Goal: Task Accomplishment & Management: Manage account settings

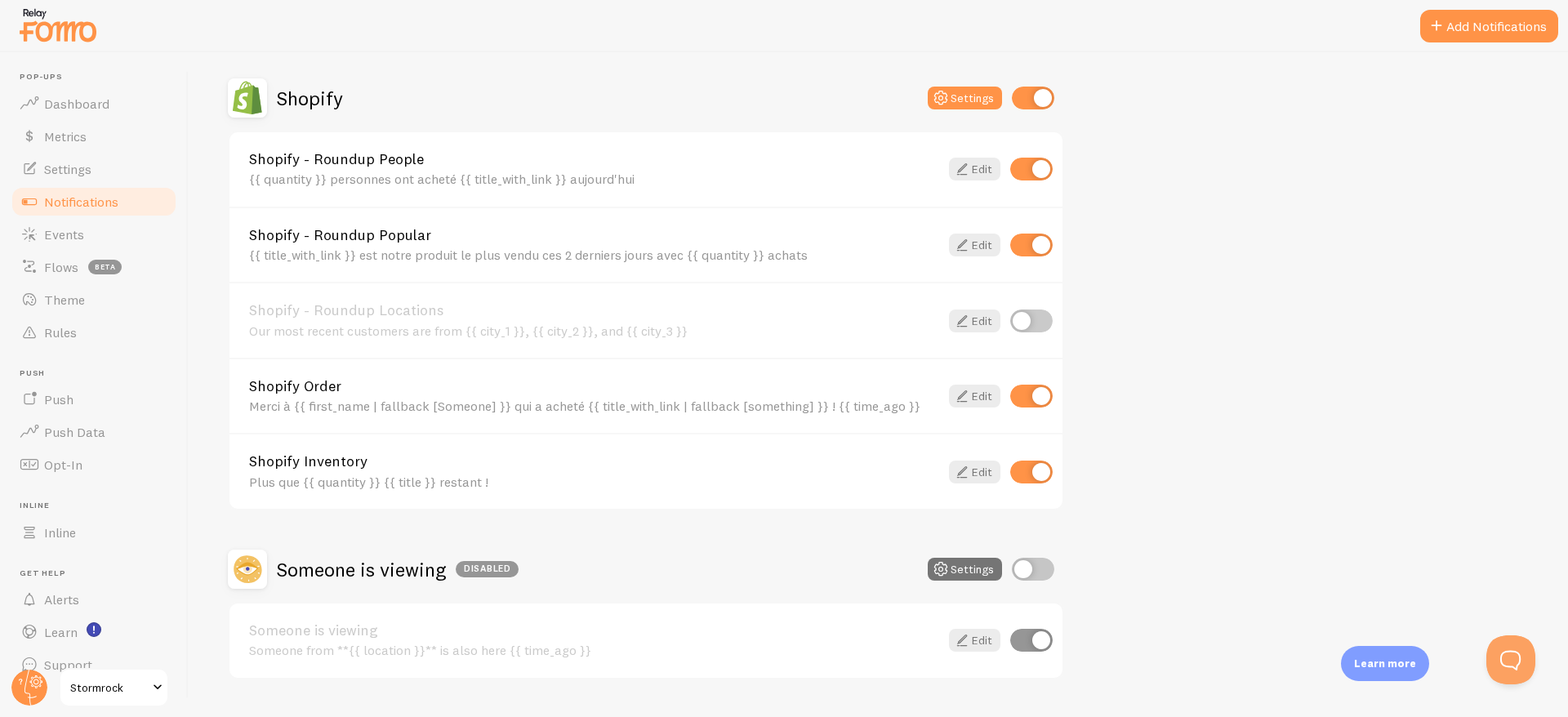
scroll to position [523, 0]
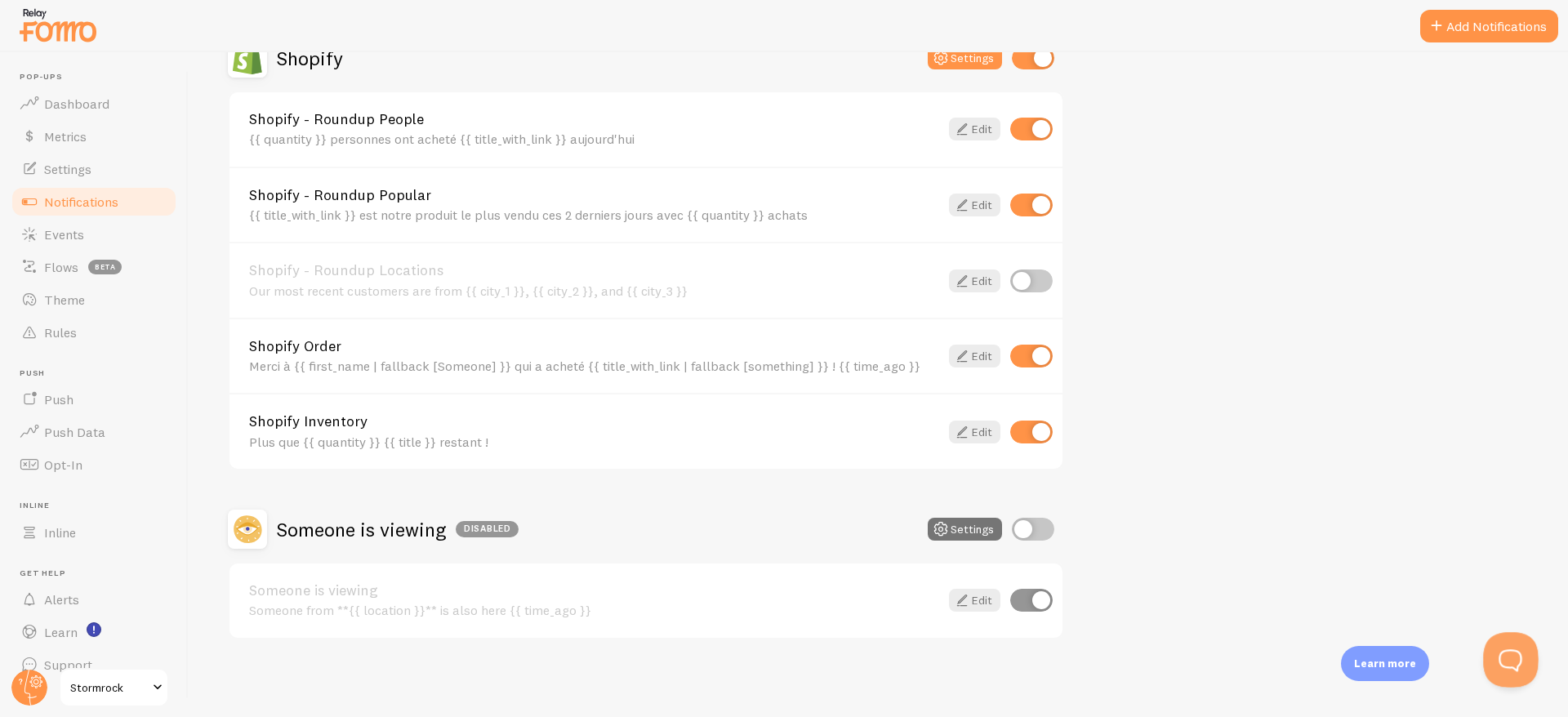
click at [1500, 653] on button "Open Beacon popover" at bounding box center [1507, 656] width 49 height 49
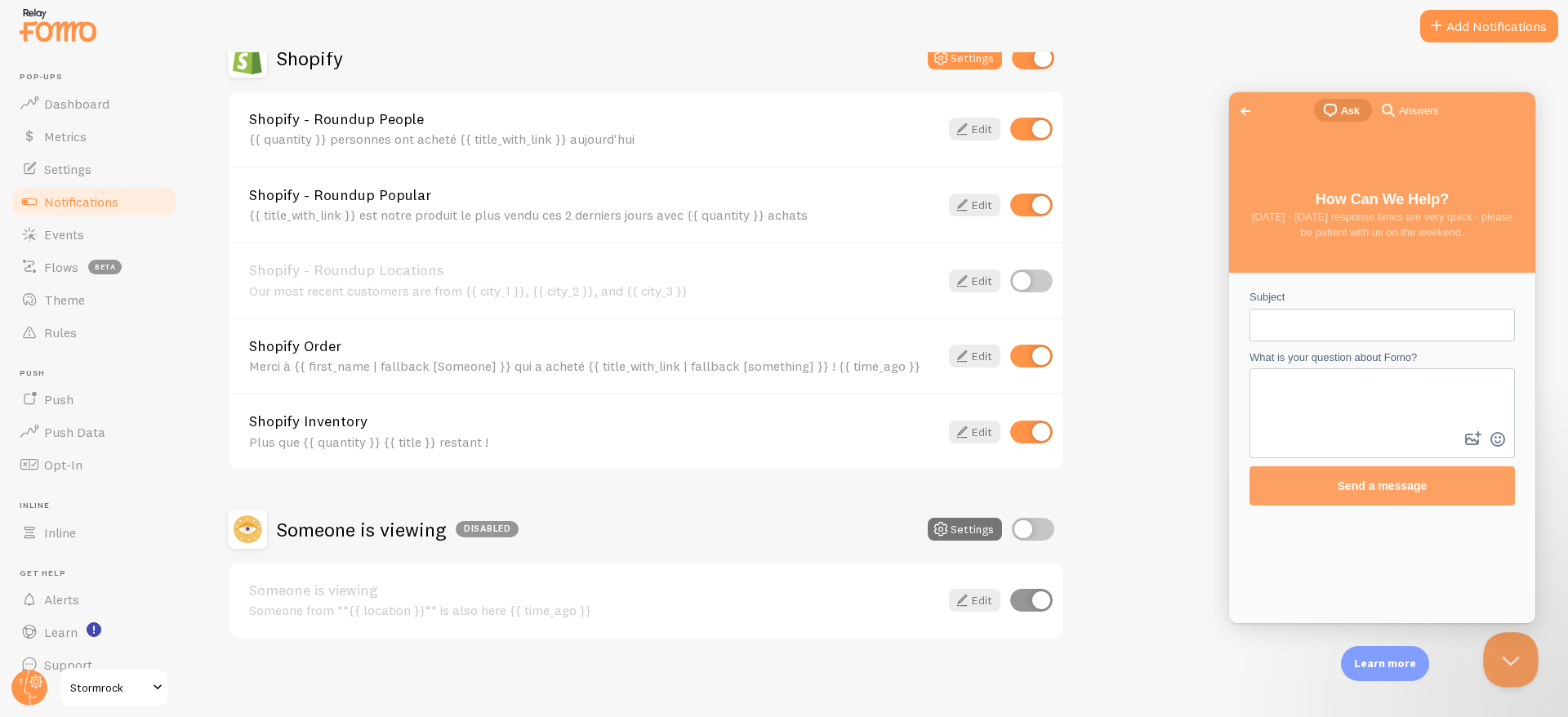
scroll to position [0, 0]
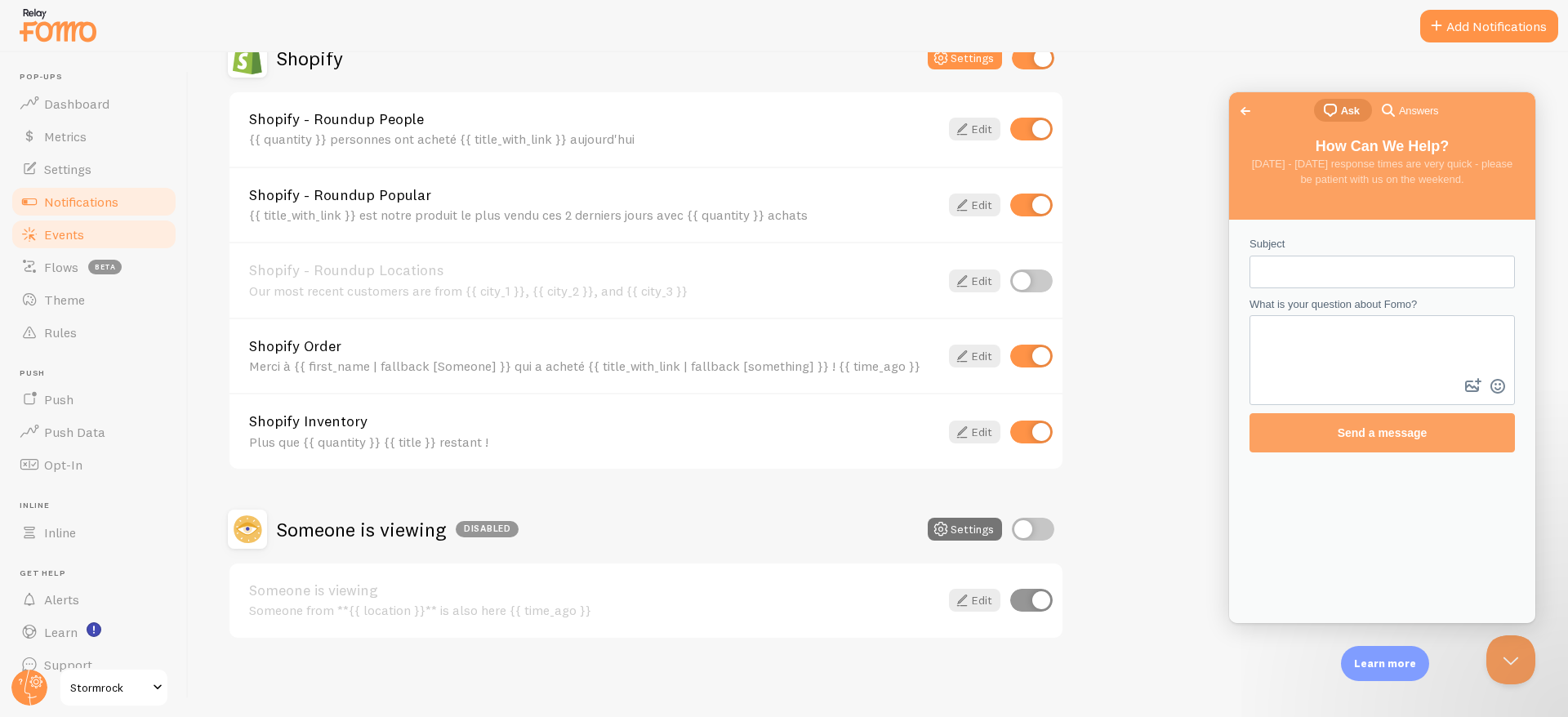
click at [72, 231] on span "Events" at bounding box center [64, 234] width 40 height 16
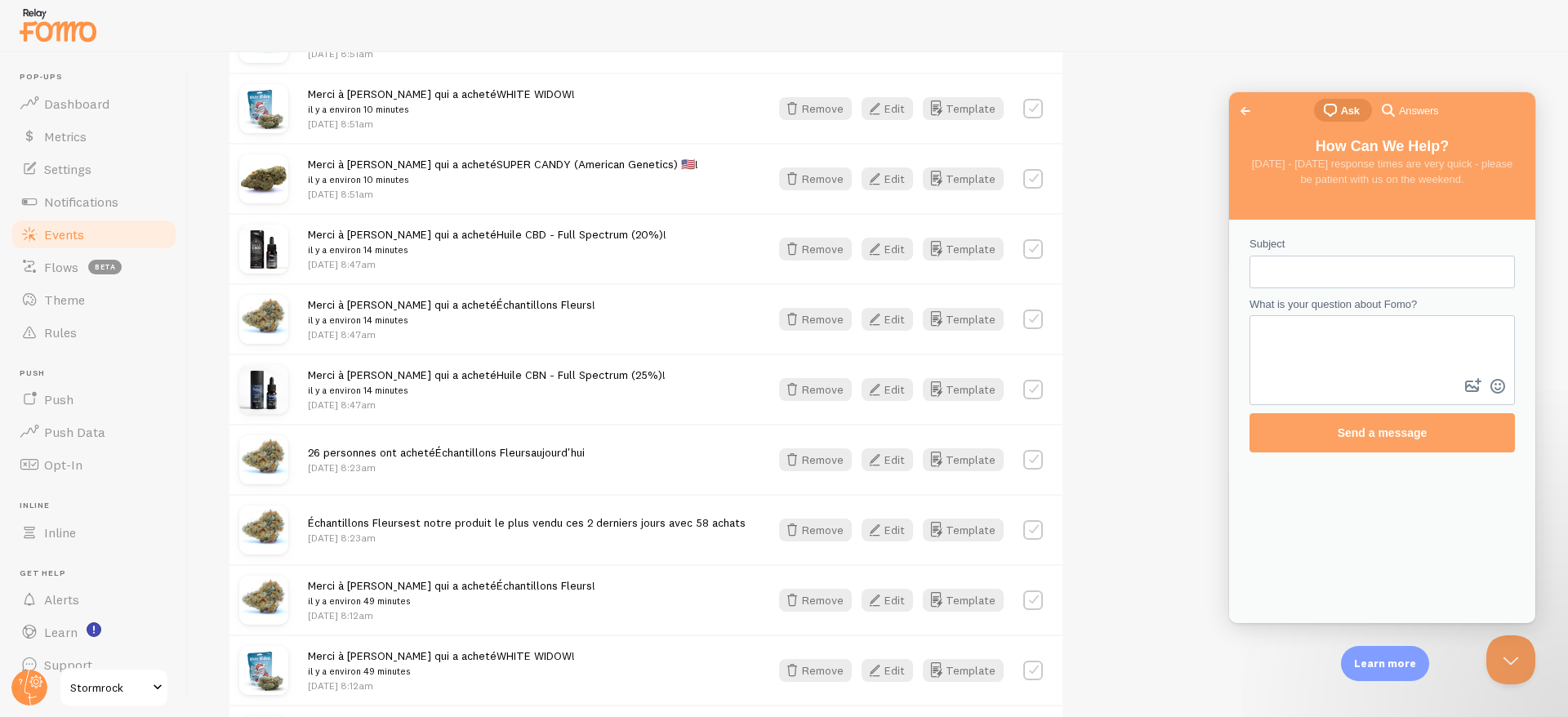
scroll to position [722, 0]
click at [1241, 108] on span "Go back" at bounding box center [1246, 111] width 20 height 20
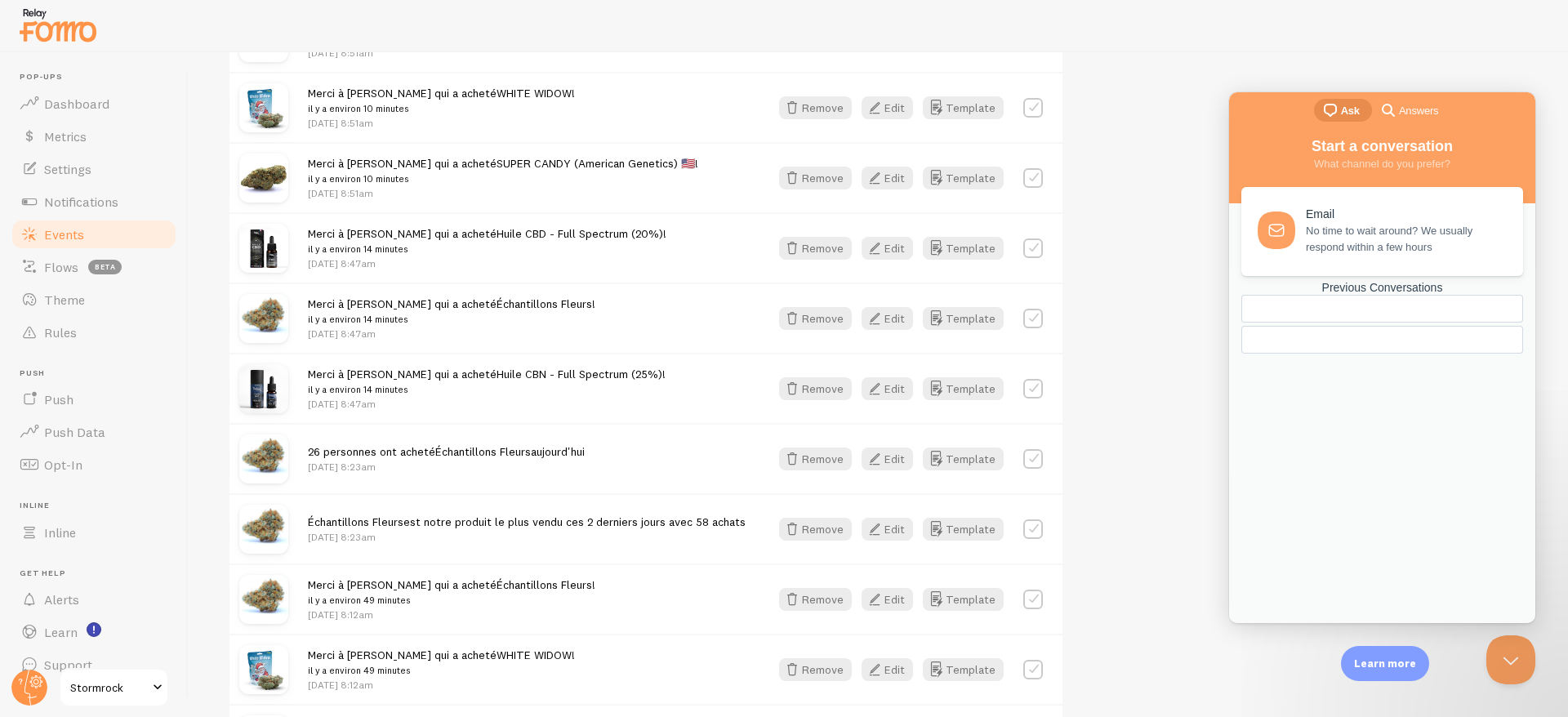
click at [1361, 295] on div "Previous Conversations" at bounding box center [1382, 287] width 282 height 14
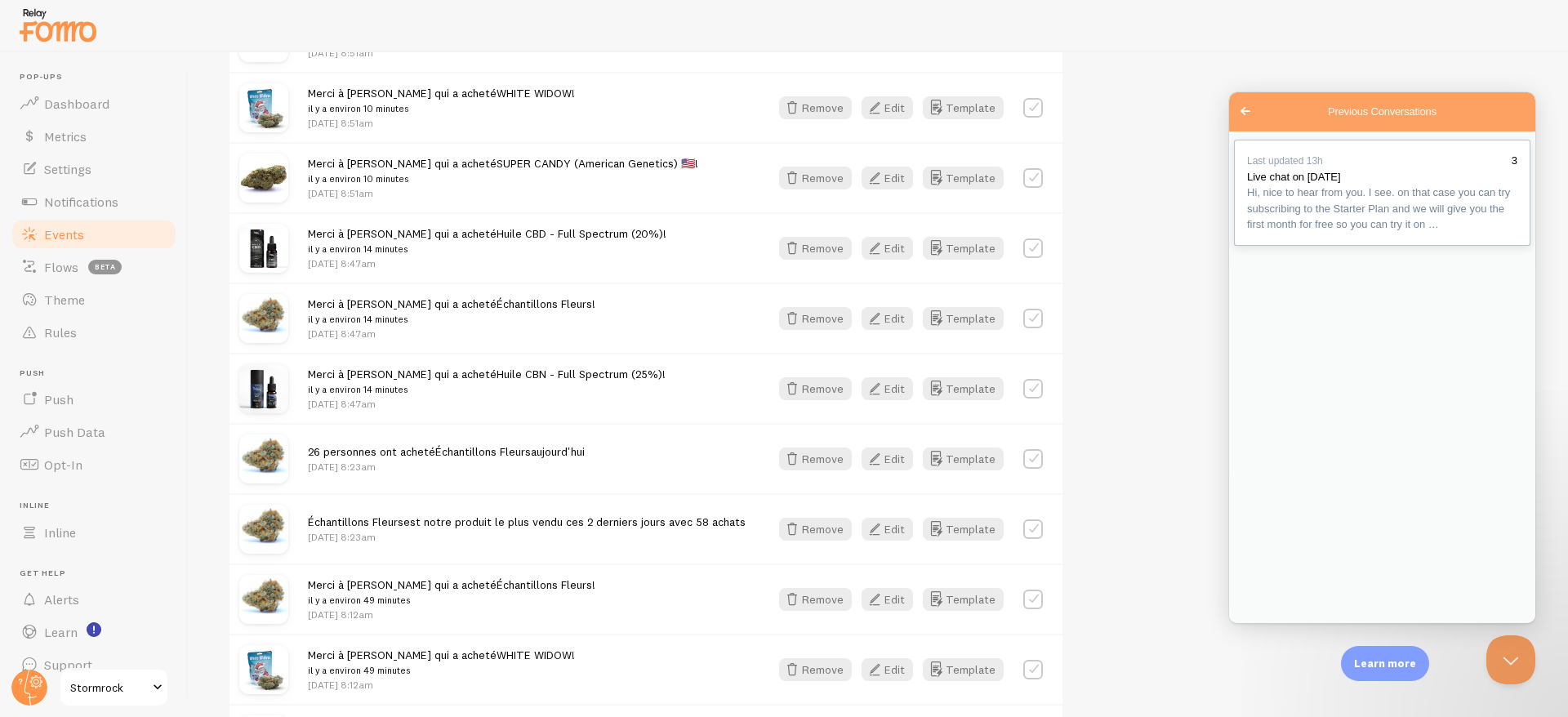
click at [1402, 221] on span "Hi, nice to hear from you. I see. on that case you can try subscribing to the S…" at bounding box center [1379, 208] width 263 height 44
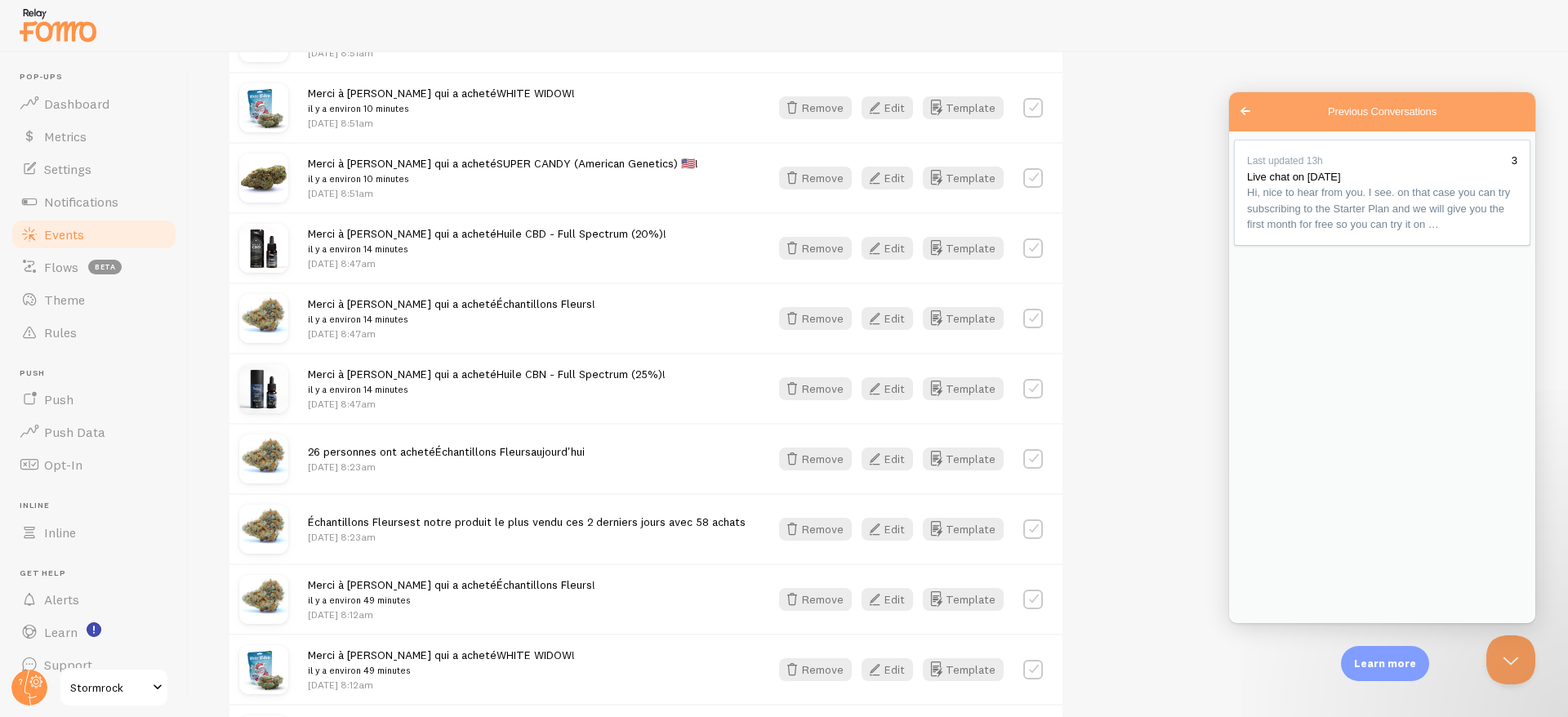
type textarea "yes thank you i'd love to try more, i couldnt take the free product off the ord…"
click at [84, 686] on span "Stormrock" at bounding box center [108, 687] width 78 height 20
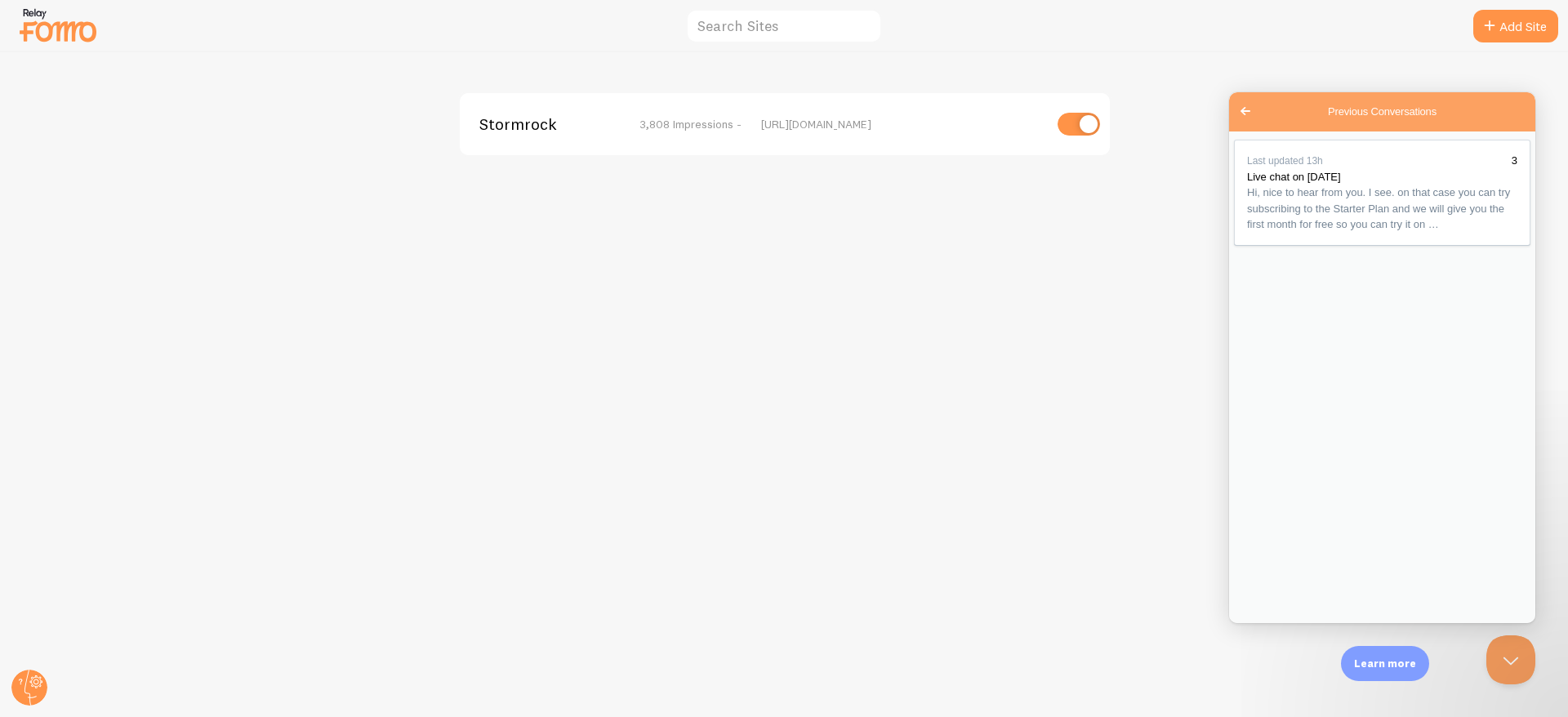
click at [55, 37] on img at bounding box center [58, 25] width 82 height 42
click at [44, 26] on img at bounding box center [58, 25] width 82 height 42
click at [1498, 651] on button "Close Beacon popover" at bounding box center [1507, 656] width 49 height 49
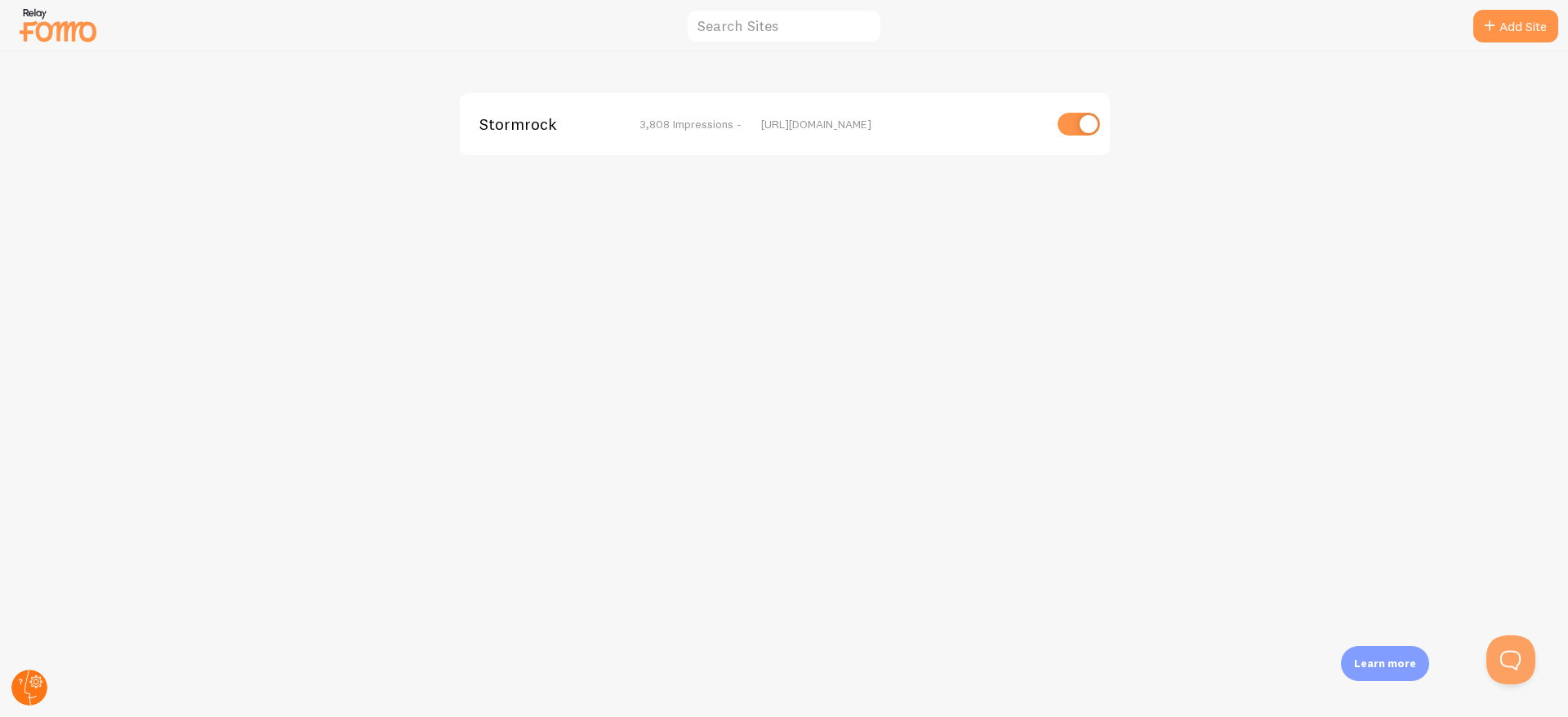
click at [29, 694] on circle at bounding box center [29, 687] width 36 height 36
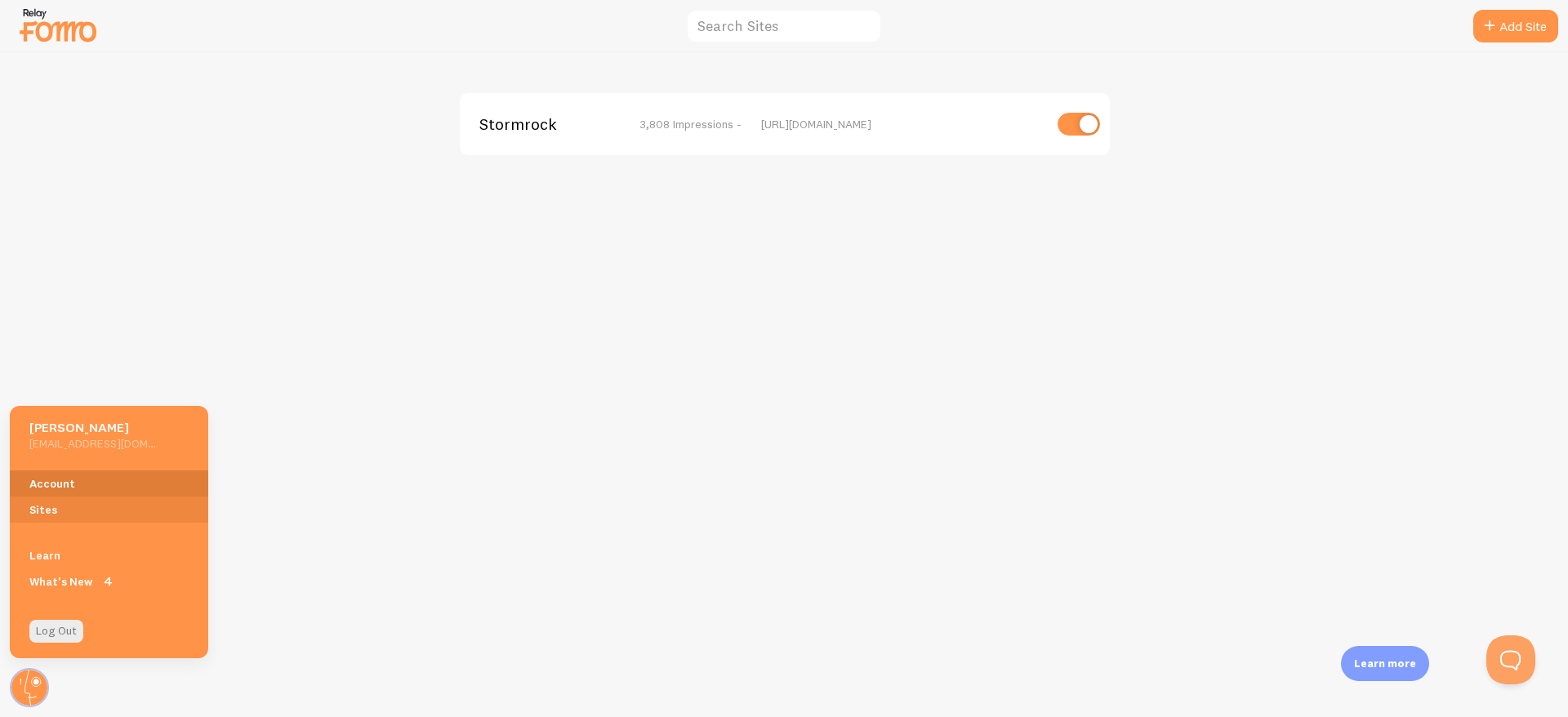
click at [67, 480] on link "Account" at bounding box center [108, 483] width 199 height 26
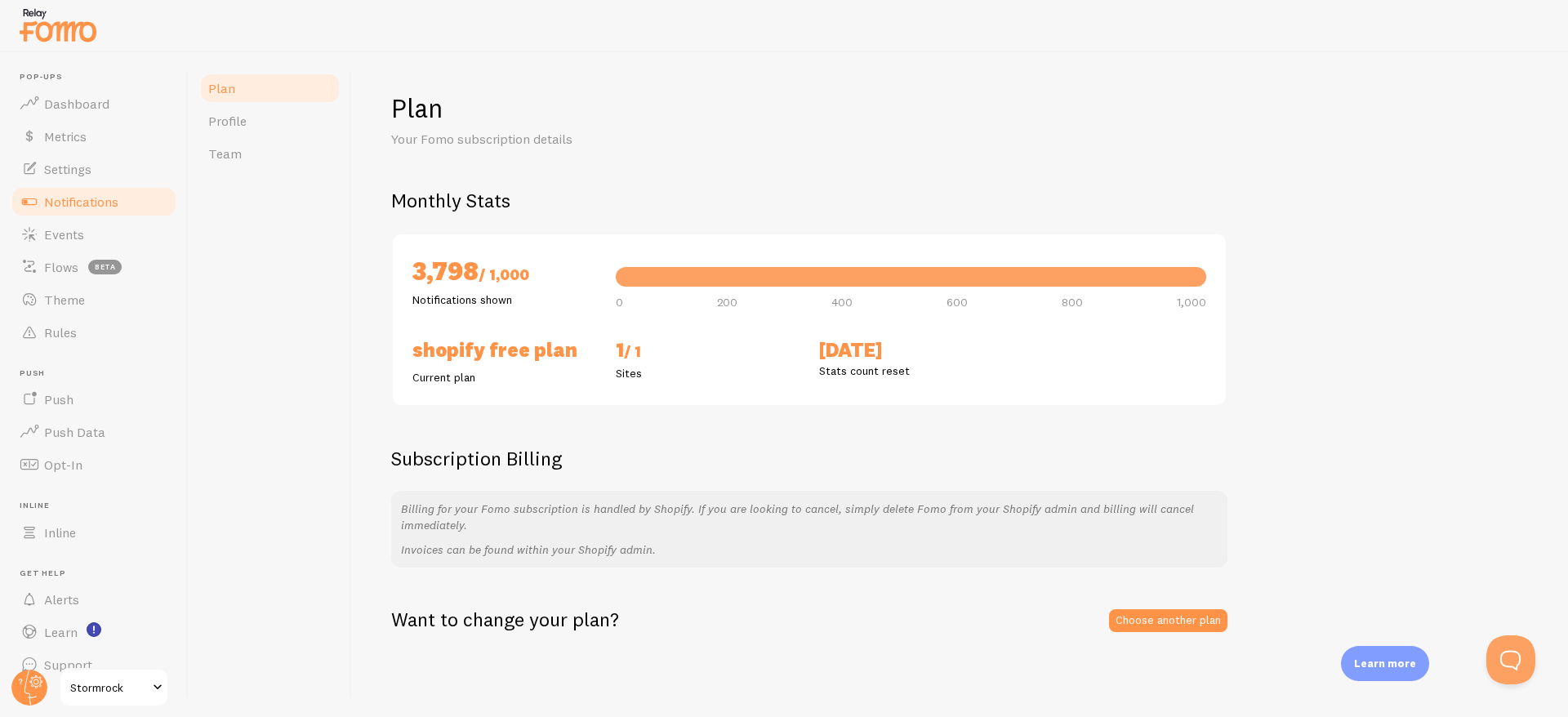
click at [60, 208] on span "Notifications" at bounding box center [81, 201] width 74 height 16
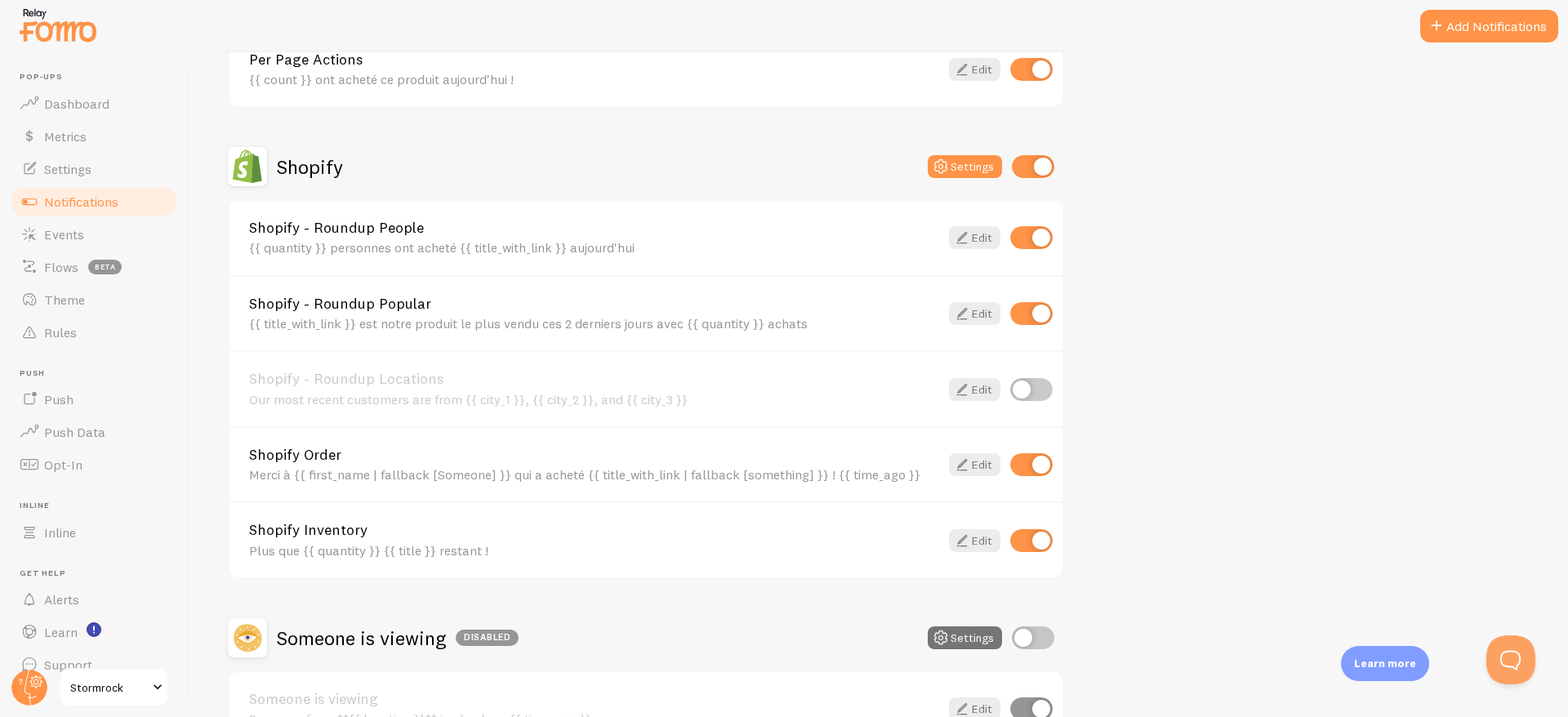
scroll to position [427, 0]
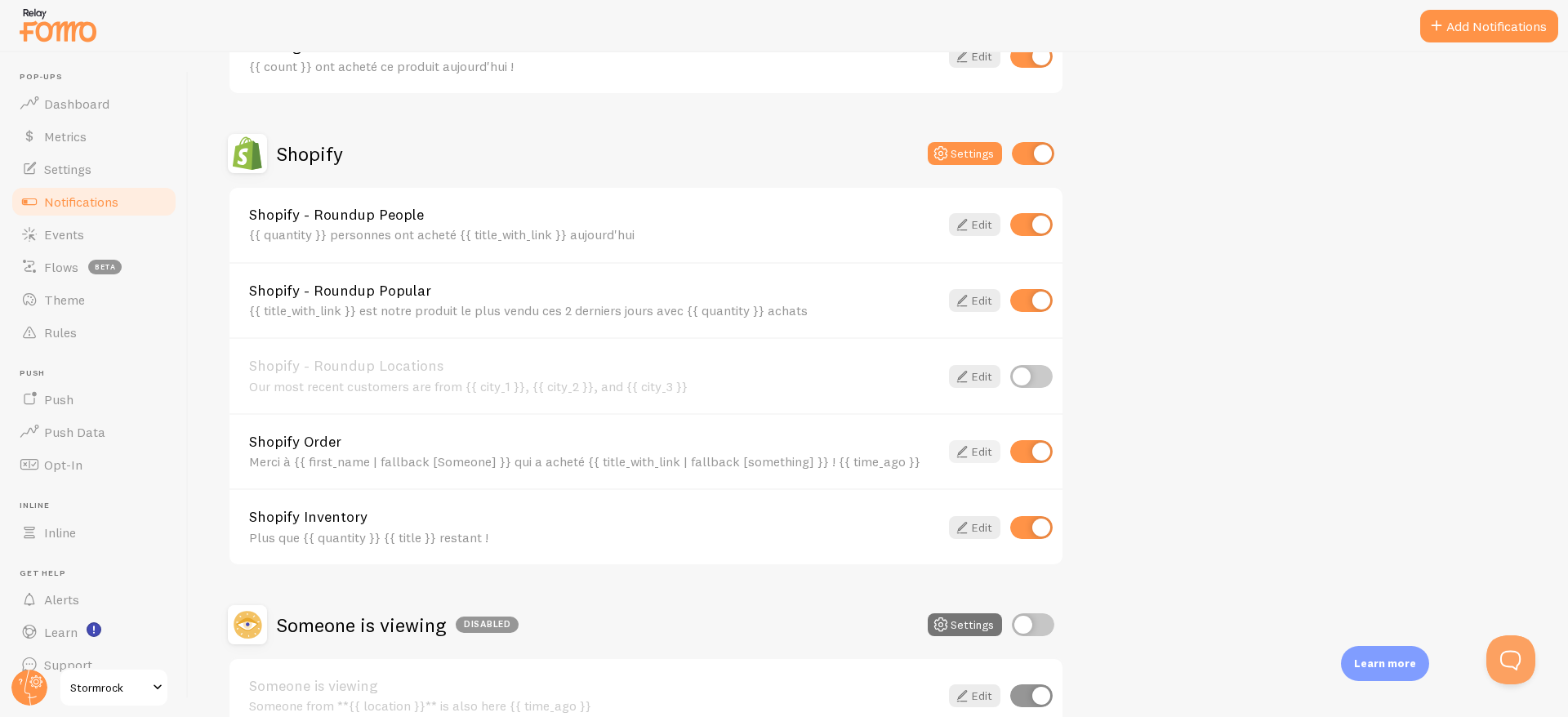
click at [979, 450] on link "Edit" at bounding box center [975, 451] width 51 height 23
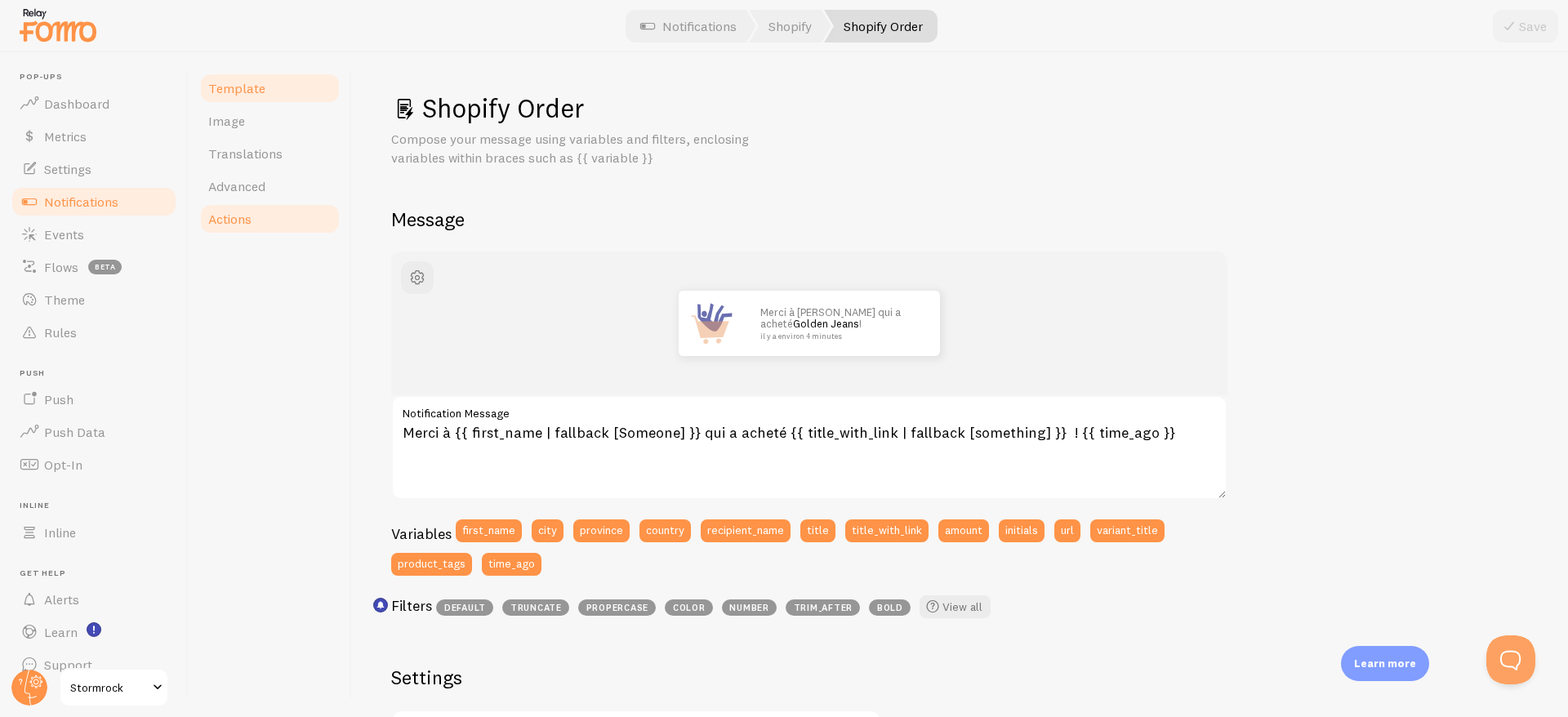
click at [236, 214] on span "Actions" at bounding box center [229, 218] width 44 height 16
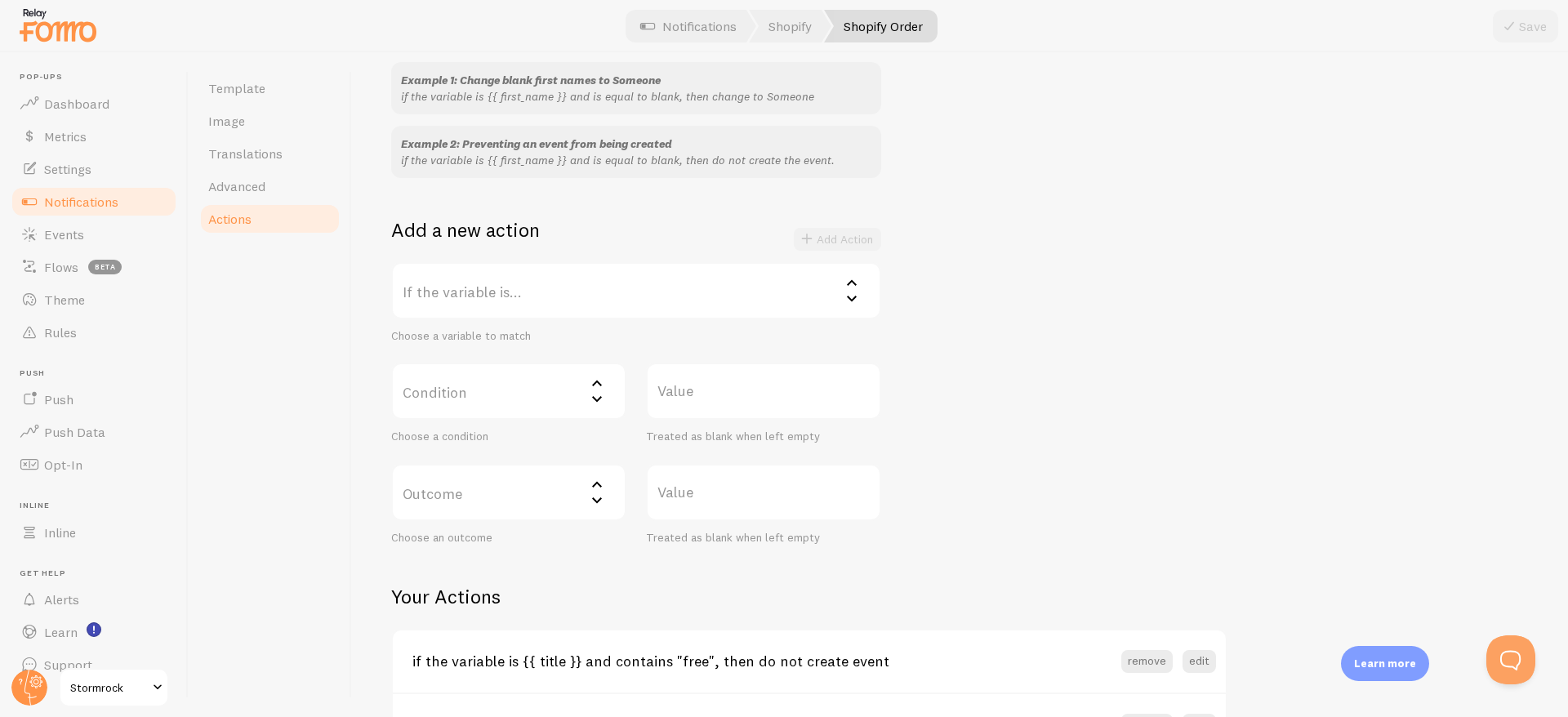
scroll to position [282, 0]
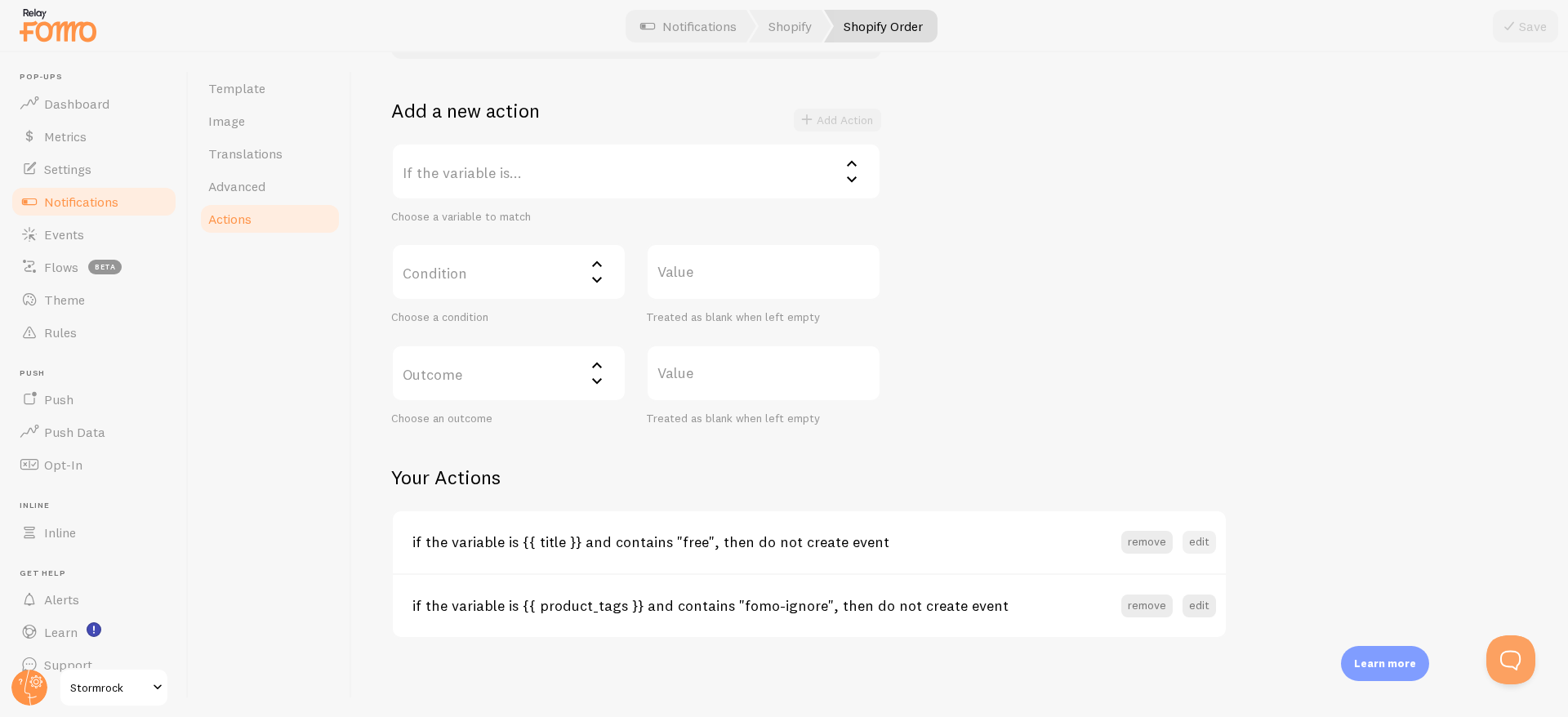
click at [1199, 541] on button "edit" at bounding box center [1199, 541] width 33 height 23
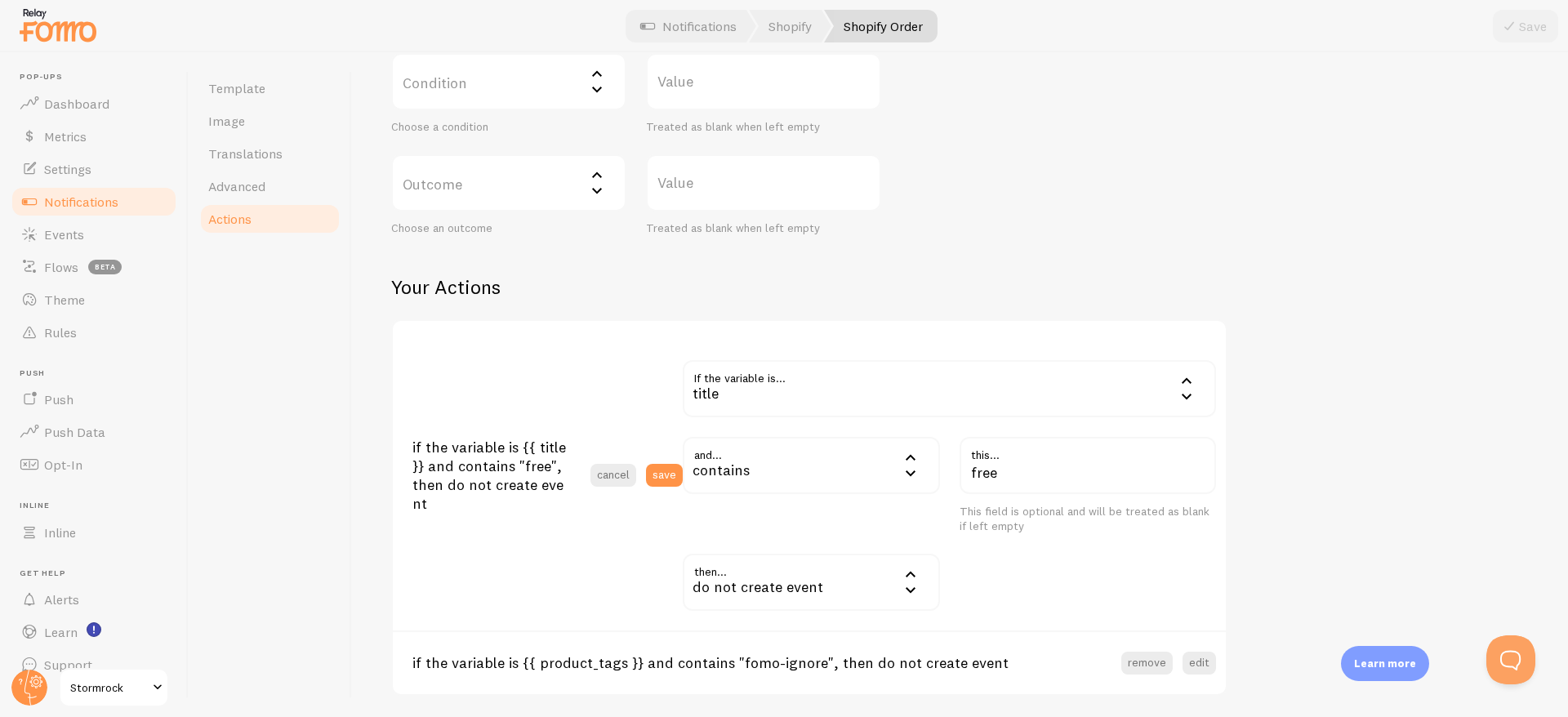
scroll to position [489, 0]
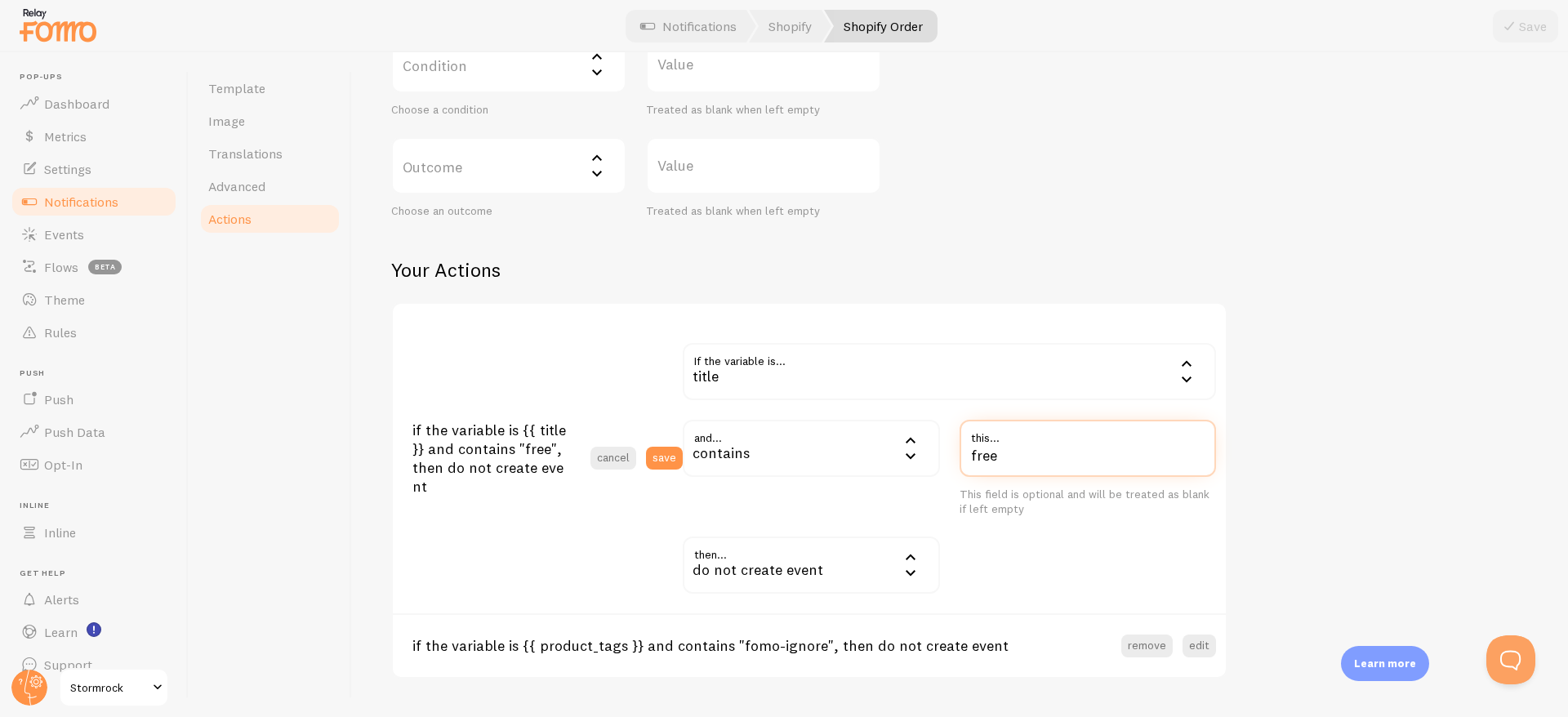
click at [996, 449] on input "free" at bounding box center [1089, 448] width 258 height 57
type input "echantillon"
click at [1319, 466] on div "Actions You can match any {{ variable }} and replace it with a word, change eve…" at bounding box center [961, 140] width 1138 height 1077
click at [673, 454] on button "save" at bounding box center [664, 458] width 37 height 23
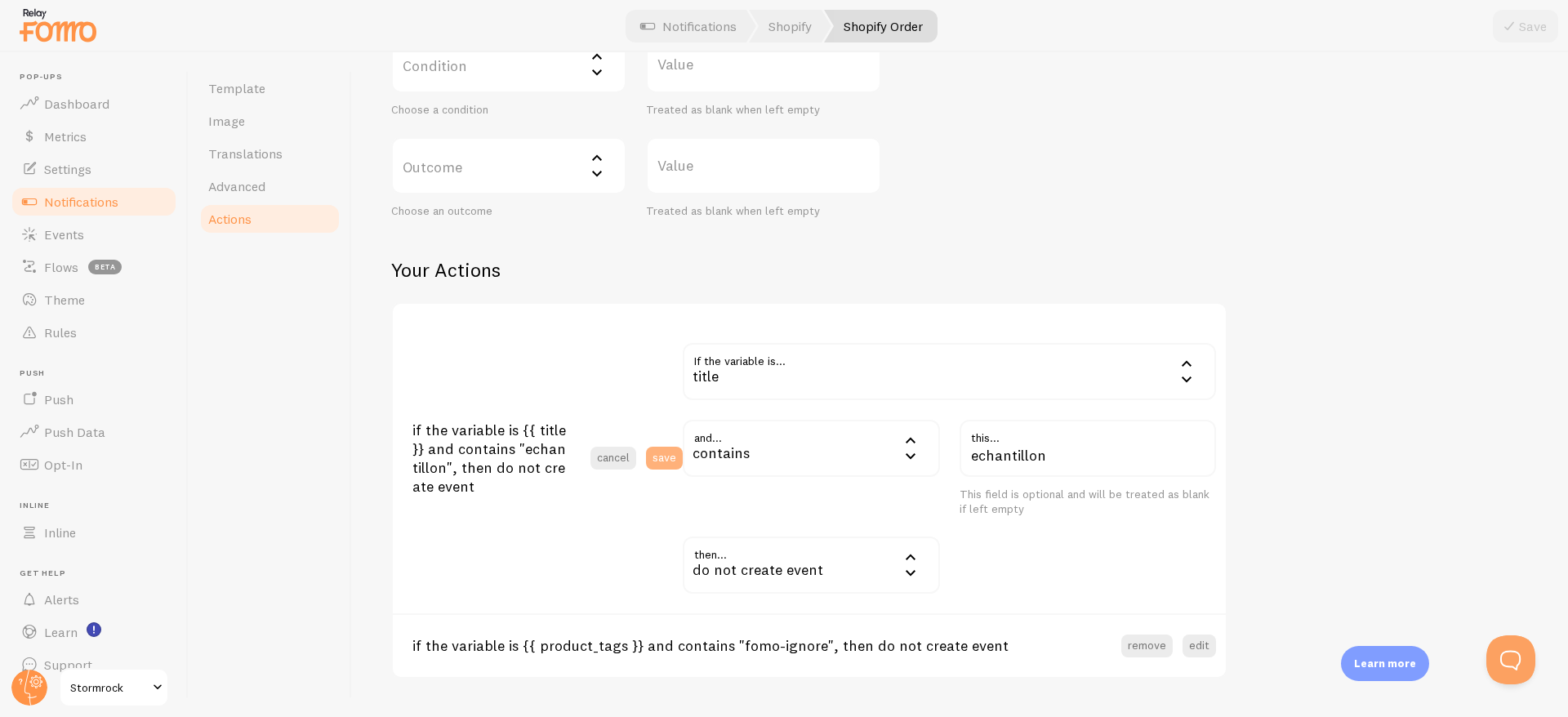
scroll to position [282, 0]
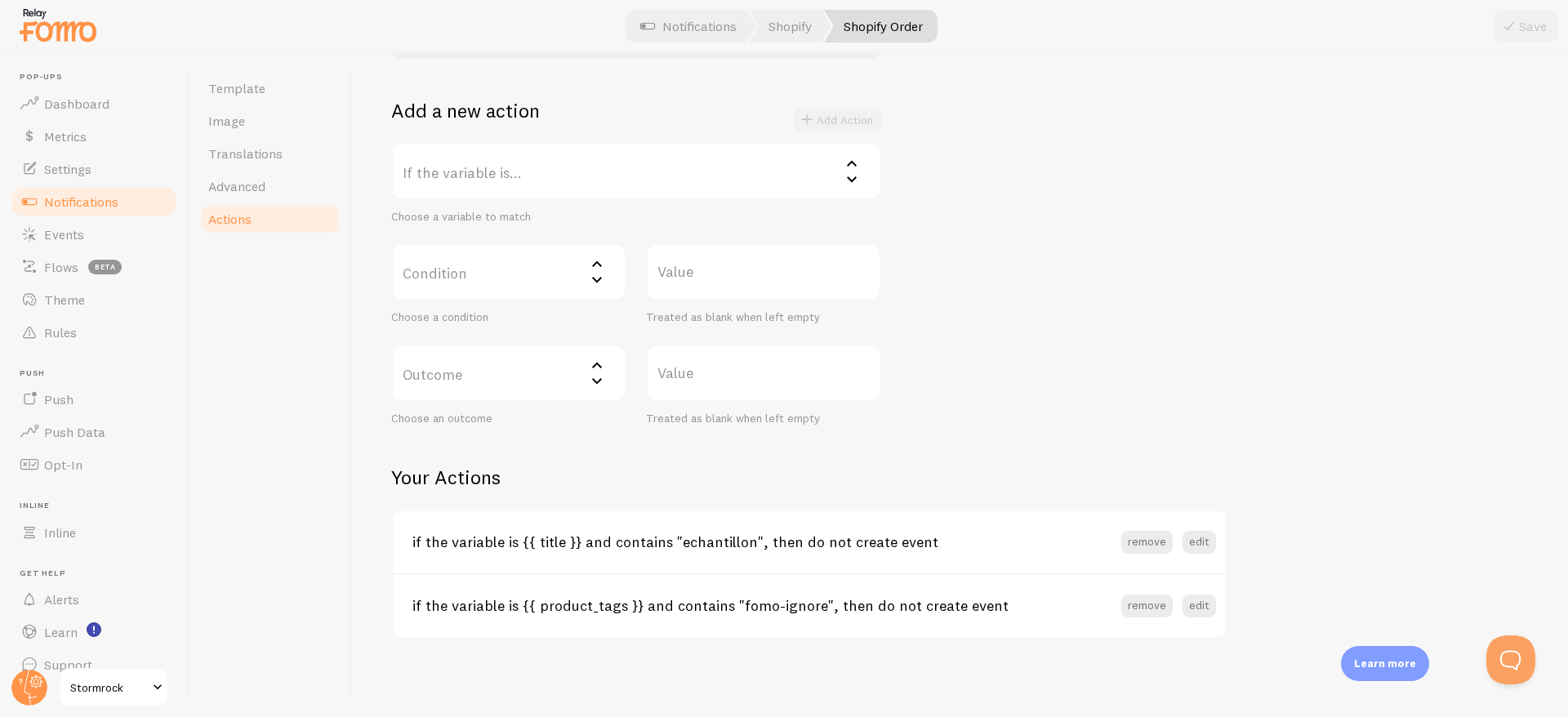
click at [102, 696] on span "Stormrock" at bounding box center [108, 687] width 78 height 20
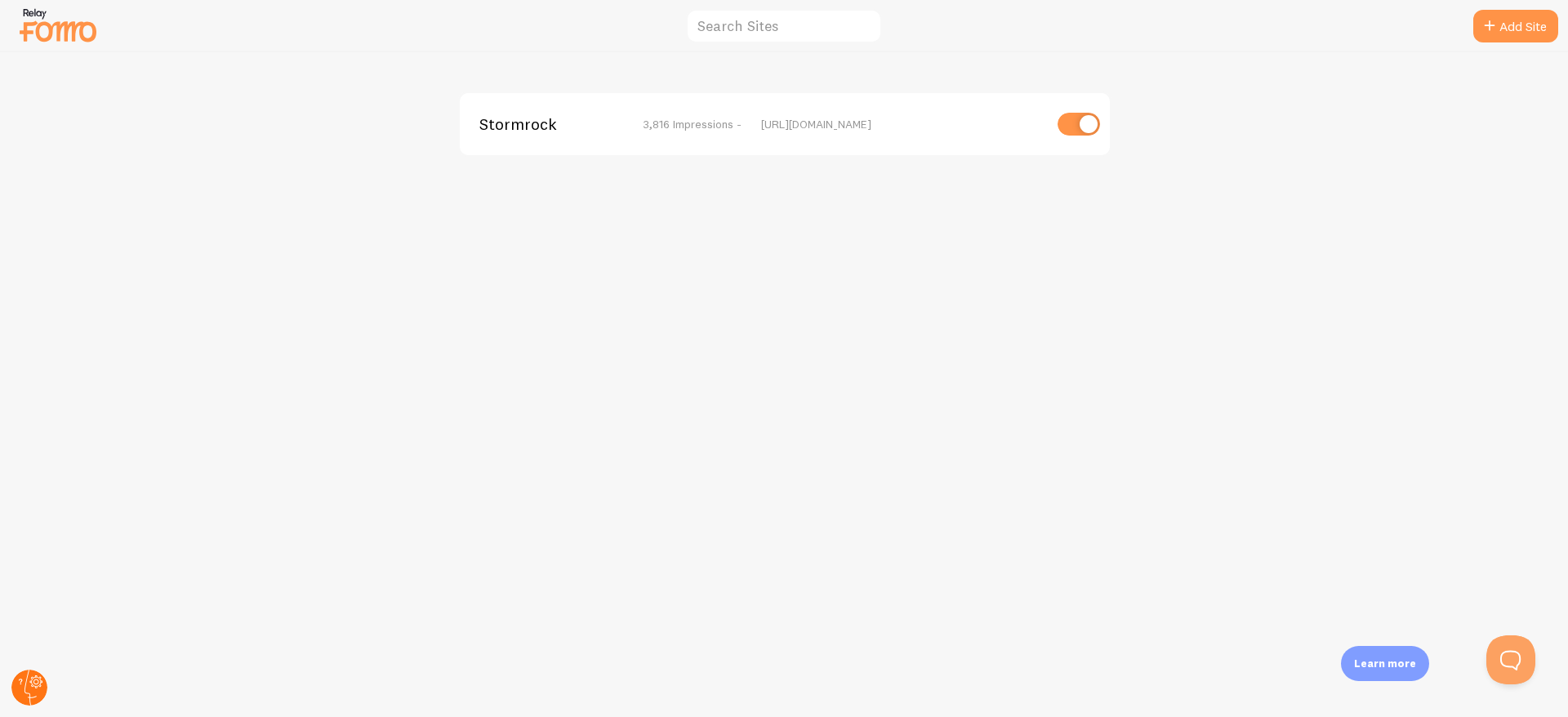
click at [26, 685] on icon at bounding box center [31, 687] width 12 height 36
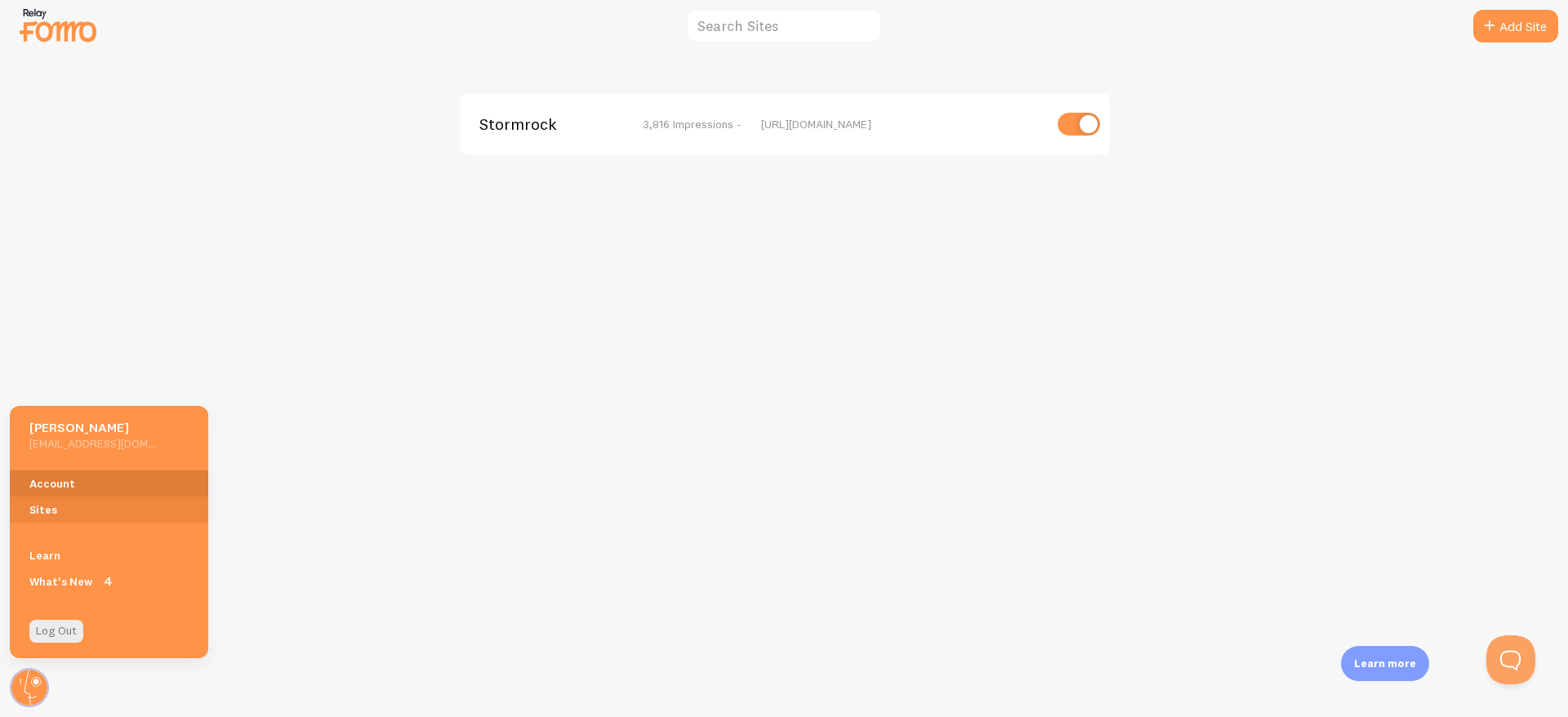
click at [103, 479] on link "Account" at bounding box center [108, 483] width 199 height 26
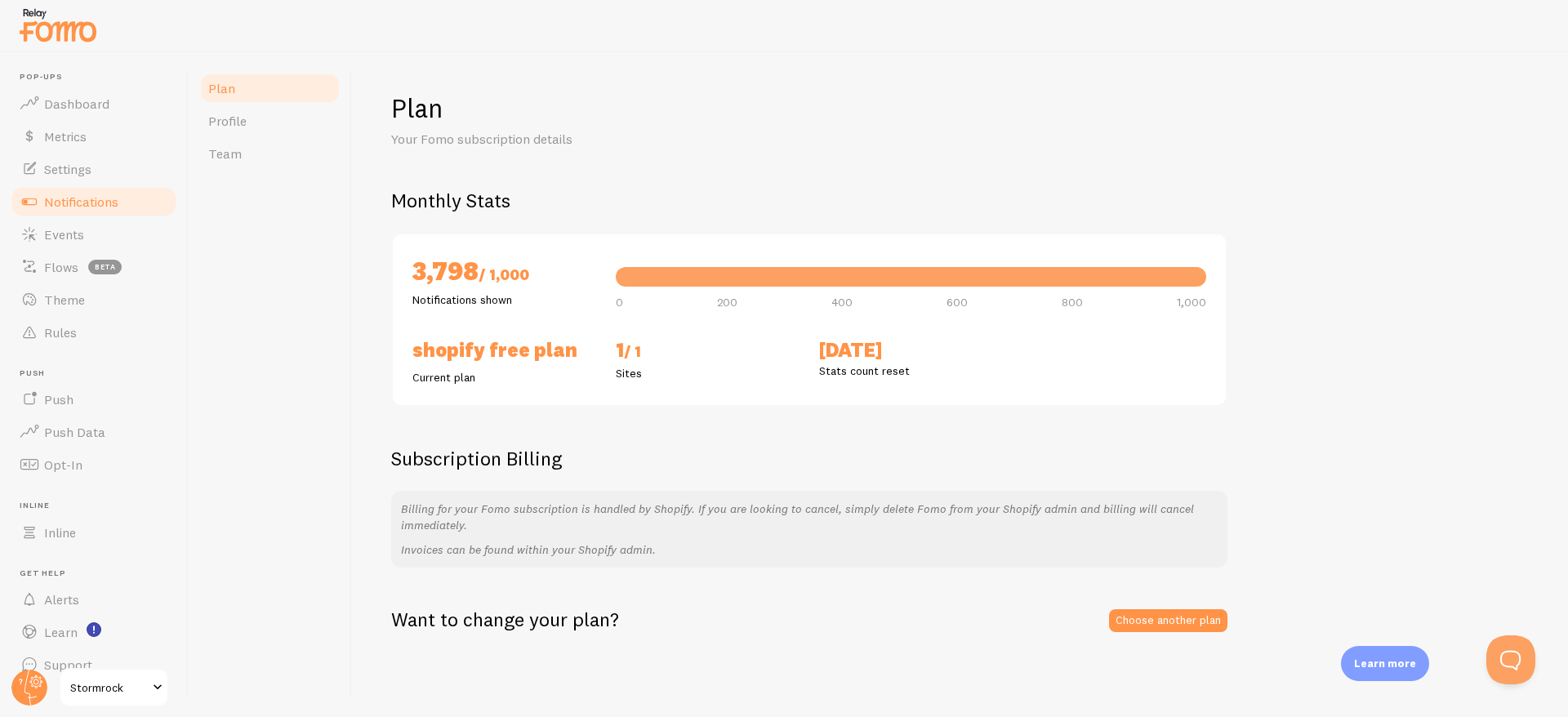
click at [86, 192] on link "Notifications" at bounding box center [93, 201] width 168 height 32
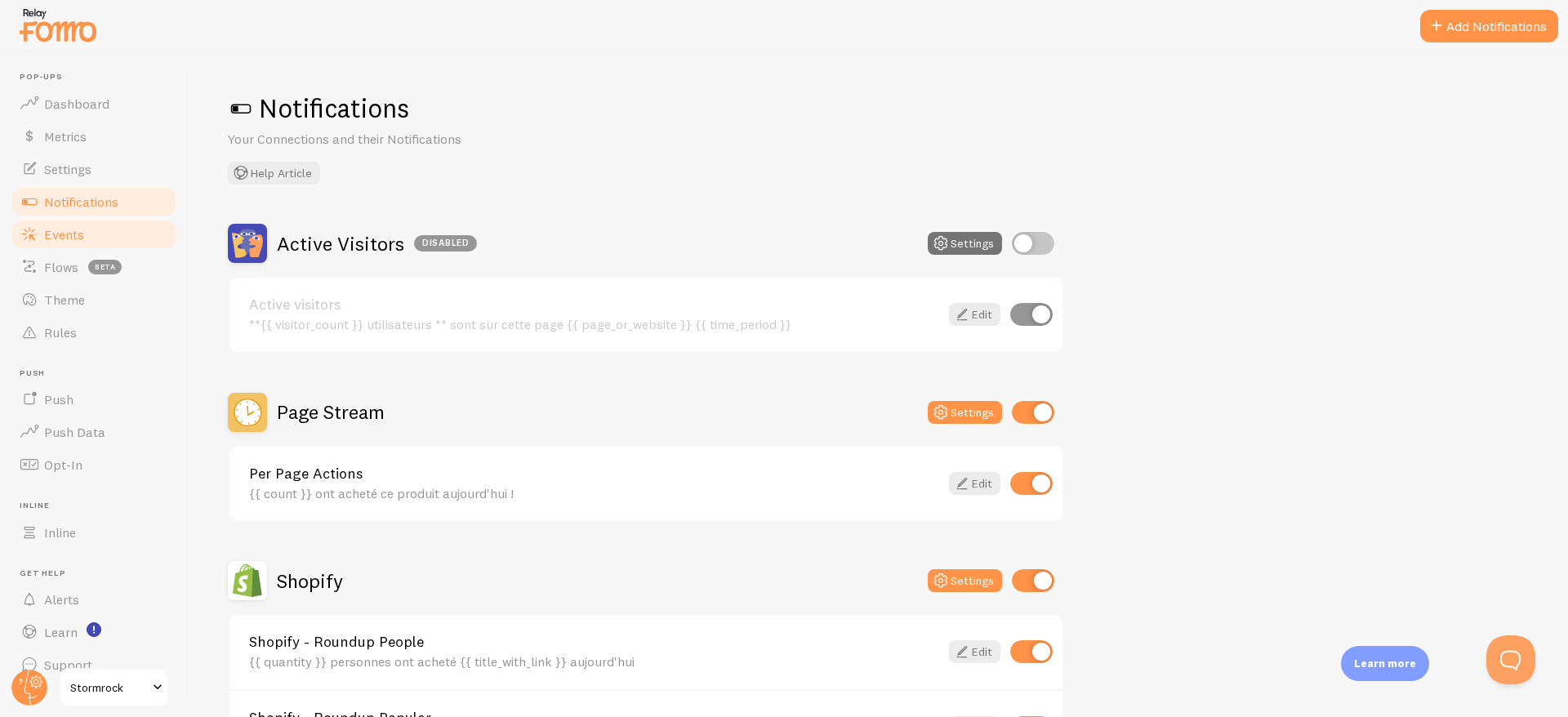
click at [72, 226] on span "Events" at bounding box center [64, 234] width 40 height 16
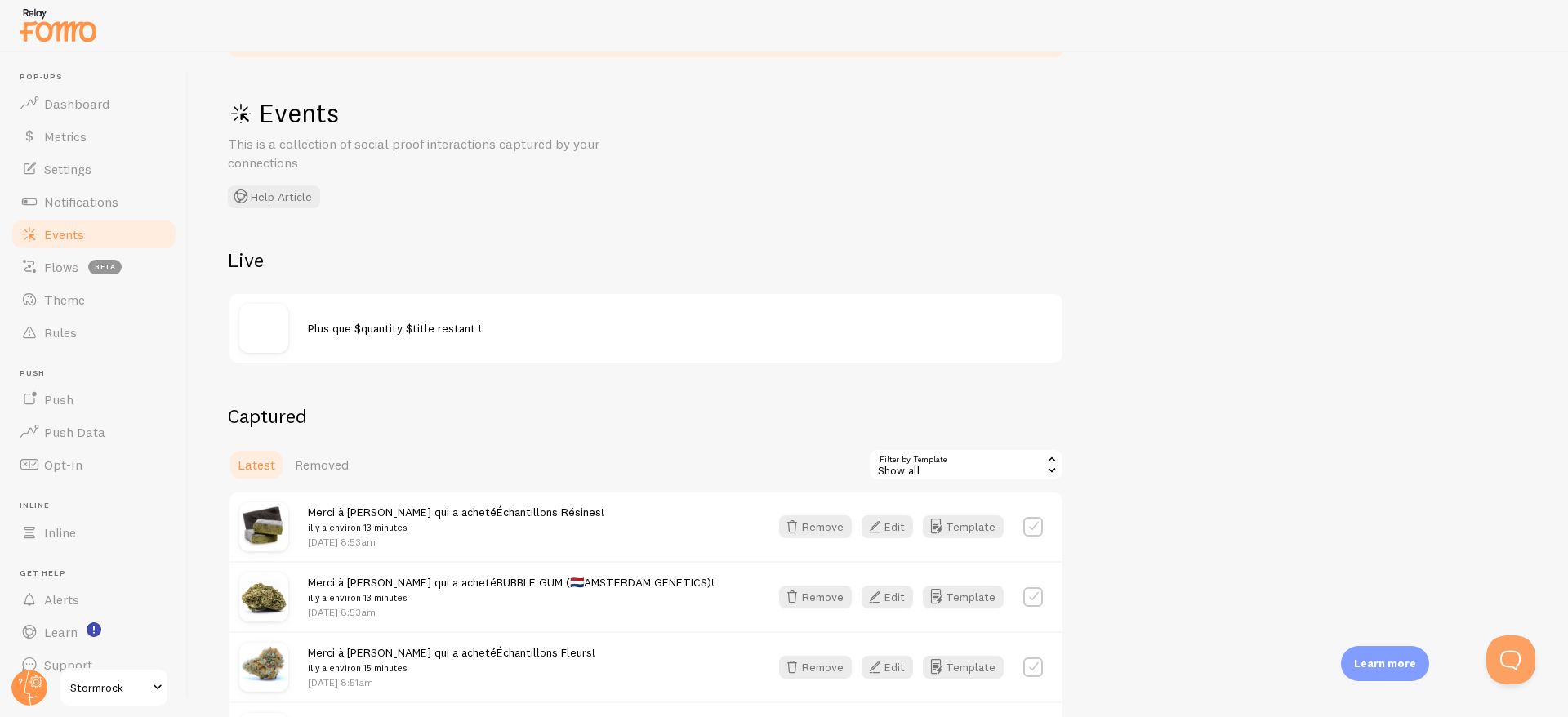
scroll to position [111, 0]
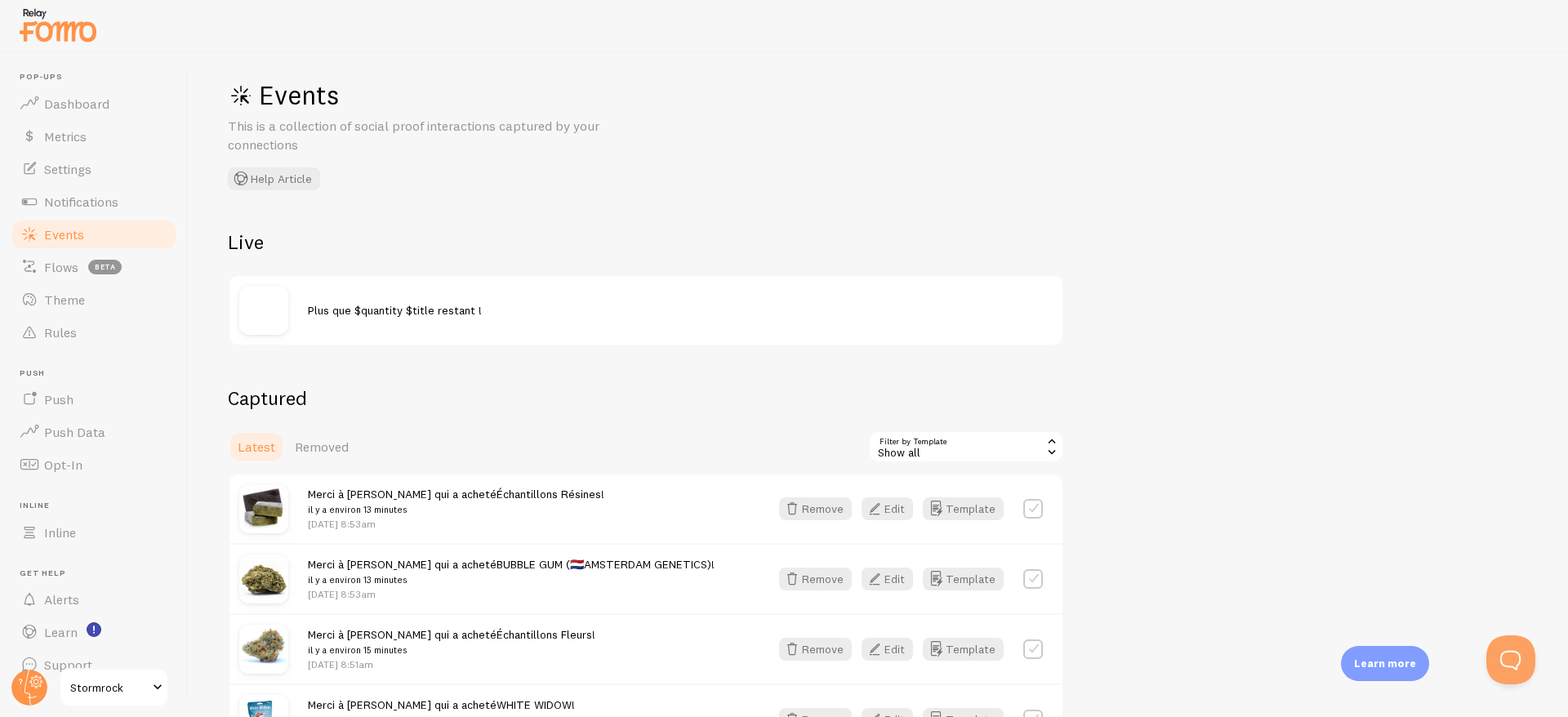
click at [1029, 508] on label at bounding box center [1033, 508] width 20 height 20
checkbox input "true"
click at [919, 445] on button "Select All" at bounding box center [900, 446] width 64 height 23
checkbox input "true"
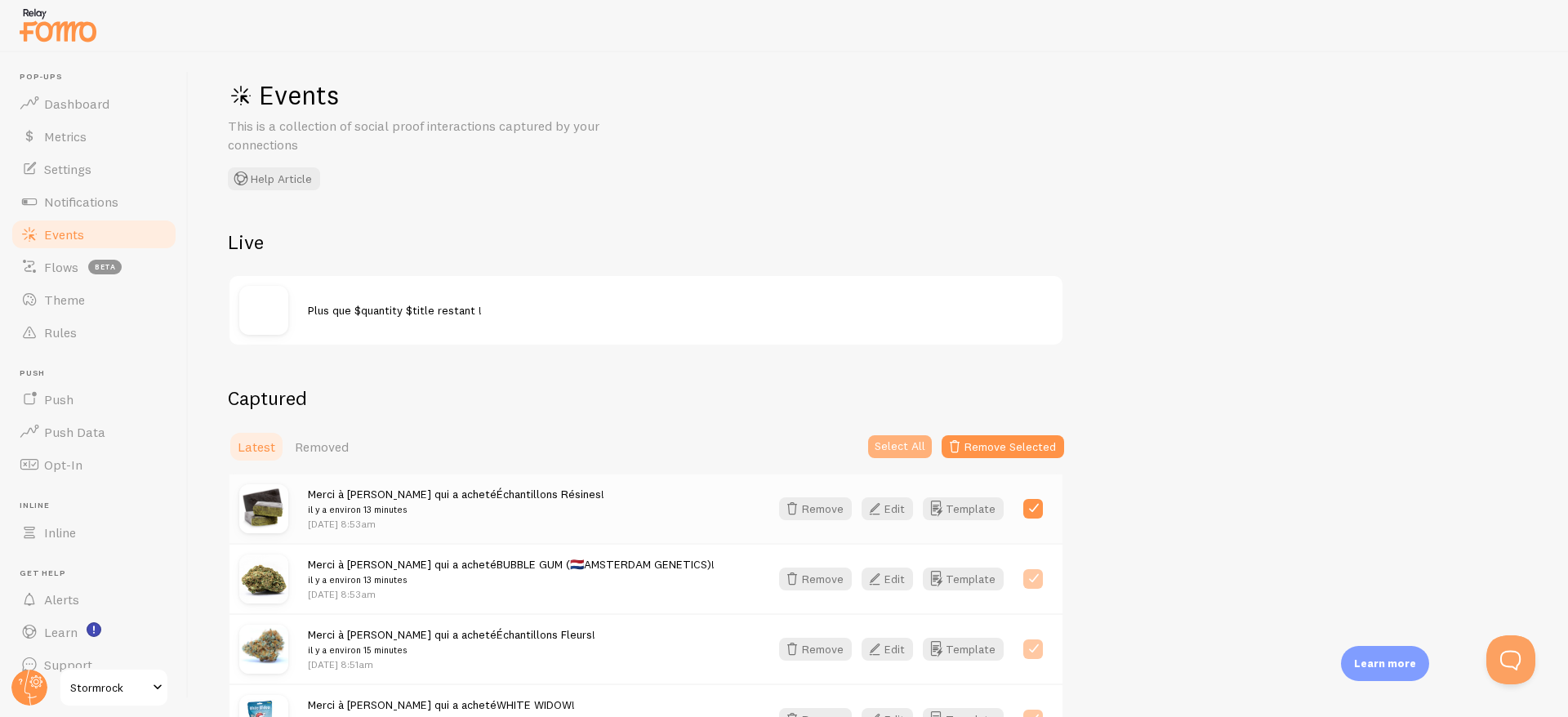
checkbox input "true"
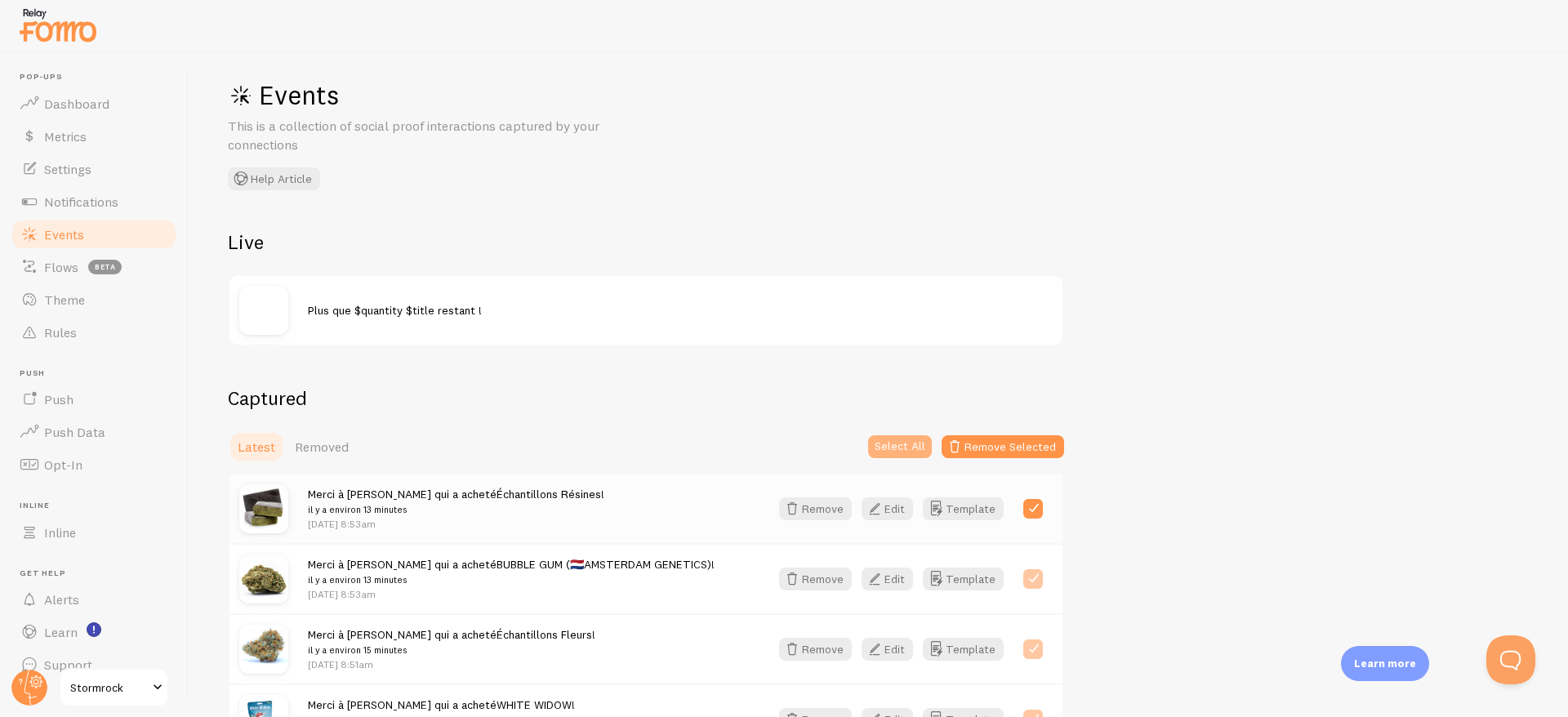
checkbox input "true"
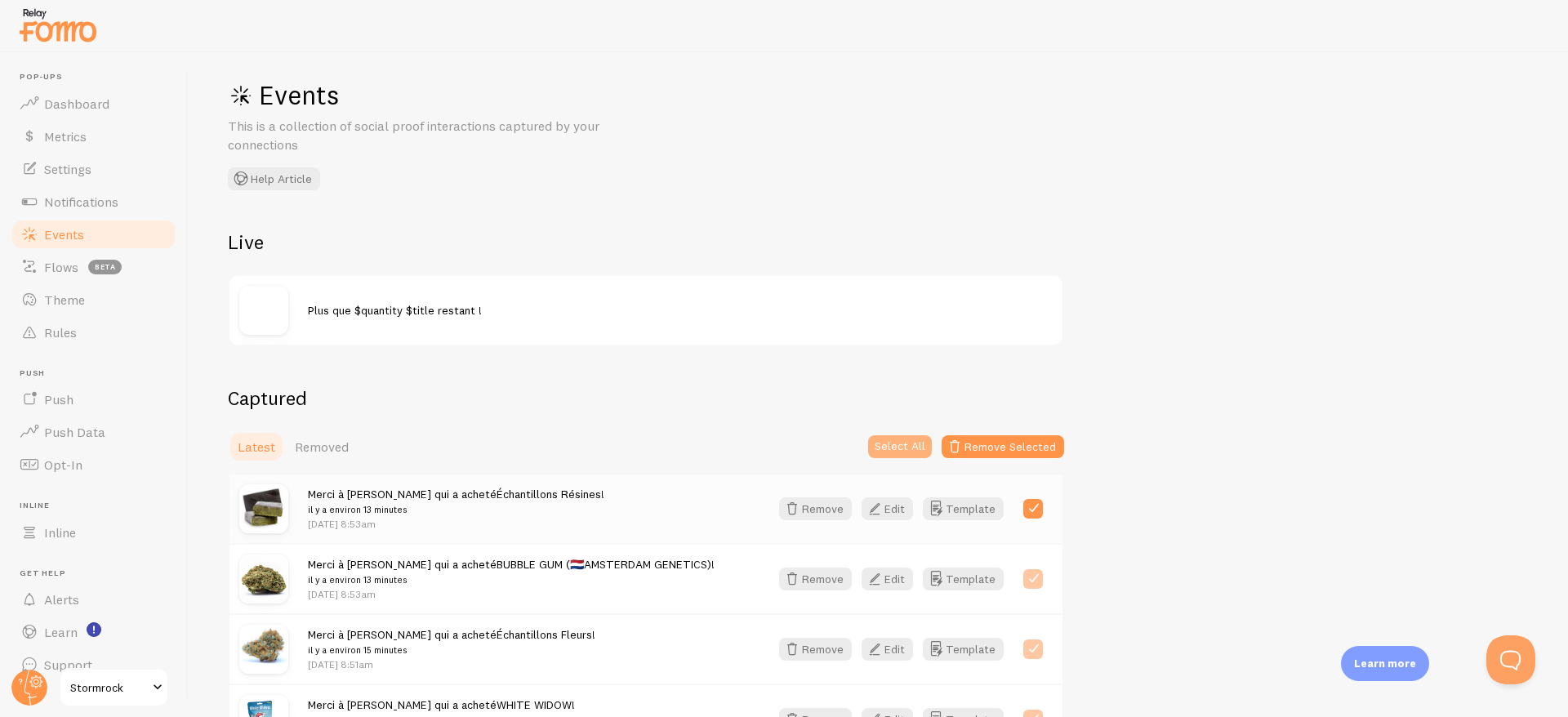
checkbox input "true"
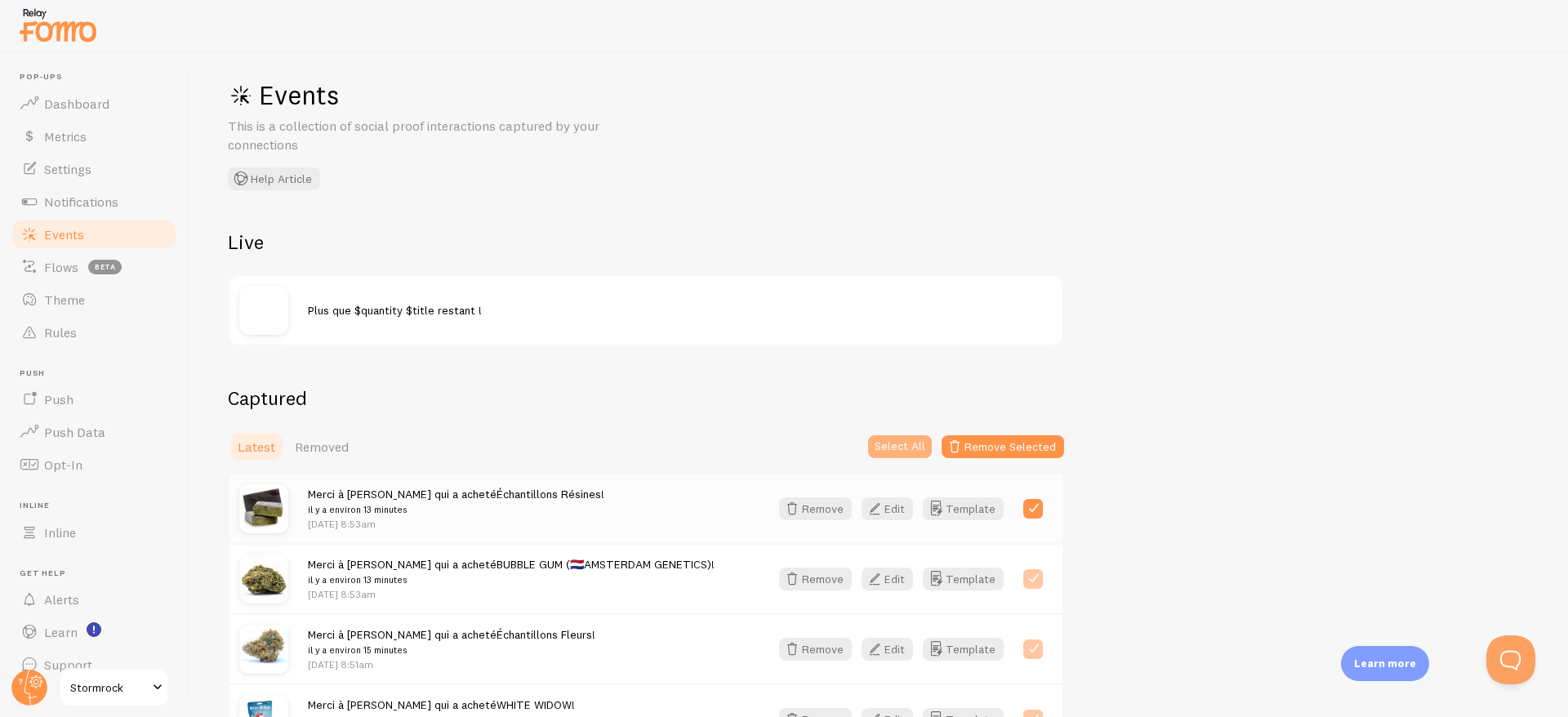
checkbox input "true"
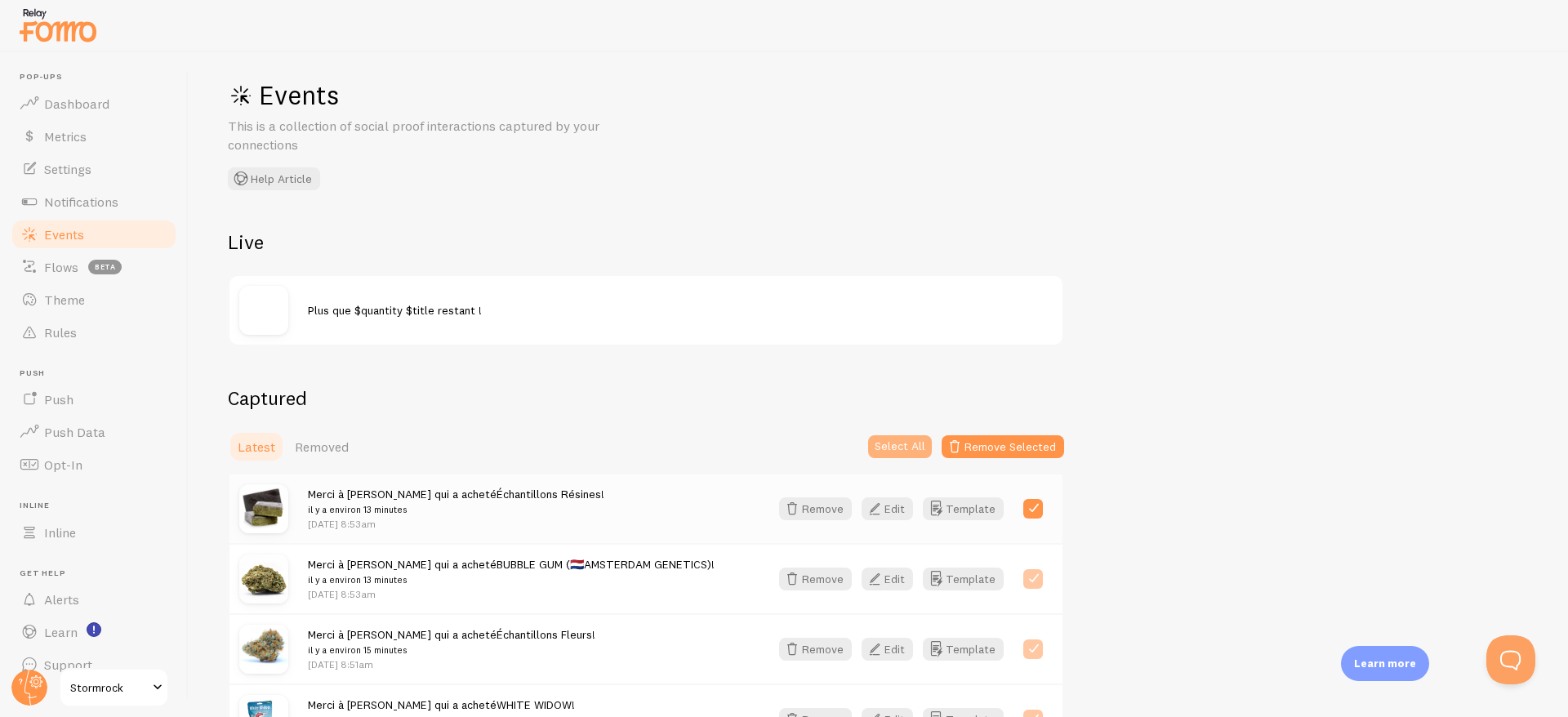
checkbox input "true"
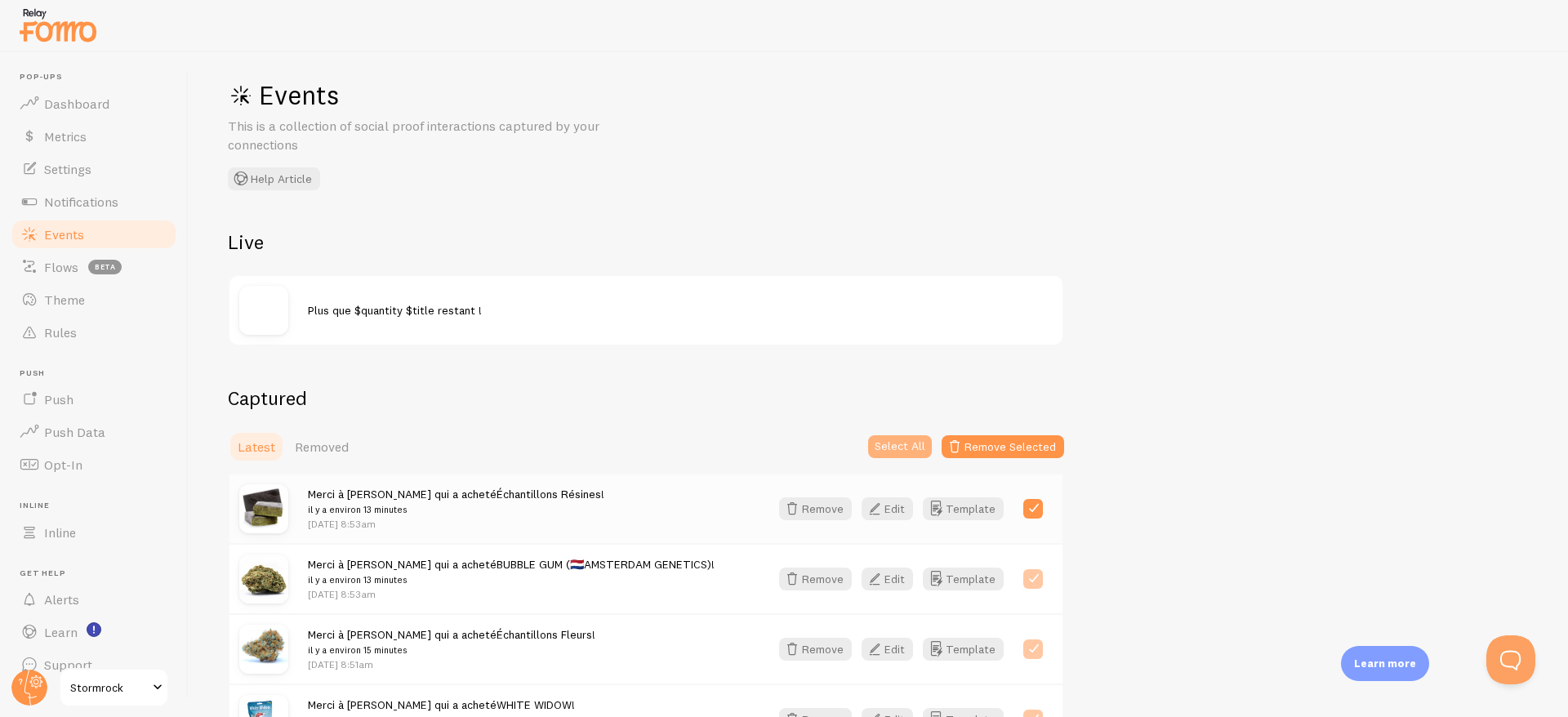
checkbox input "true"
drag, startPoint x: 1020, startPoint y: 446, endPoint x: 489, endPoint y: 474, distance: 531.7
click at [497, 494] on link "Échantillons Résines" at bounding box center [549, 494] width 105 height 14
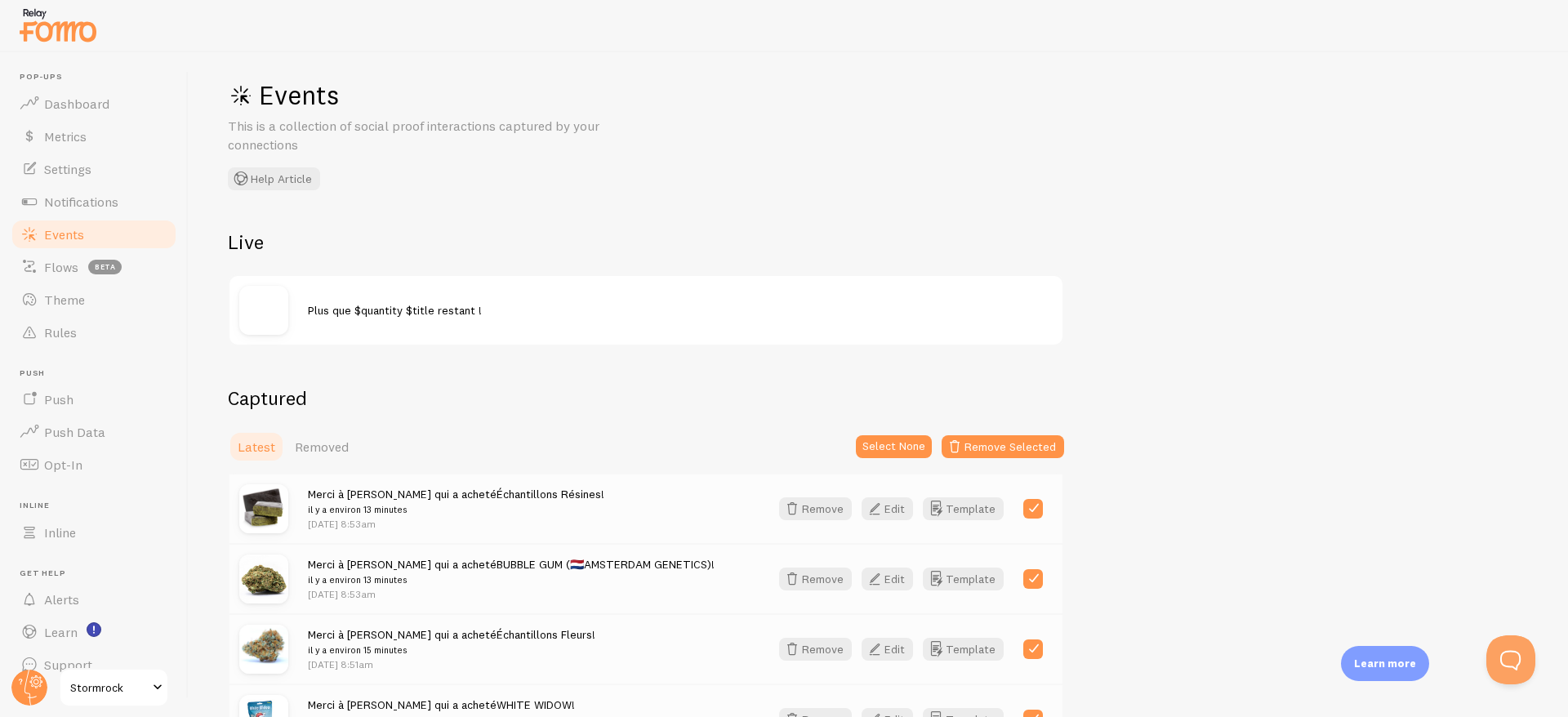
click at [497, 494] on link "Échantillons Résines" at bounding box center [549, 494] width 105 height 14
copy link "Échantillons"
drag, startPoint x: 455, startPoint y: 492, endPoint x: 516, endPoint y: 497, distance: 61.2
click at [516, 497] on span "Merci à [PERSON_NAME] qui a acheté Échantillons Résines ! il y a environ 13 min…" at bounding box center [456, 501] width 297 height 30
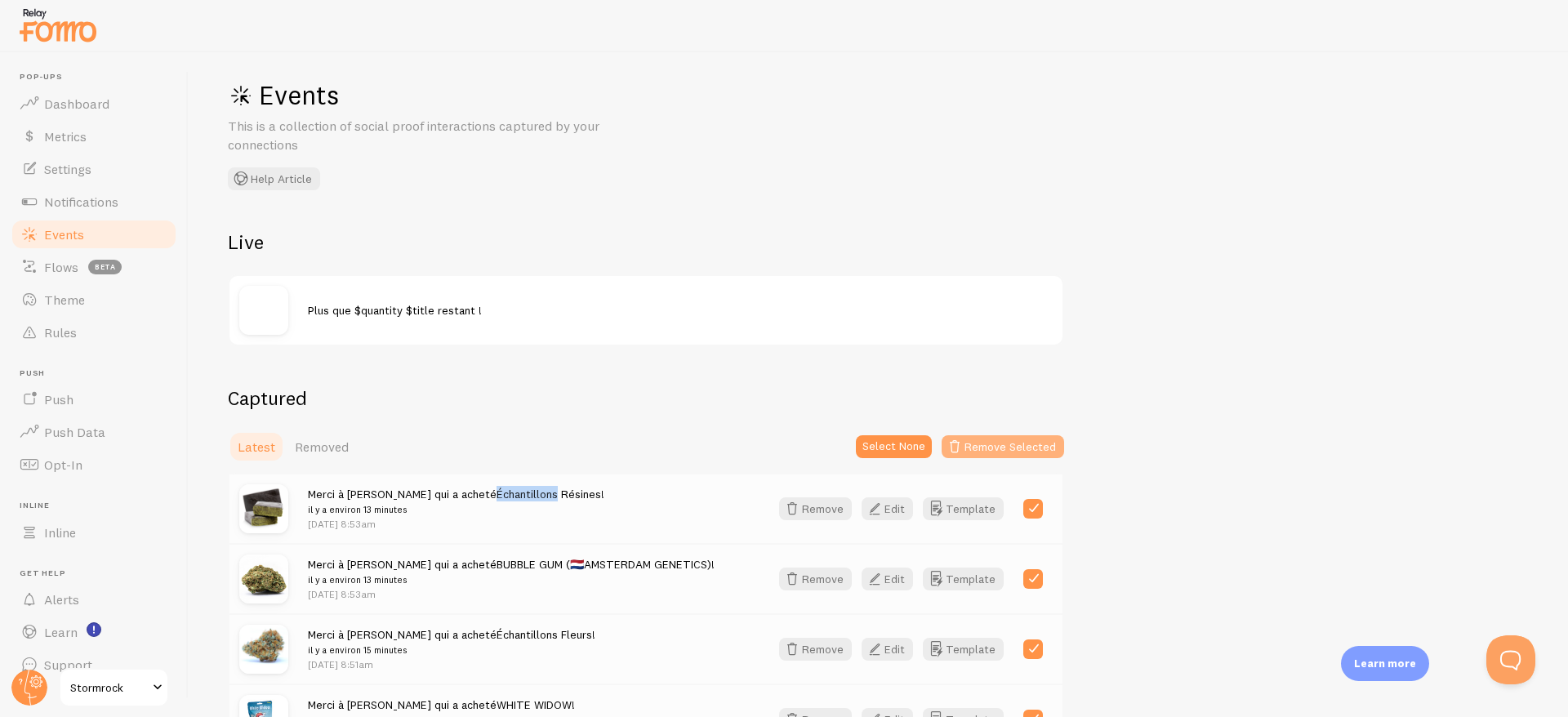
click at [980, 445] on button "Remove Selected" at bounding box center [1003, 446] width 123 height 23
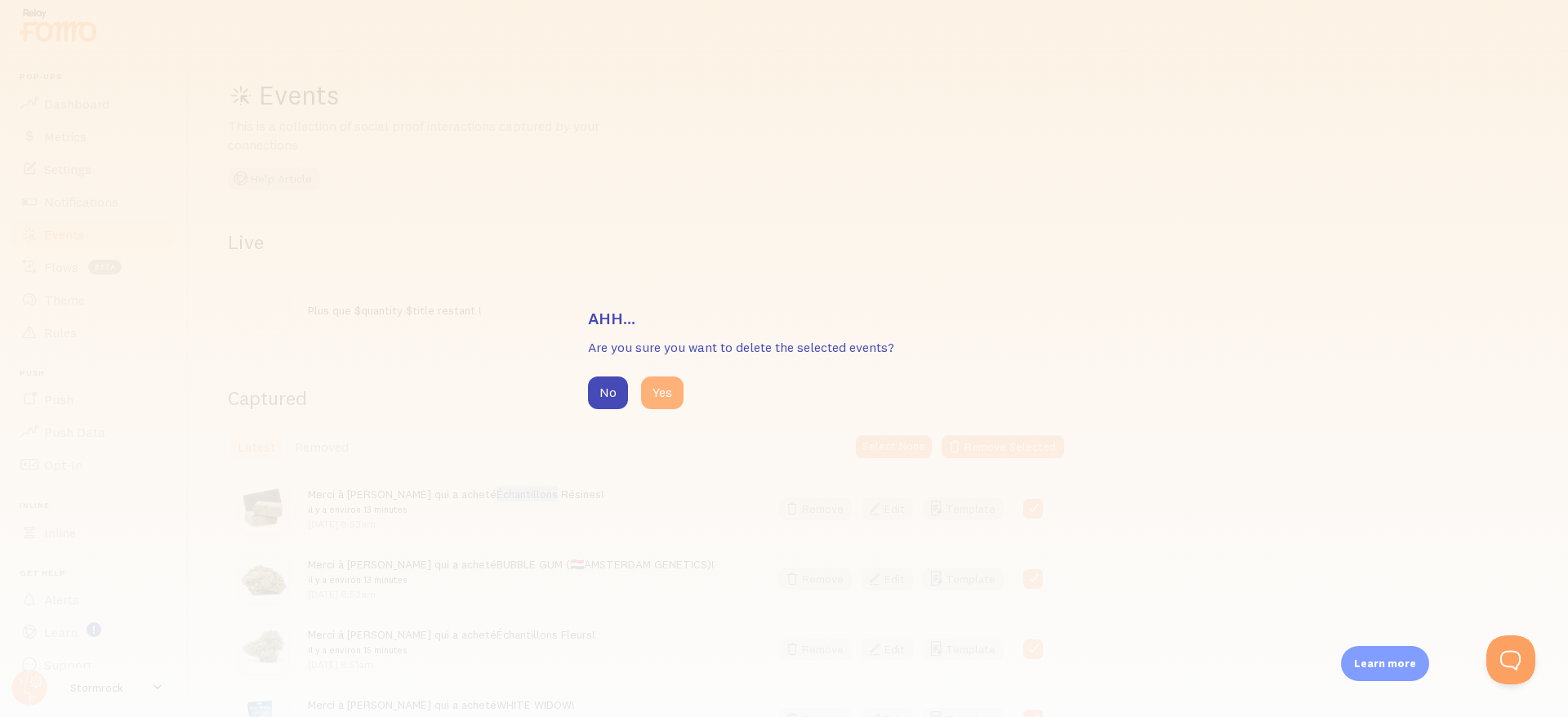
click at [657, 388] on button "Yes" at bounding box center [663, 392] width 43 height 32
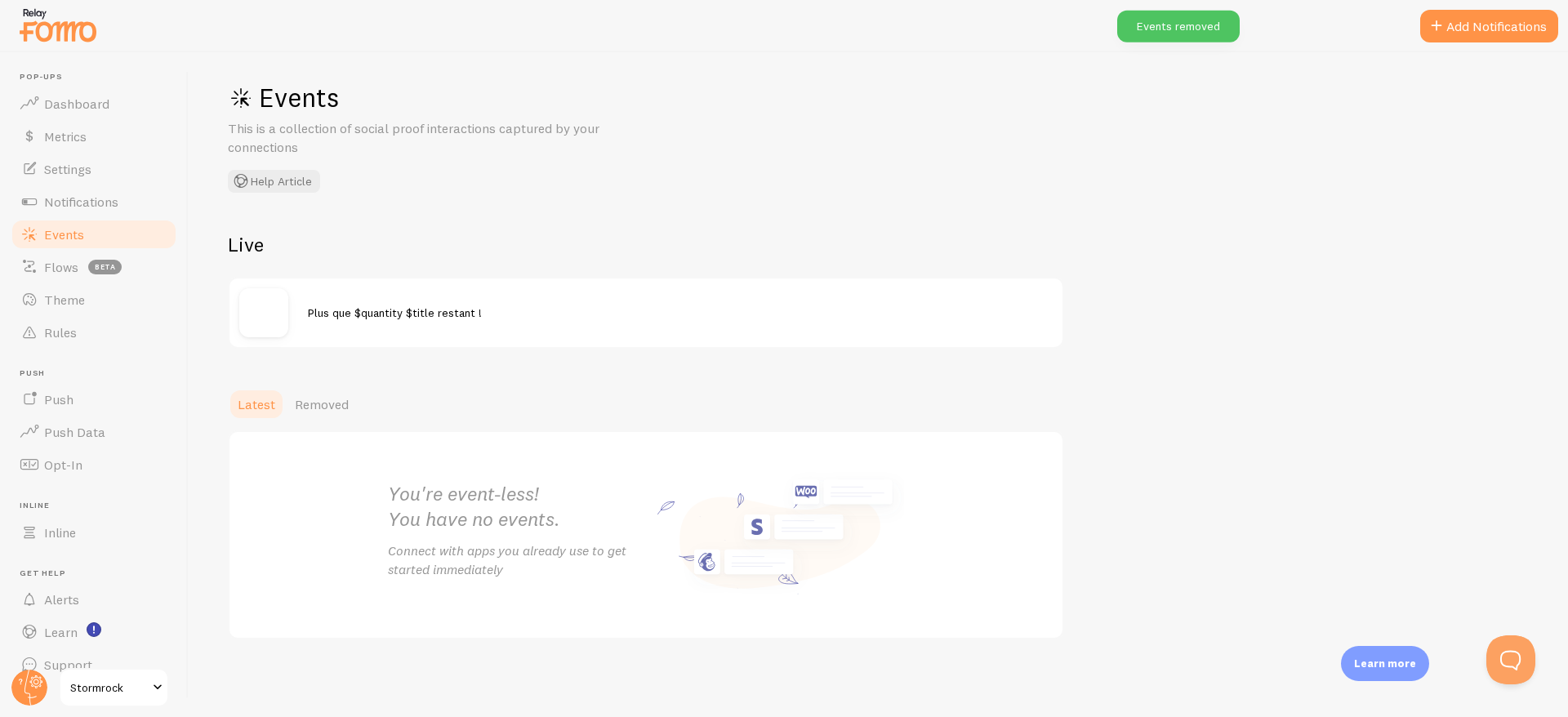
scroll to position [111, 0]
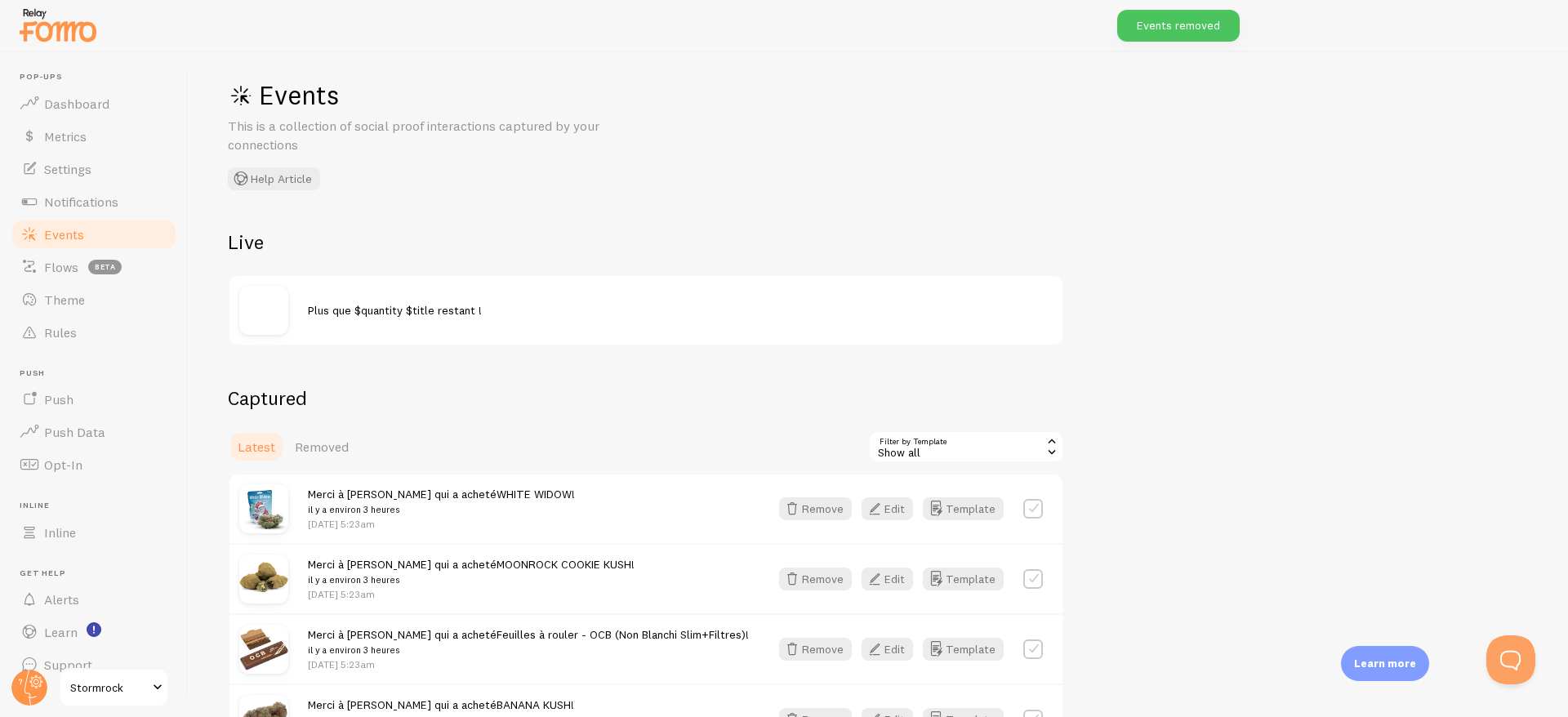
click at [892, 450] on div "Show all" at bounding box center [967, 447] width 196 height 32
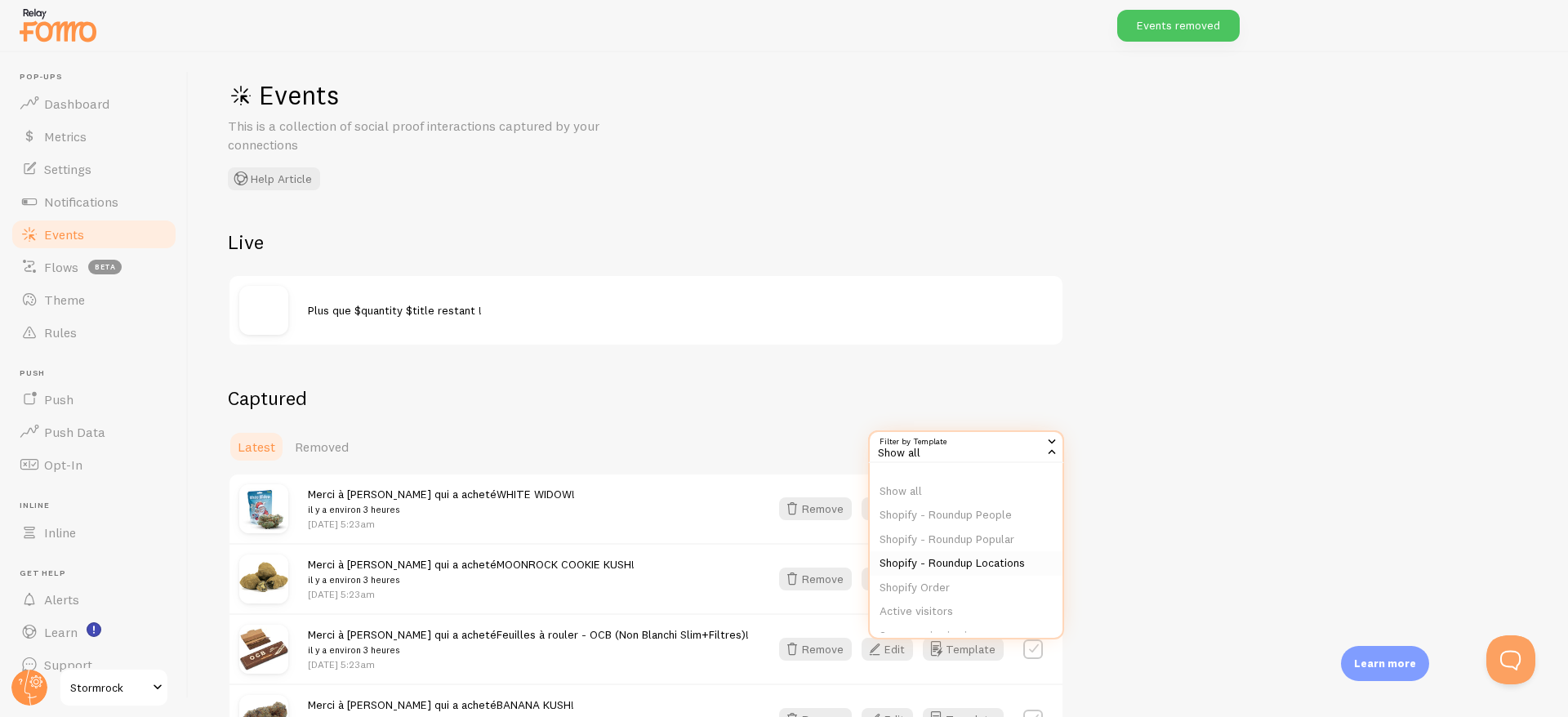
click at [914, 564] on li "Shopify - Roundup Locations" at bounding box center [967, 563] width 193 height 25
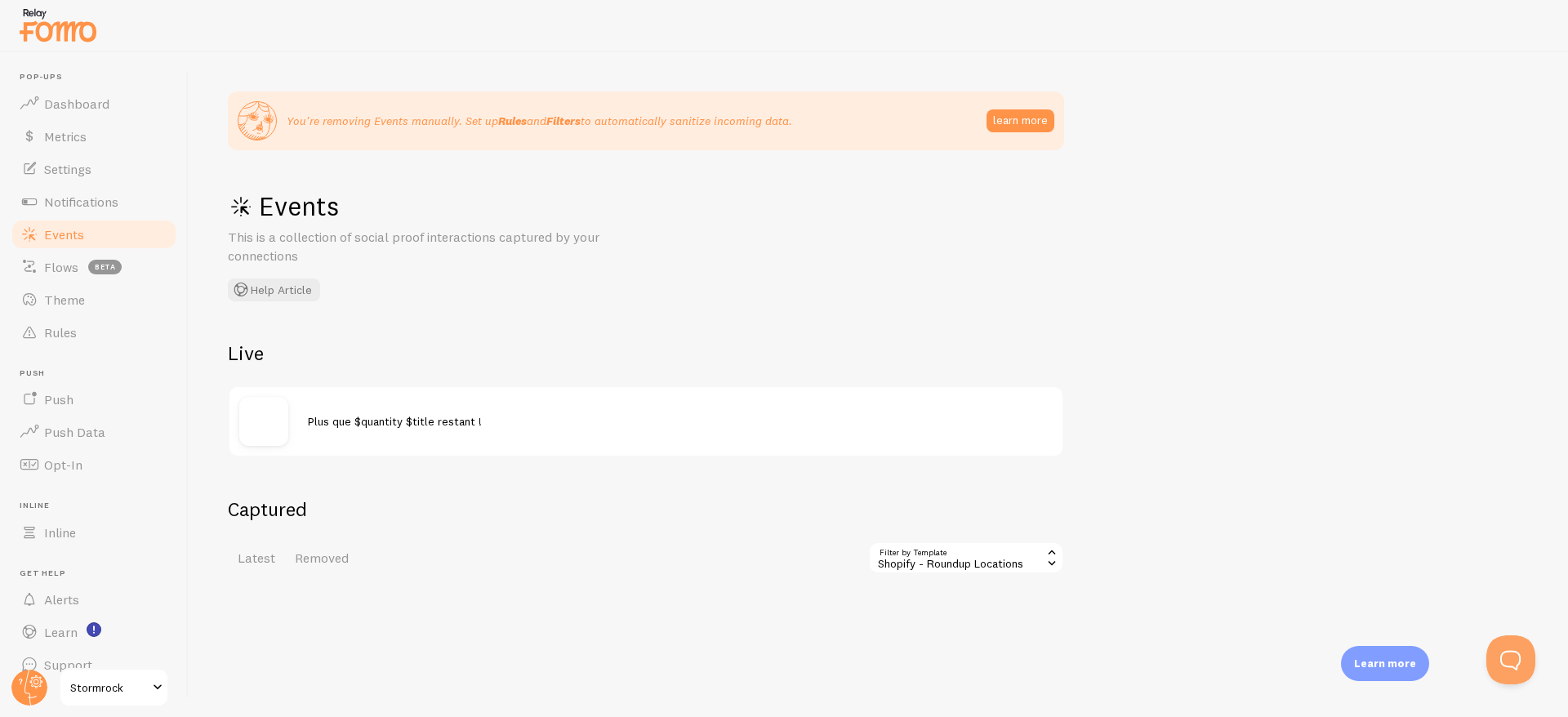
click at [917, 562] on div "Shopify - Roundup Locations" at bounding box center [967, 558] width 196 height 32
click at [904, 698] on li "Shopify Order" at bounding box center [967, 698] width 193 height 25
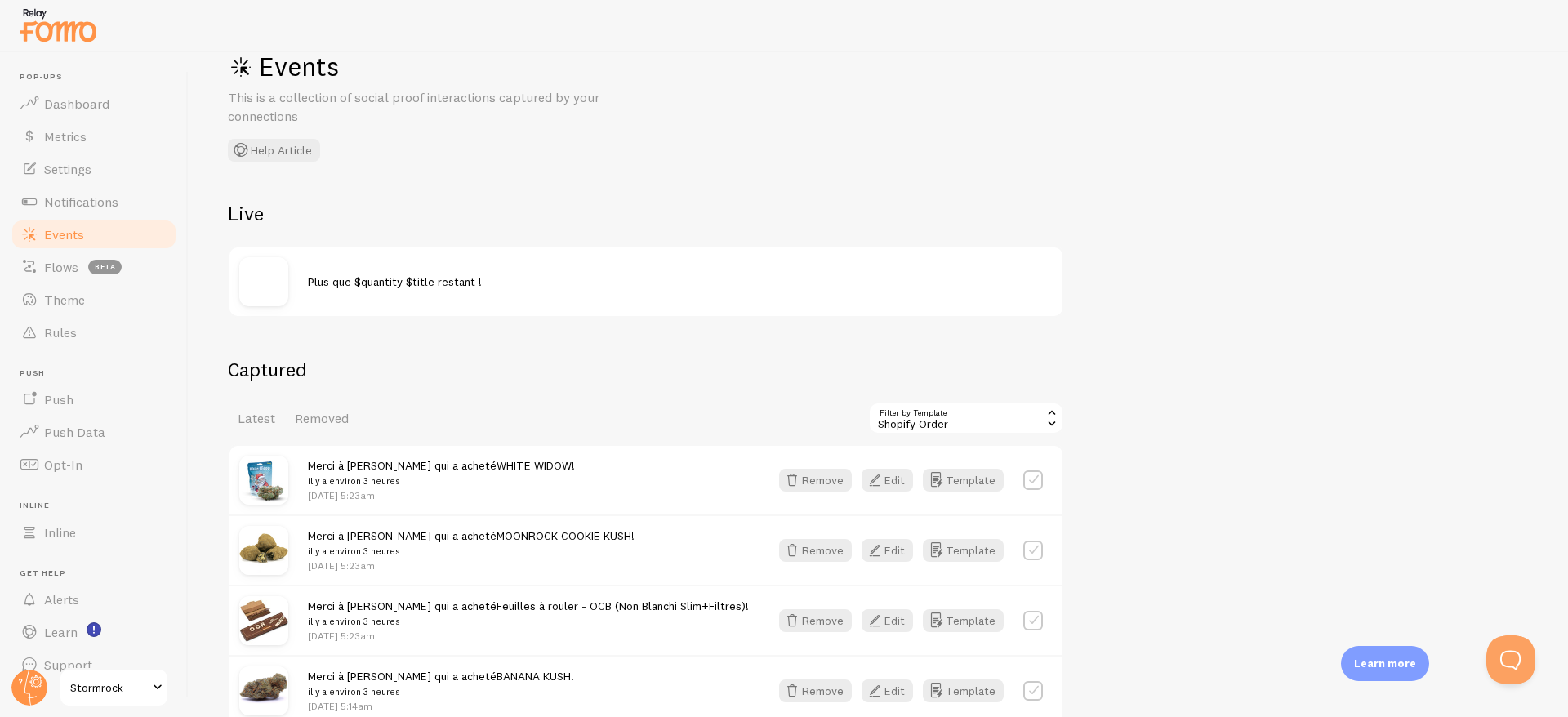
scroll to position [171, 0]
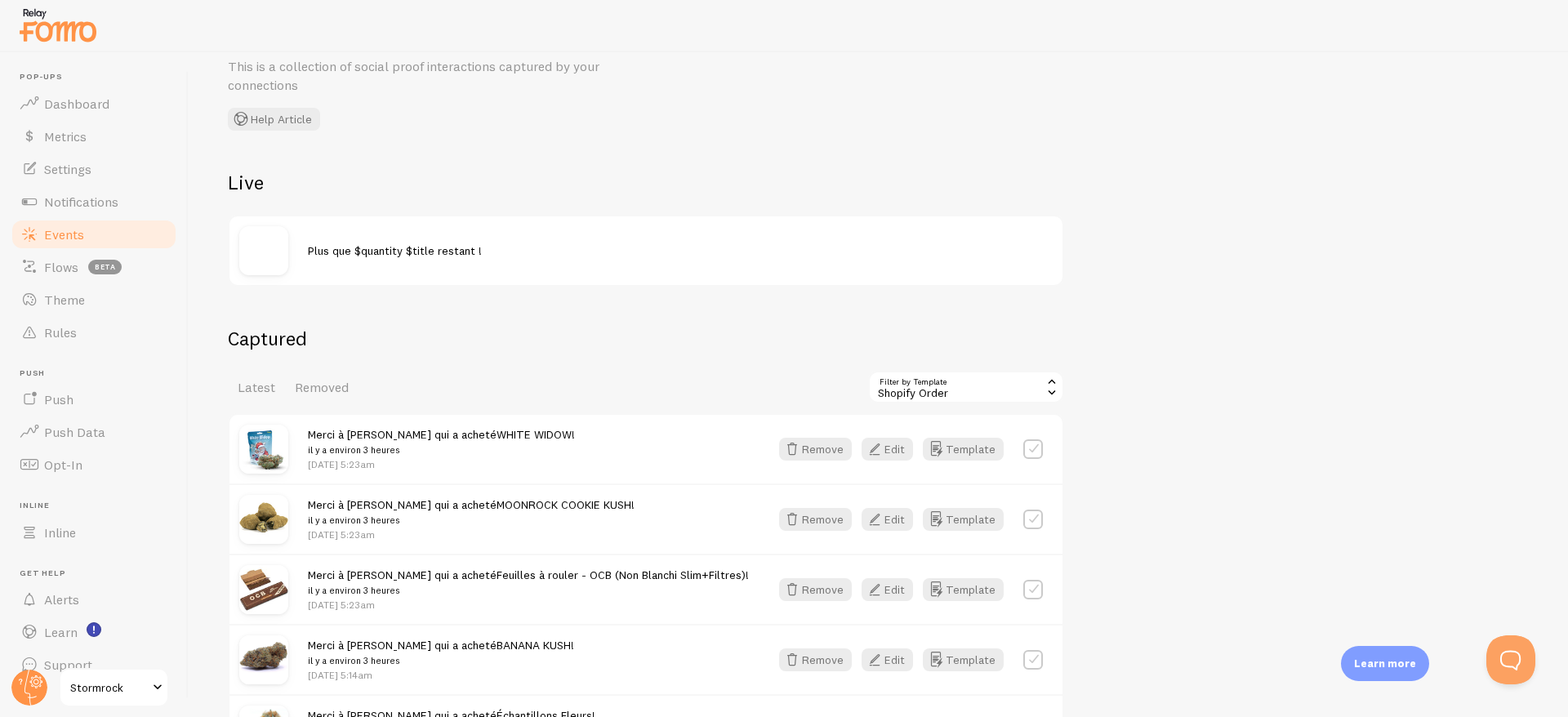
click at [1030, 448] on label at bounding box center [1033, 448] width 20 height 20
checkbox input "true"
click at [897, 381] on button "Select All" at bounding box center [900, 386] width 64 height 23
checkbox input "true"
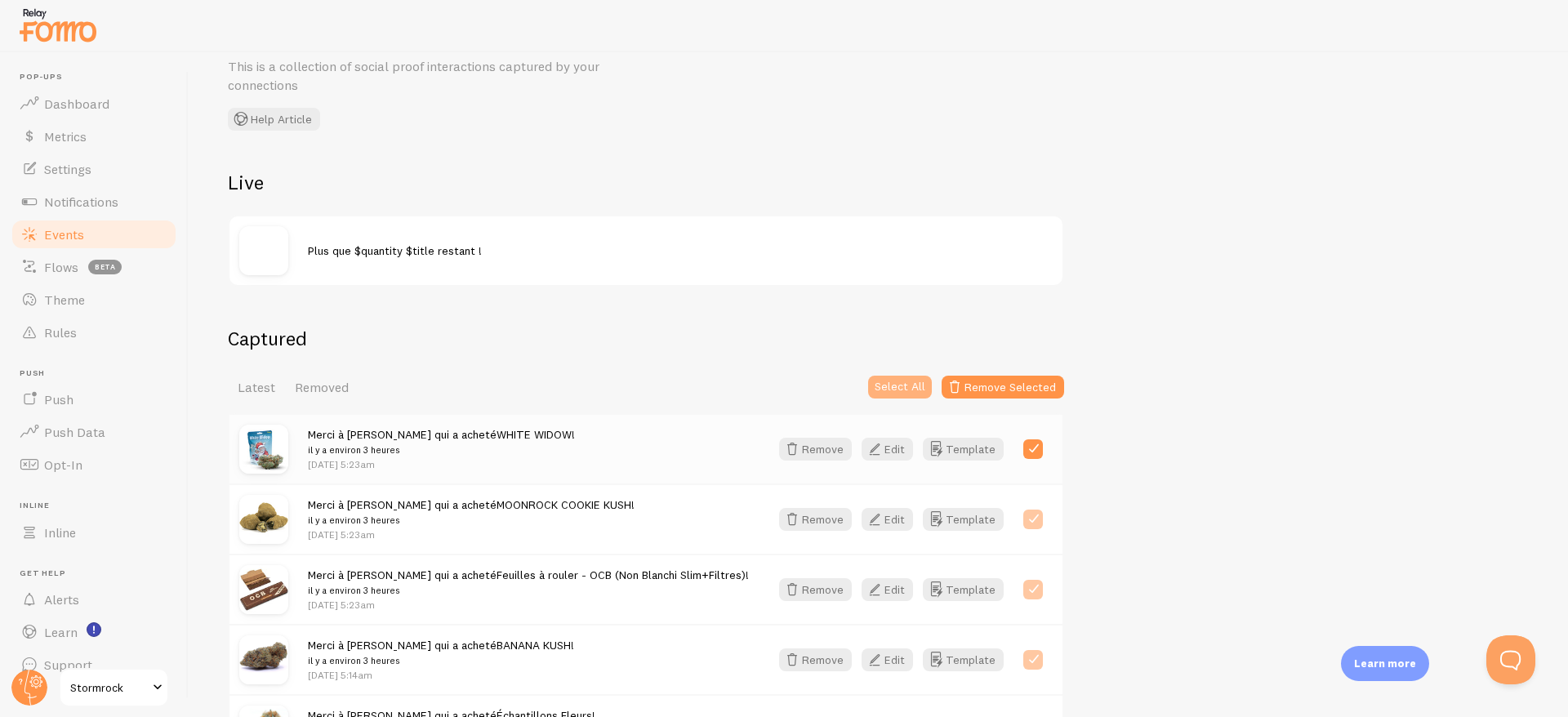
checkbox input "true"
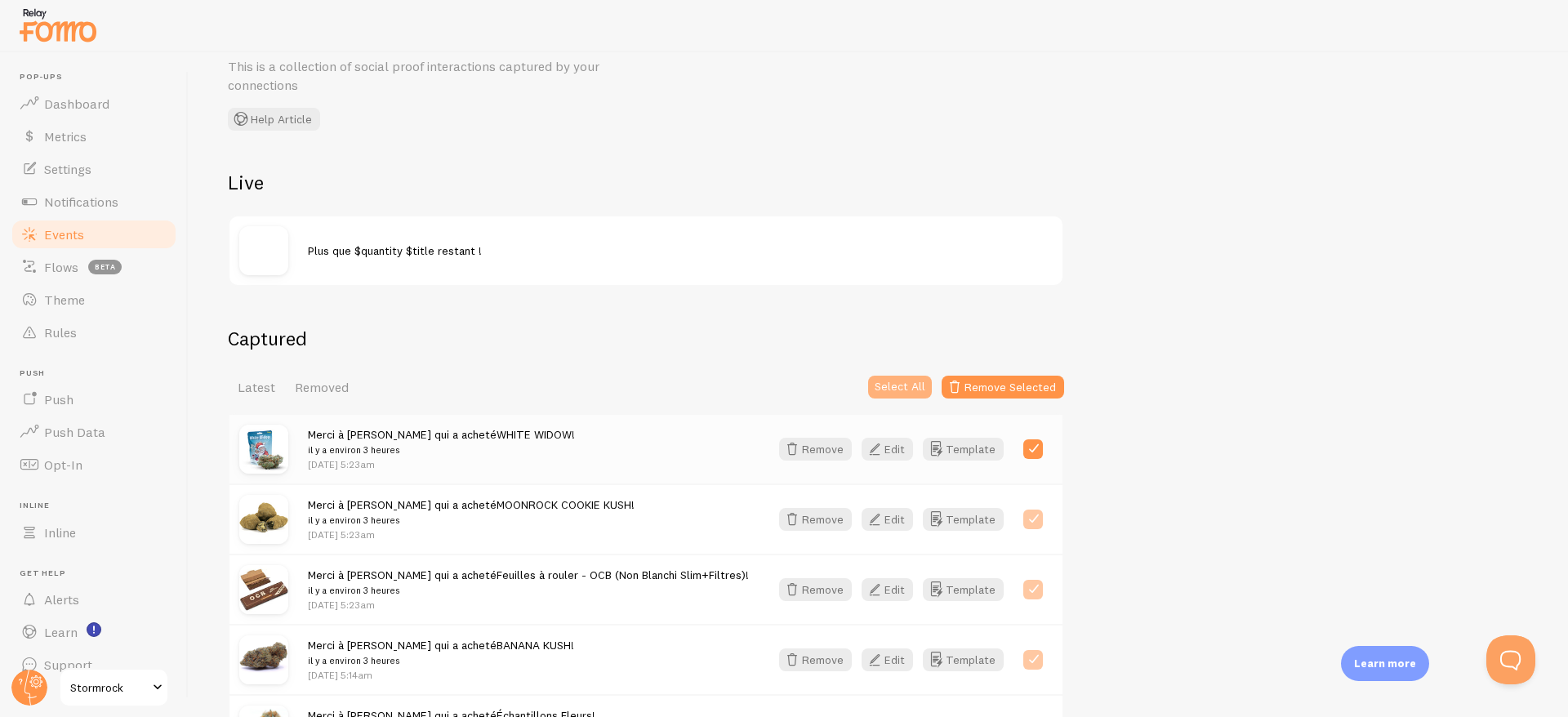
checkbox input "true"
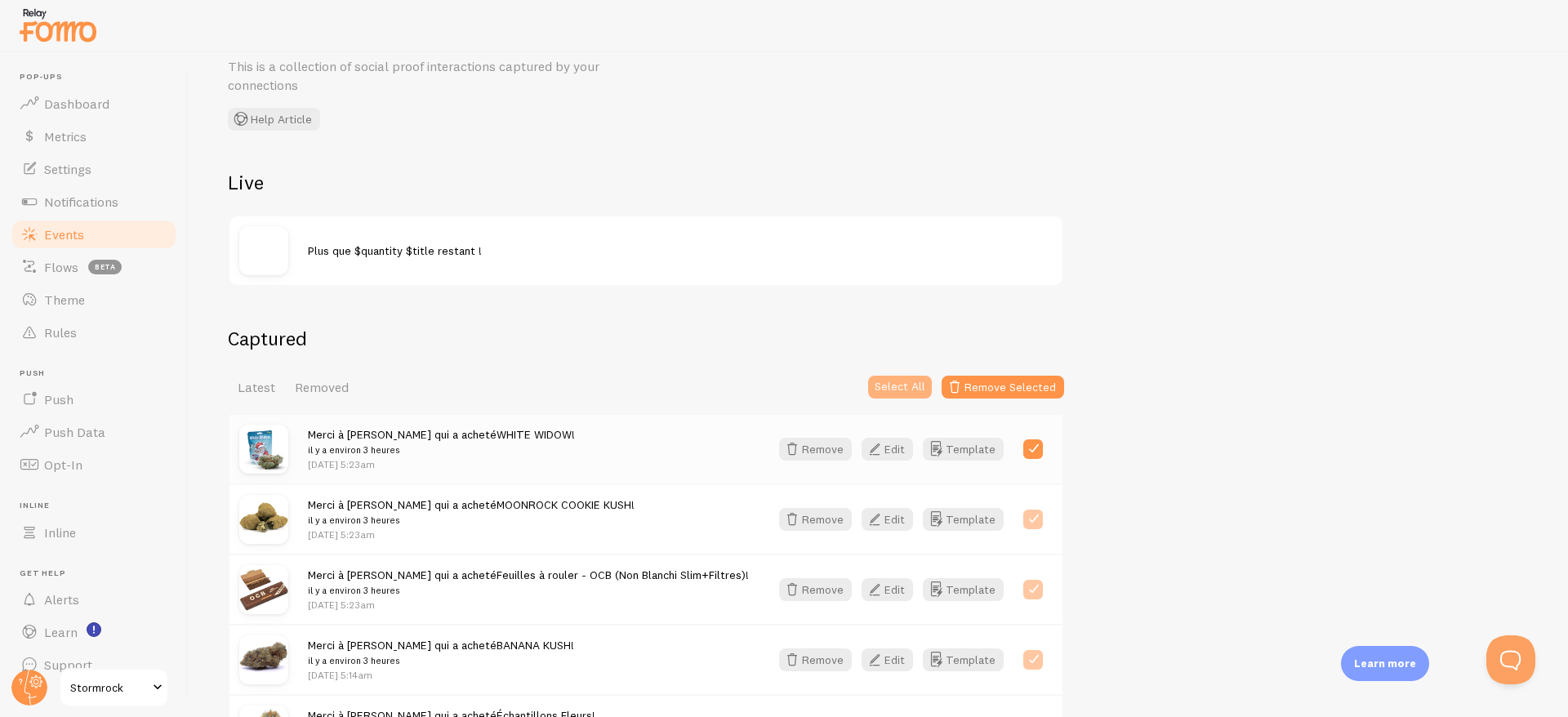
checkbox input "true"
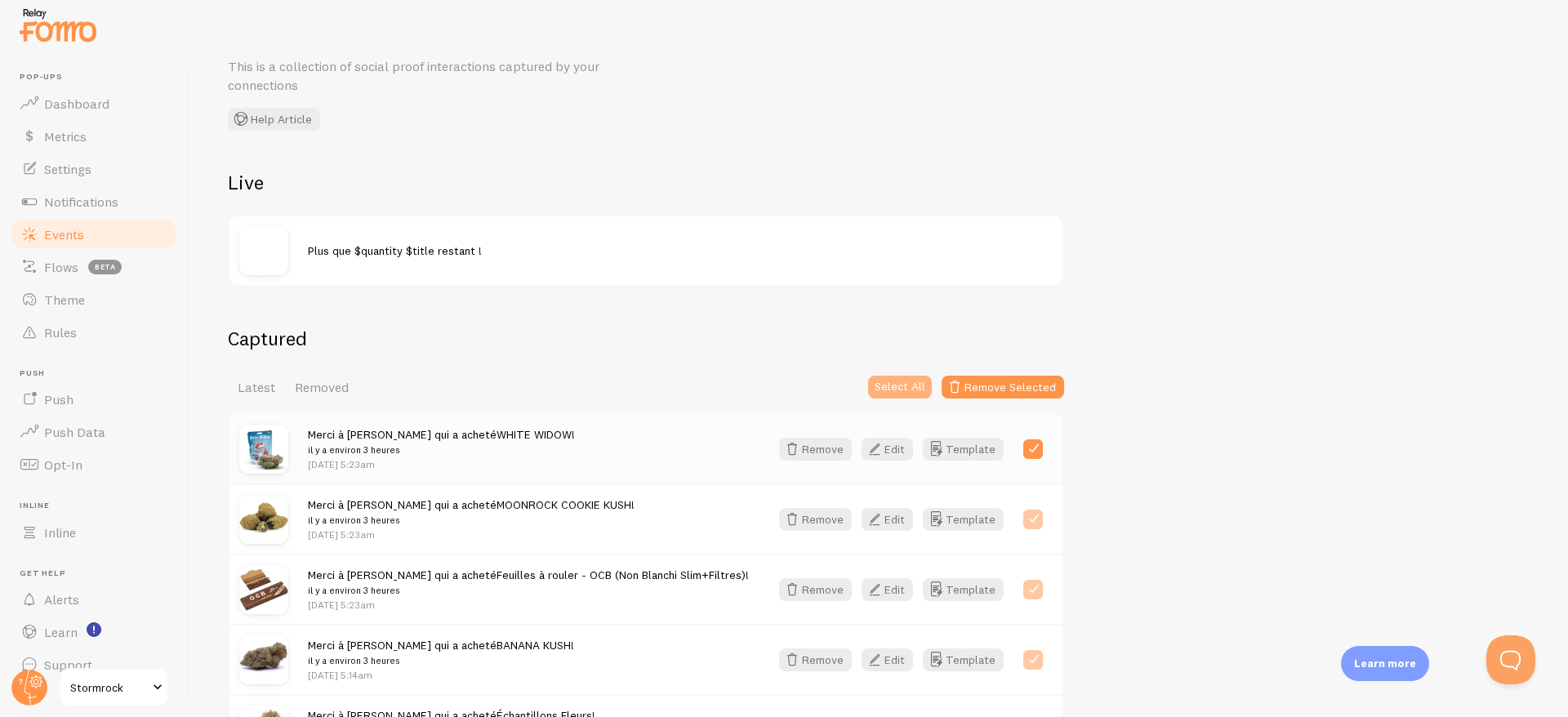
checkbox input "true"
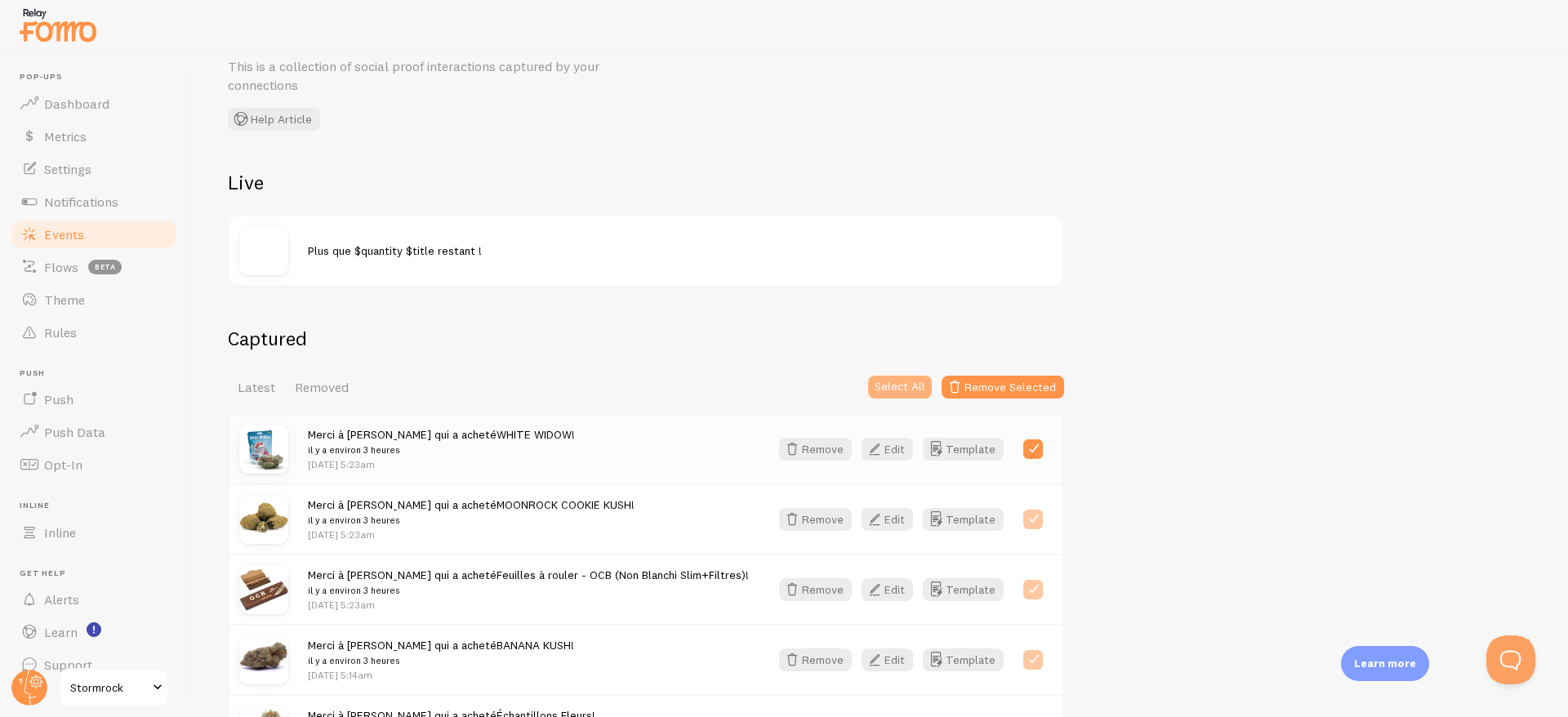
checkbox input "true"
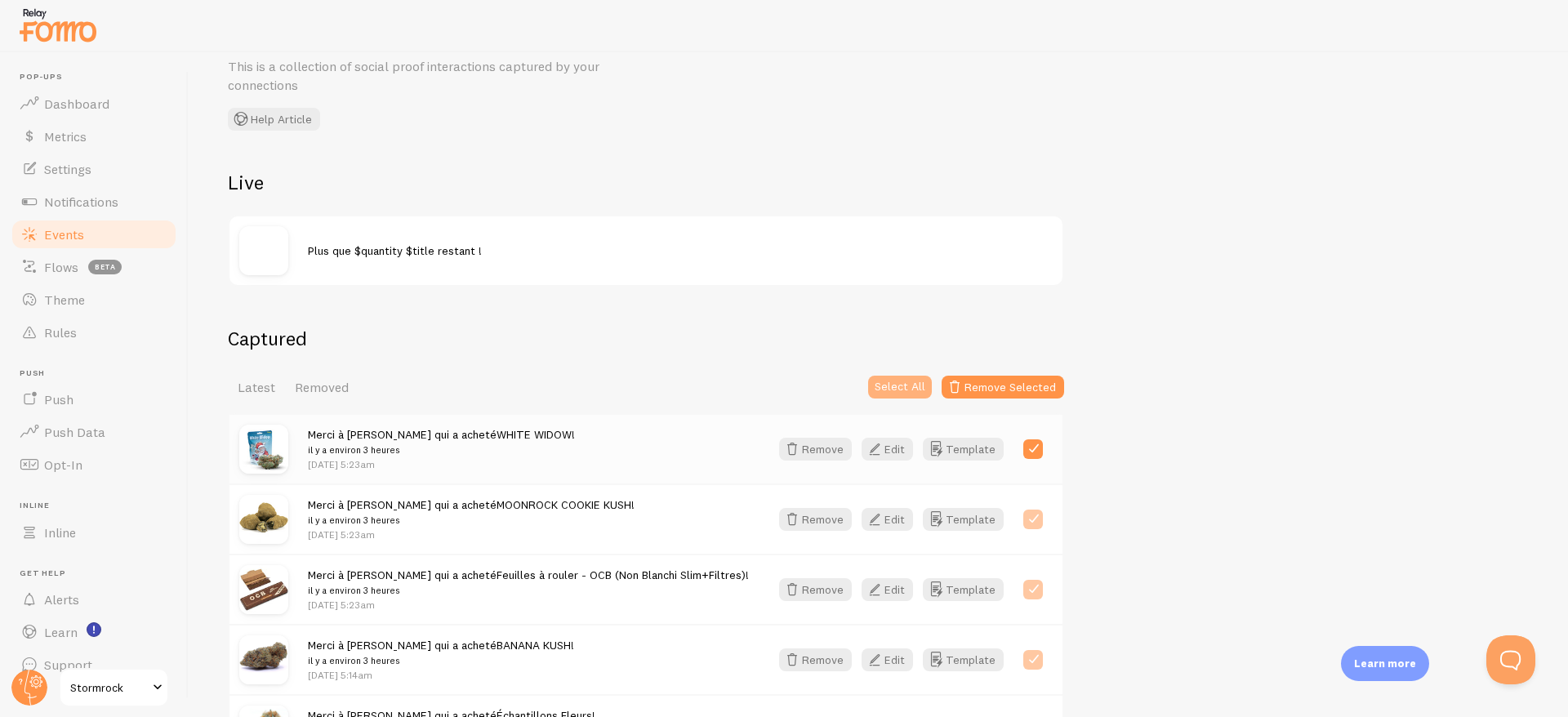
checkbox input "true"
click at [983, 382] on button "Remove Selected" at bounding box center [1003, 386] width 123 height 23
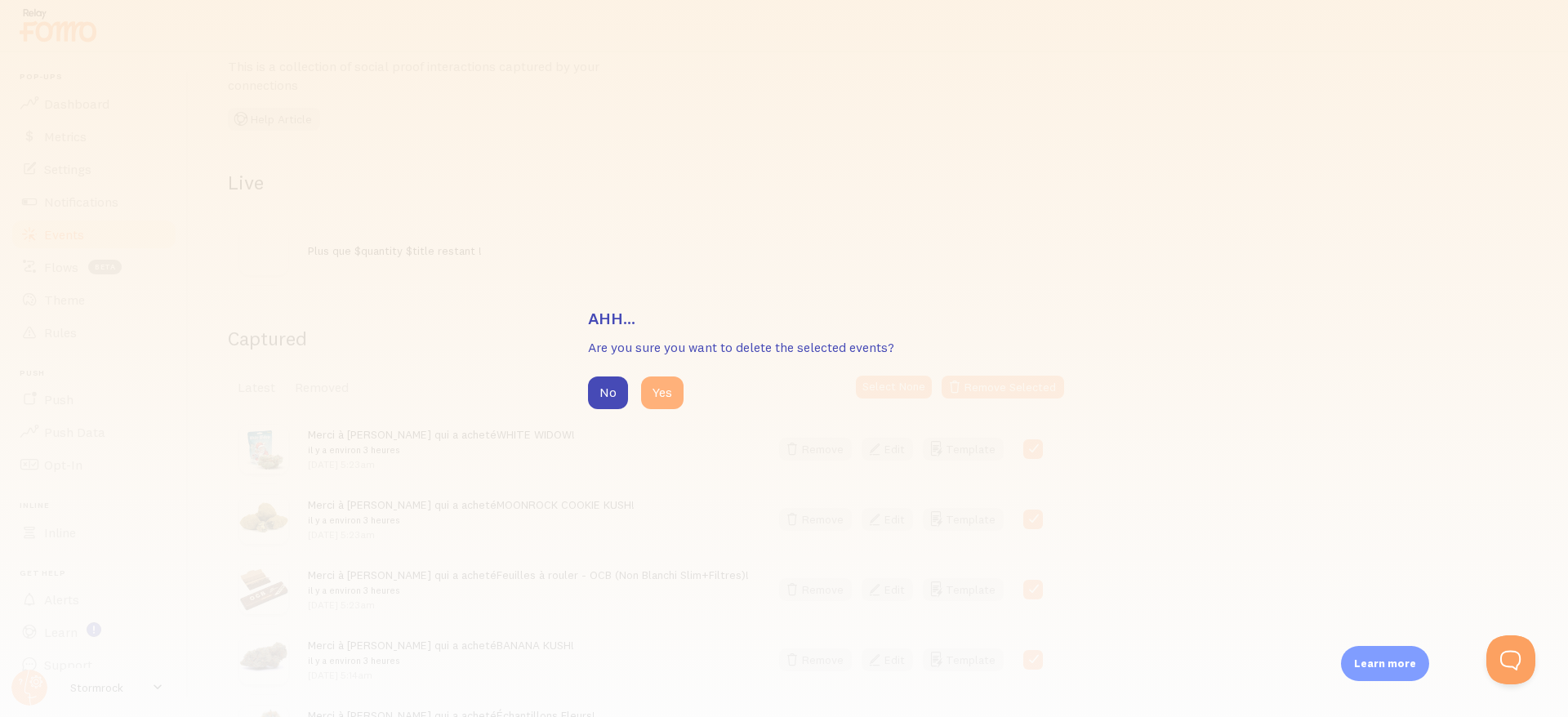
click at [664, 389] on button "Yes" at bounding box center [663, 392] width 43 height 32
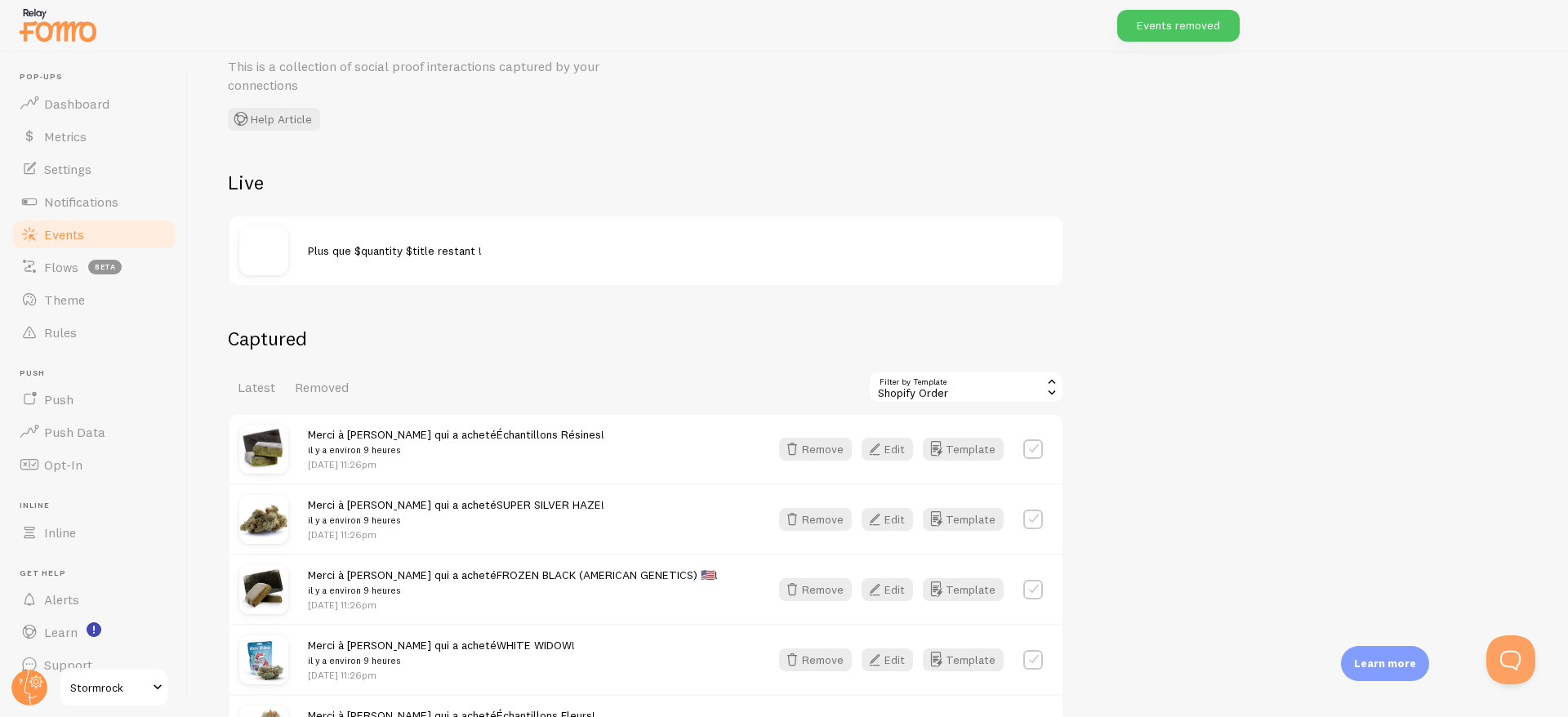
click at [1035, 445] on label at bounding box center [1033, 448] width 20 height 20
checkbox input "true"
click at [893, 385] on button "Select All" at bounding box center [900, 386] width 64 height 23
checkbox input "true"
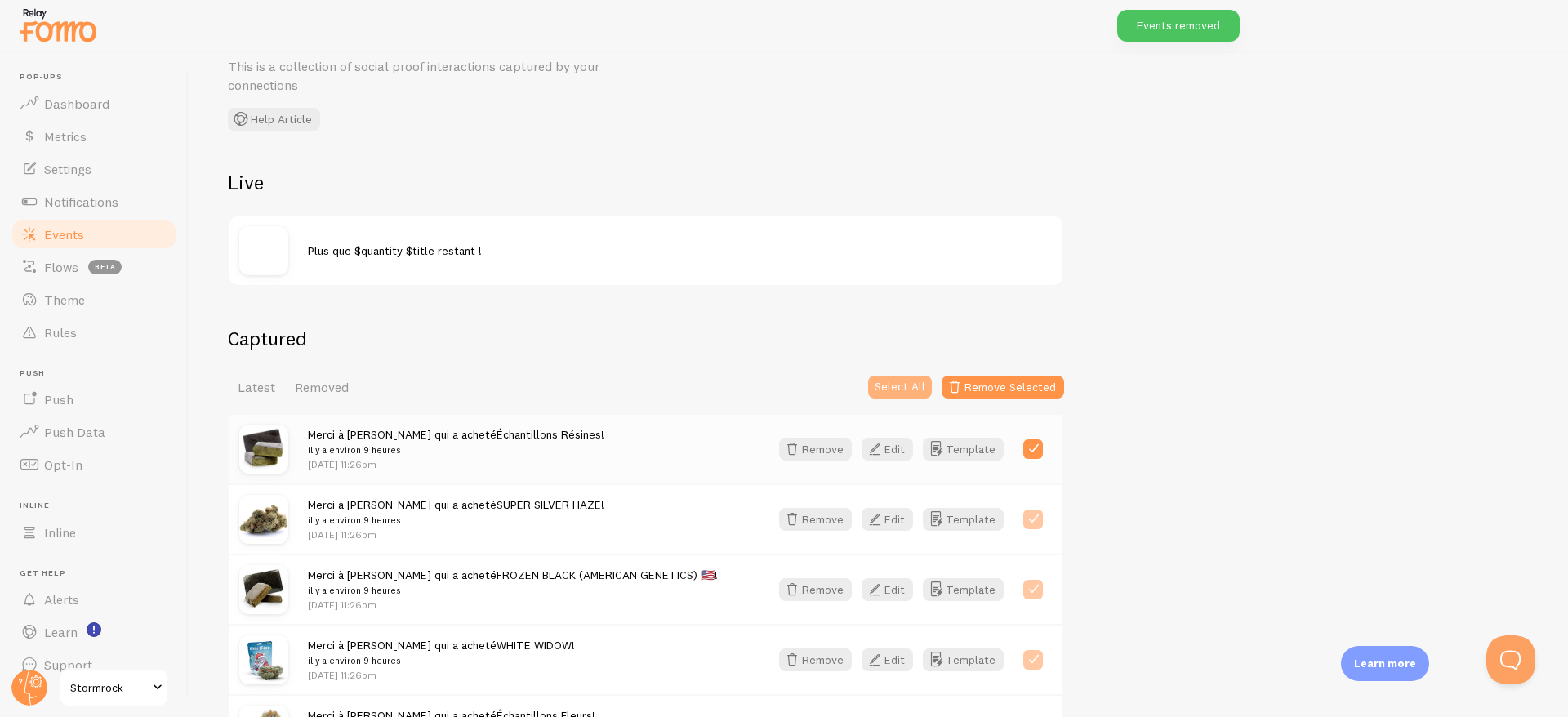
checkbox input "true"
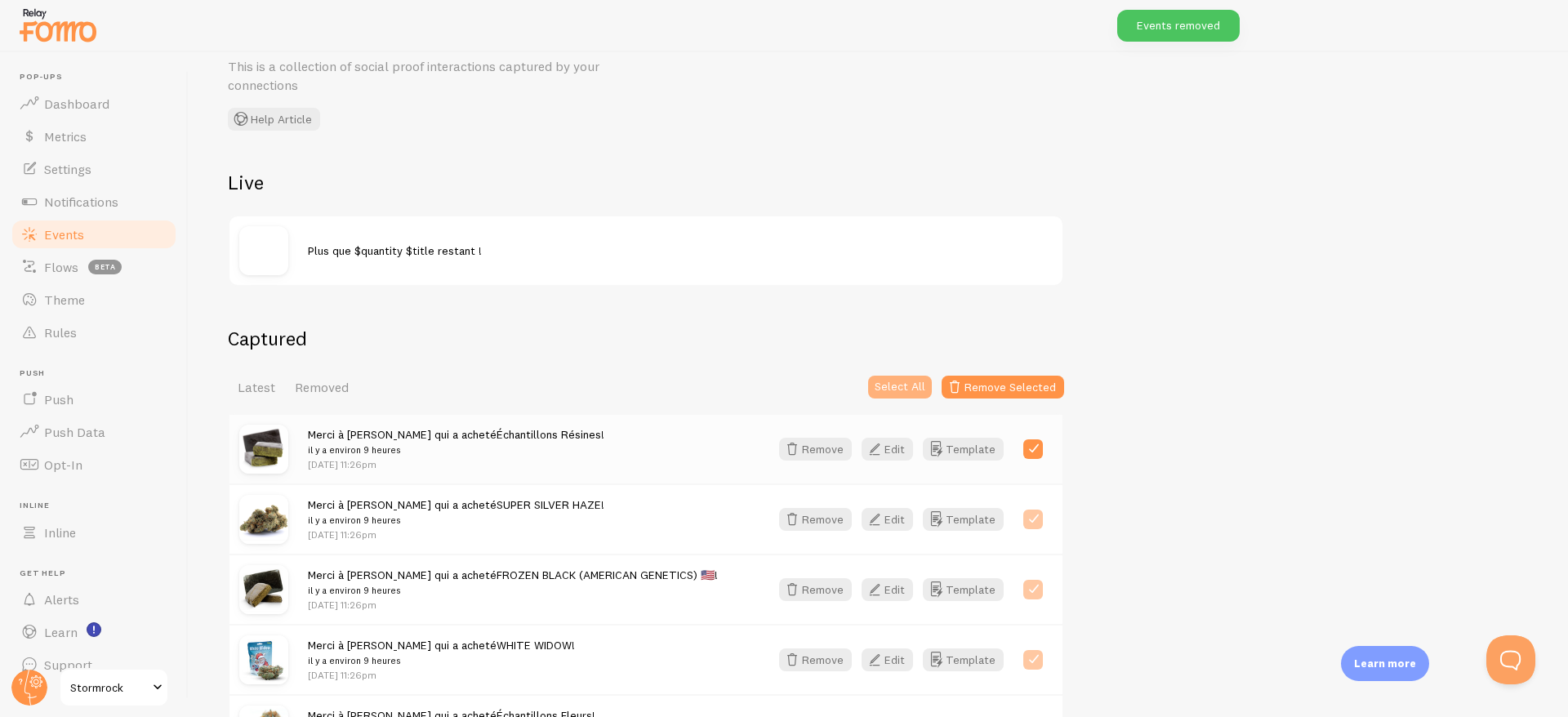
checkbox input "true"
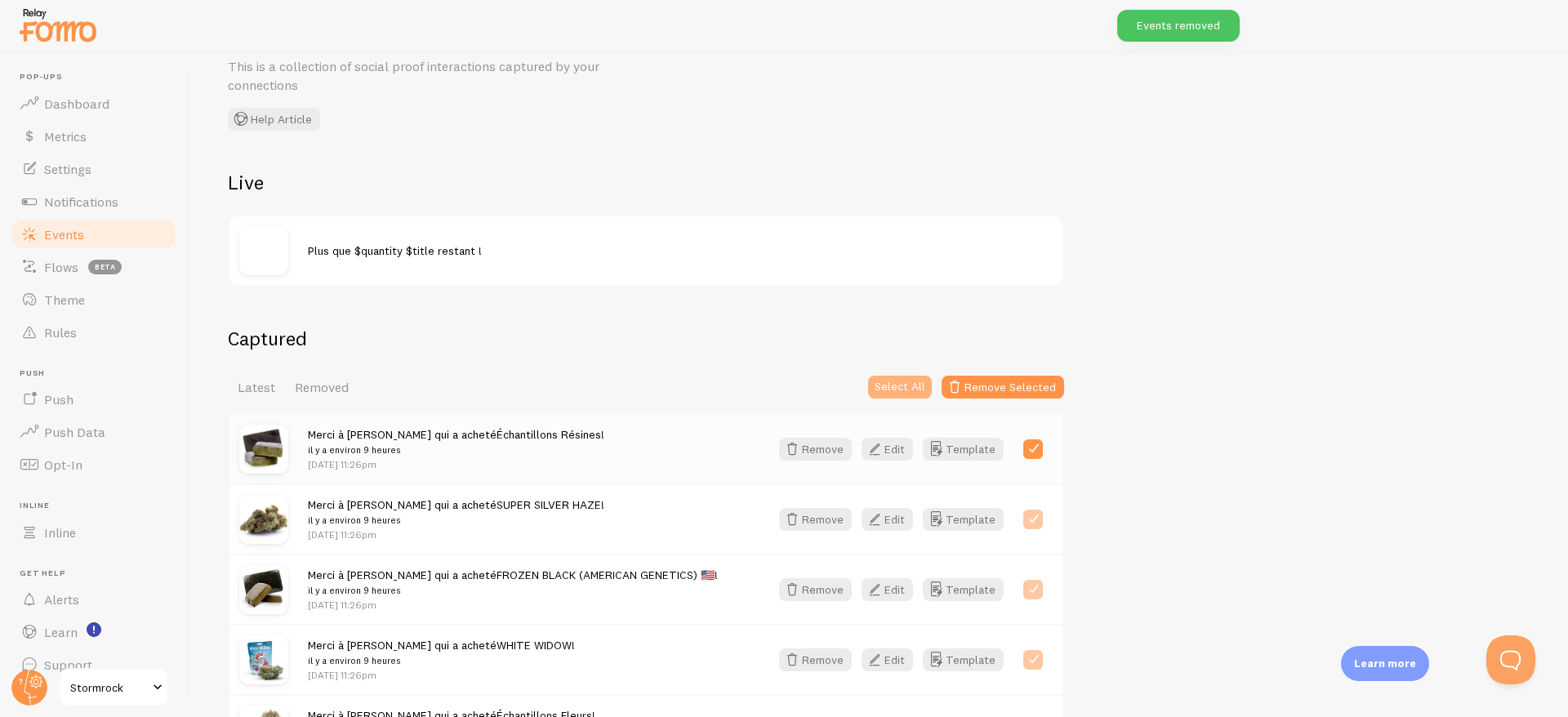
checkbox input "true"
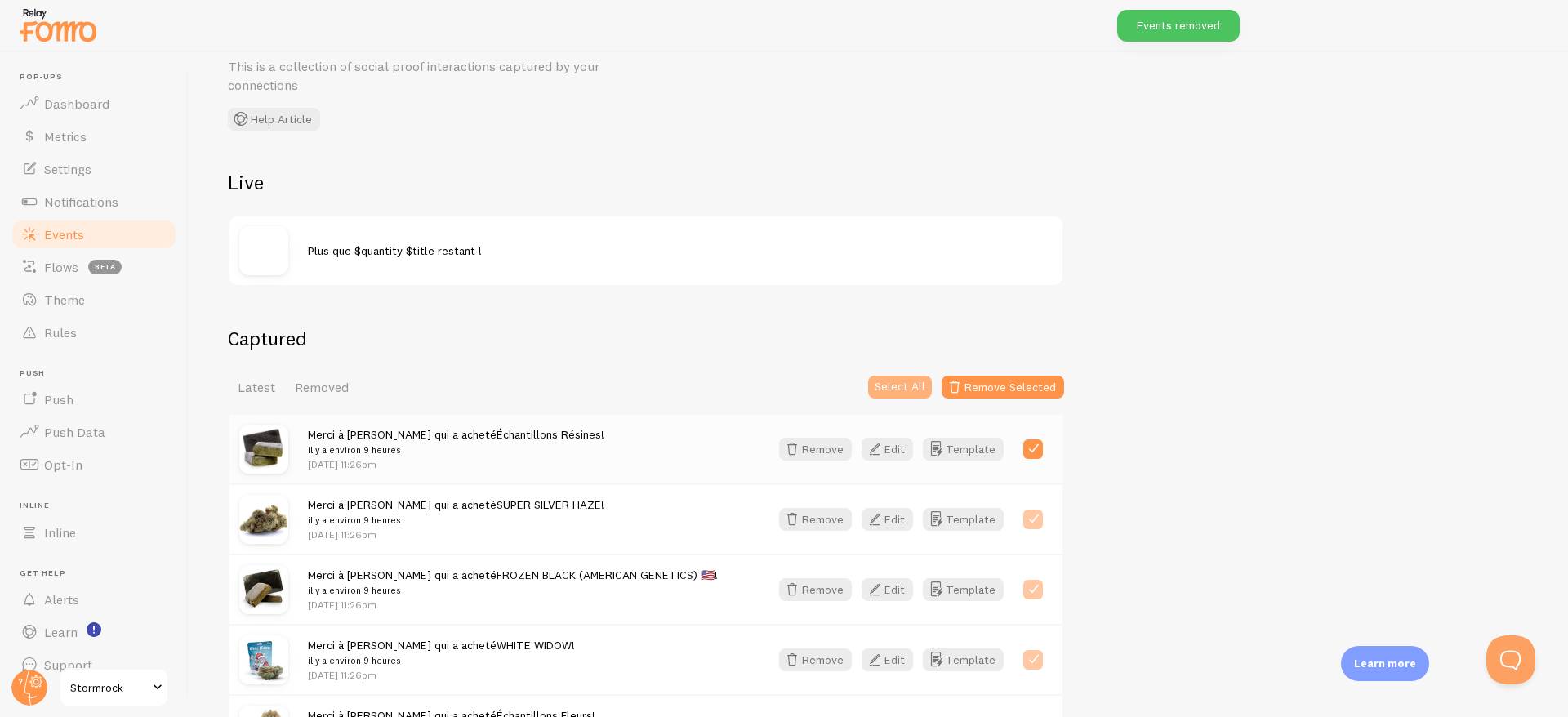
checkbox input "true"
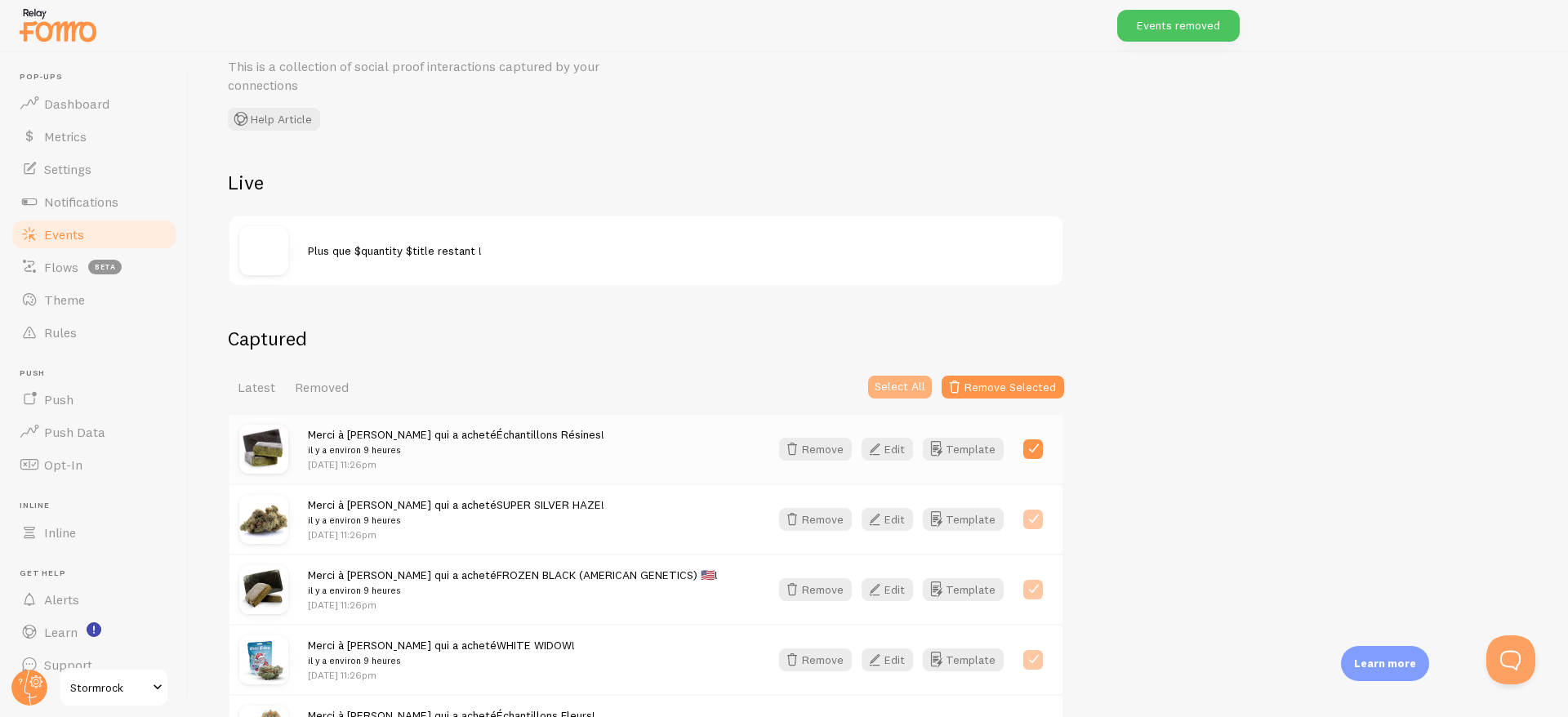
checkbox input "true"
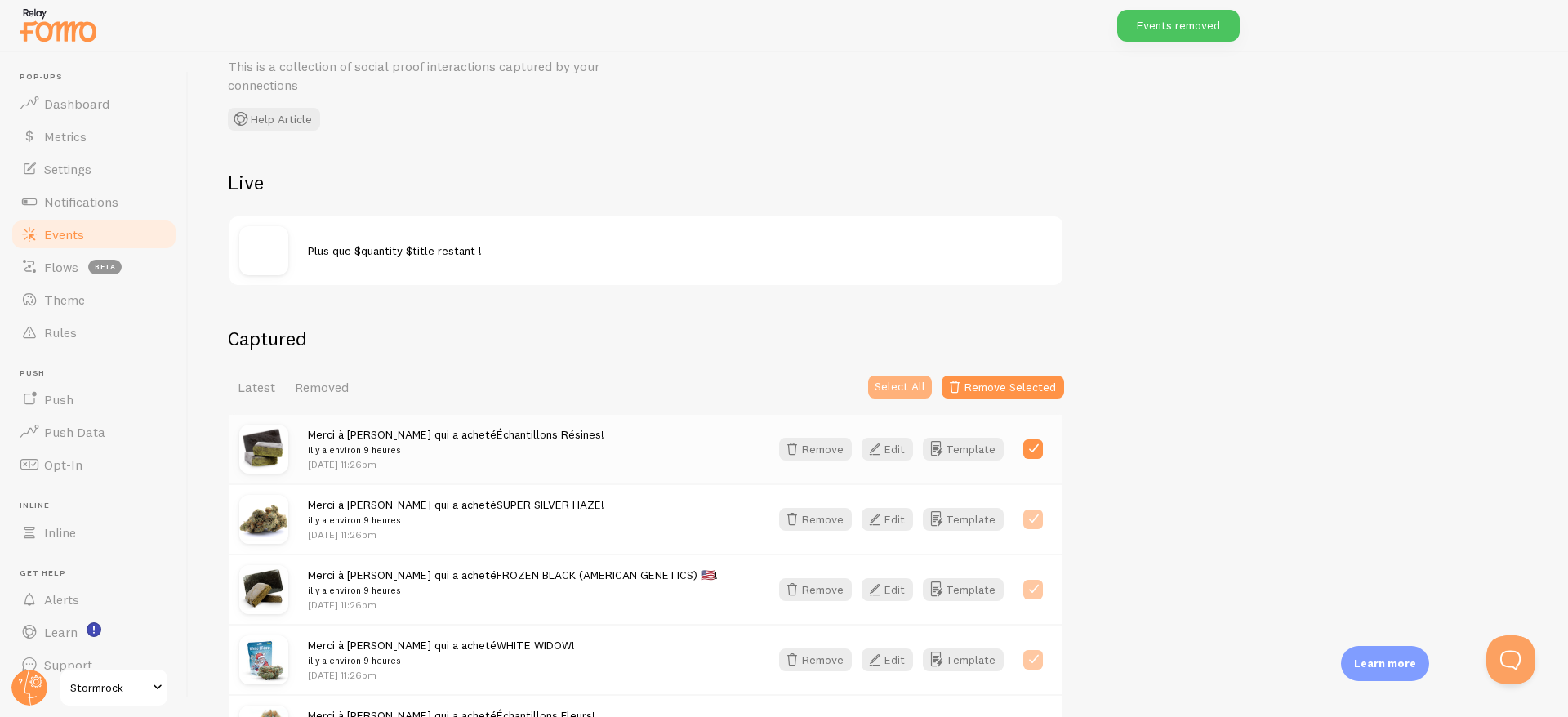
checkbox input "true"
click at [993, 394] on button "Remove Selected" at bounding box center [1003, 386] width 123 height 23
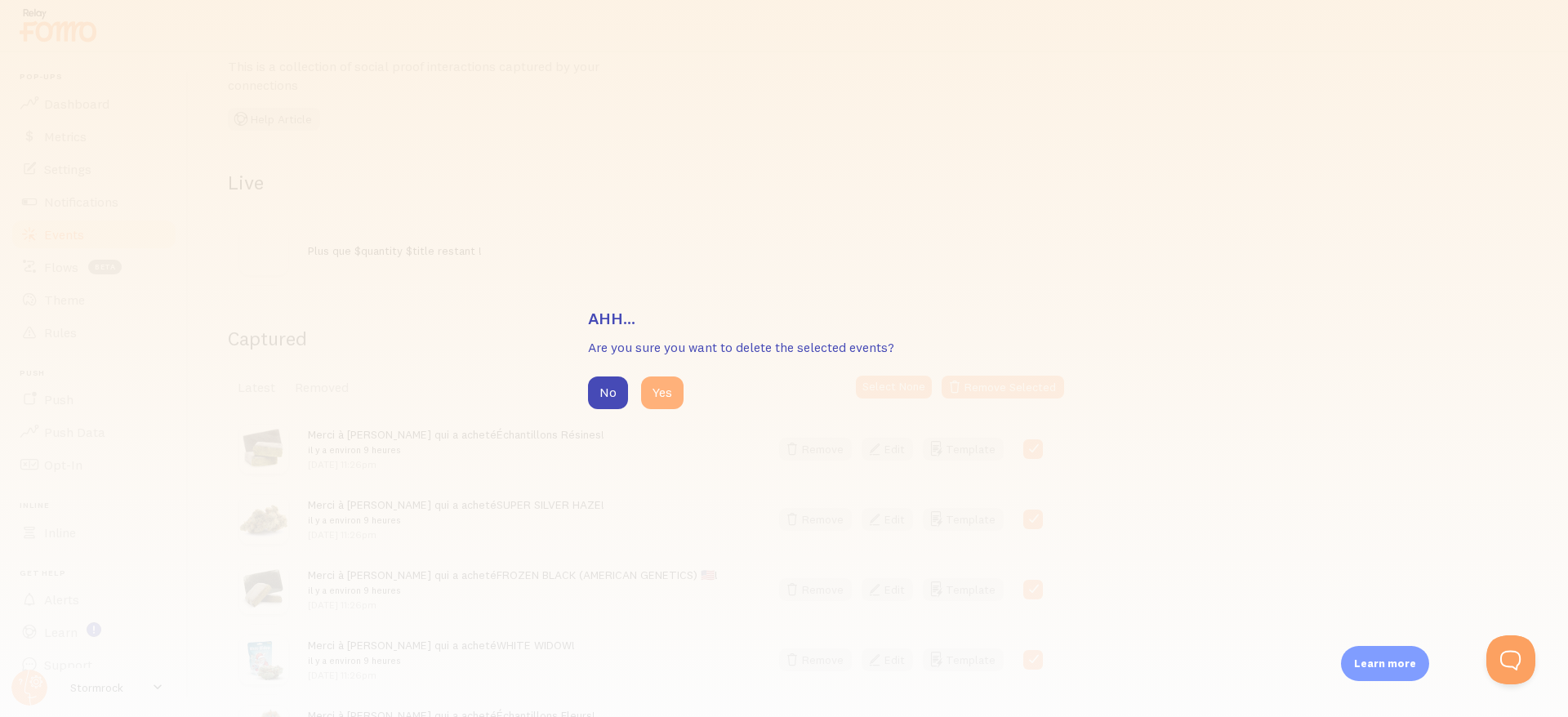
click at [671, 393] on button "Yes" at bounding box center [663, 392] width 43 height 32
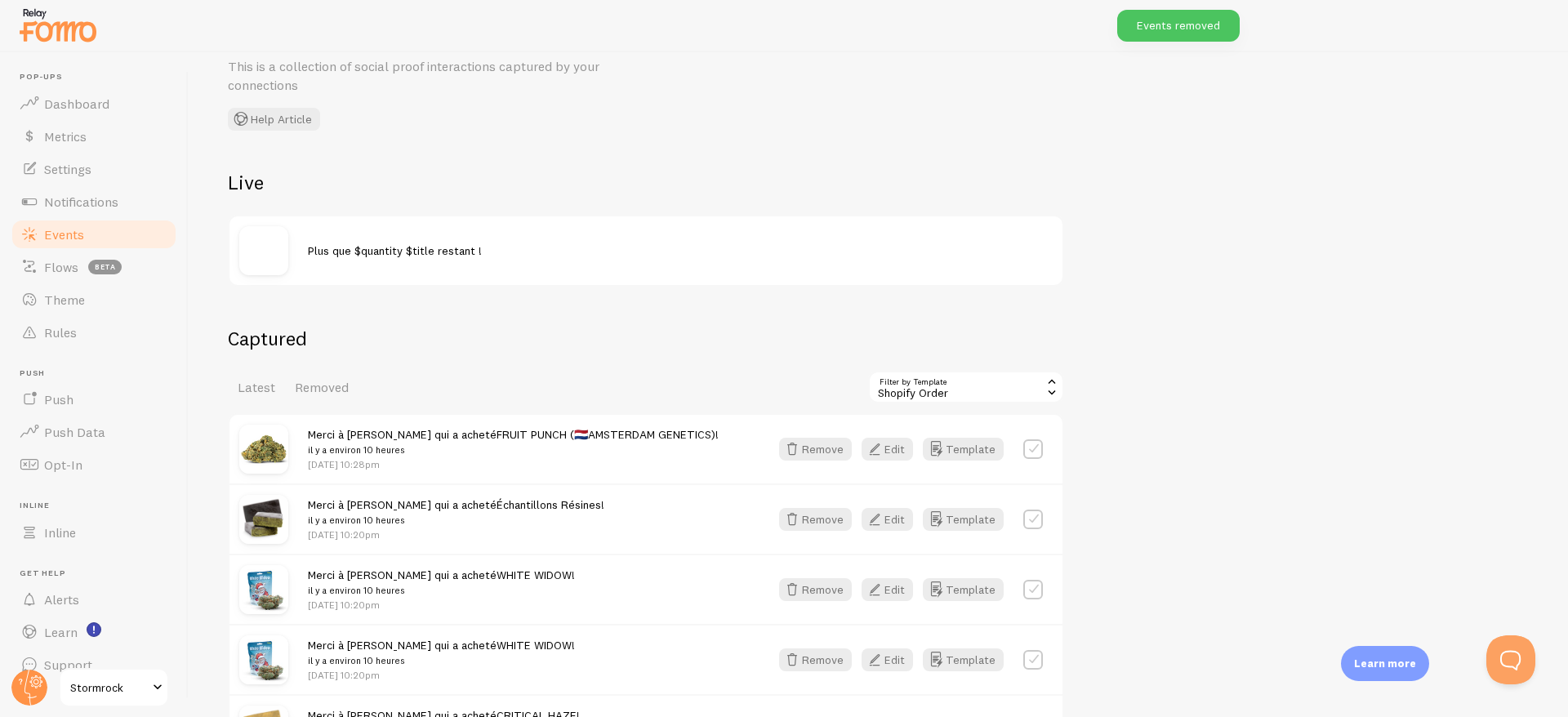
click at [1026, 443] on label at bounding box center [1033, 448] width 20 height 20
checkbox input "true"
click at [898, 381] on button "Select All" at bounding box center [900, 386] width 64 height 23
checkbox input "true"
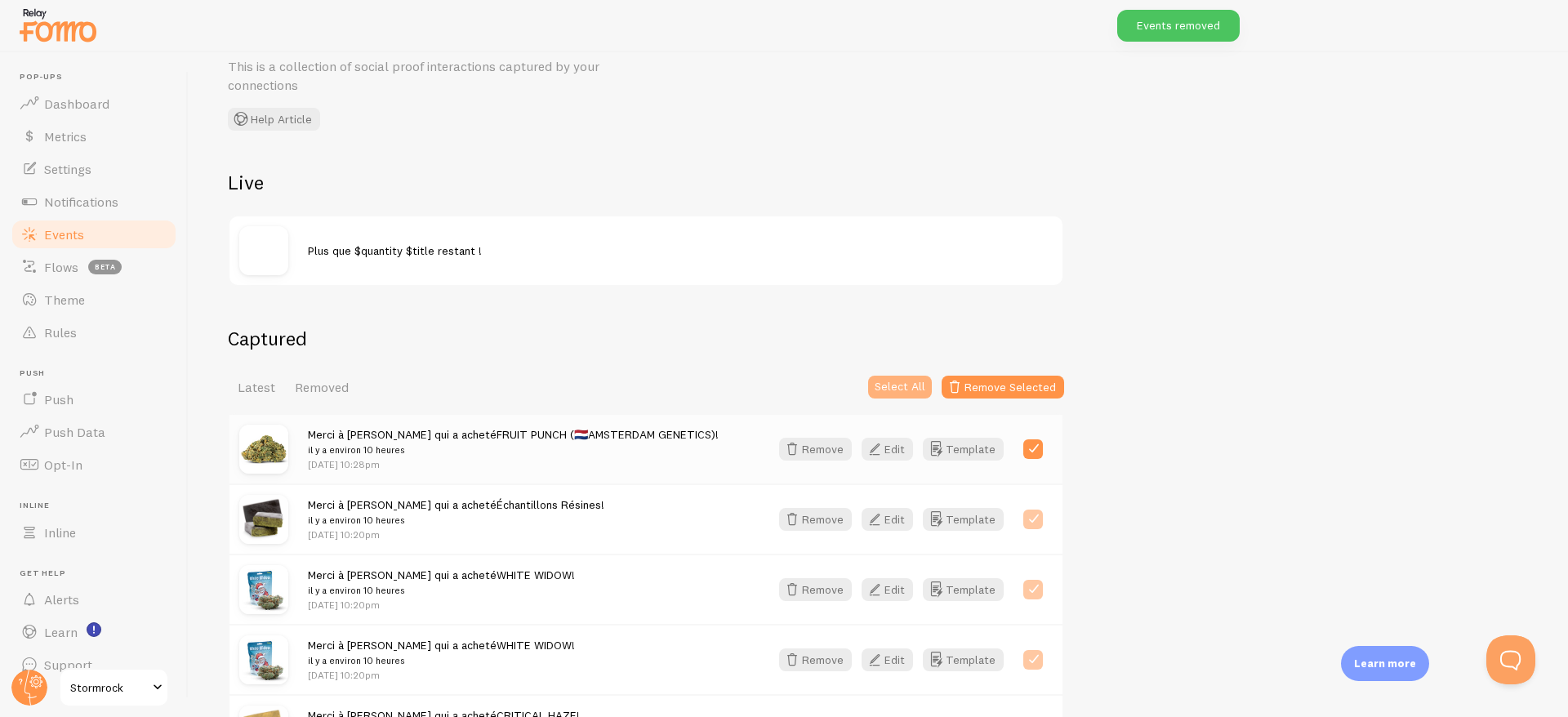
checkbox input "true"
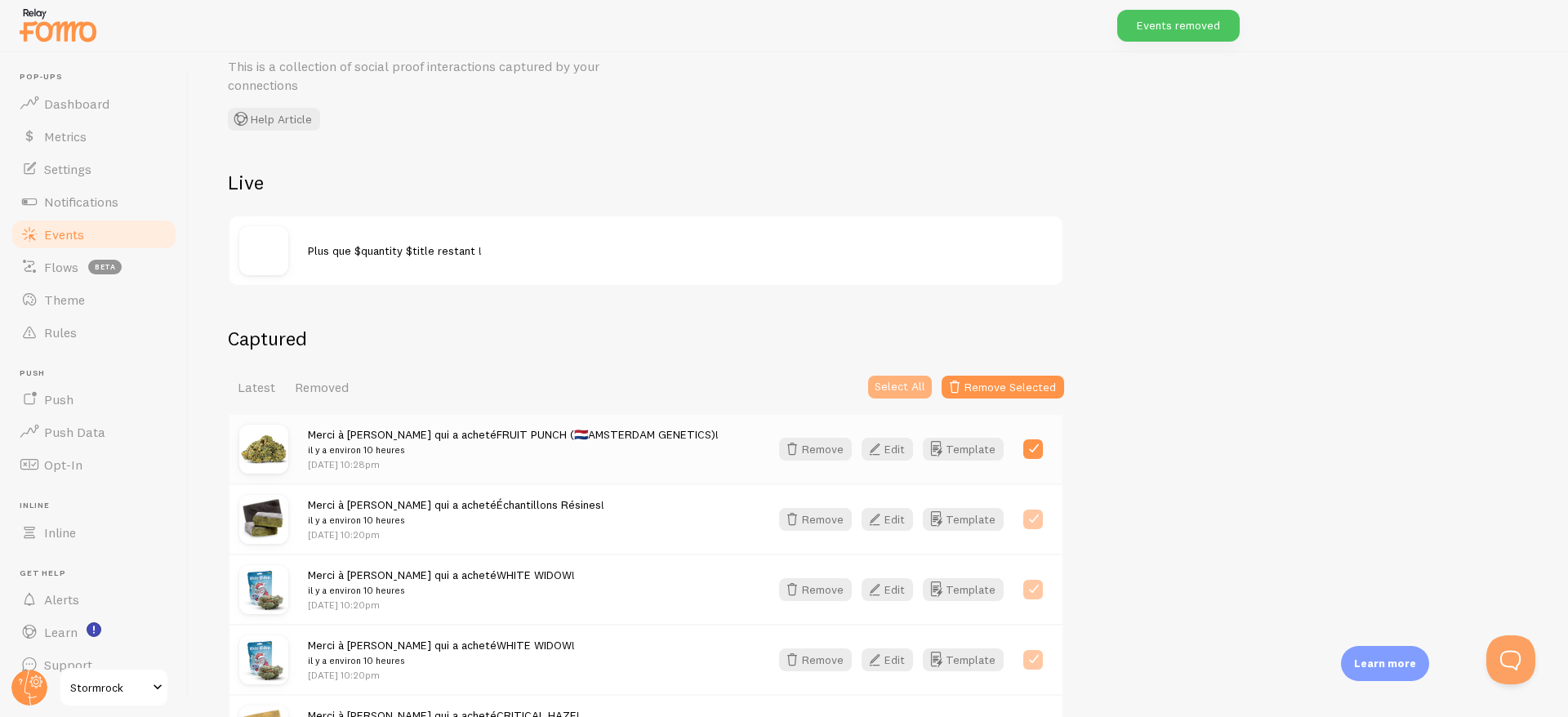
checkbox input "true"
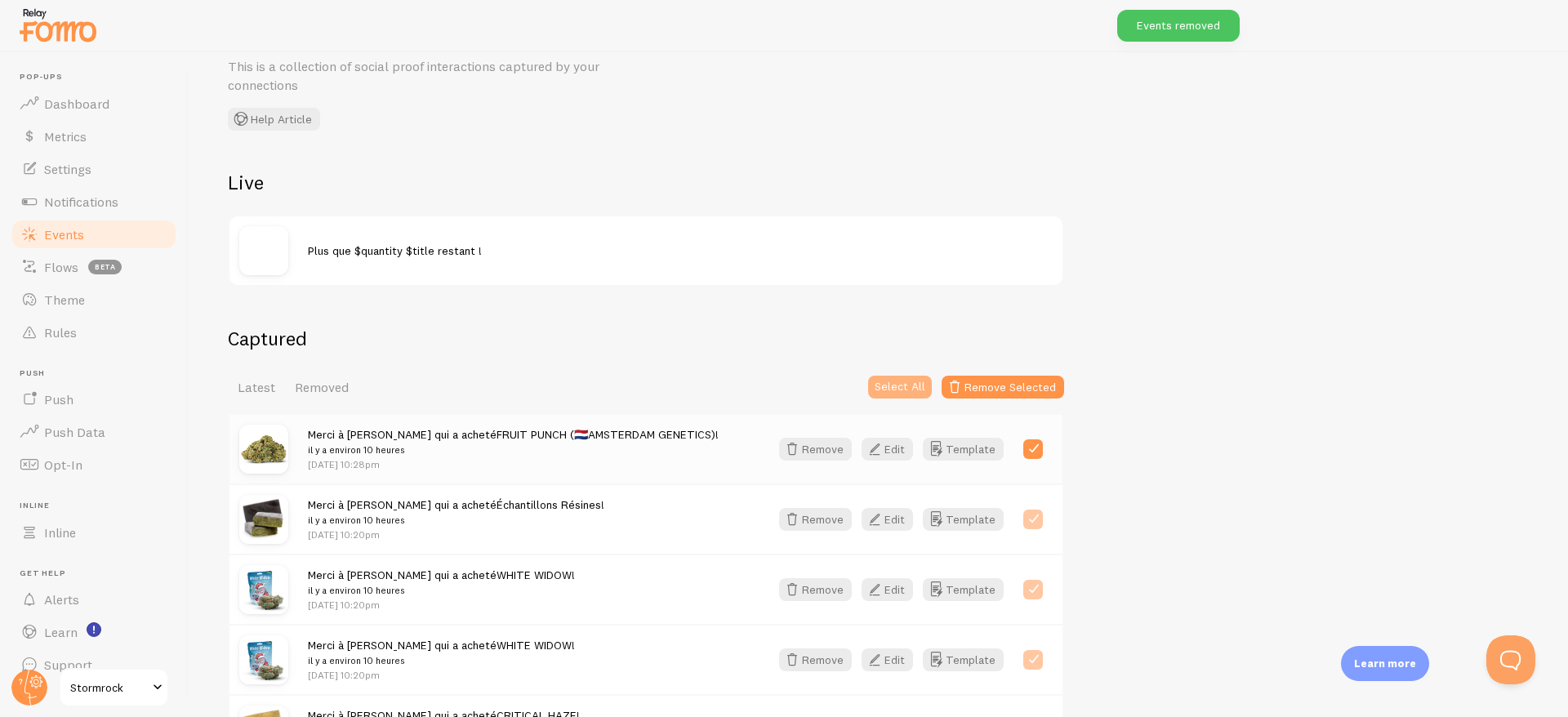
checkbox input "true"
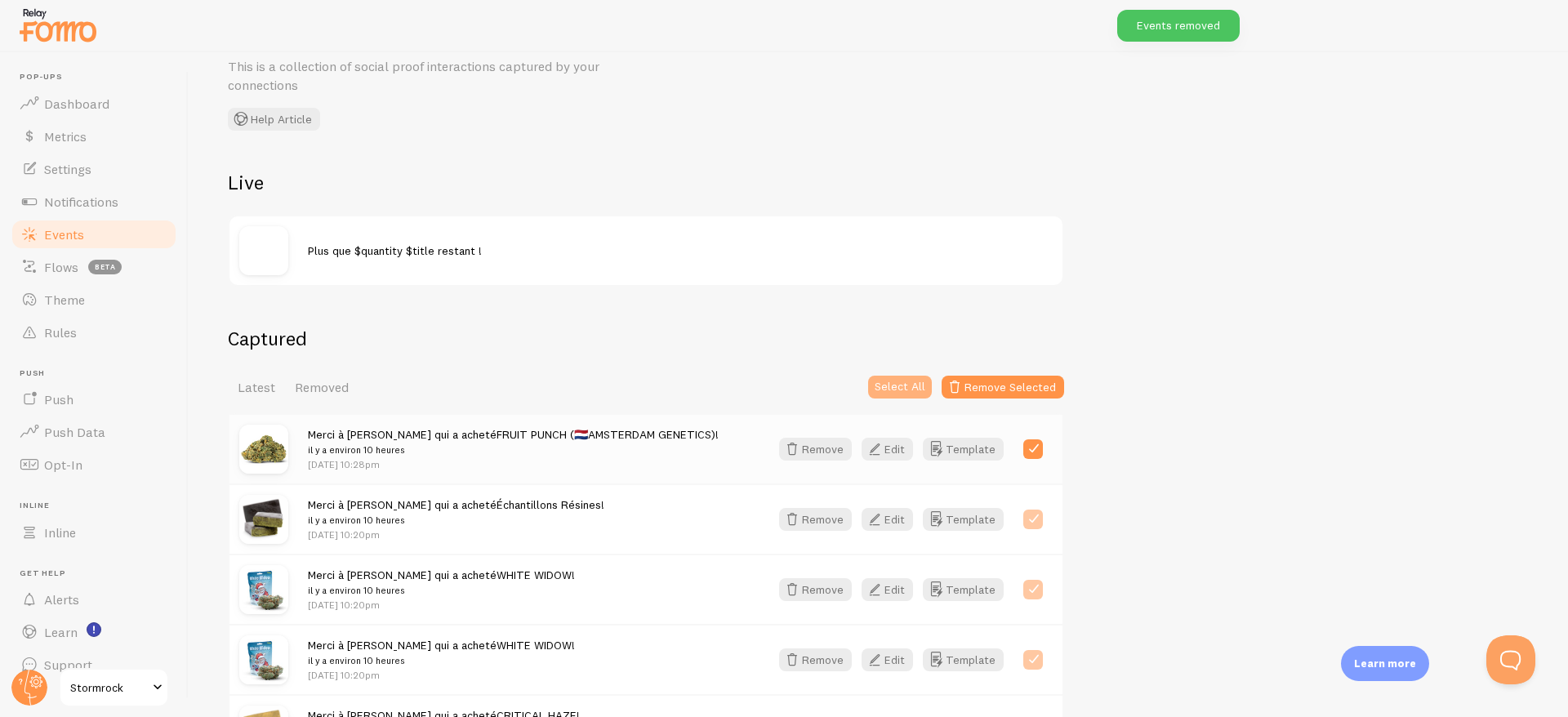
checkbox input "true"
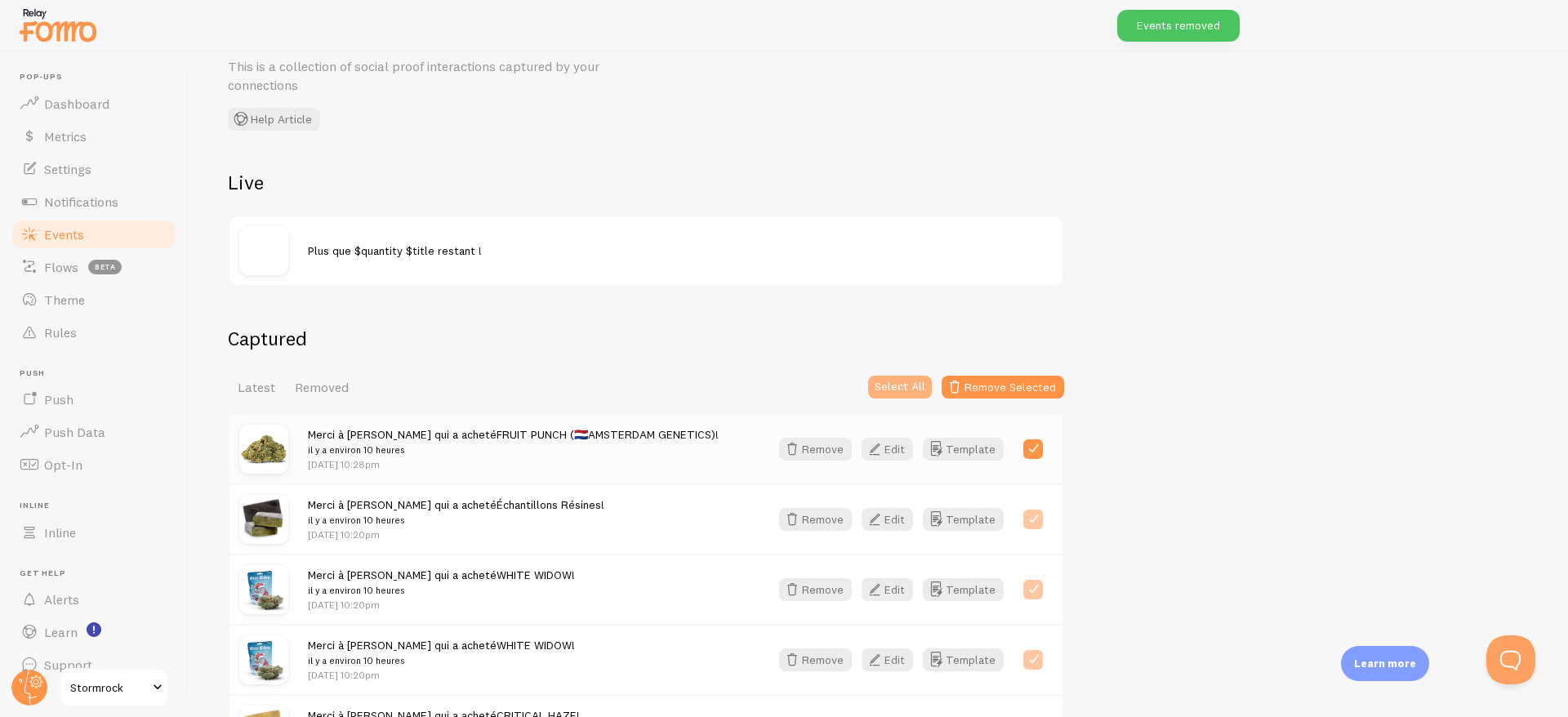
checkbox input "true"
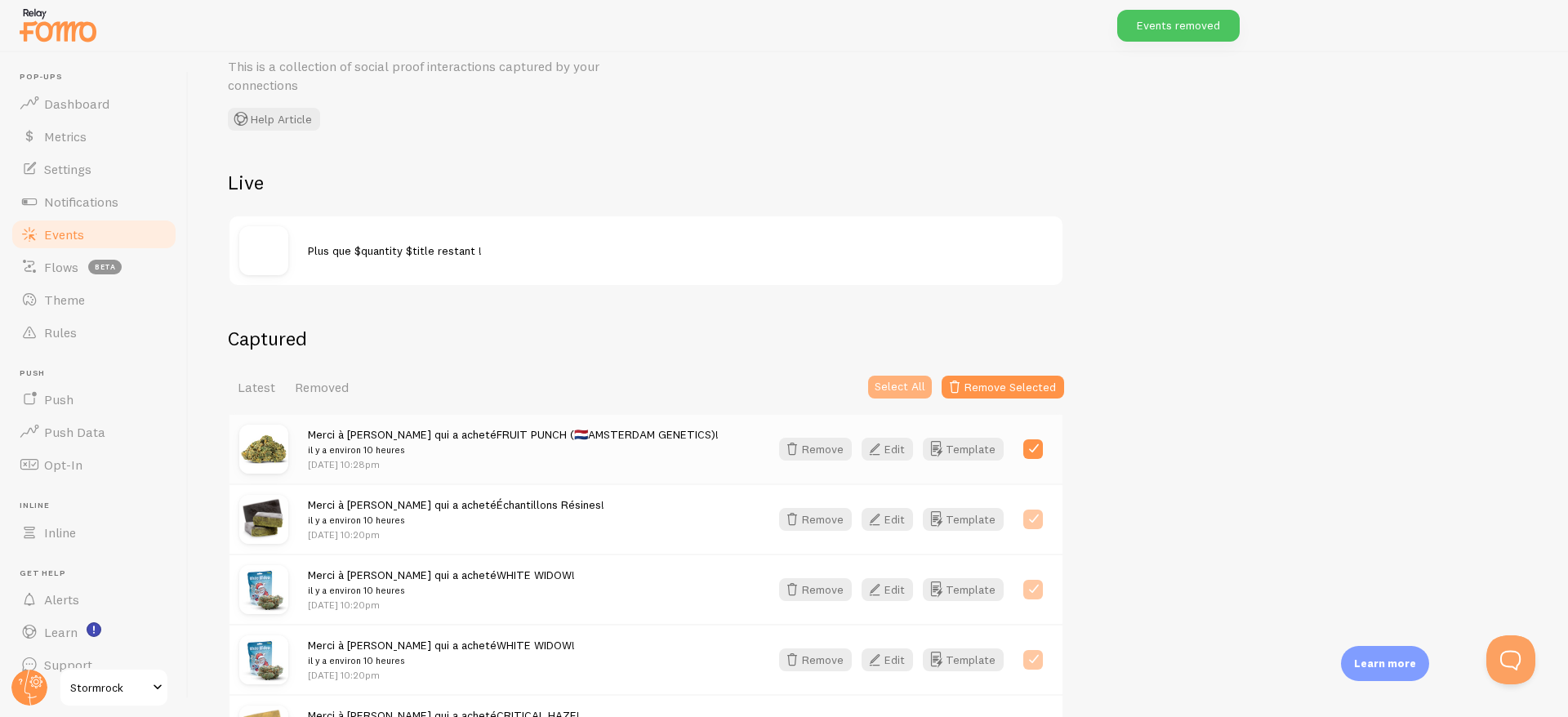
checkbox input "true"
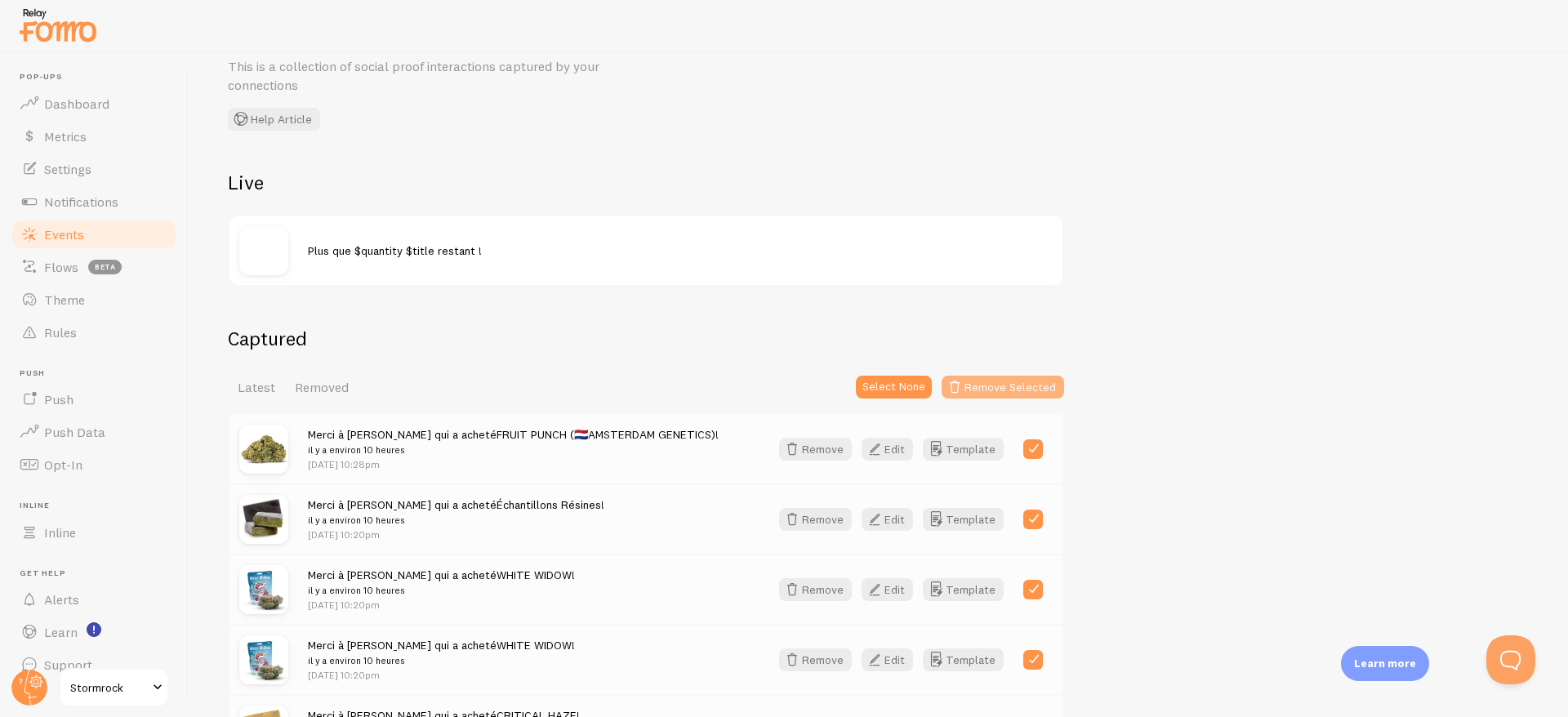
click at [999, 381] on button "Remove Selected" at bounding box center [1003, 386] width 123 height 23
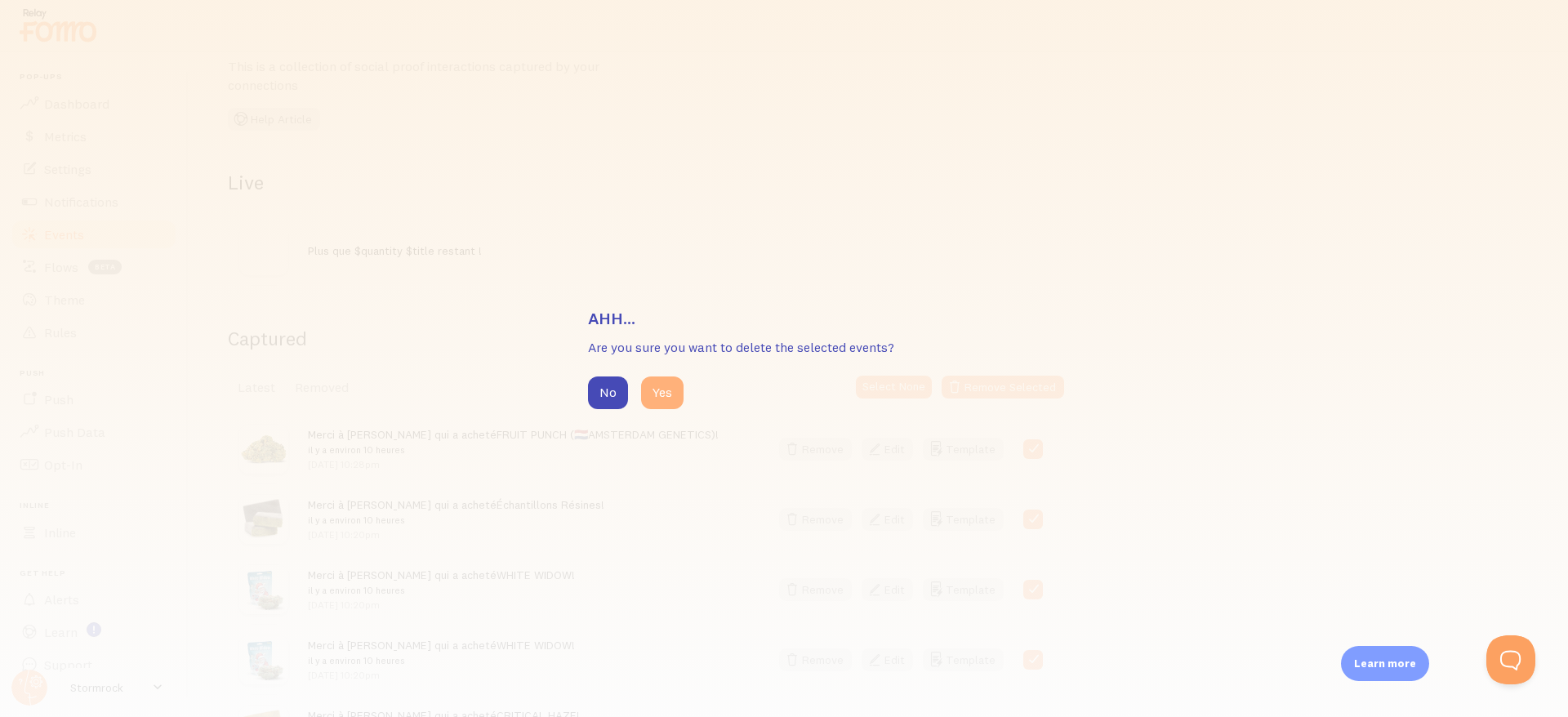
click at [671, 394] on button "Yes" at bounding box center [663, 392] width 43 height 32
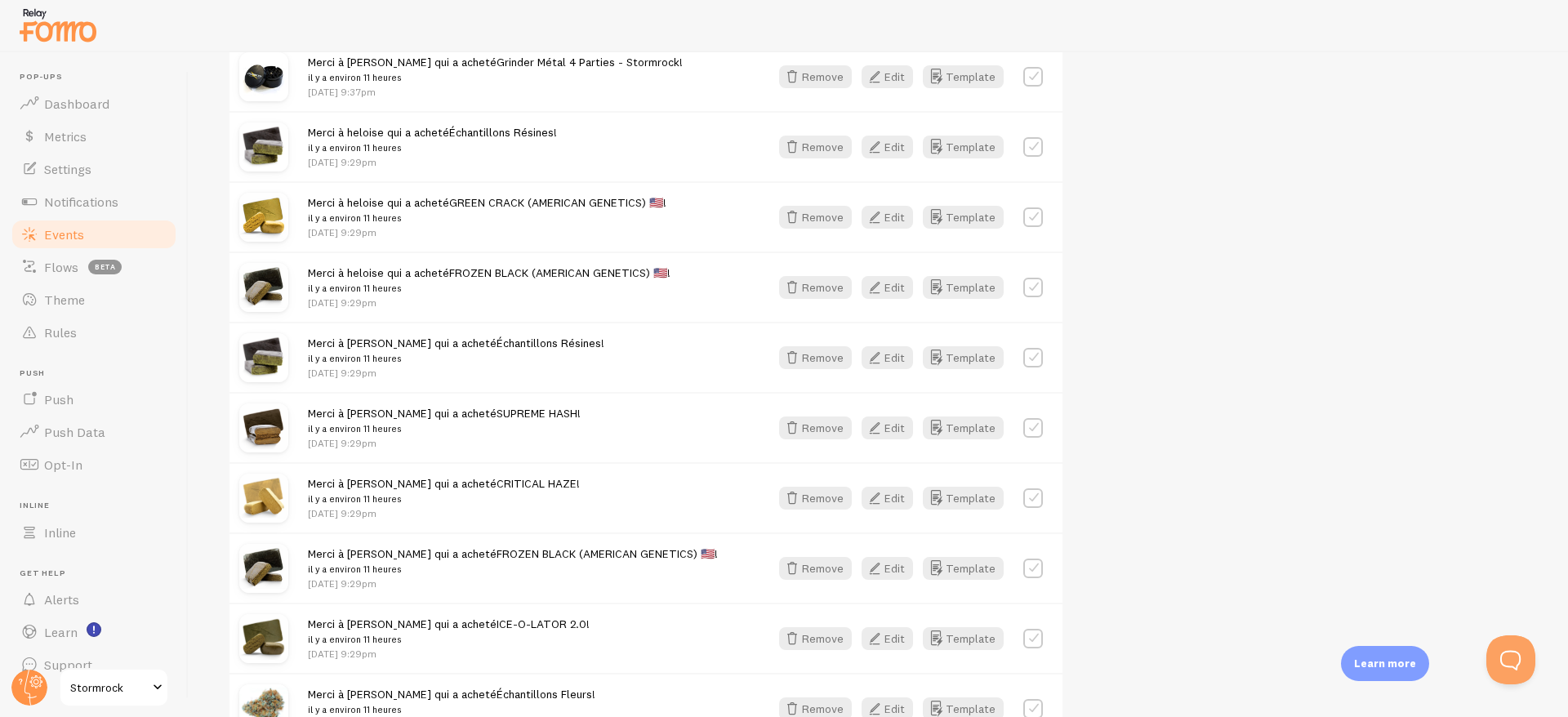
scroll to position [424, 0]
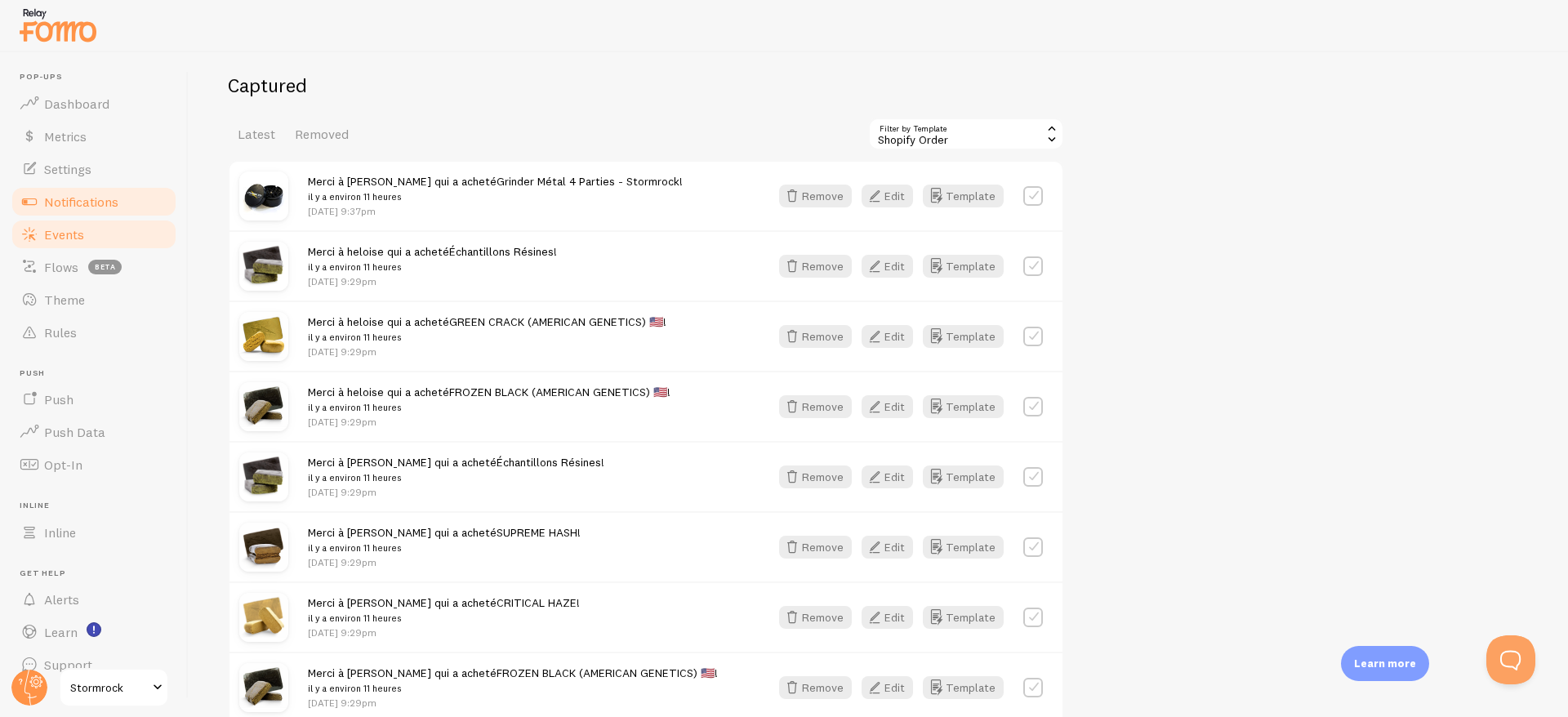
click at [78, 203] on span "Notifications" at bounding box center [81, 201] width 74 height 16
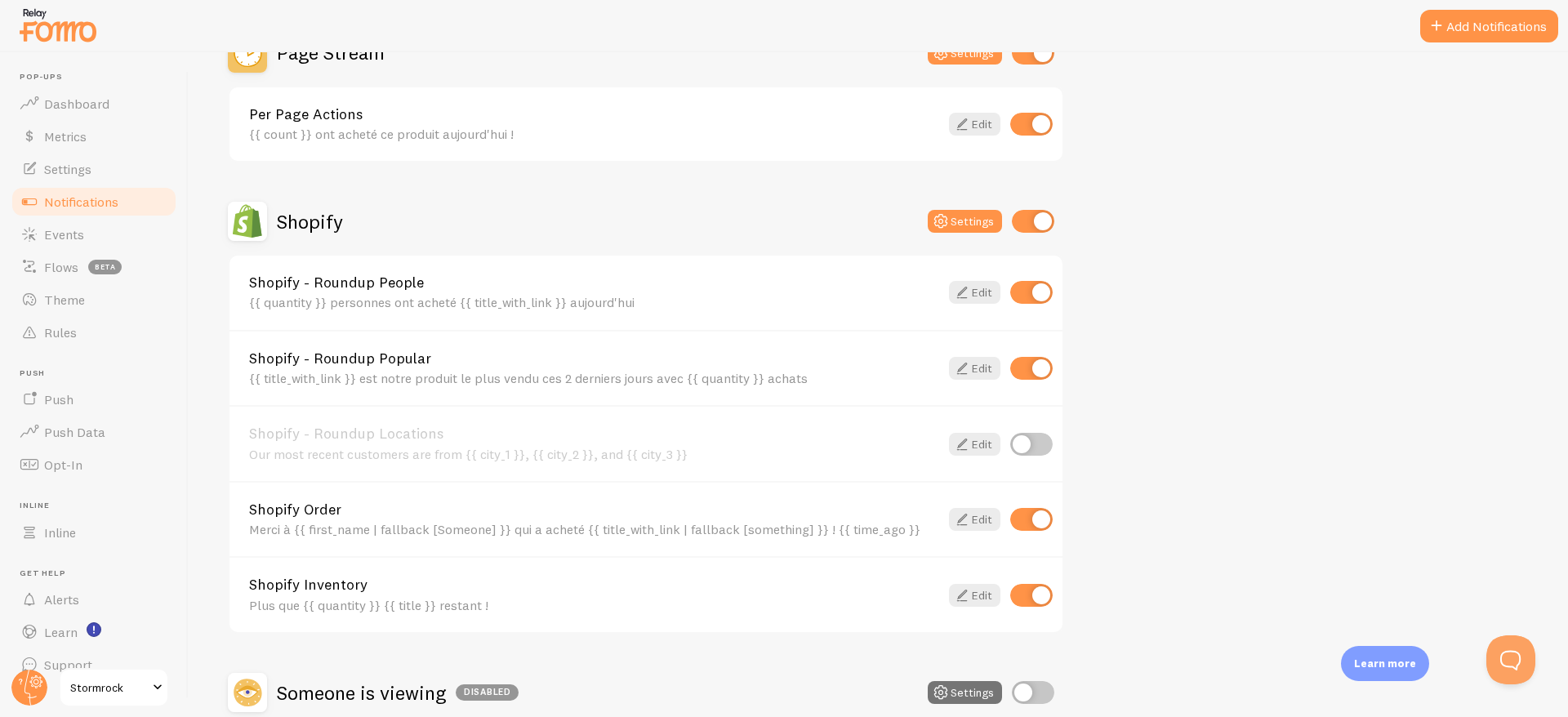
scroll to position [362, 0]
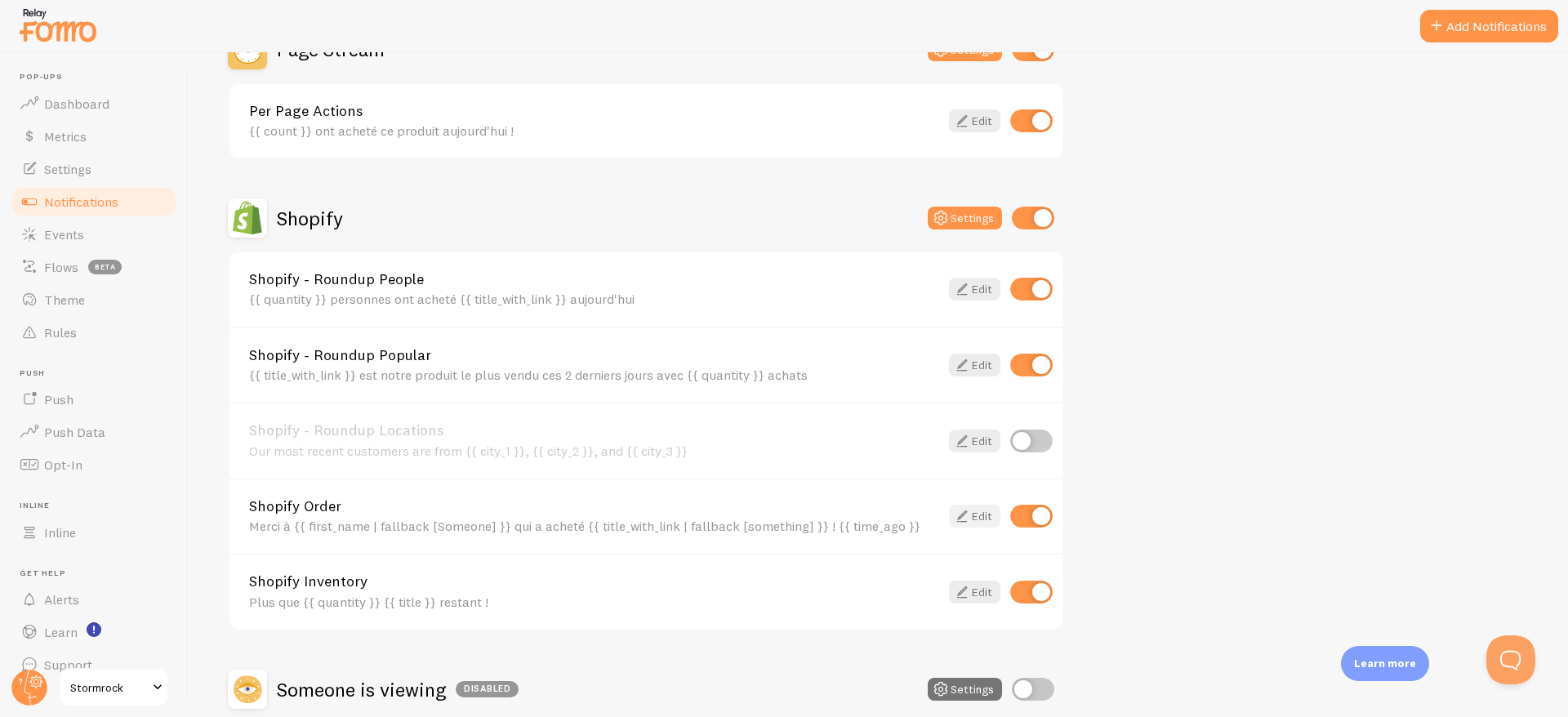
click at [973, 514] on link "Edit" at bounding box center [975, 516] width 51 height 23
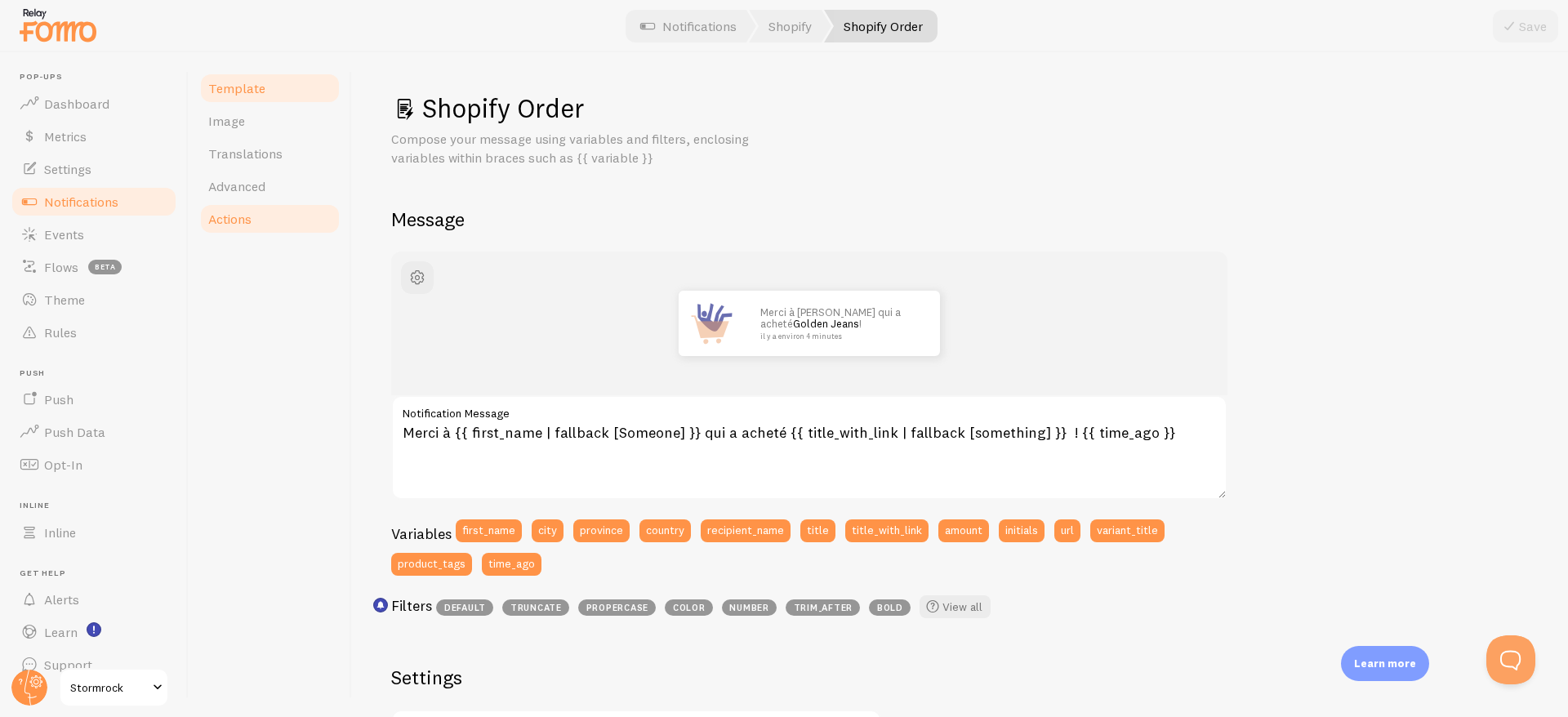
click at [252, 223] on span "Actions" at bounding box center [229, 218] width 44 height 16
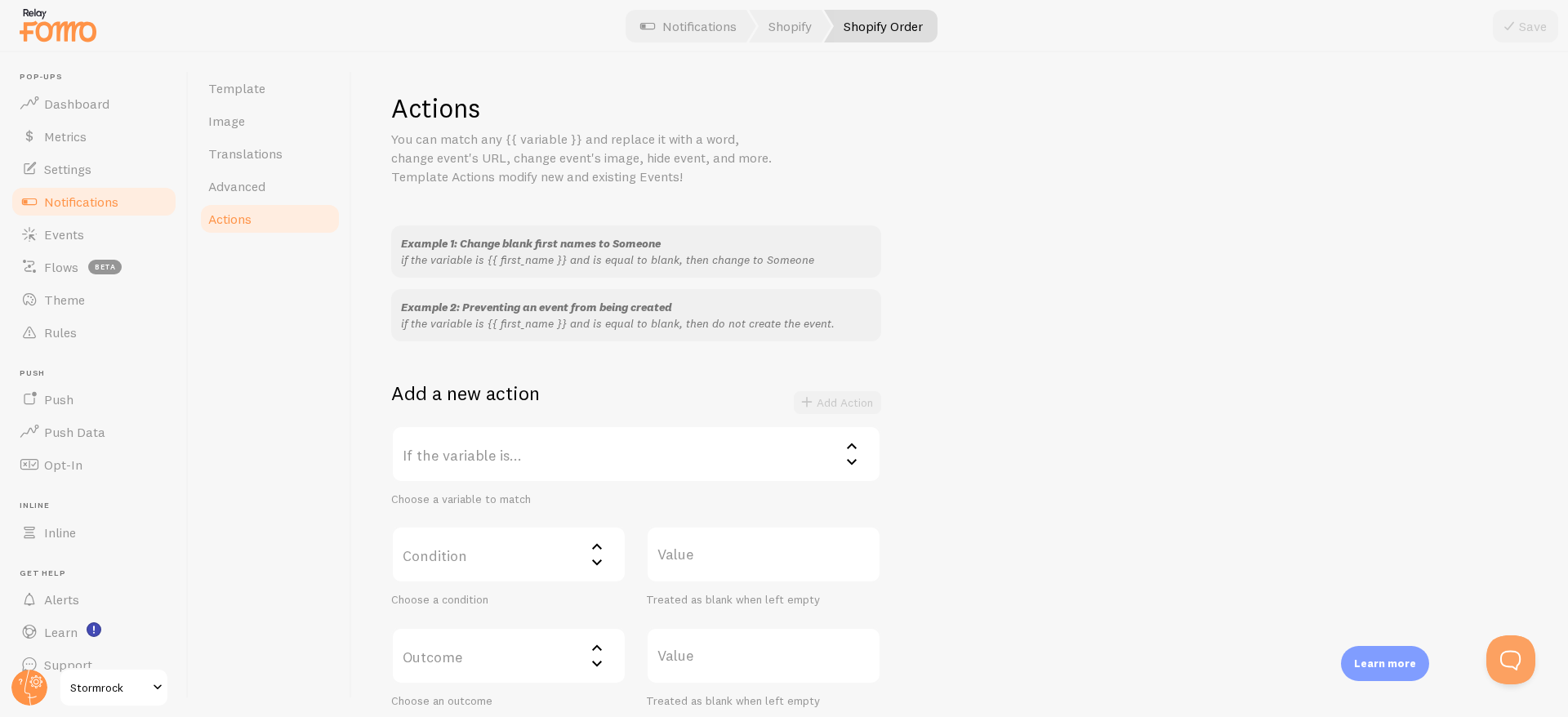
scroll to position [282, 0]
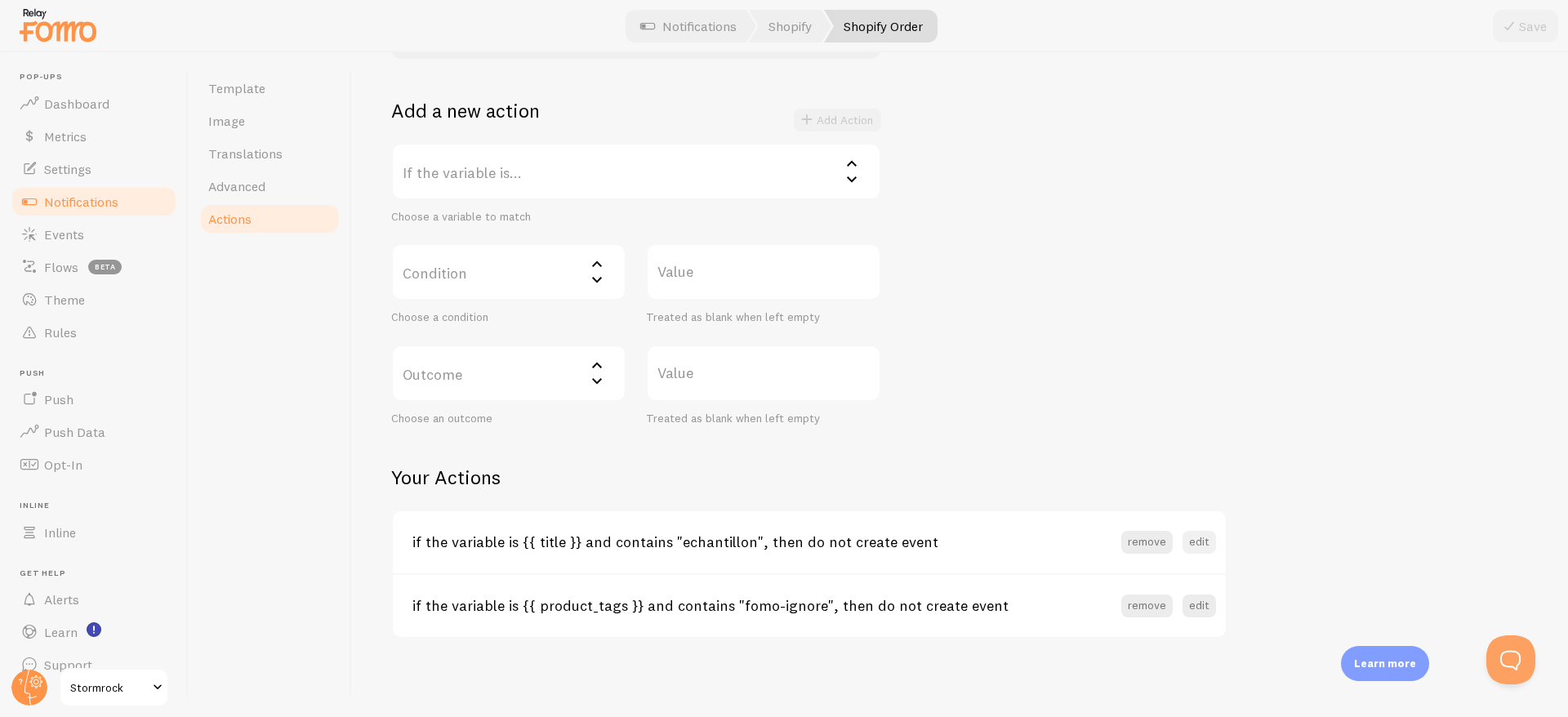
click at [1203, 549] on button "edit" at bounding box center [1199, 541] width 33 height 23
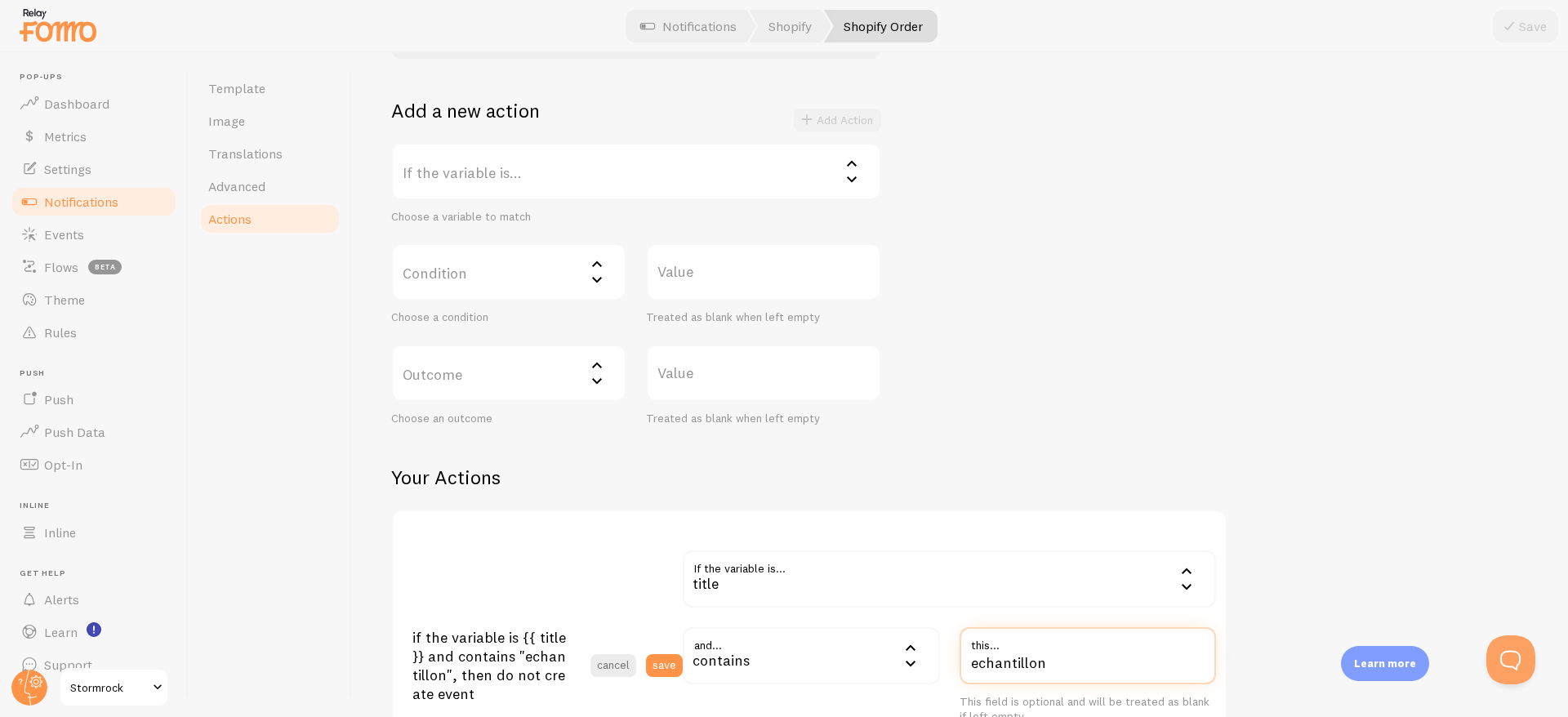
click at [1036, 666] on input "echantillon" at bounding box center [1089, 655] width 258 height 57
paste input "Échantillons"
type input "Échantillons"
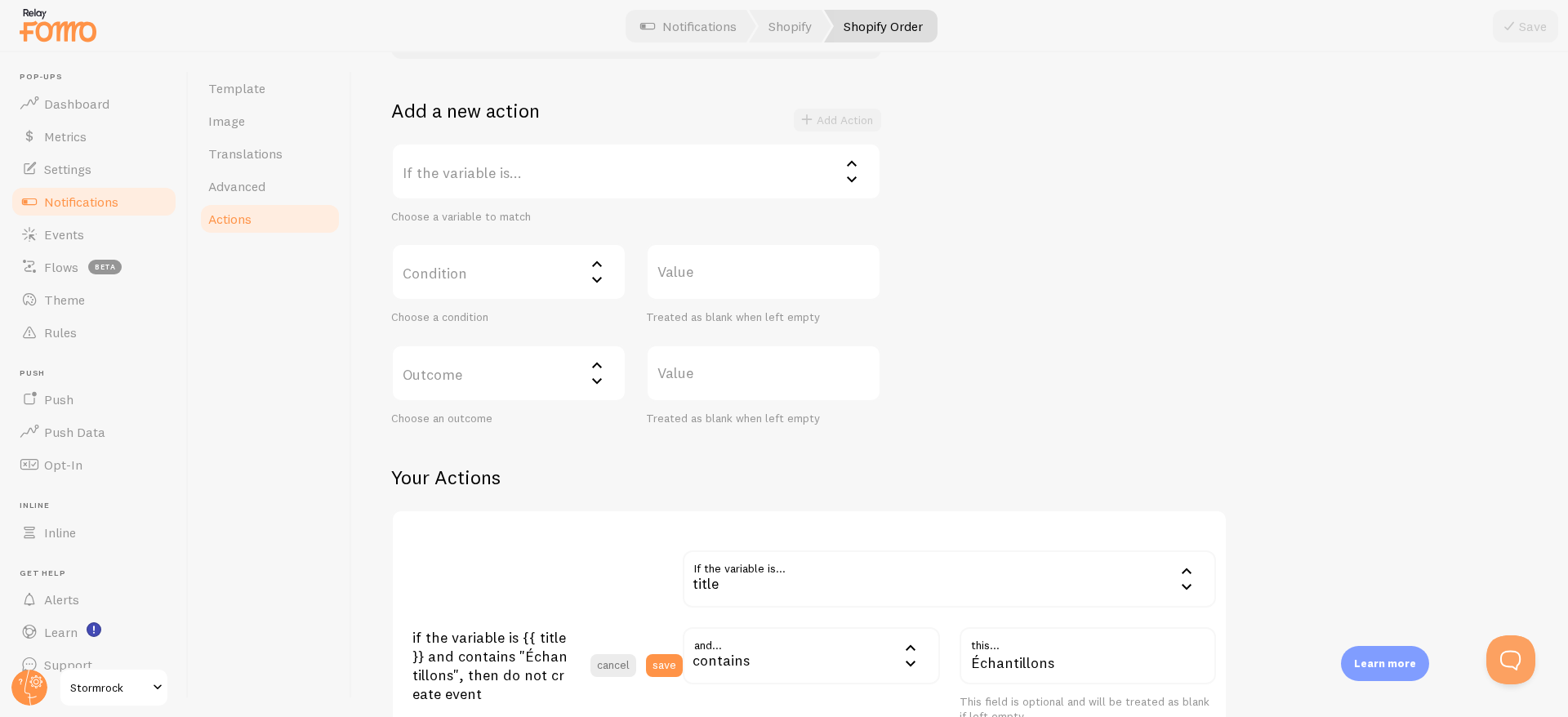
click at [1129, 649] on label "this..." at bounding box center [1089, 640] width 258 height 28
click at [1129, 649] on input "Échantillons" at bounding box center [1089, 655] width 258 height 57
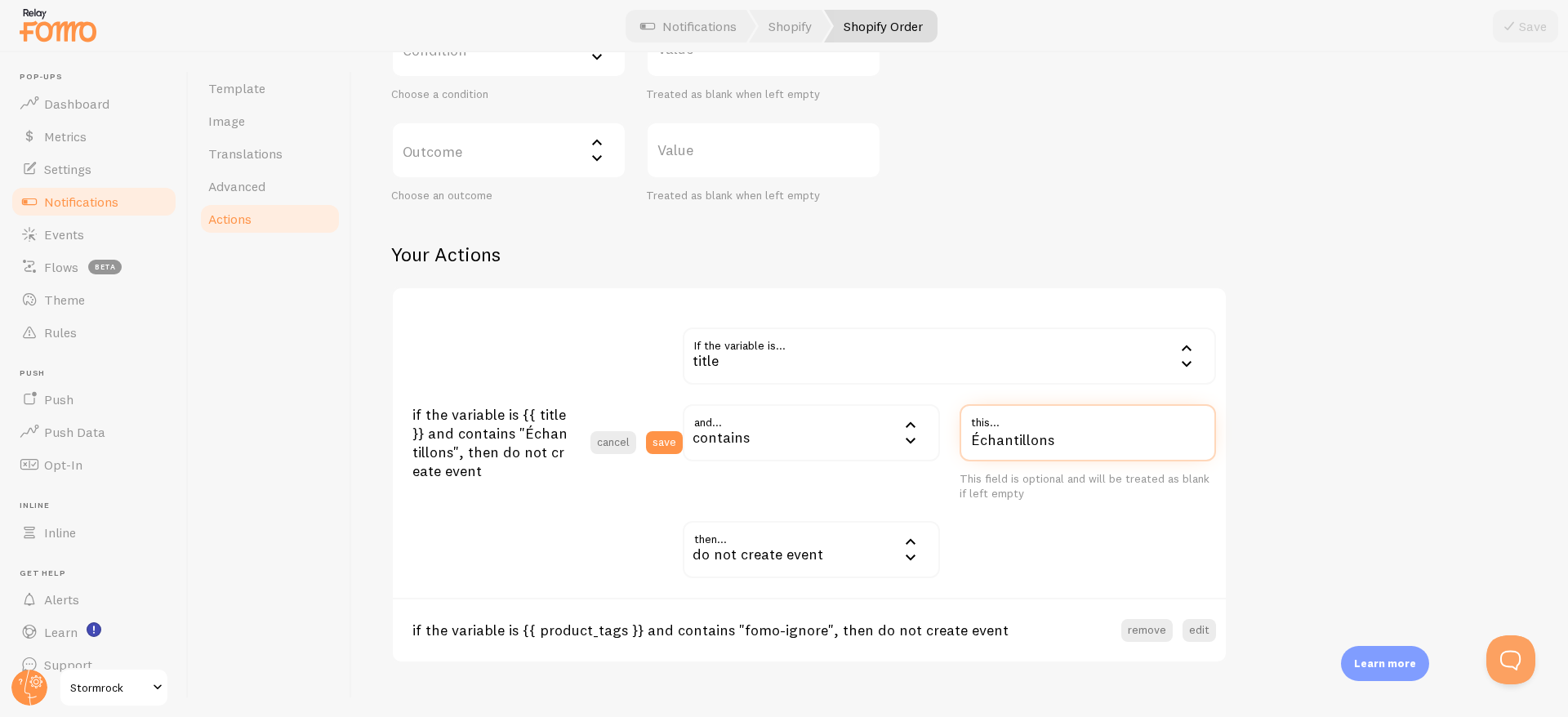
scroll to position [530, 0]
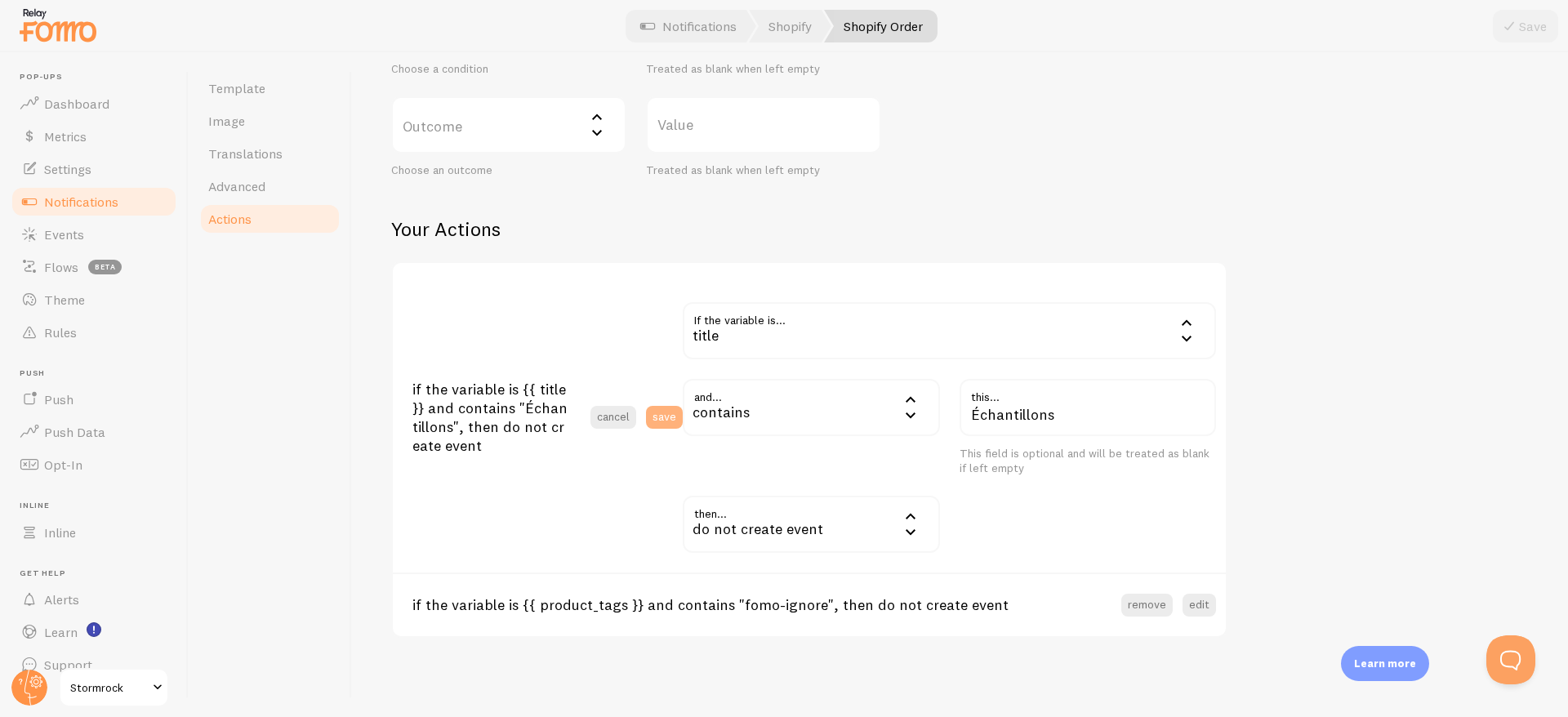
click at [677, 413] on button "save" at bounding box center [664, 417] width 37 height 23
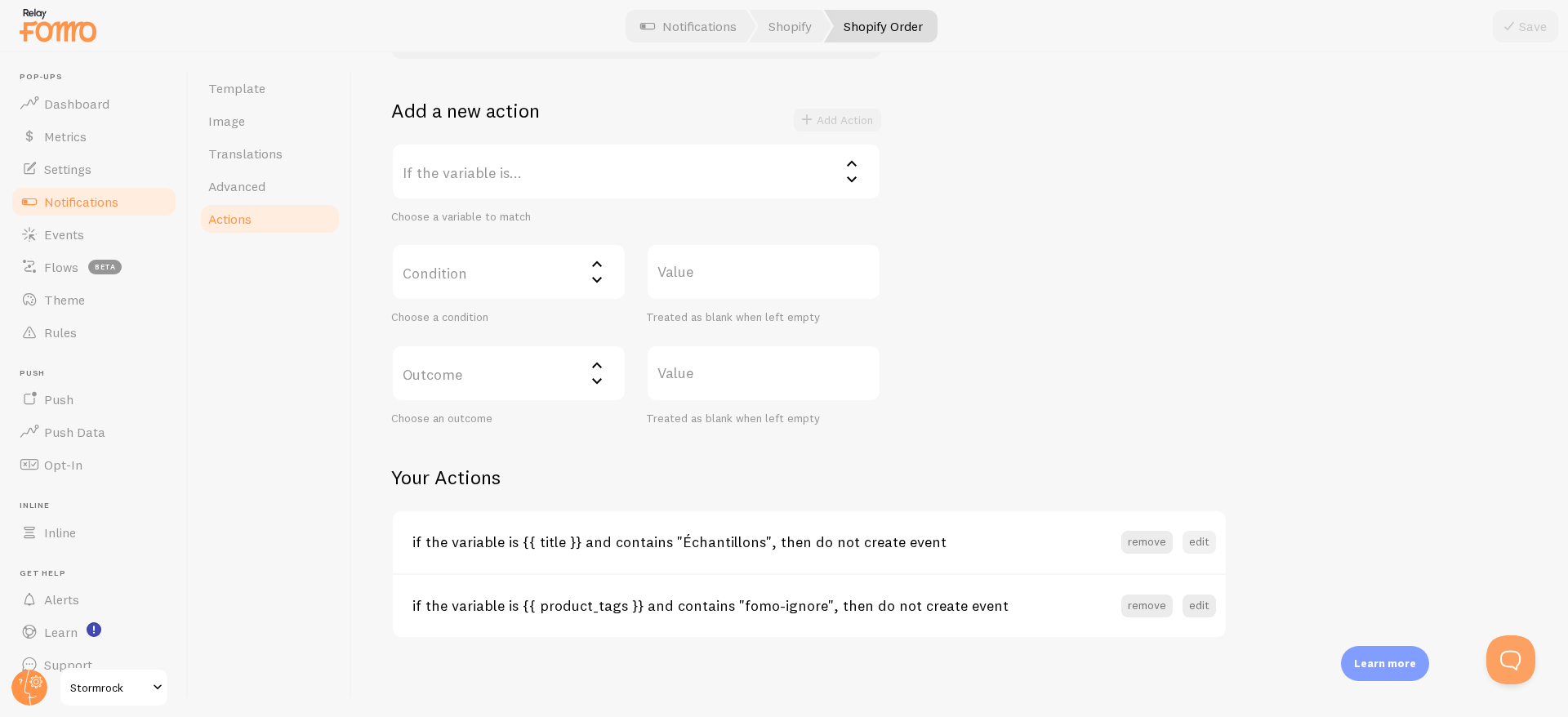
click at [1194, 546] on button "edit" at bounding box center [1199, 541] width 33 height 23
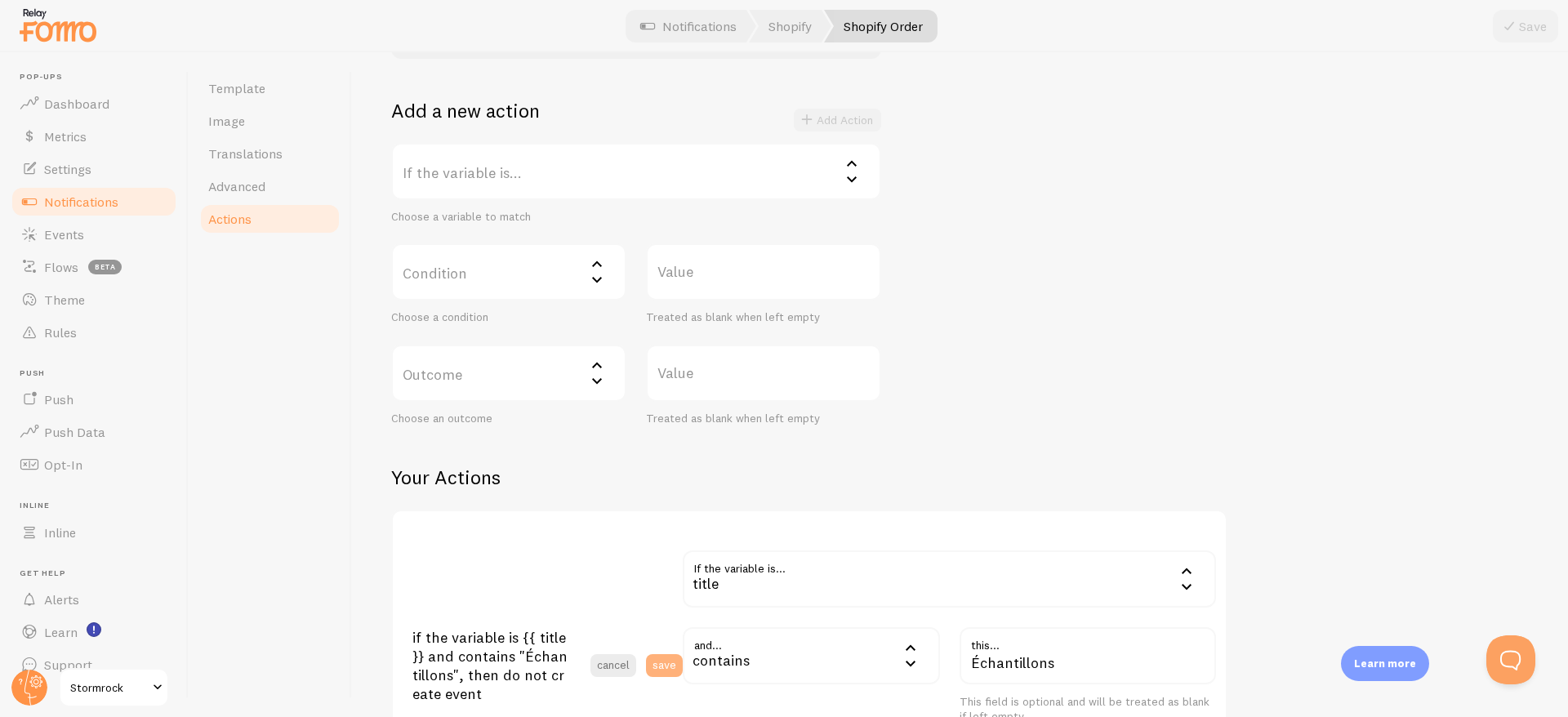
scroll to position [530, 0]
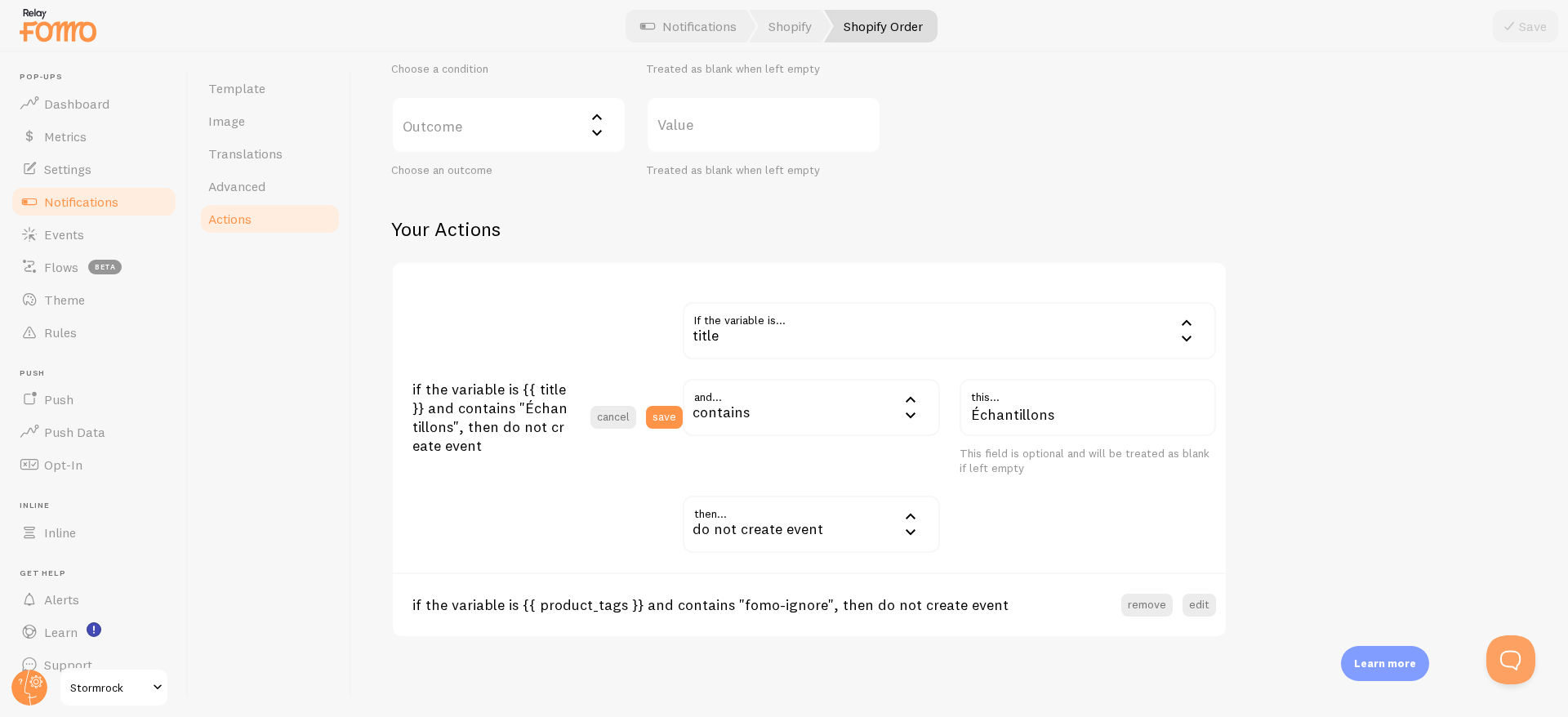
click at [1316, 395] on div "Actions You can match any {{ variable }} and replace it with a word, change eve…" at bounding box center [961, 99] width 1138 height 1077
click at [94, 101] on span "Dashboard" at bounding box center [77, 103] width 66 height 16
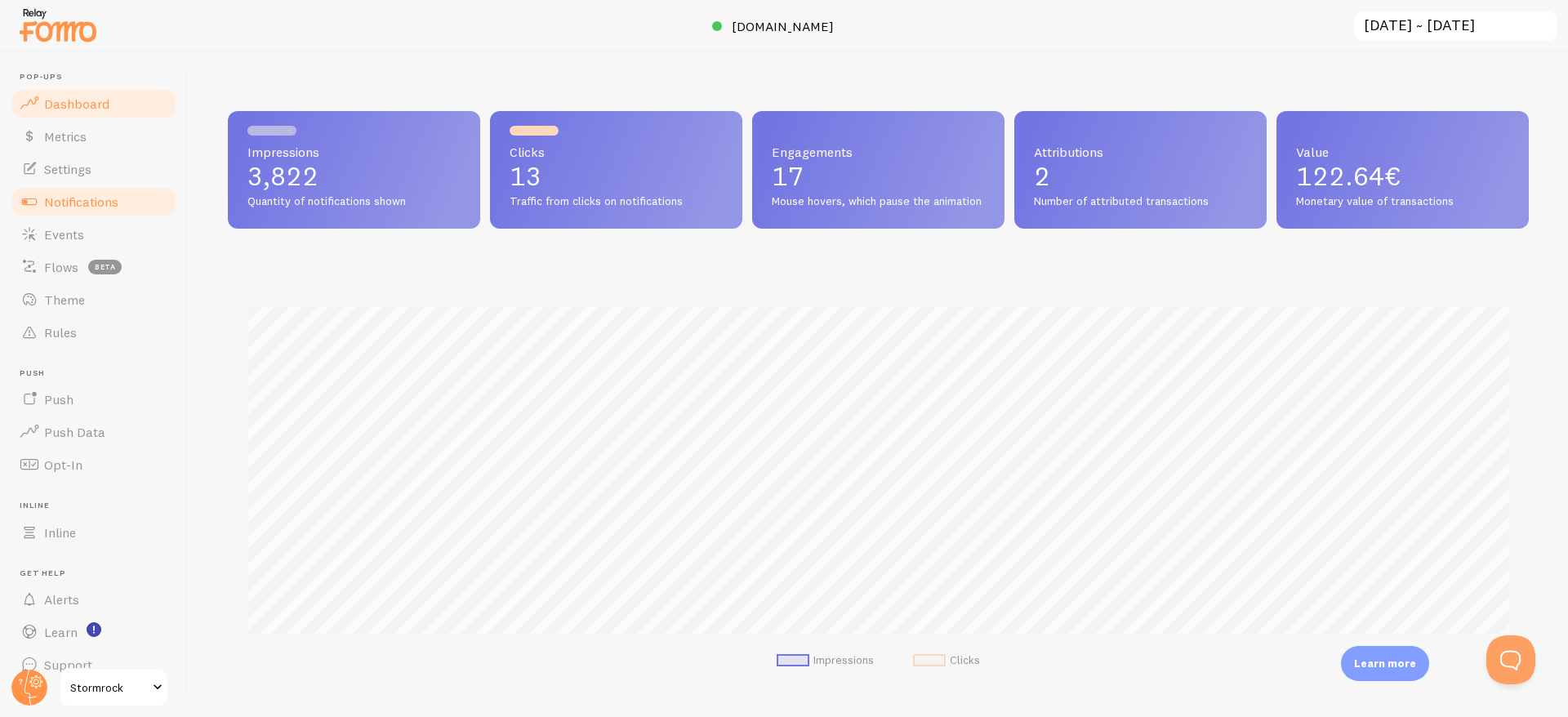
scroll to position [429, 1301]
click at [96, 205] on span "Notifications" at bounding box center [81, 201] width 74 height 16
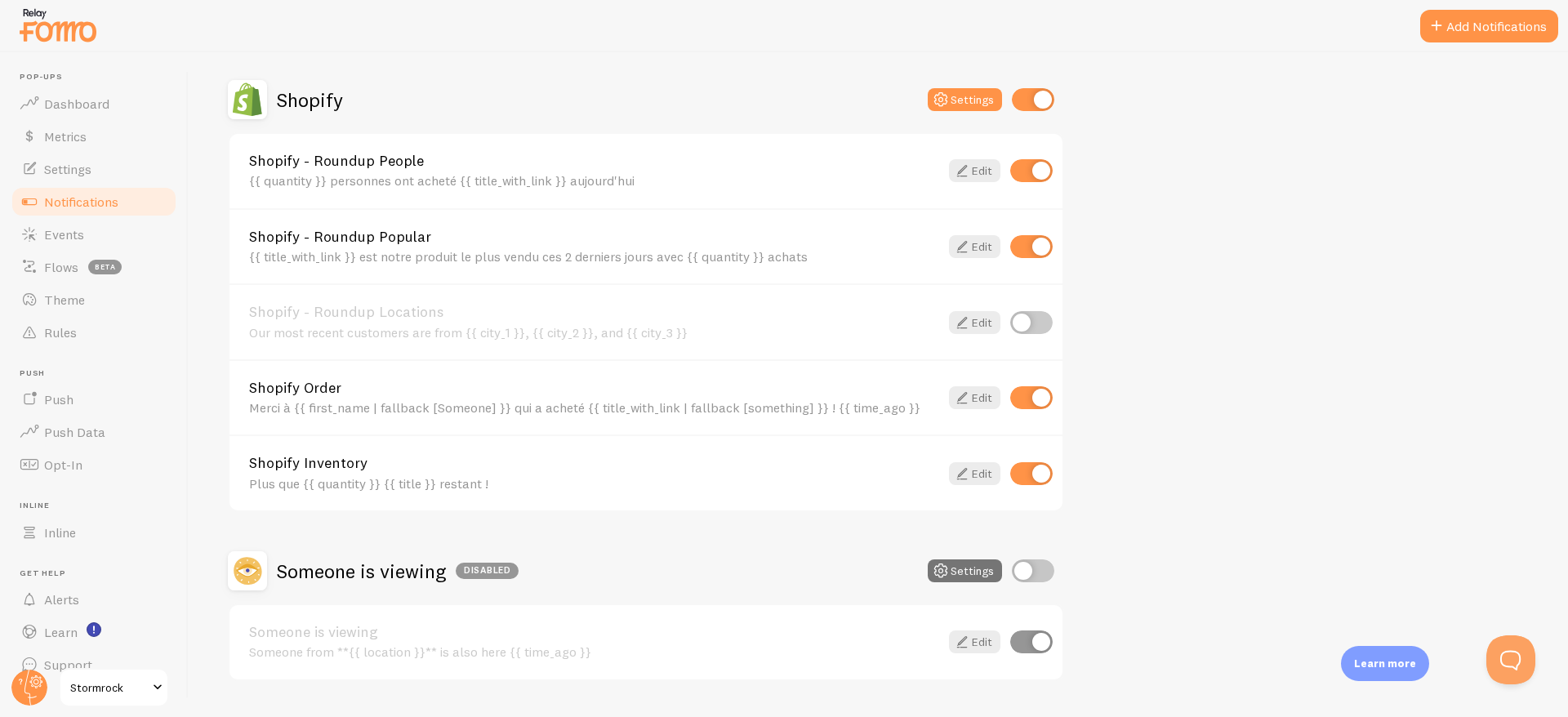
scroll to position [523, 0]
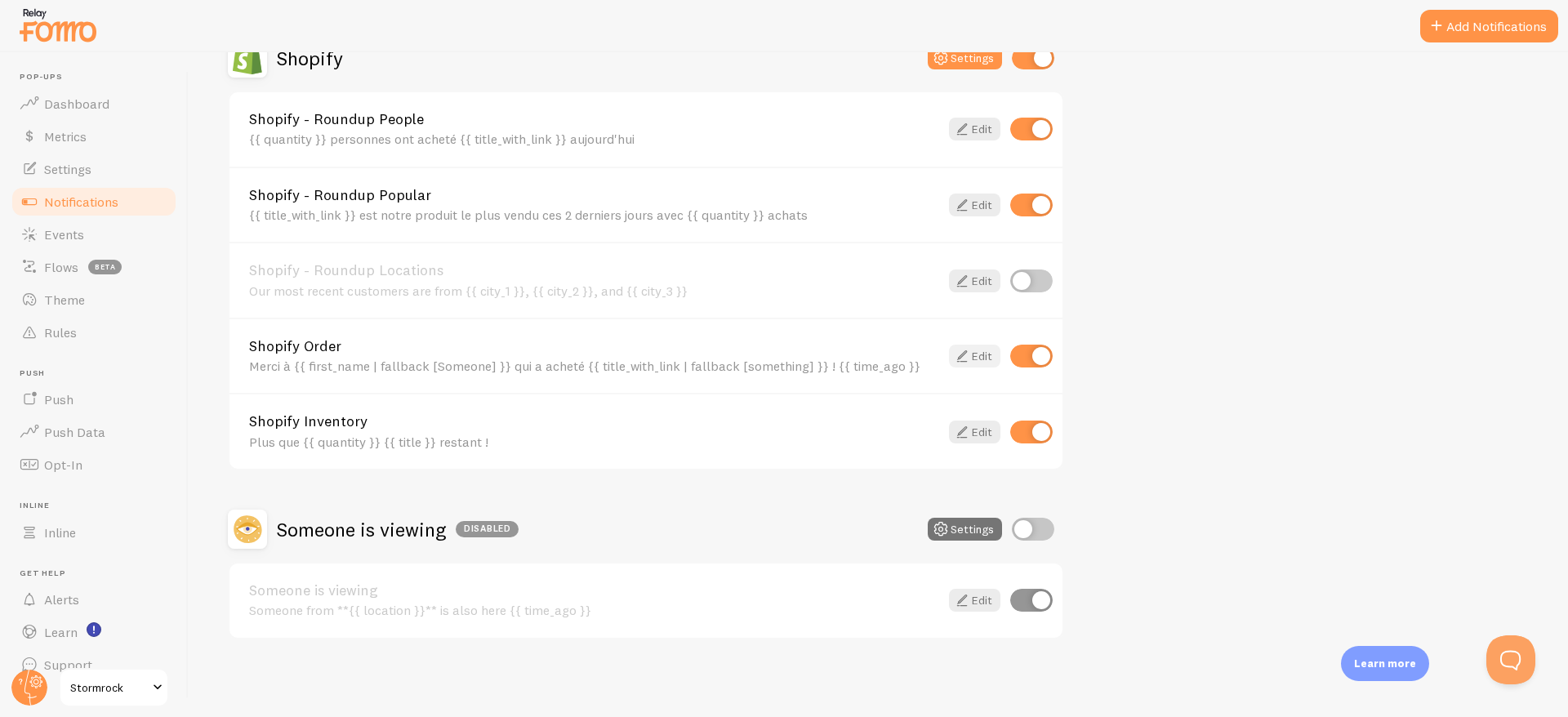
click at [971, 356] on icon at bounding box center [961, 356] width 20 height 20
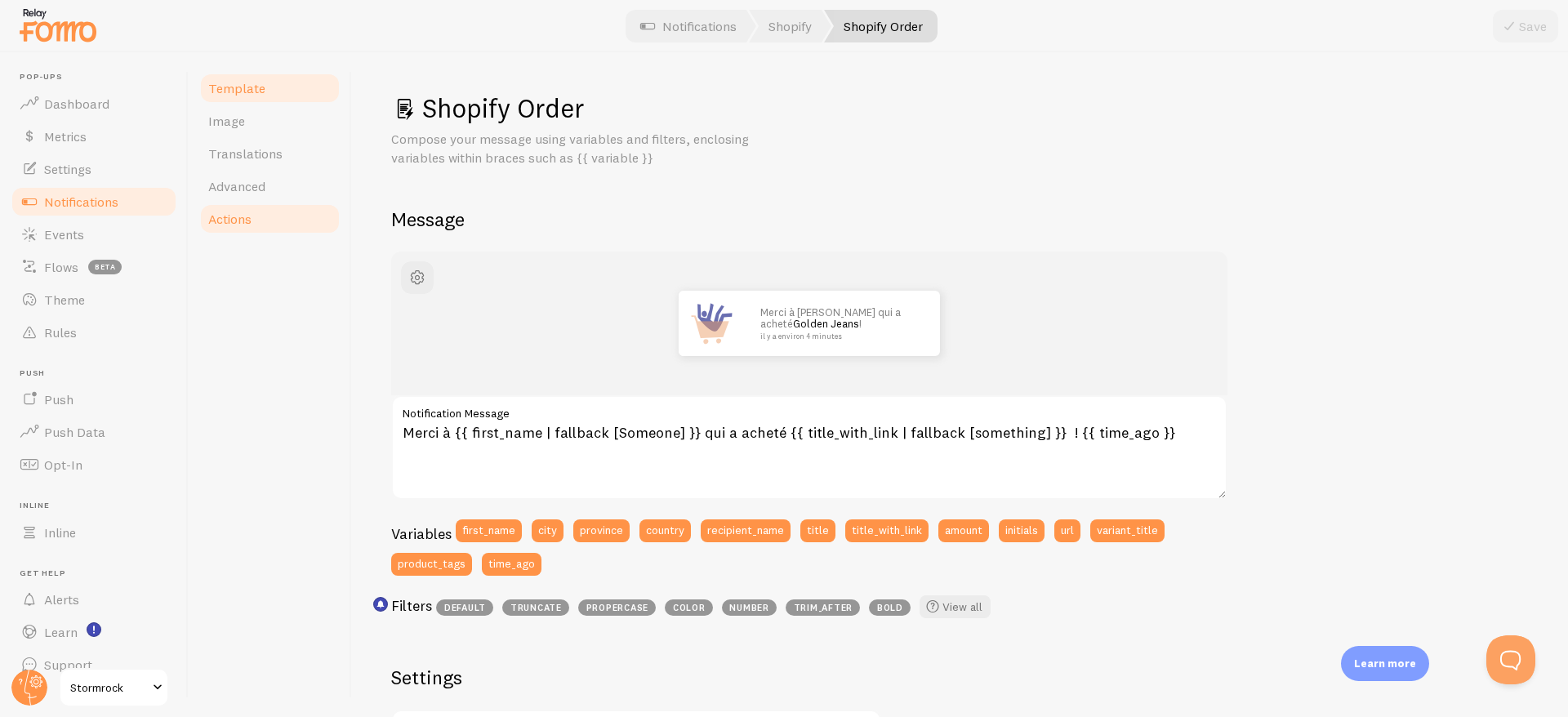
click at [249, 214] on span "Actions" at bounding box center [229, 218] width 44 height 16
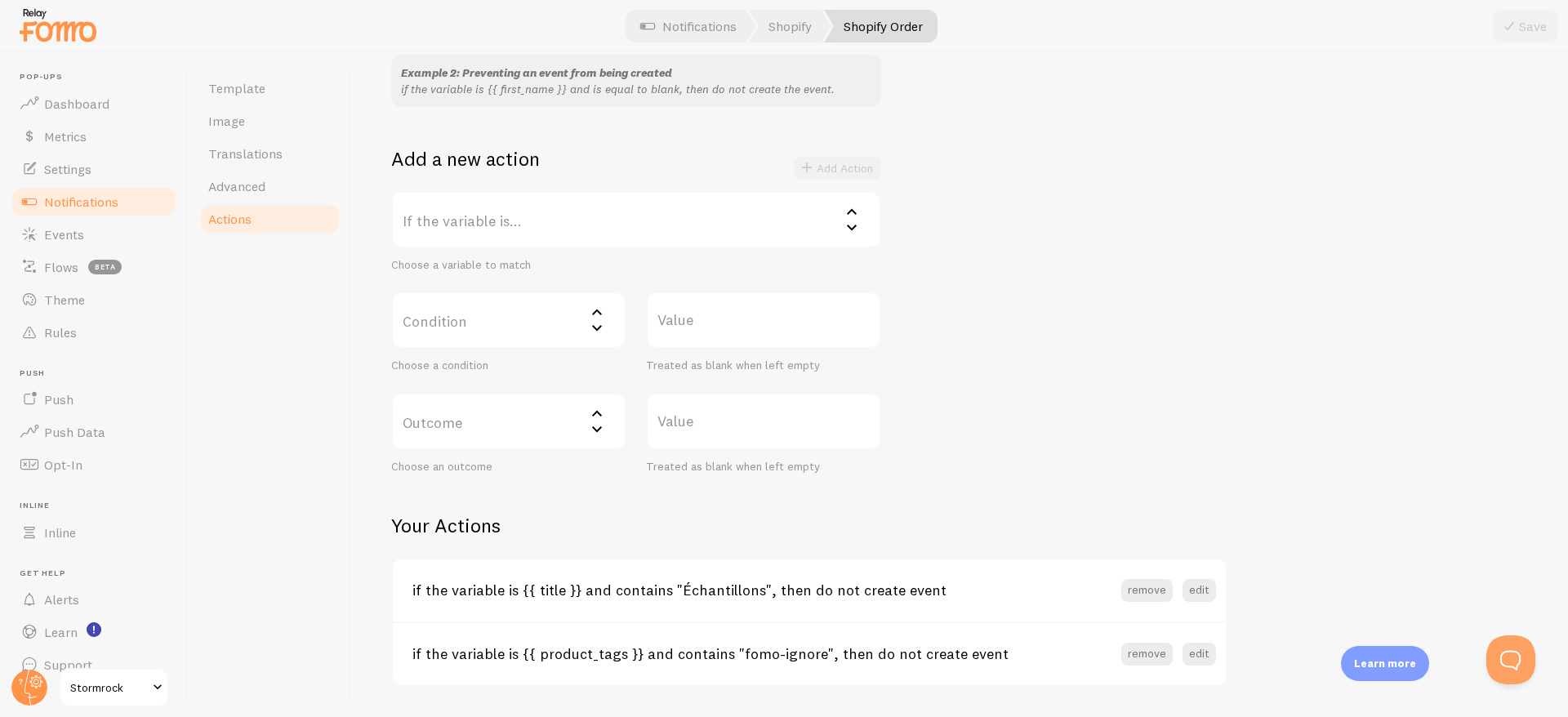
scroll to position [282, 0]
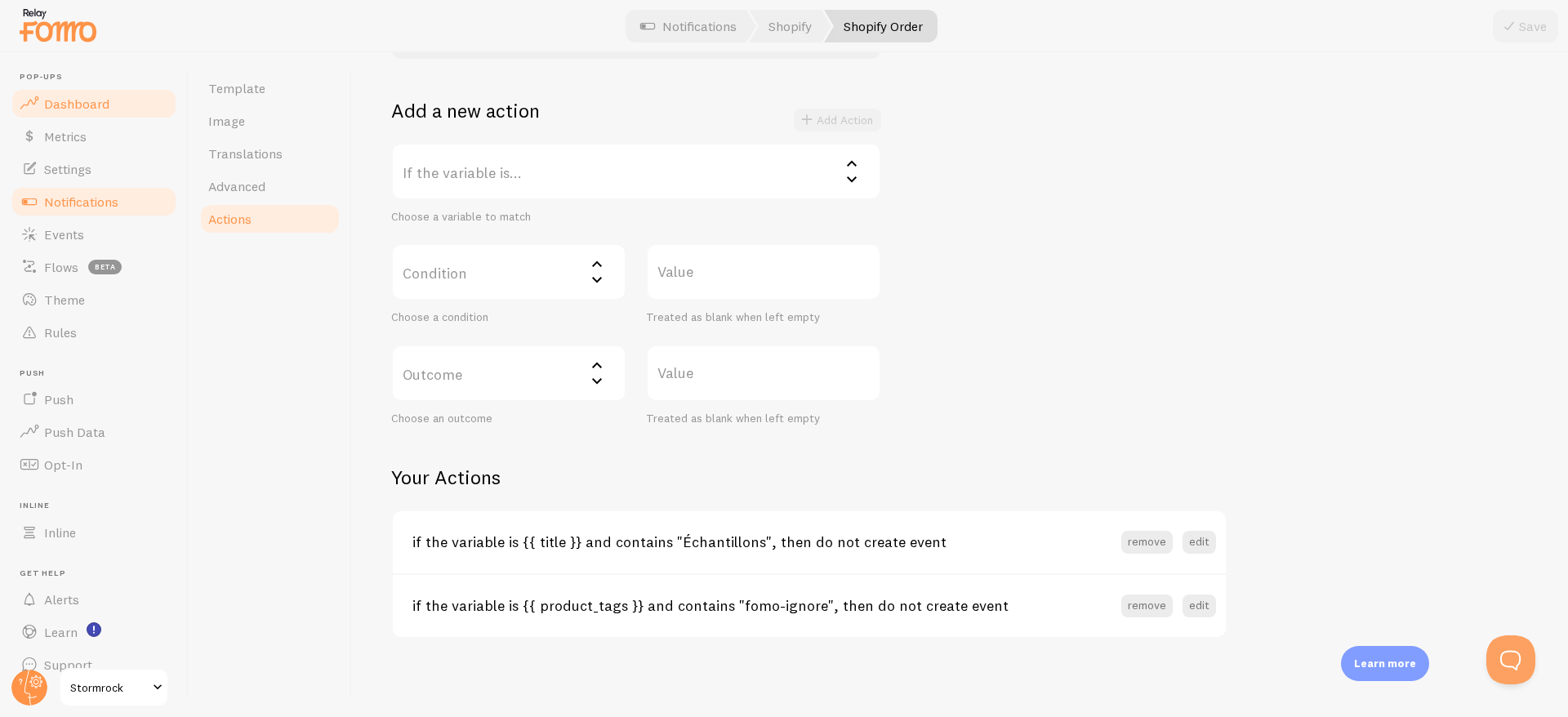
click at [96, 106] on span "Dashboard" at bounding box center [77, 103] width 66 height 16
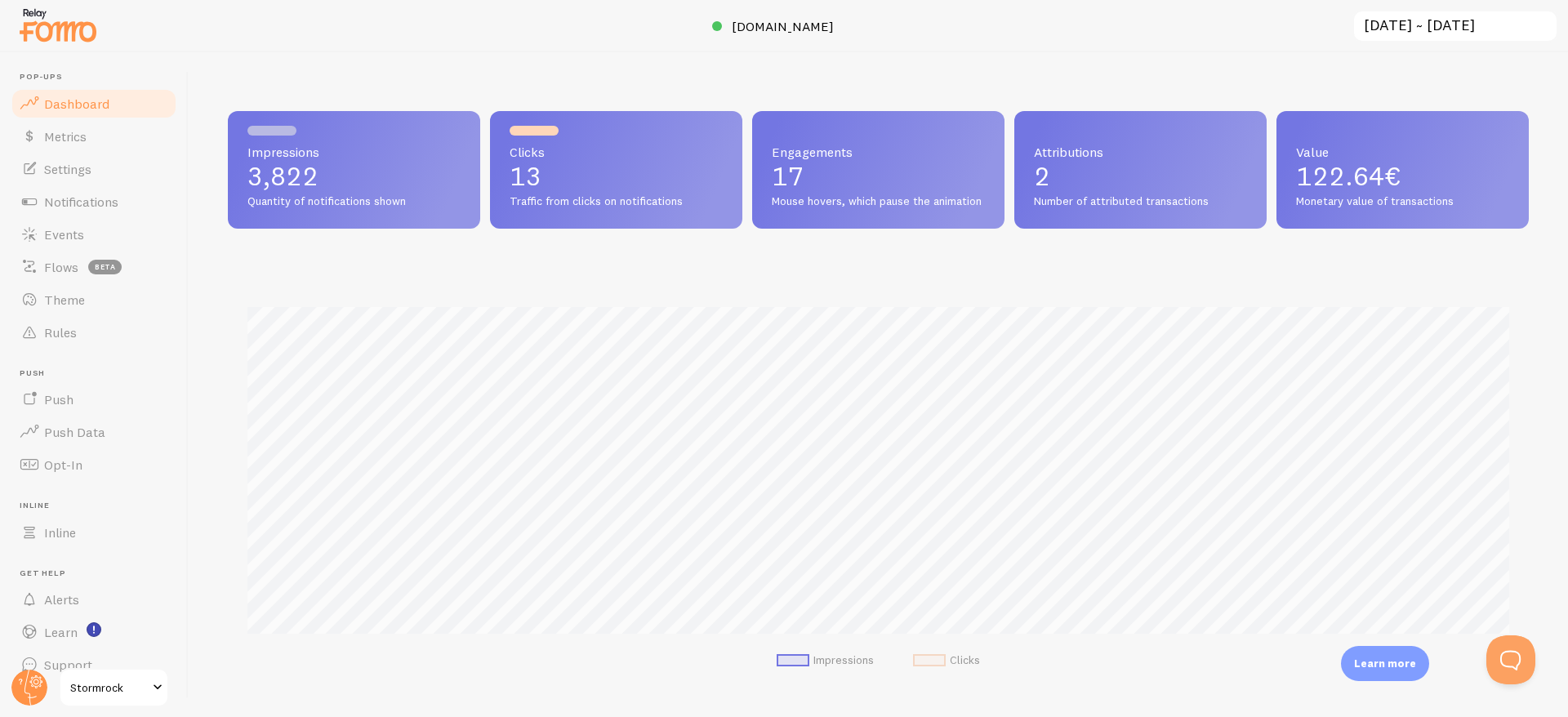
click at [1368, 187] on span "122.64€" at bounding box center [1348, 176] width 105 height 32
click at [84, 199] on span "Notifications" at bounding box center [81, 201] width 74 height 16
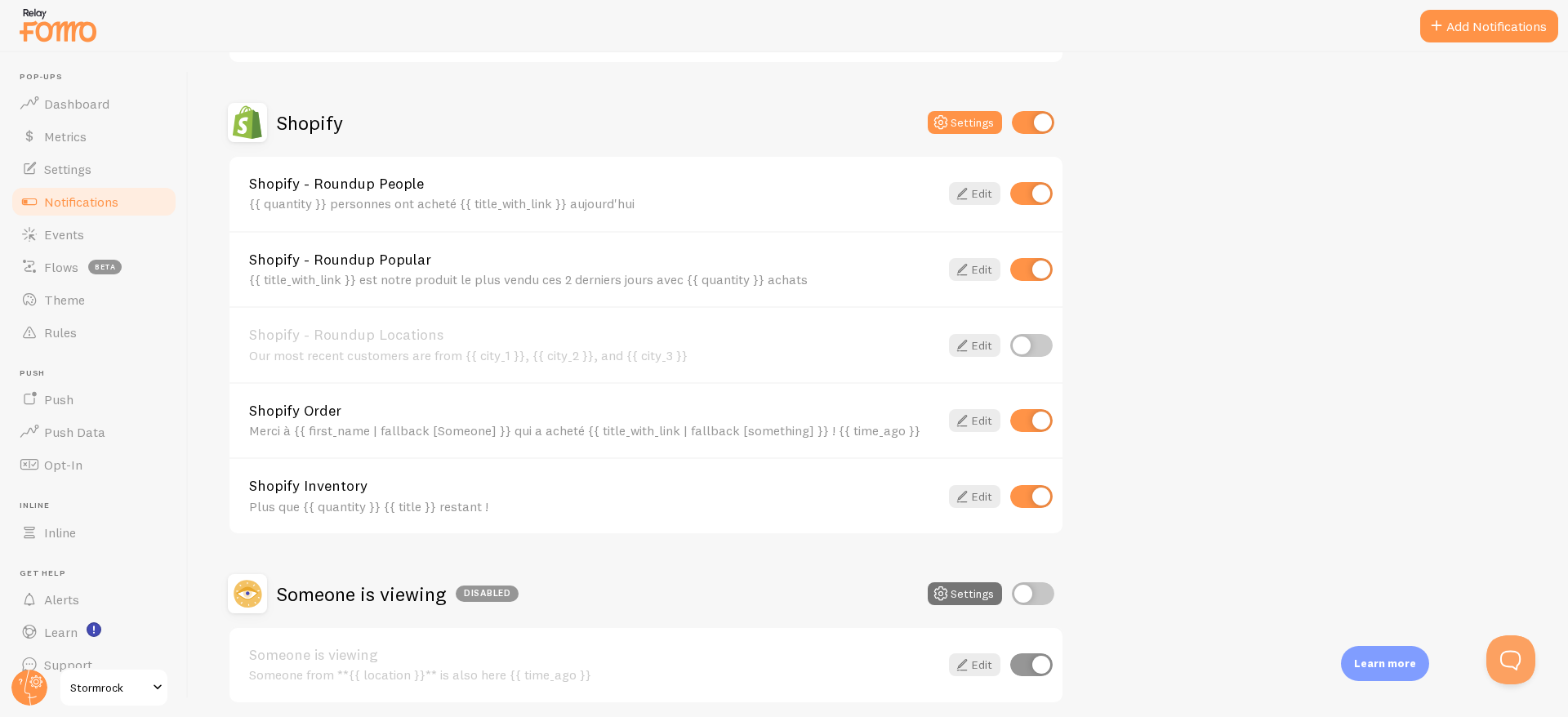
scroll to position [453, 0]
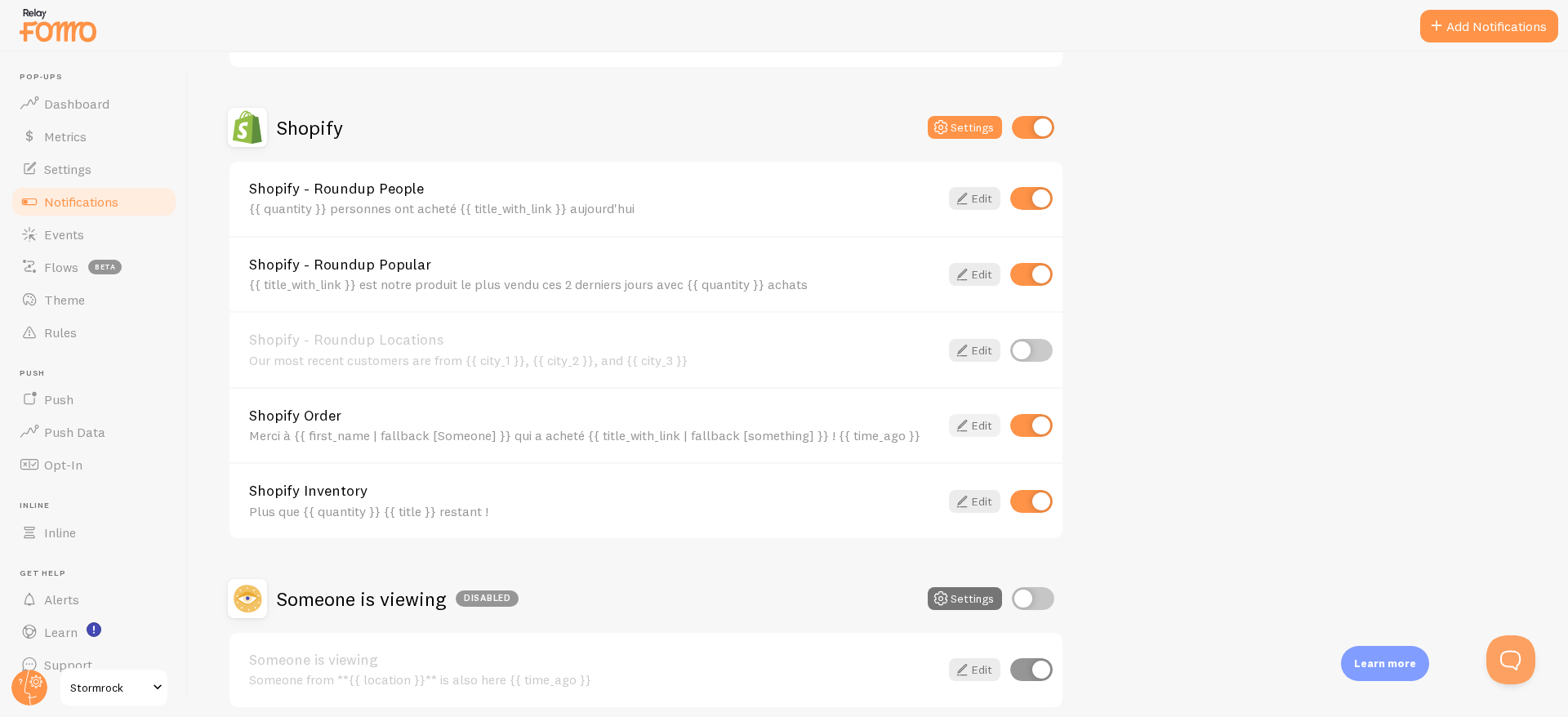
click at [973, 419] on link "Edit" at bounding box center [975, 425] width 51 height 23
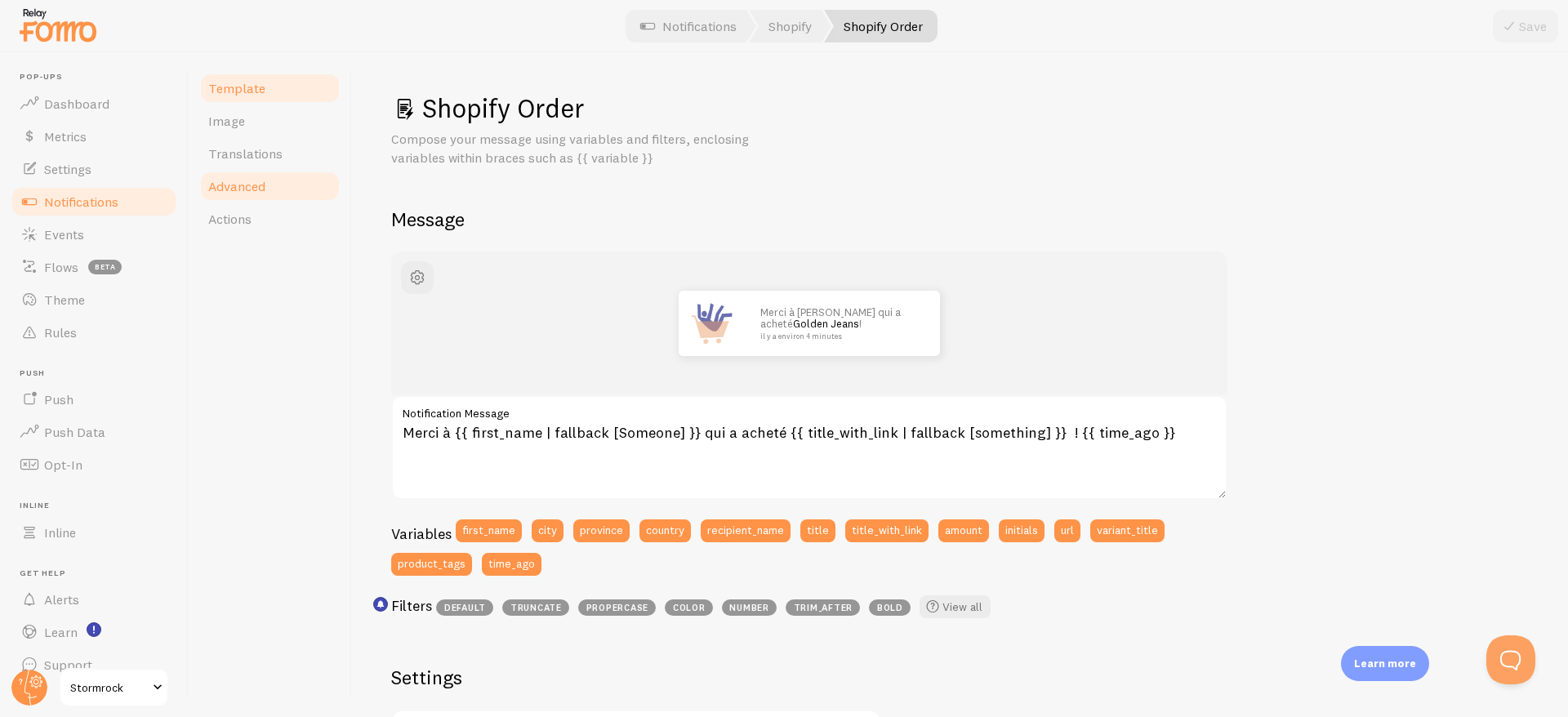
click at [245, 190] on span "Advanced" at bounding box center [236, 186] width 57 height 16
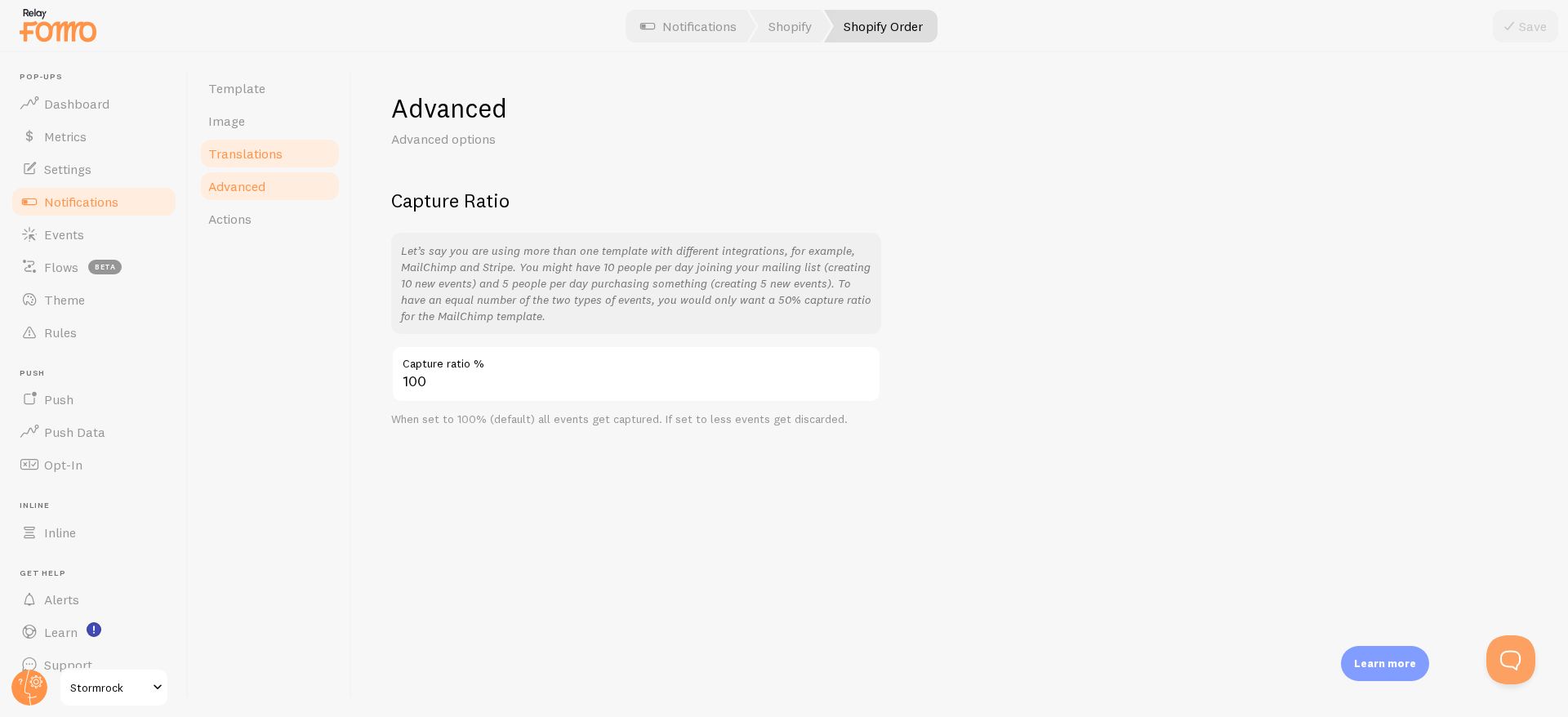
click at [253, 163] on link "Translations" at bounding box center [270, 153] width 143 height 32
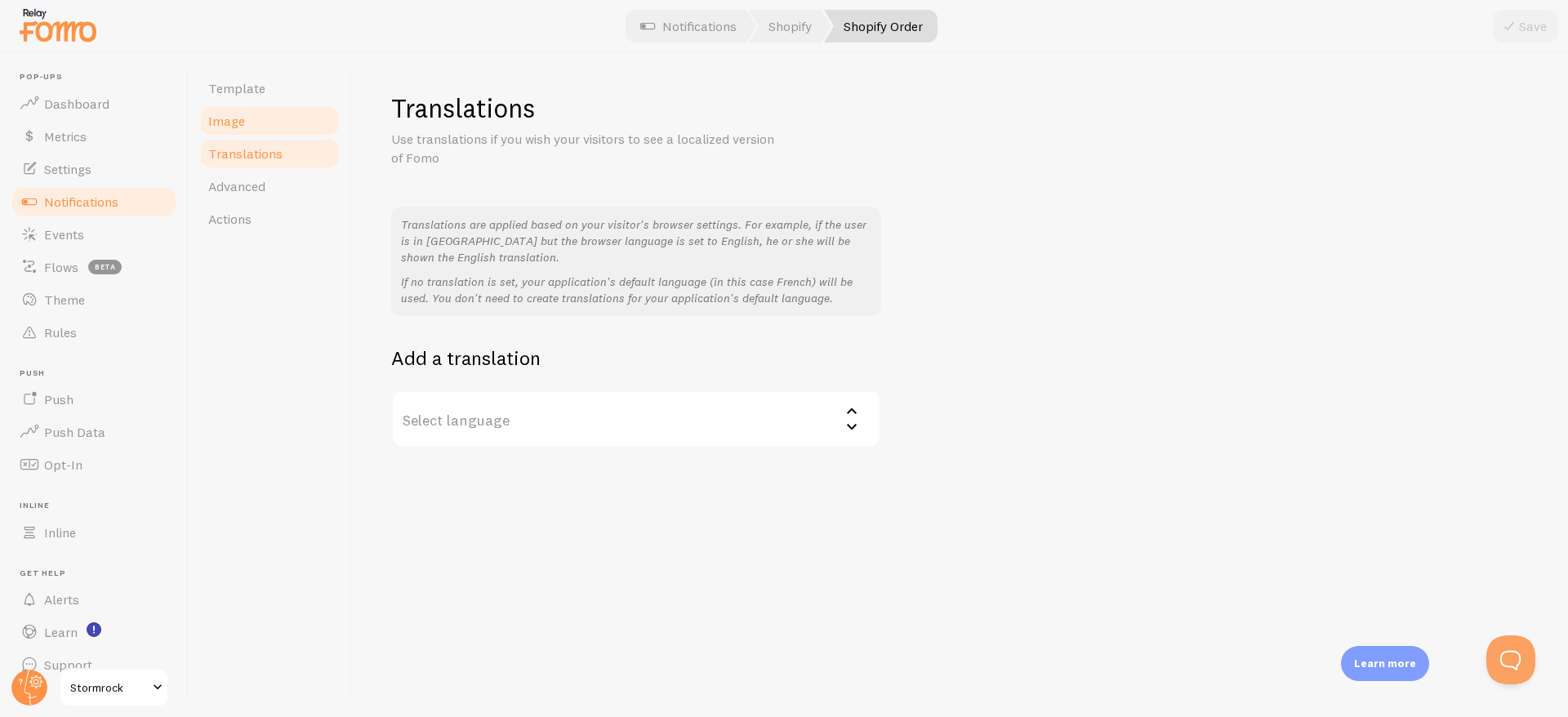
click at [238, 113] on span "Image" at bounding box center [226, 120] width 37 height 16
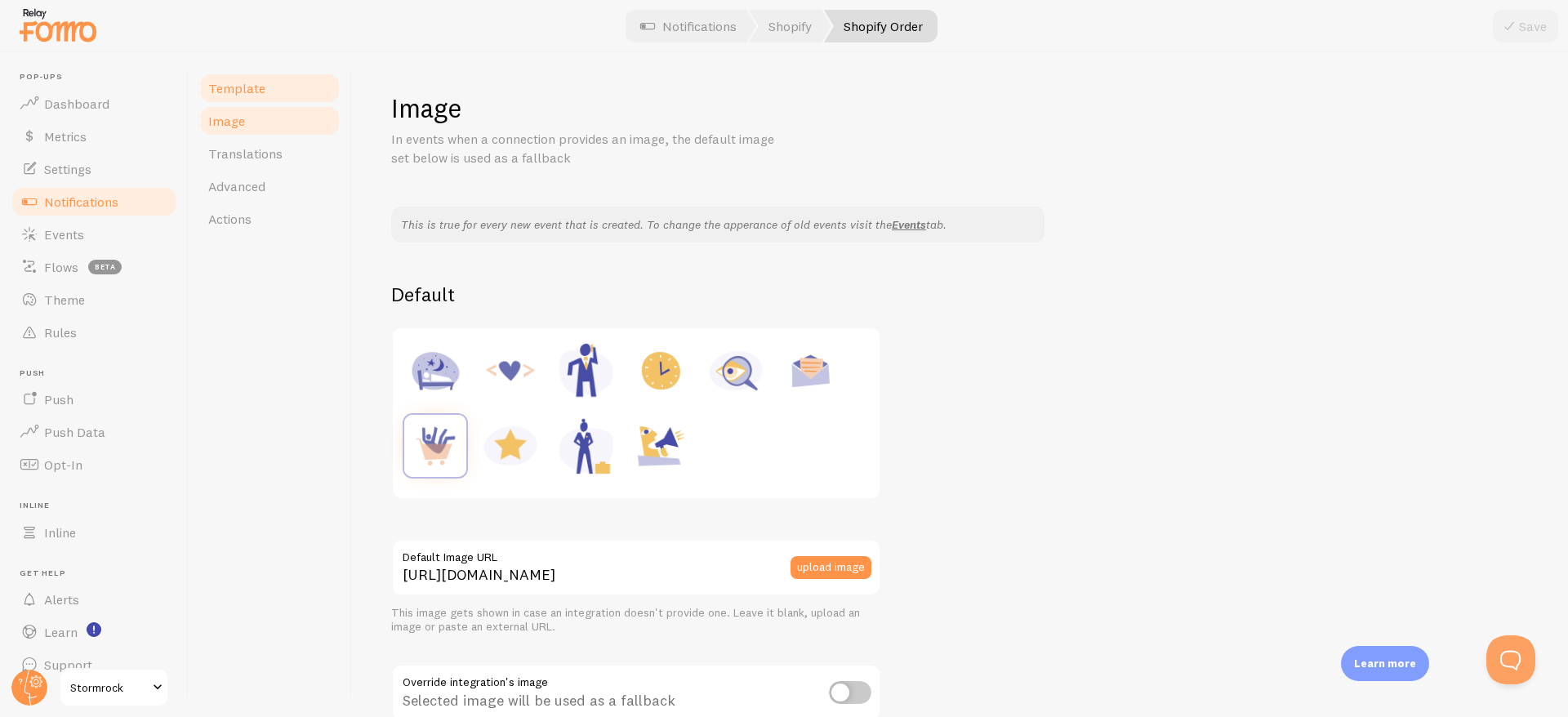
click at [253, 94] on span "Template" at bounding box center [236, 88] width 57 height 16
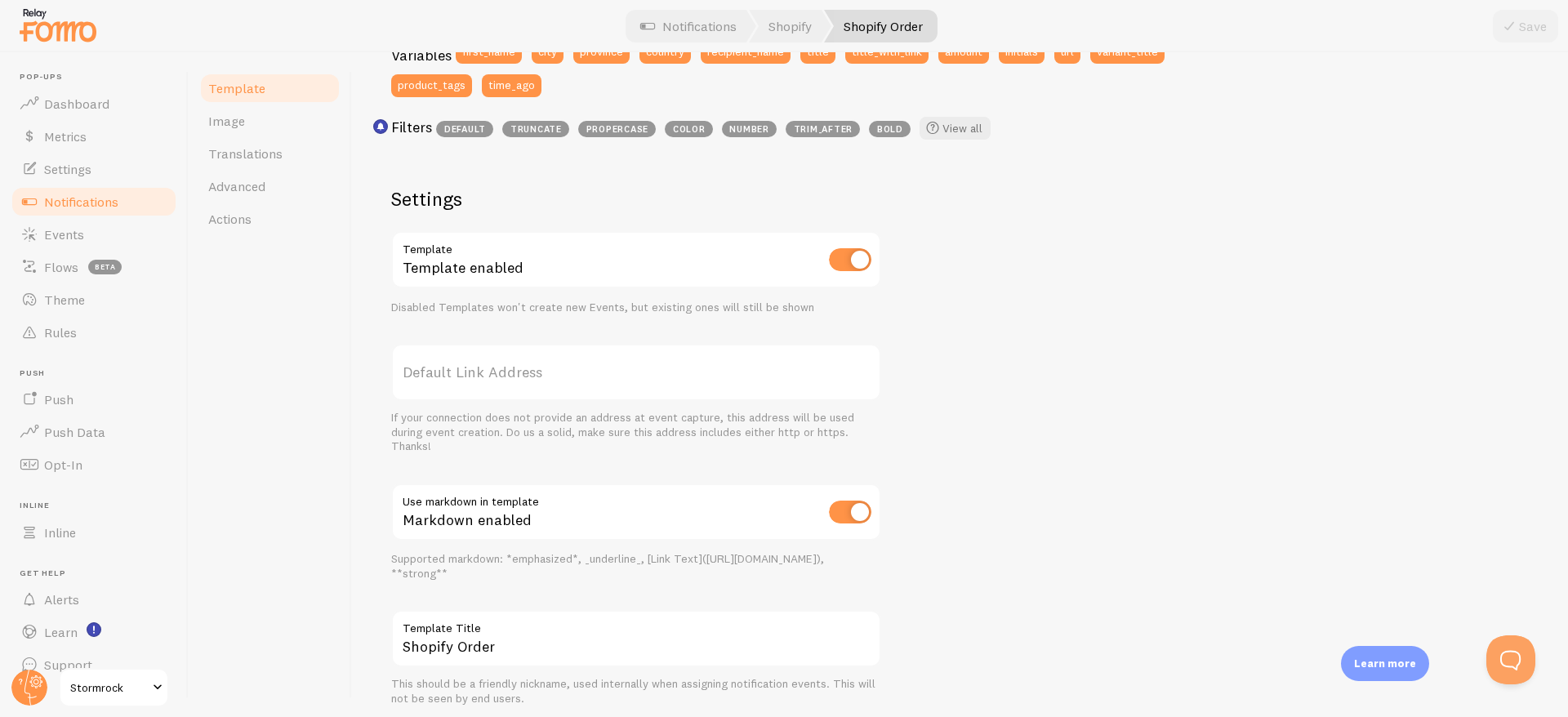
scroll to position [479, 0]
click at [238, 230] on link "Actions" at bounding box center [270, 218] width 143 height 32
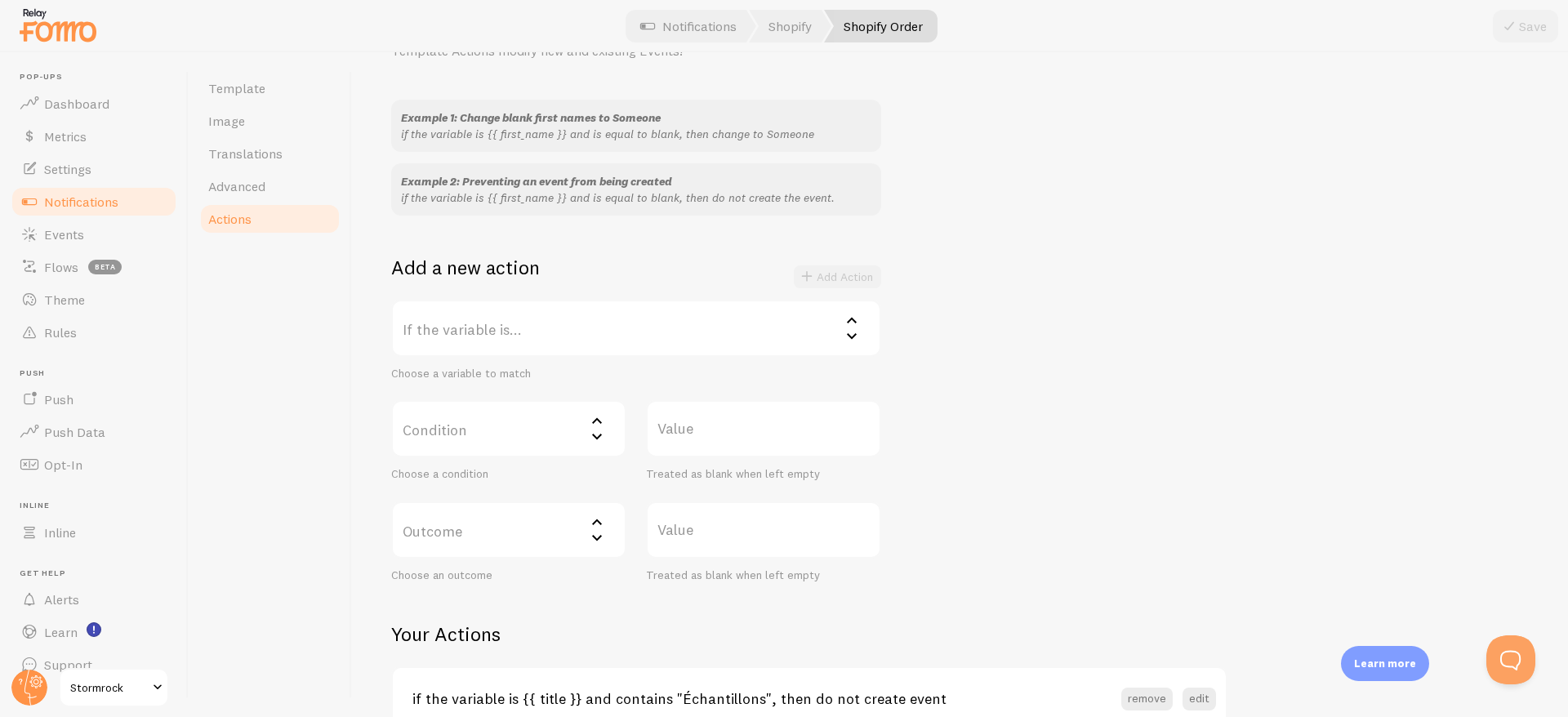
scroll to position [116, 0]
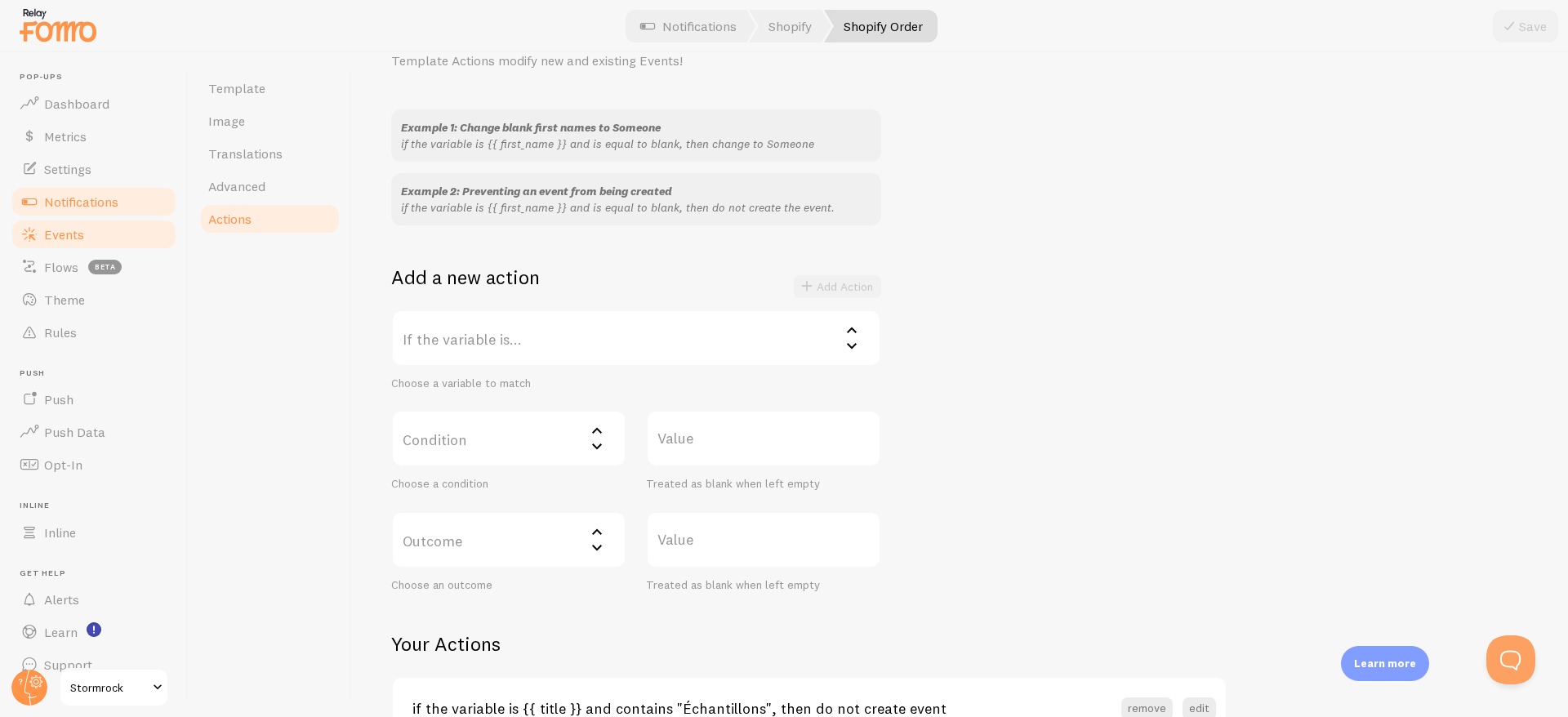
click at [75, 231] on span "Events" at bounding box center [64, 234] width 40 height 16
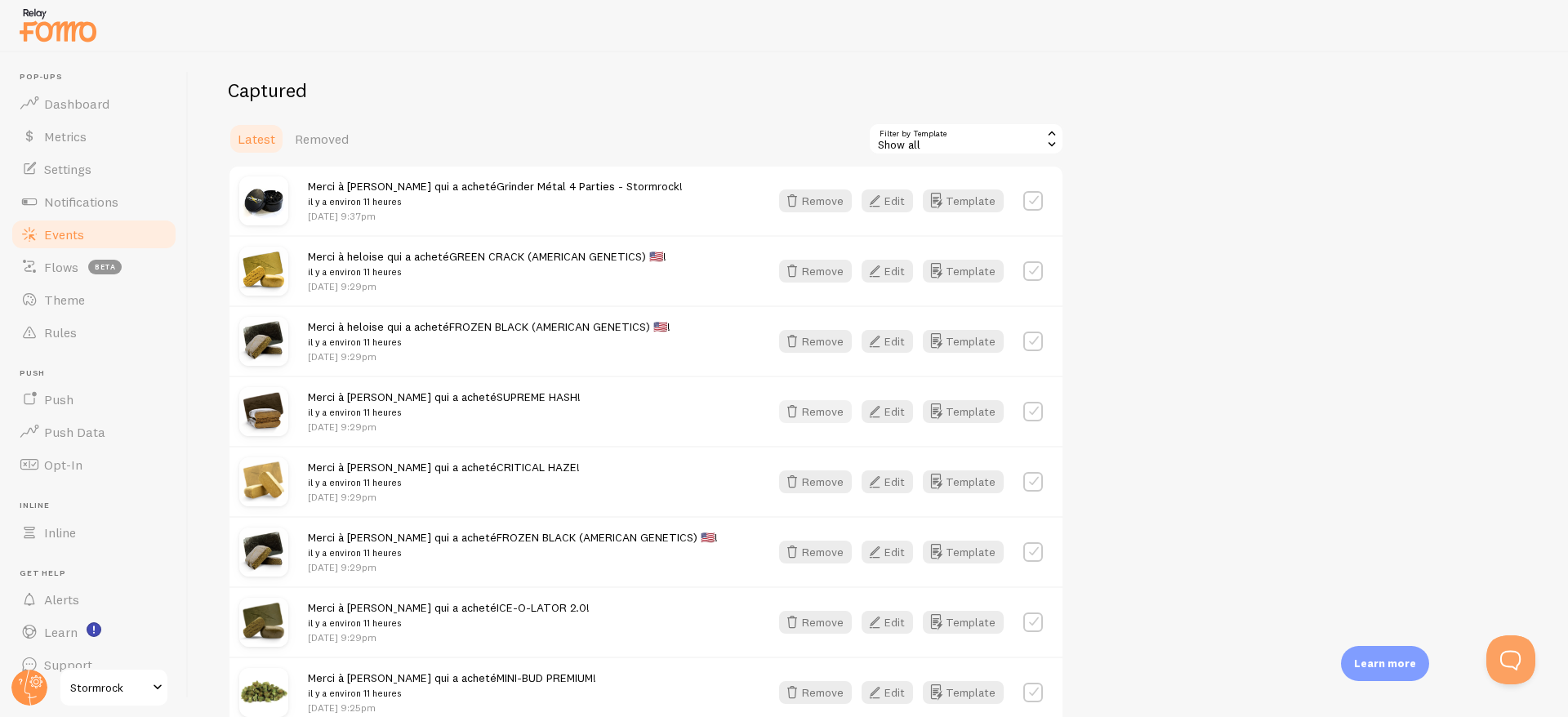
scroll to position [426, 0]
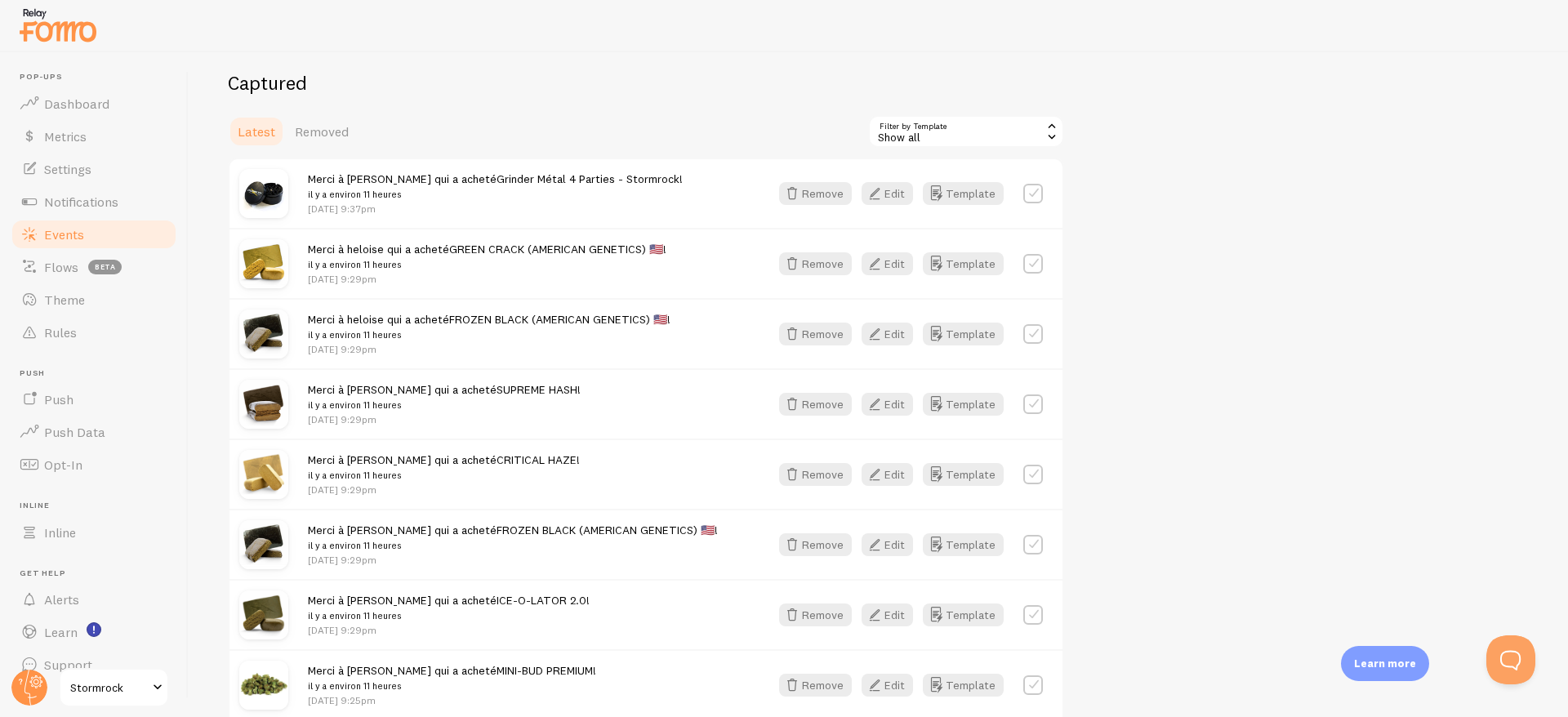
click at [1031, 408] on label at bounding box center [1033, 403] width 20 height 20
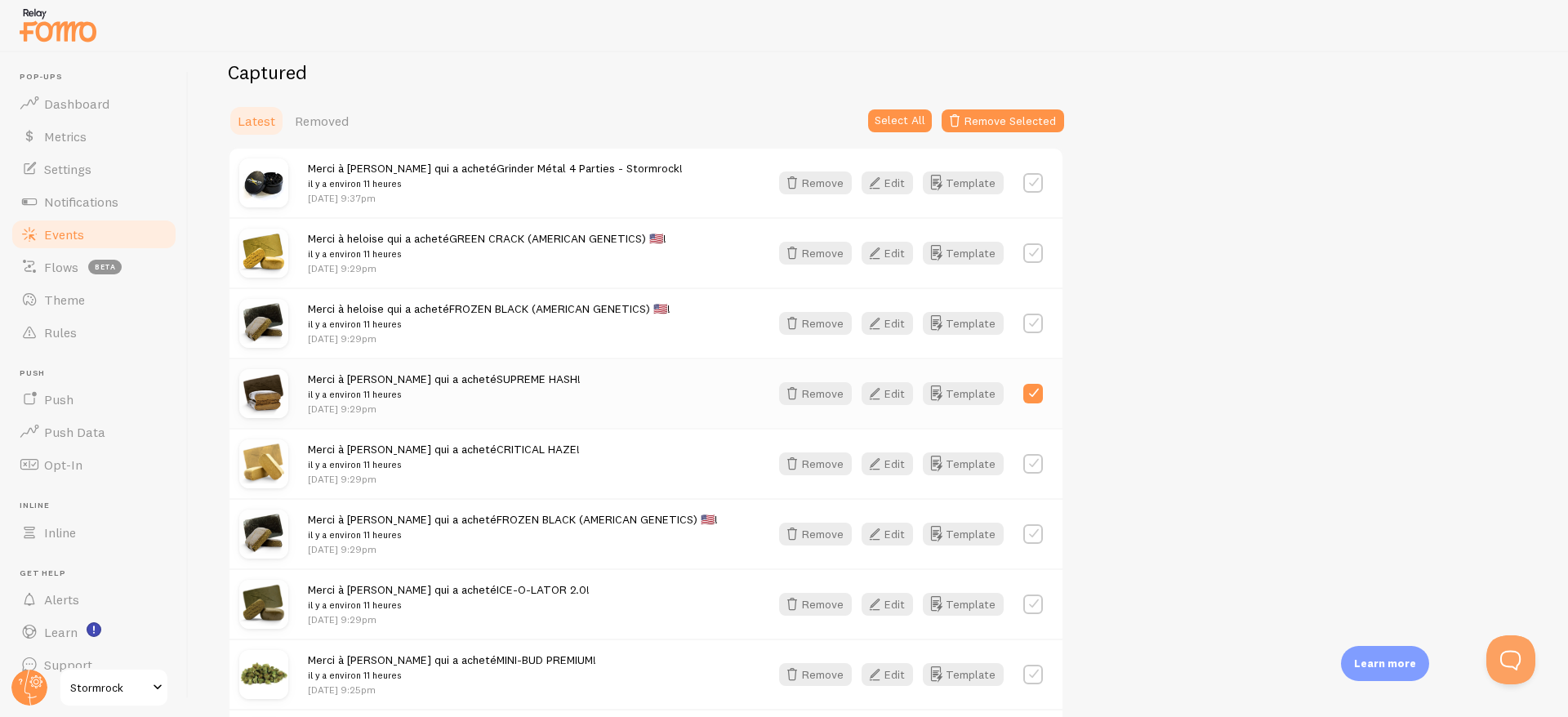
scroll to position [446, 0]
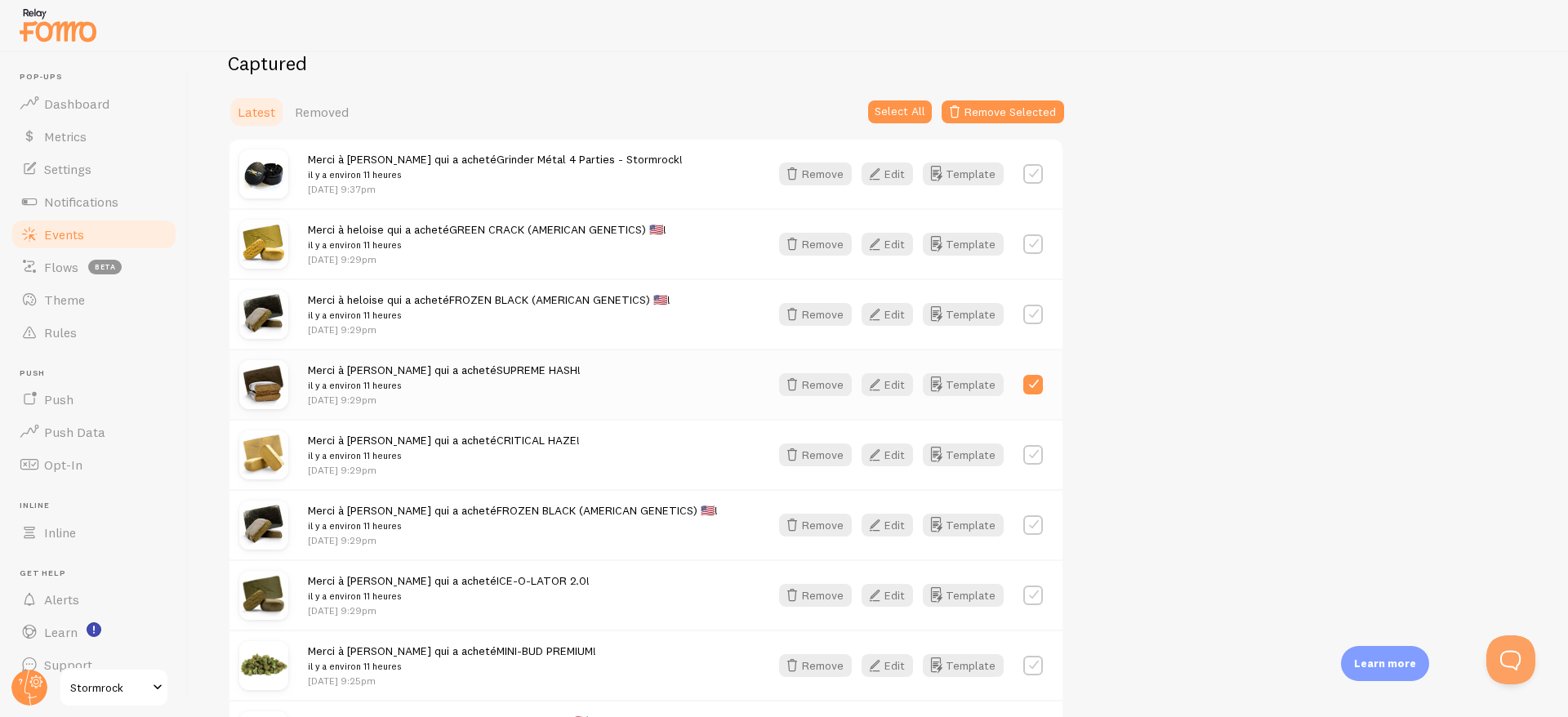
click at [1038, 386] on label at bounding box center [1033, 384] width 20 height 20
checkbox input "false"
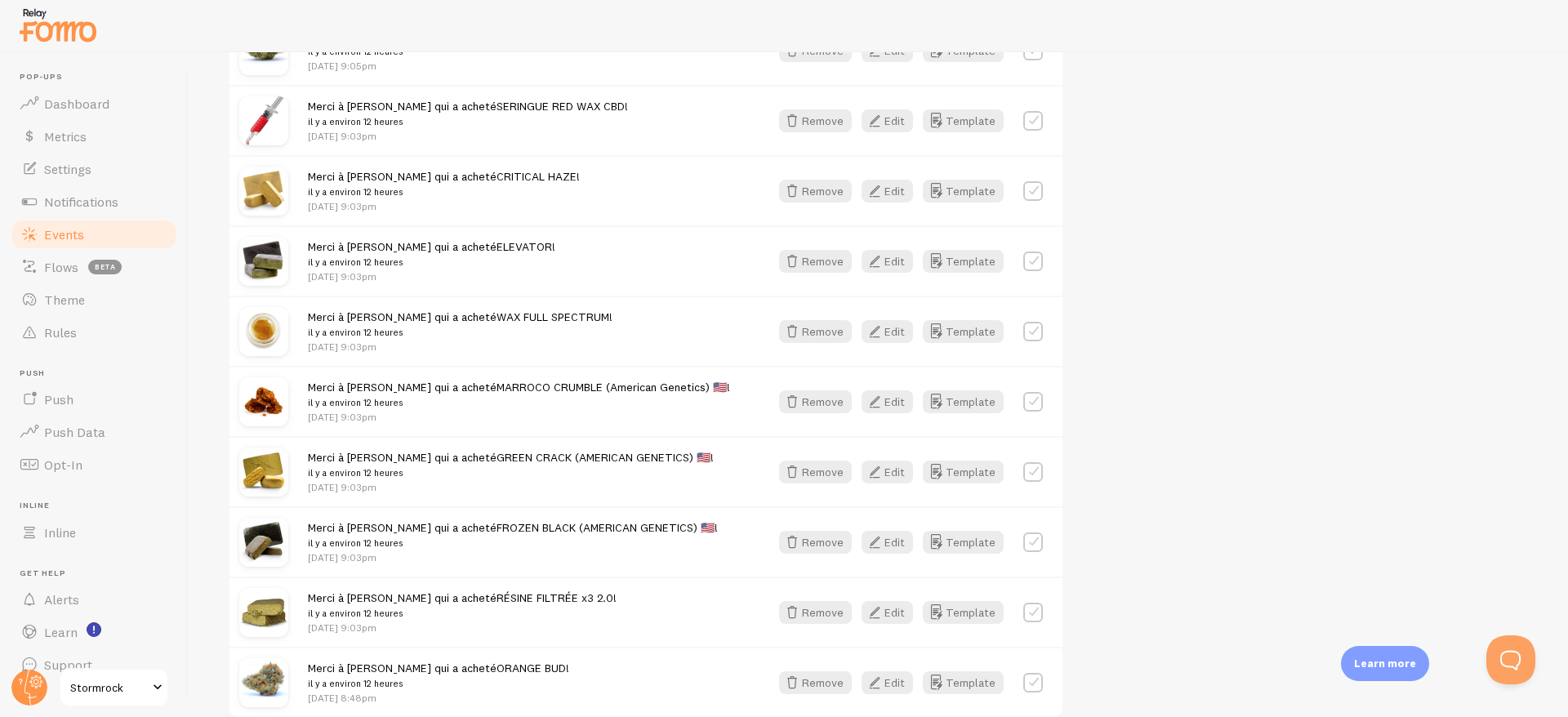
scroll to position [2124, 0]
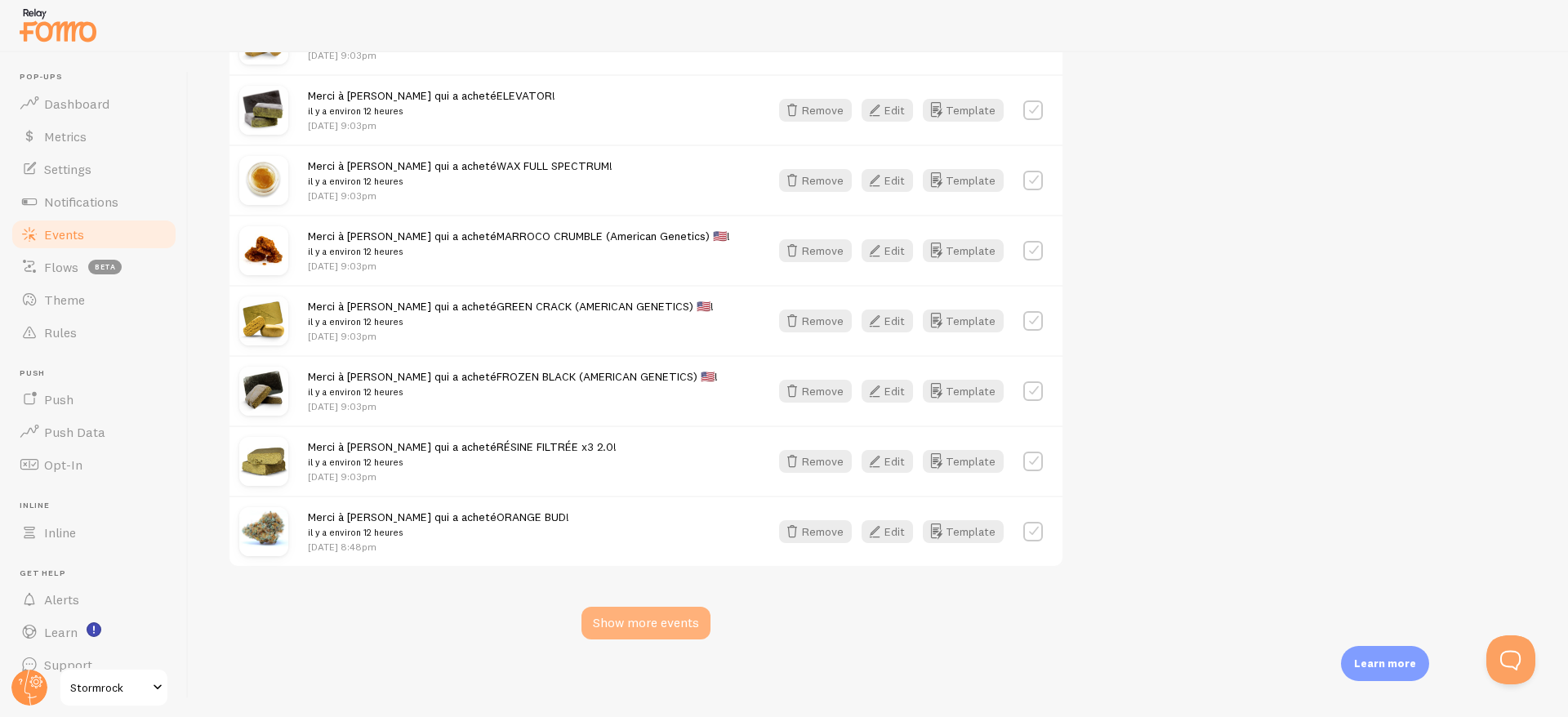
click at [654, 635] on div "Show more events" at bounding box center [646, 622] width 129 height 32
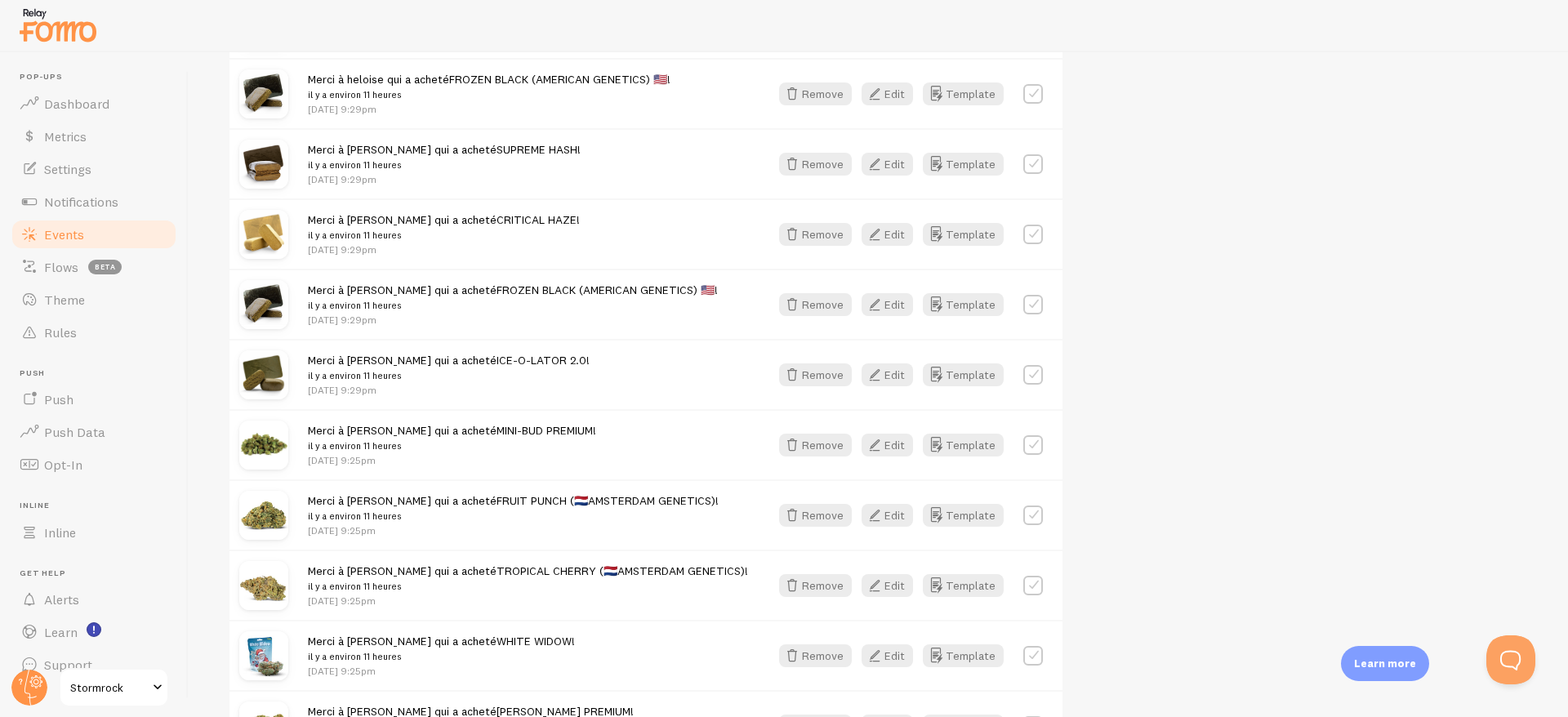
scroll to position [0, 0]
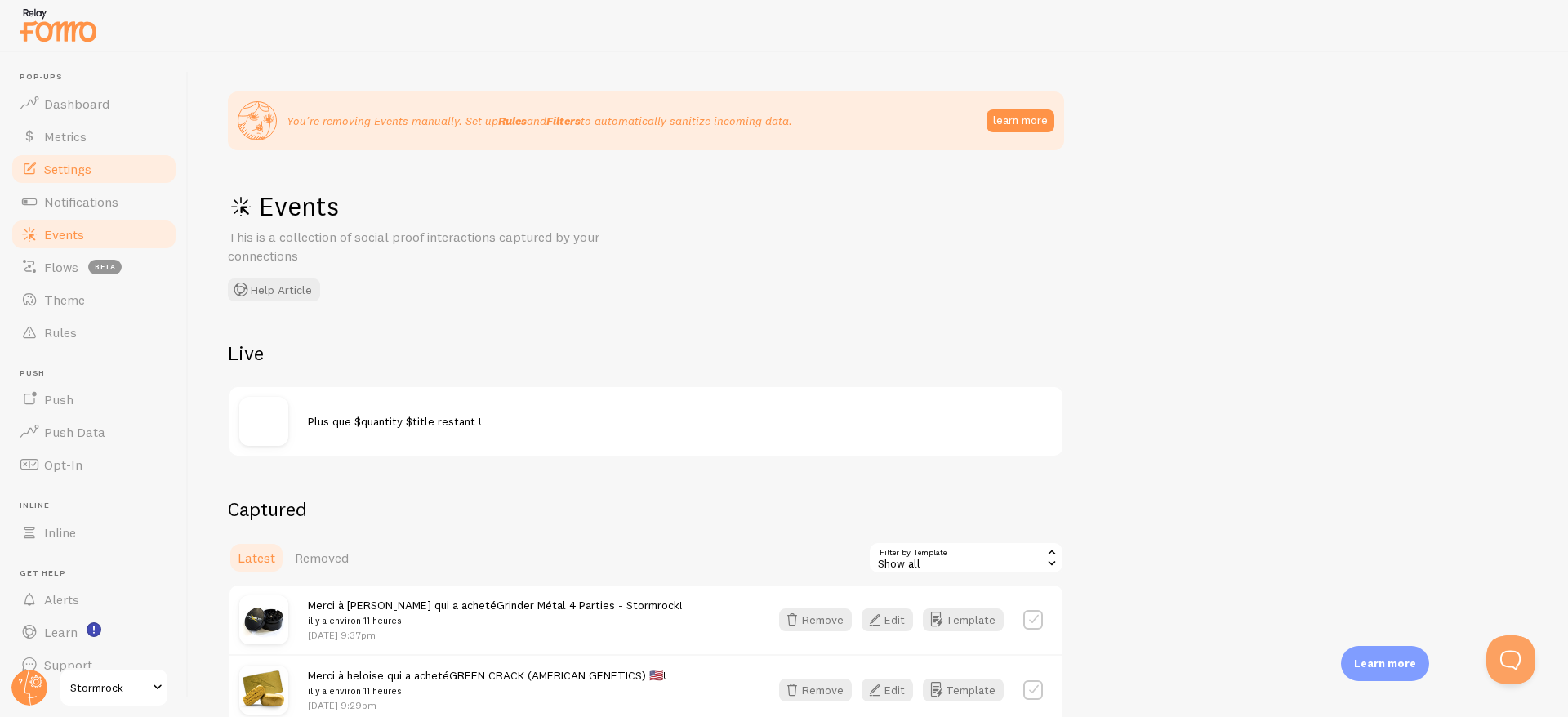
click at [67, 171] on span "Settings" at bounding box center [68, 169] width 48 height 16
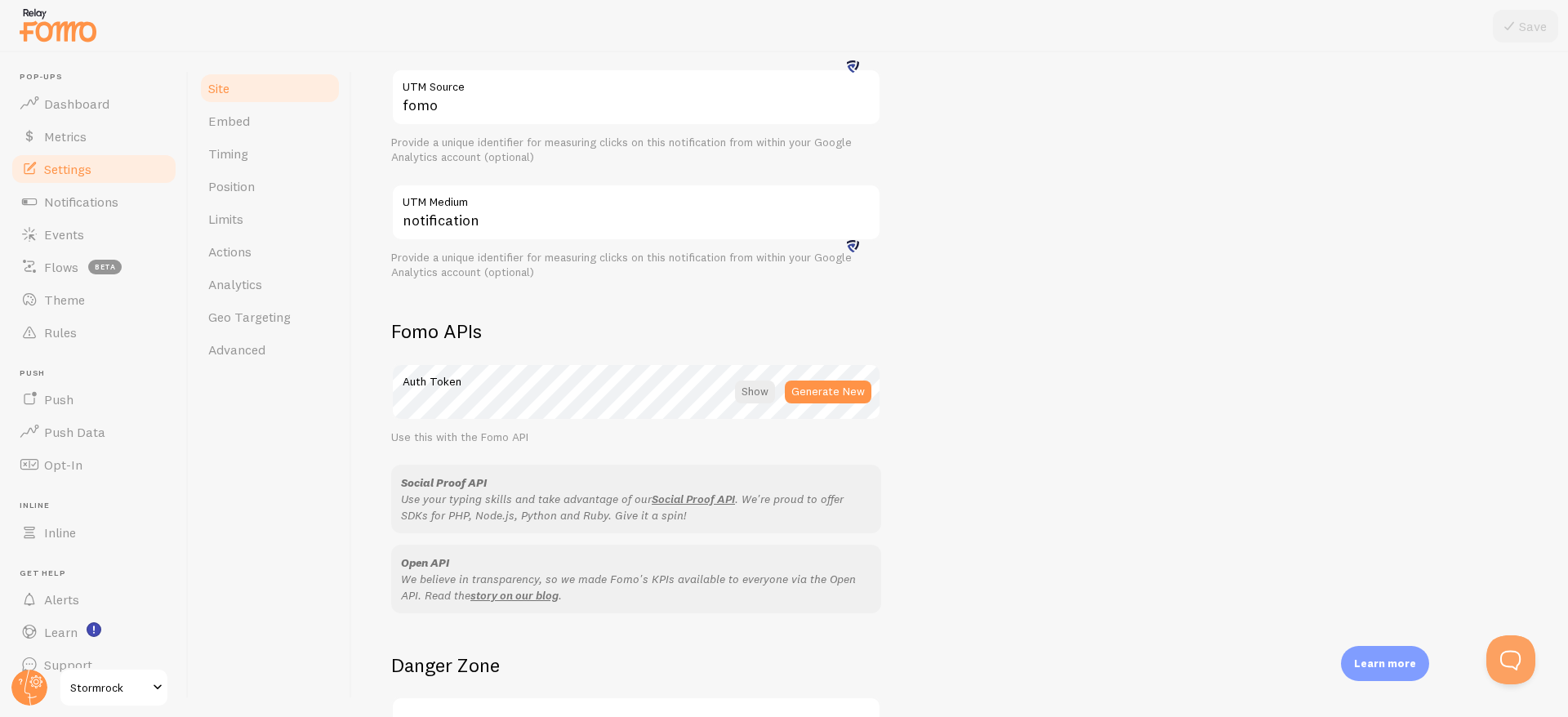
scroll to position [675, 0]
click at [248, 121] on span "Embed" at bounding box center [229, 120] width 42 height 16
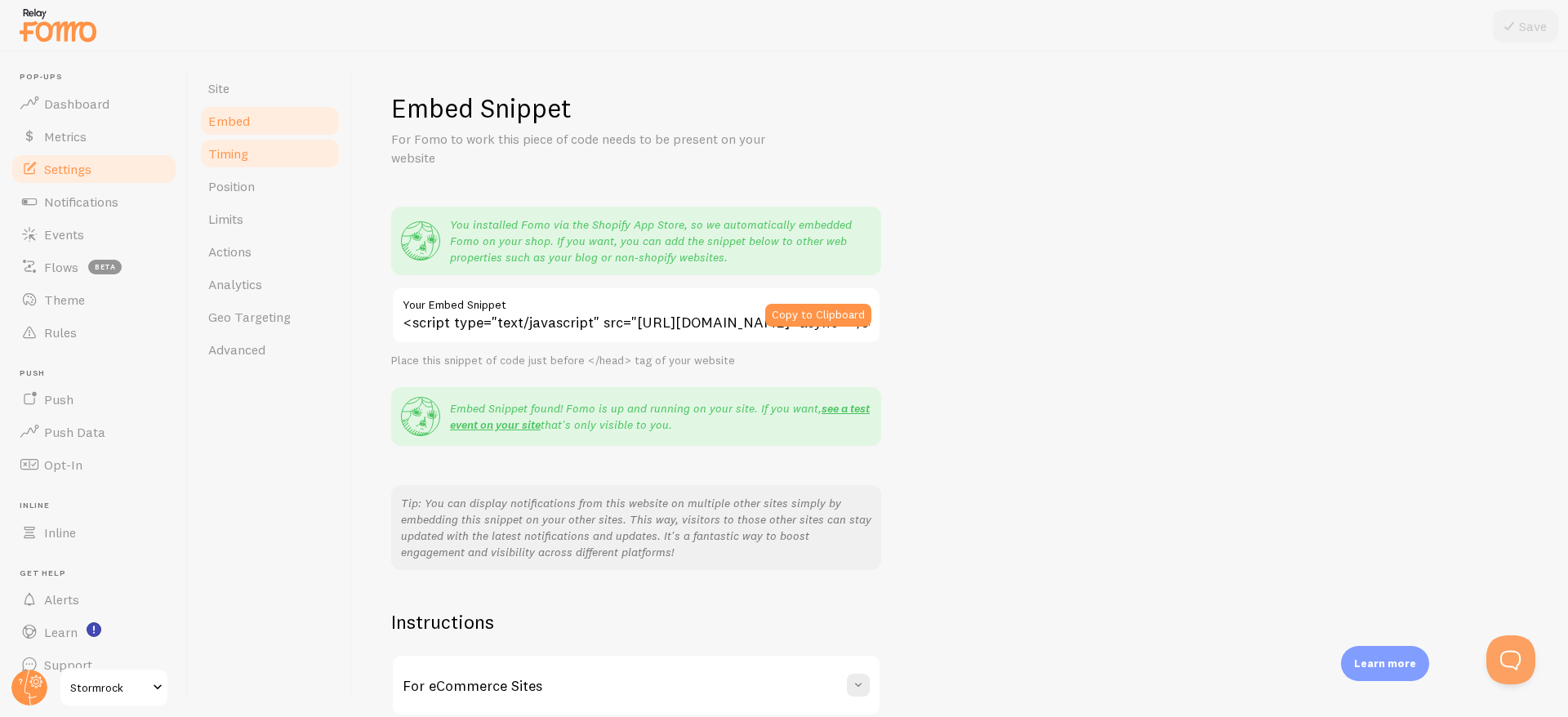
click at [258, 165] on link "Timing" at bounding box center [270, 153] width 143 height 32
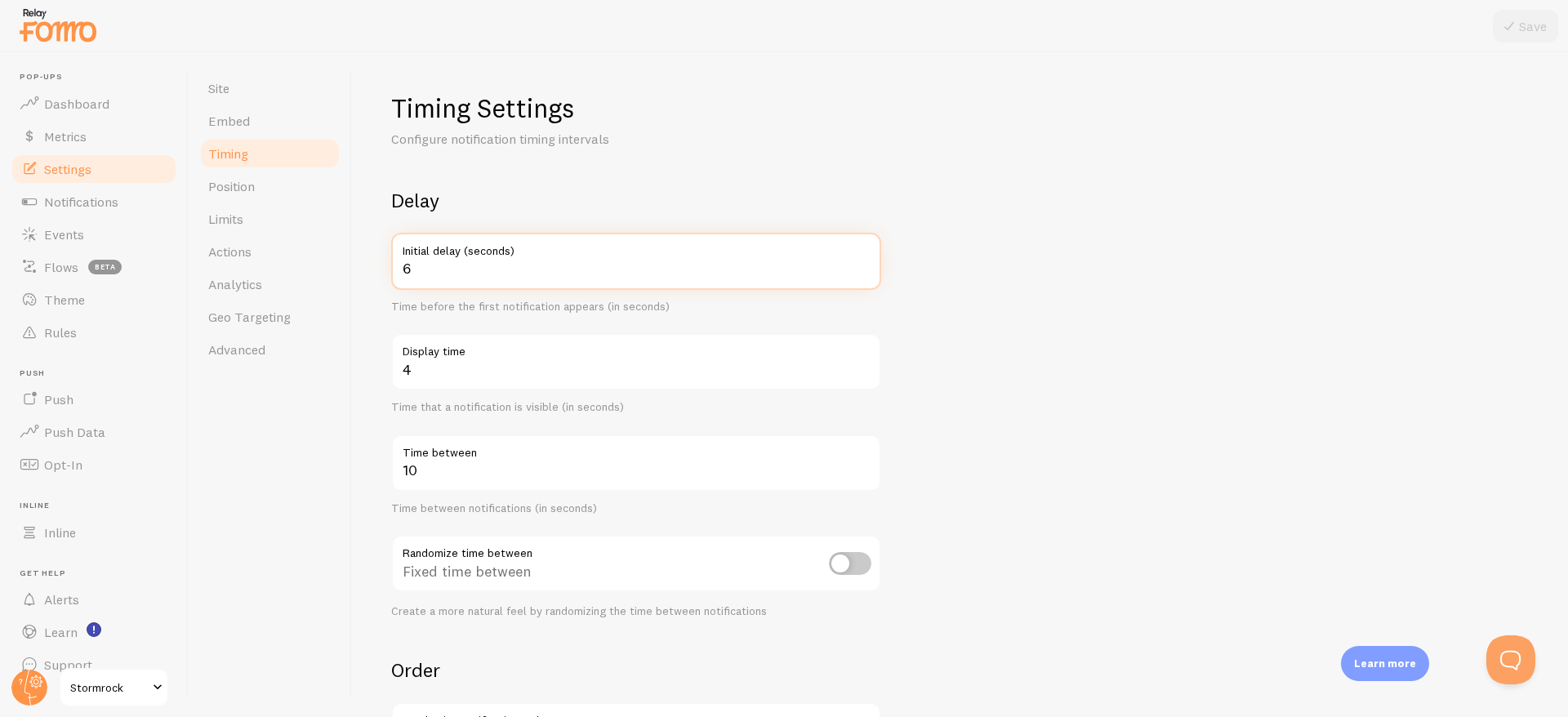
click at [568, 262] on input "6" at bounding box center [636, 261] width 490 height 57
click at [515, 253] on label "Initial delay (seconds)" at bounding box center [636, 246] width 490 height 28
click at [515, 253] on input "6" at bounding box center [636, 261] width 490 height 57
click at [862, 256] on label "Initial delay (seconds)" at bounding box center [636, 246] width 490 height 28
click at [862, 256] on input "6" at bounding box center [636, 261] width 490 height 57
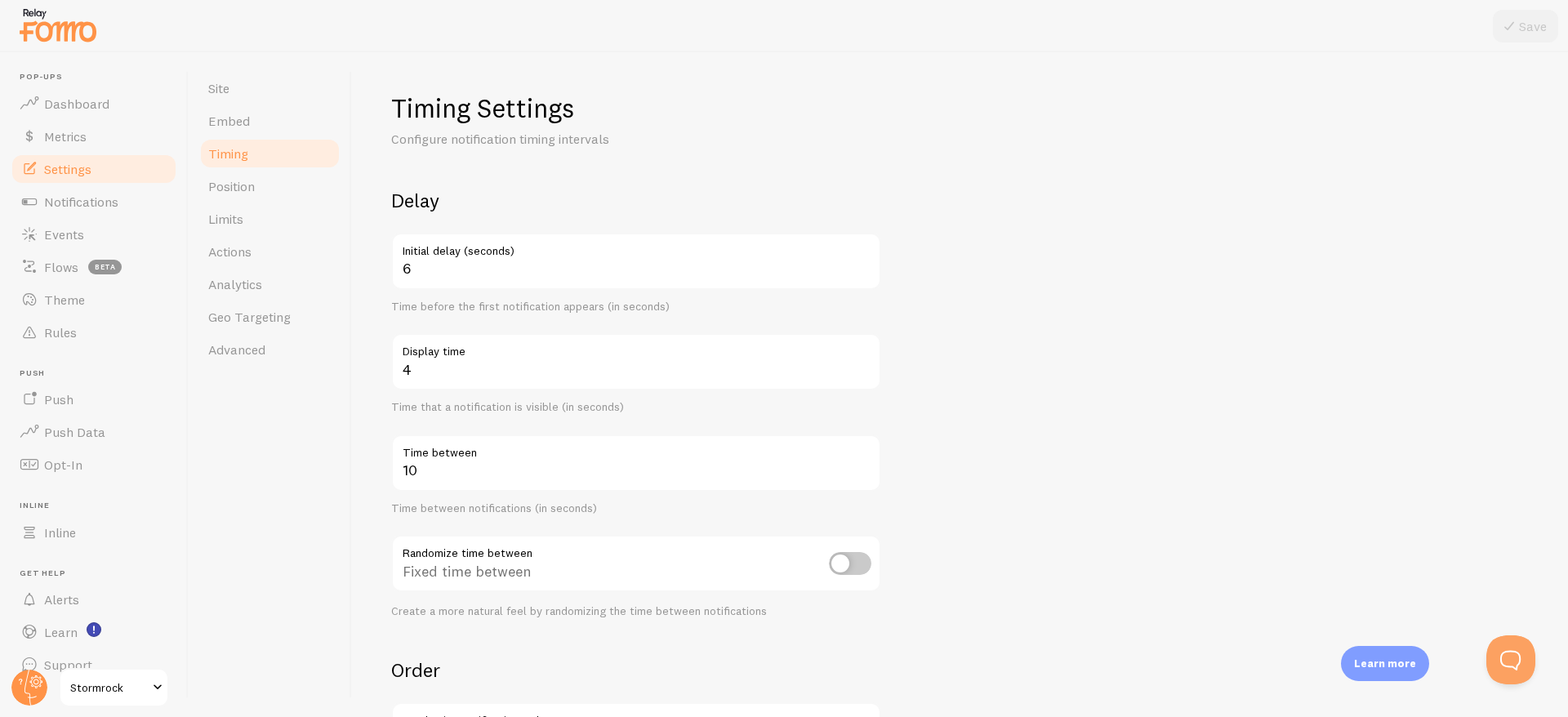
click at [862, 256] on label "Initial delay (seconds)" at bounding box center [636, 246] width 490 height 28
click at [862, 256] on input "6" at bounding box center [636, 261] width 490 height 57
click at [862, 257] on label "Initial delay (seconds)" at bounding box center [636, 246] width 490 height 28
click at [862, 257] on input "6" at bounding box center [636, 261] width 490 height 57
click at [862, 258] on label "Initial delay (seconds)" at bounding box center [636, 246] width 490 height 28
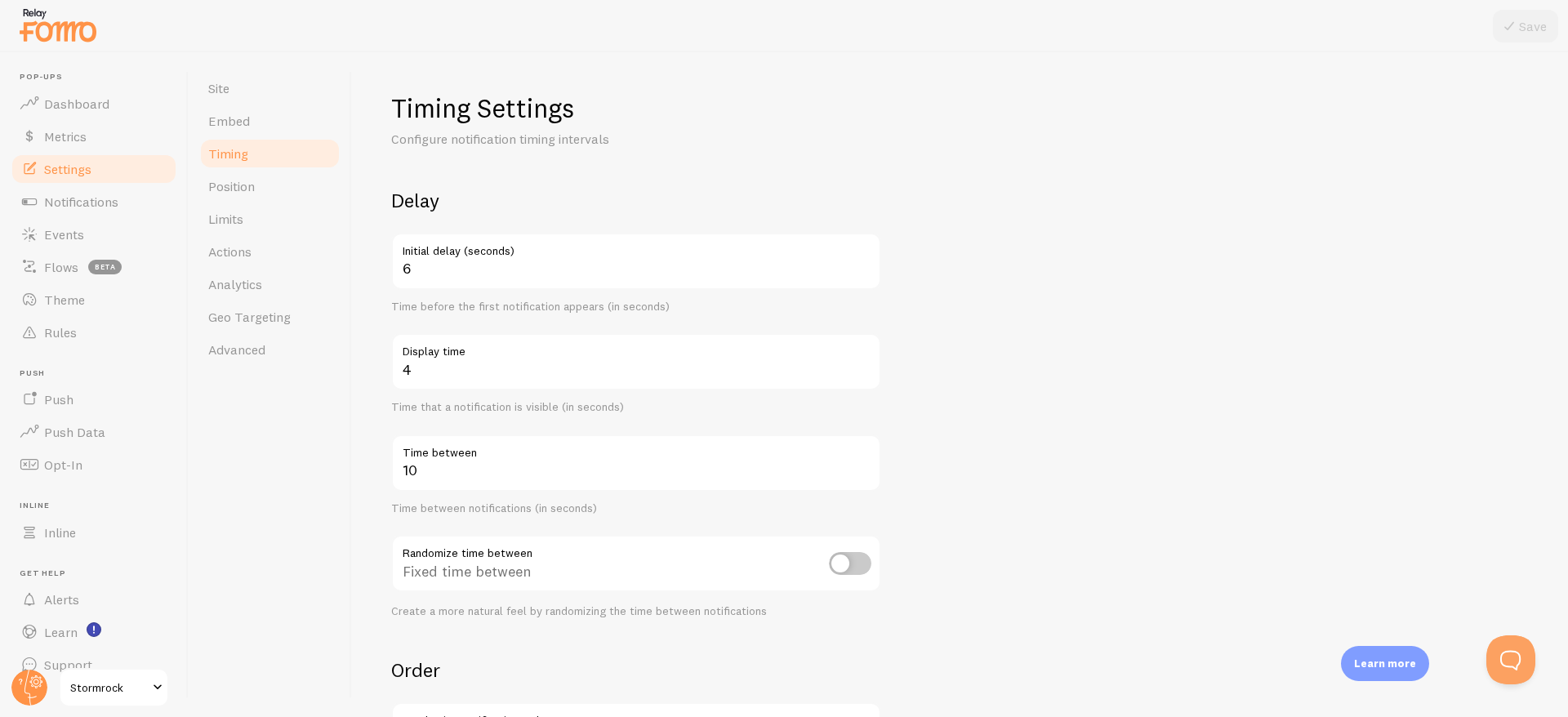
click at [862, 258] on input "6" at bounding box center [636, 261] width 490 height 57
click at [862, 258] on label "Initial delay (seconds)" at bounding box center [636, 246] width 490 height 28
click at [862, 258] on input "6" at bounding box center [636, 261] width 490 height 57
click at [862, 258] on label "Initial delay (seconds)" at bounding box center [636, 246] width 490 height 28
click at [862, 258] on input "6" at bounding box center [636, 261] width 490 height 57
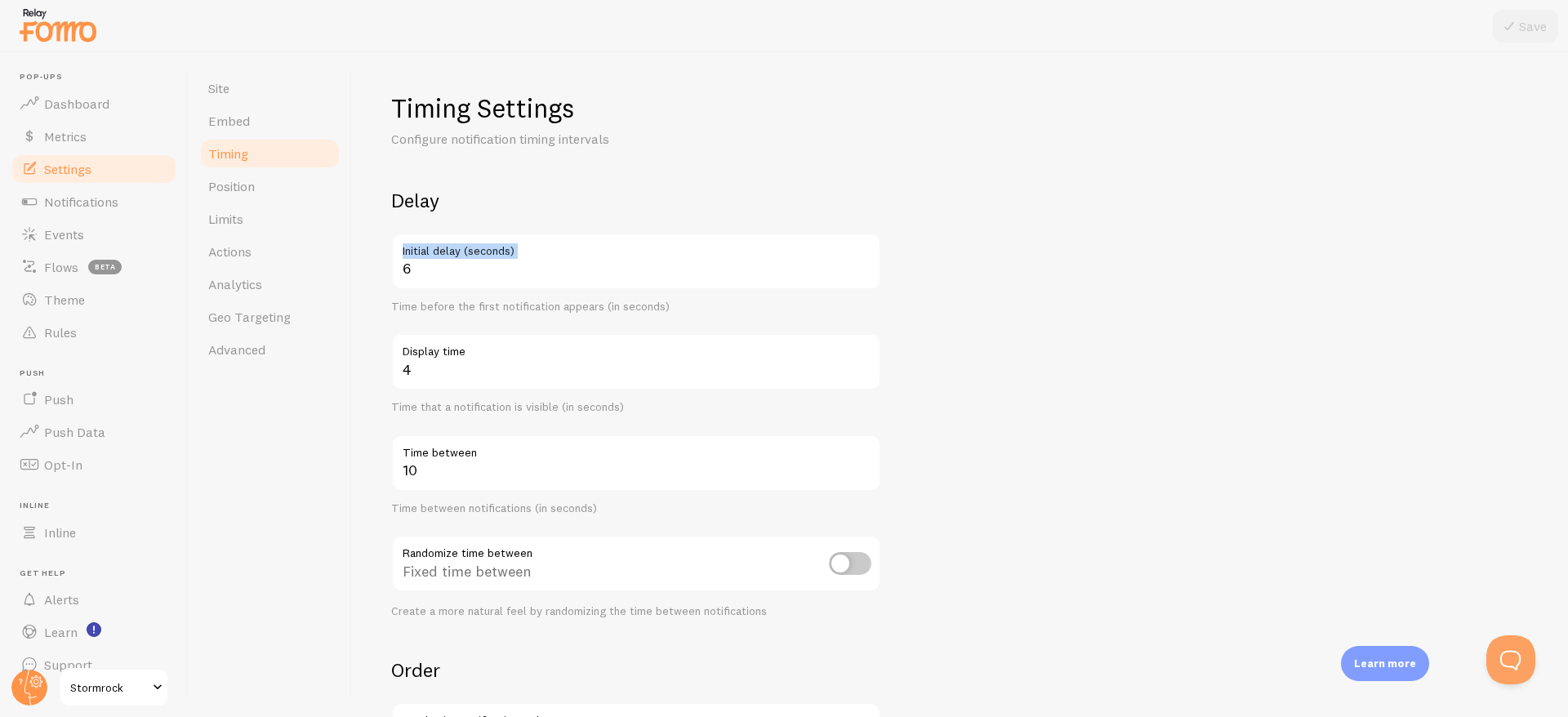
click at [862, 258] on label "Initial delay (seconds)" at bounding box center [636, 246] width 490 height 28
click at [862, 258] on input "6" at bounding box center [636, 261] width 490 height 57
click at [862, 259] on input "7" at bounding box center [636, 261] width 490 height 57
click at [862, 259] on input "8" at bounding box center [636, 261] width 490 height 57
click at [862, 259] on input "9" at bounding box center [636, 261] width 490 height 57
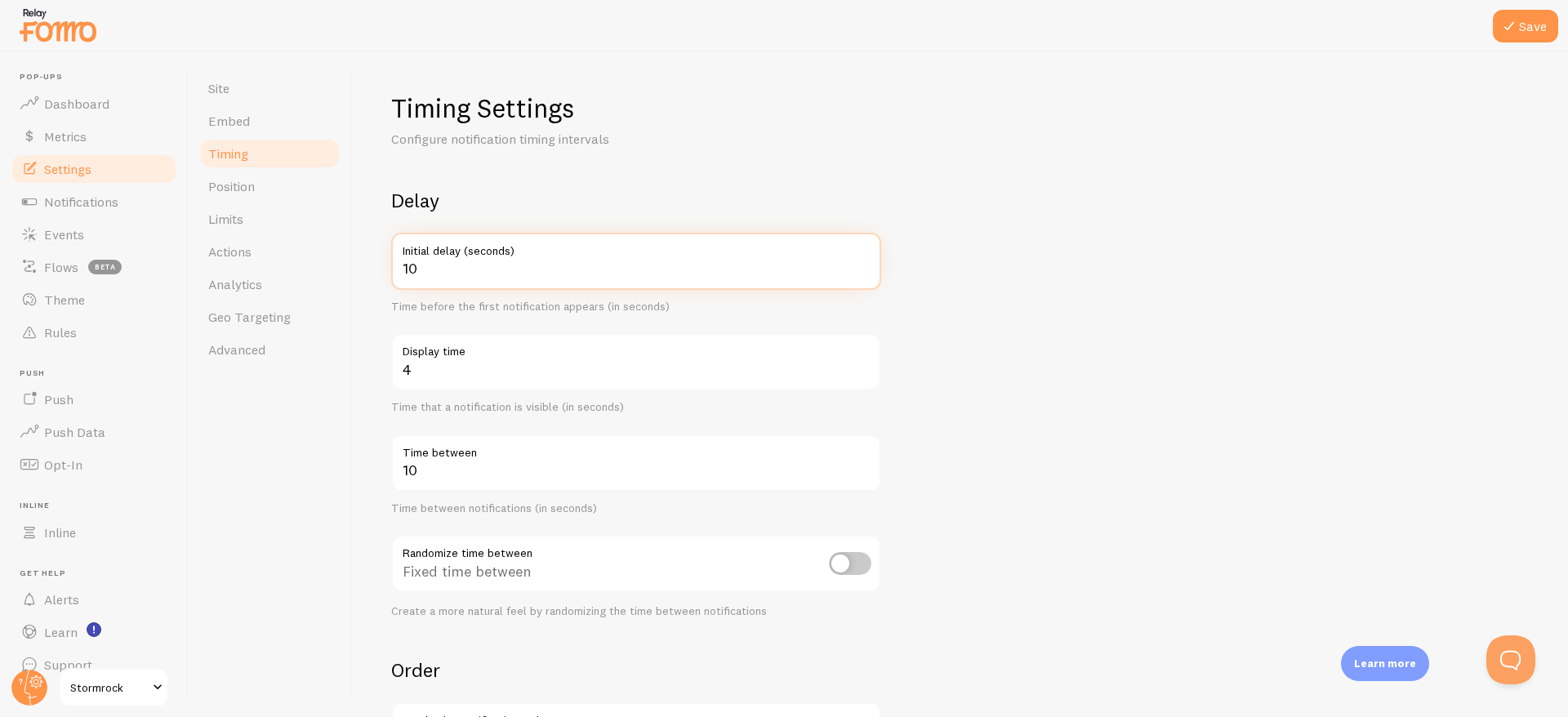
click at [862, 259] on input "10" at bounding box center [636, 261] width 490 height 57
click at [862, 259] on input "11" at bounding box center [636, 261] width 490 height 57
click at [862, 259] on input "12" at bounding box center [636, 261] width 490 height 57
click at [862, 259] on input "13" at bounding box center [636, 261] width 490 height 57
type input "14"
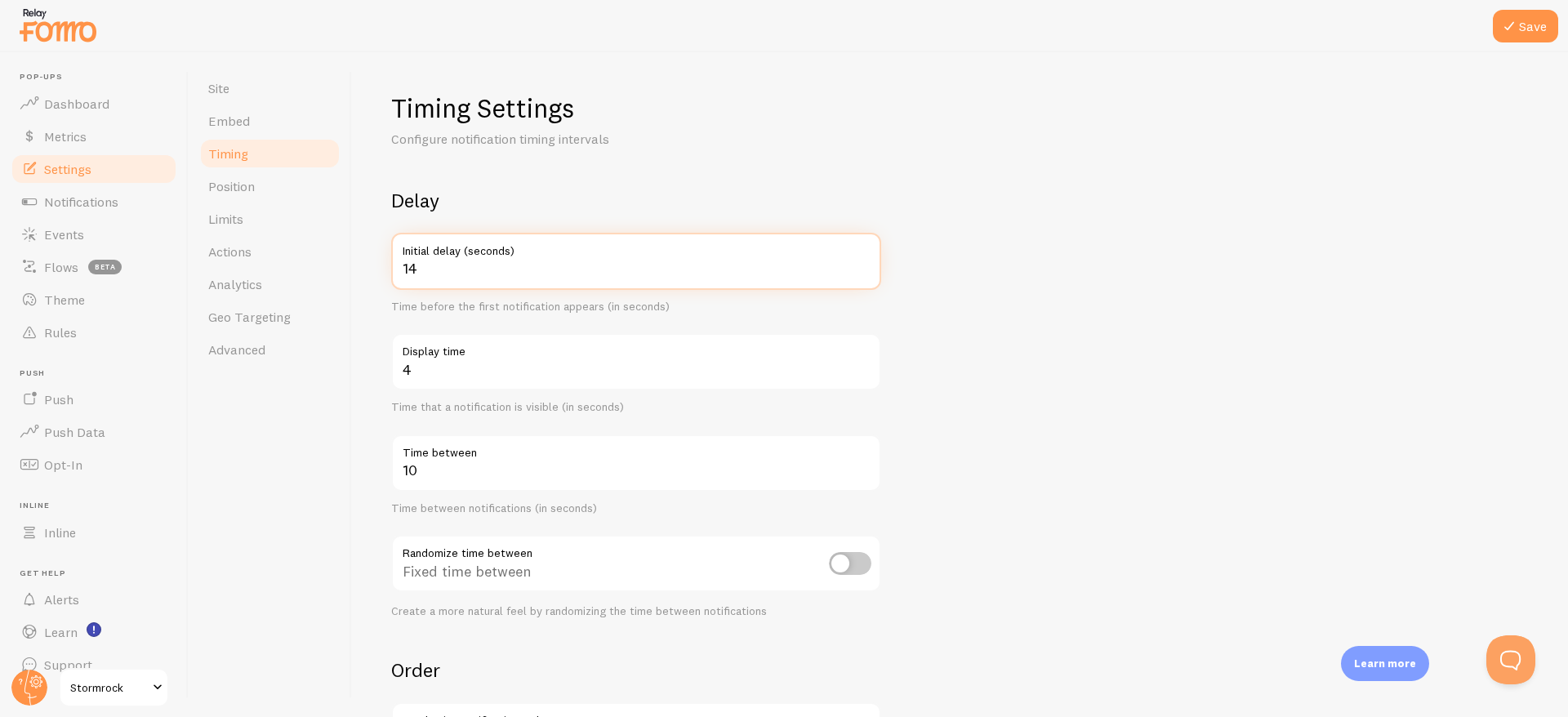
click at [862, 259] on input "14" at bounding box center [636, 261] width 490 height 57
click at [970, 322] on form "Delay 14 Initial delay (seconds) Time before the first notification appears (in…" at bounding box center [961, 537] width 1138 height 700
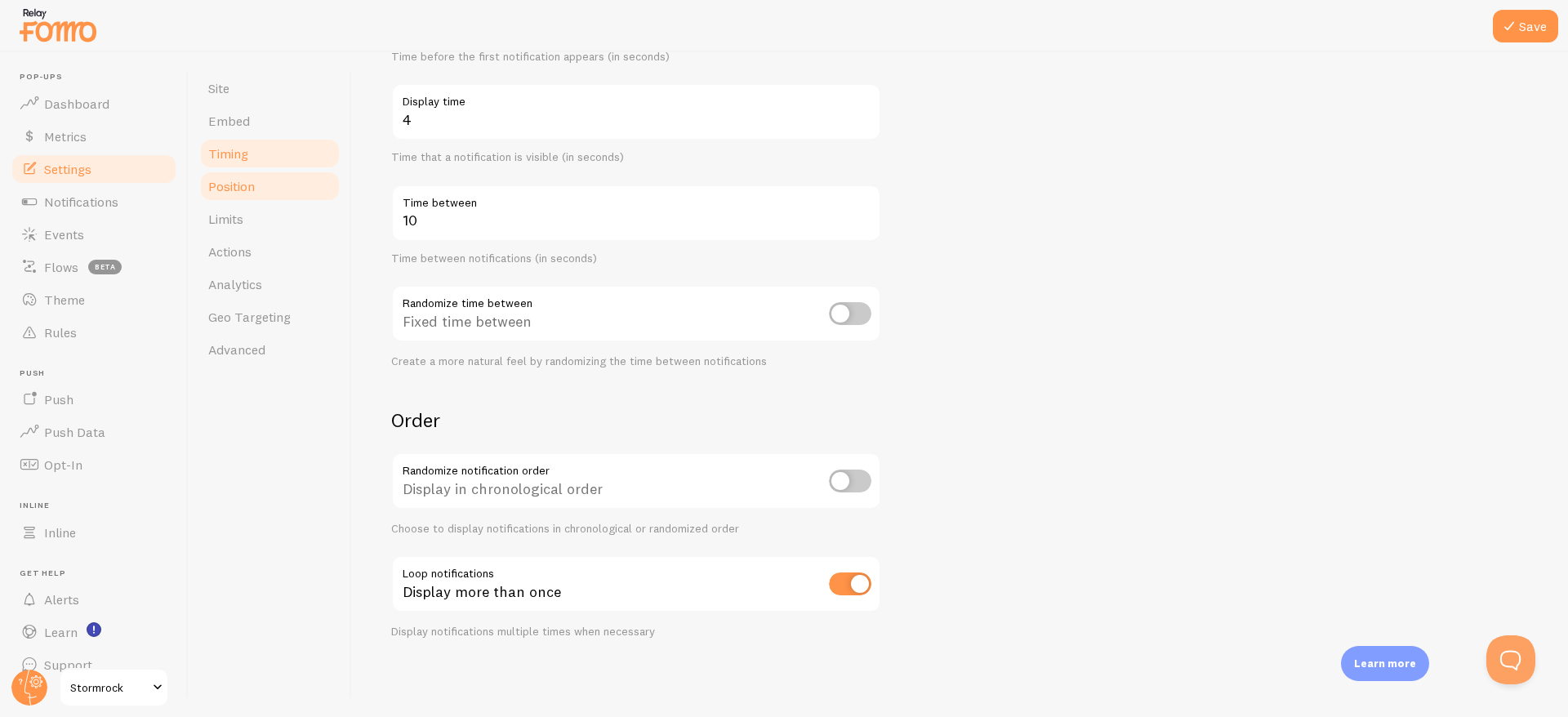
click at [279, 199] on link "Position" at bounding box center [270, 186] width 143 height 32
click at [1521, 25] on button "Save" at bounding box center [1525, 26] width 66 height 32
click at [267, 250] on link "Actions" at bounding box center [270, 252] width 143 height 32
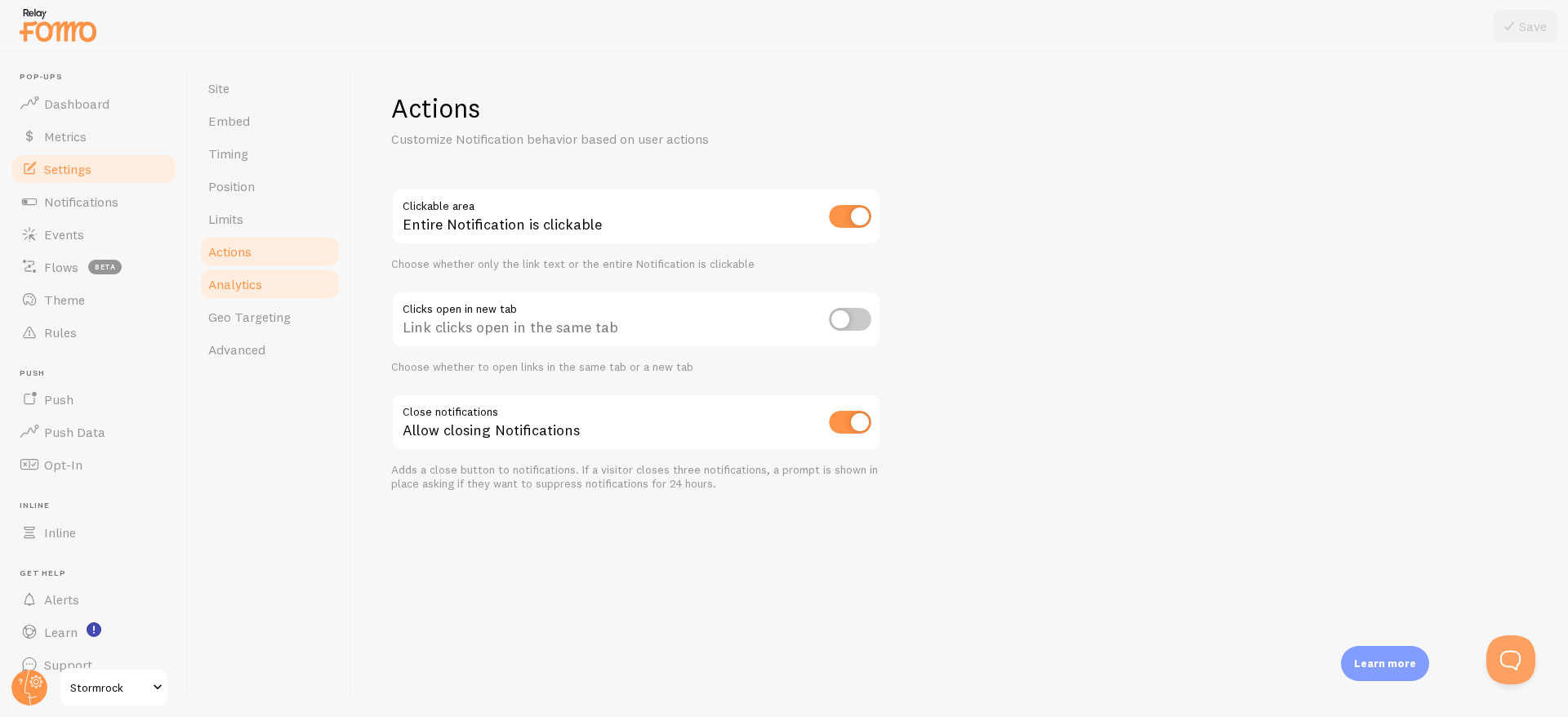
click at [256, 287] on span "Analytics" at bounding box center [235, 284] width 54 height 16
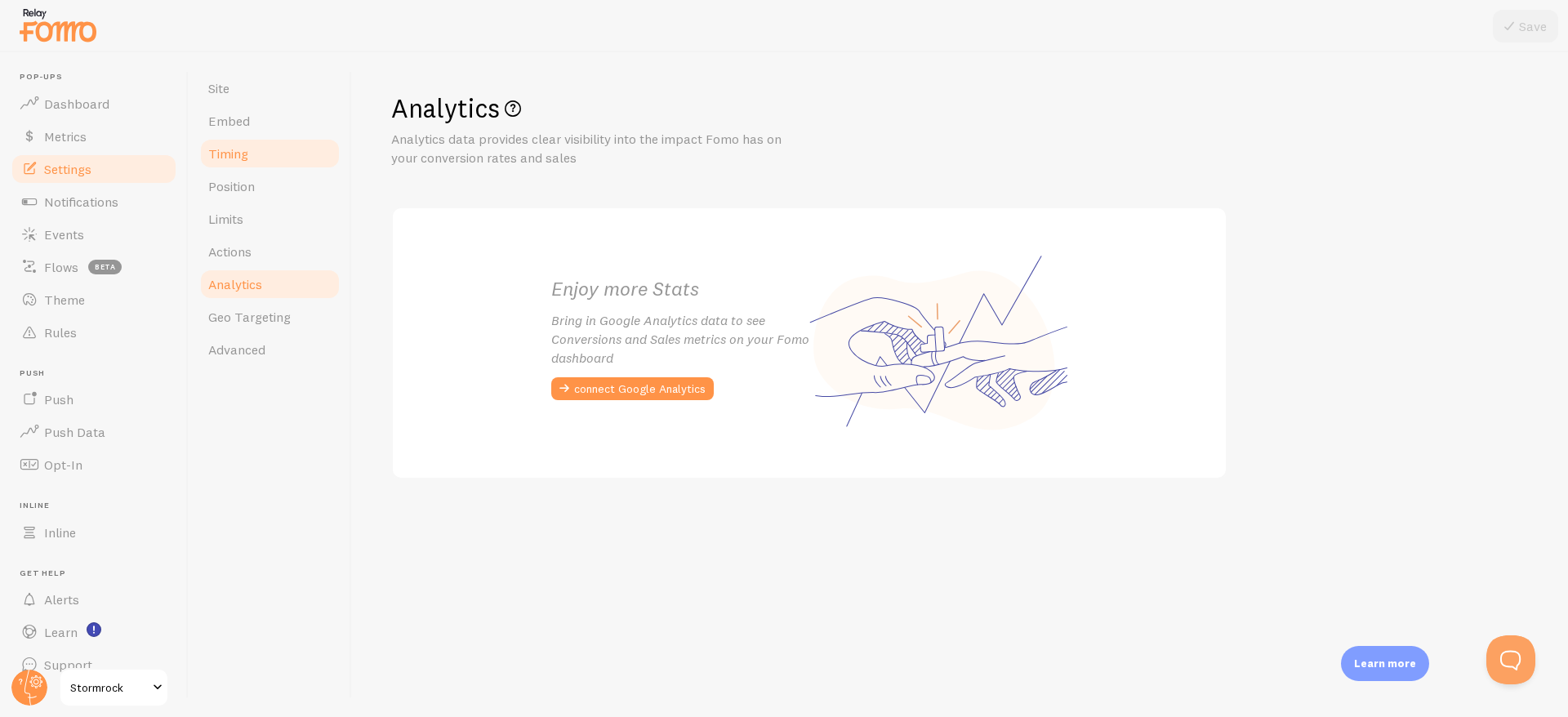
click at [240, 153] on span "Timing" at bounding box center [228, 153] width 40 height 16
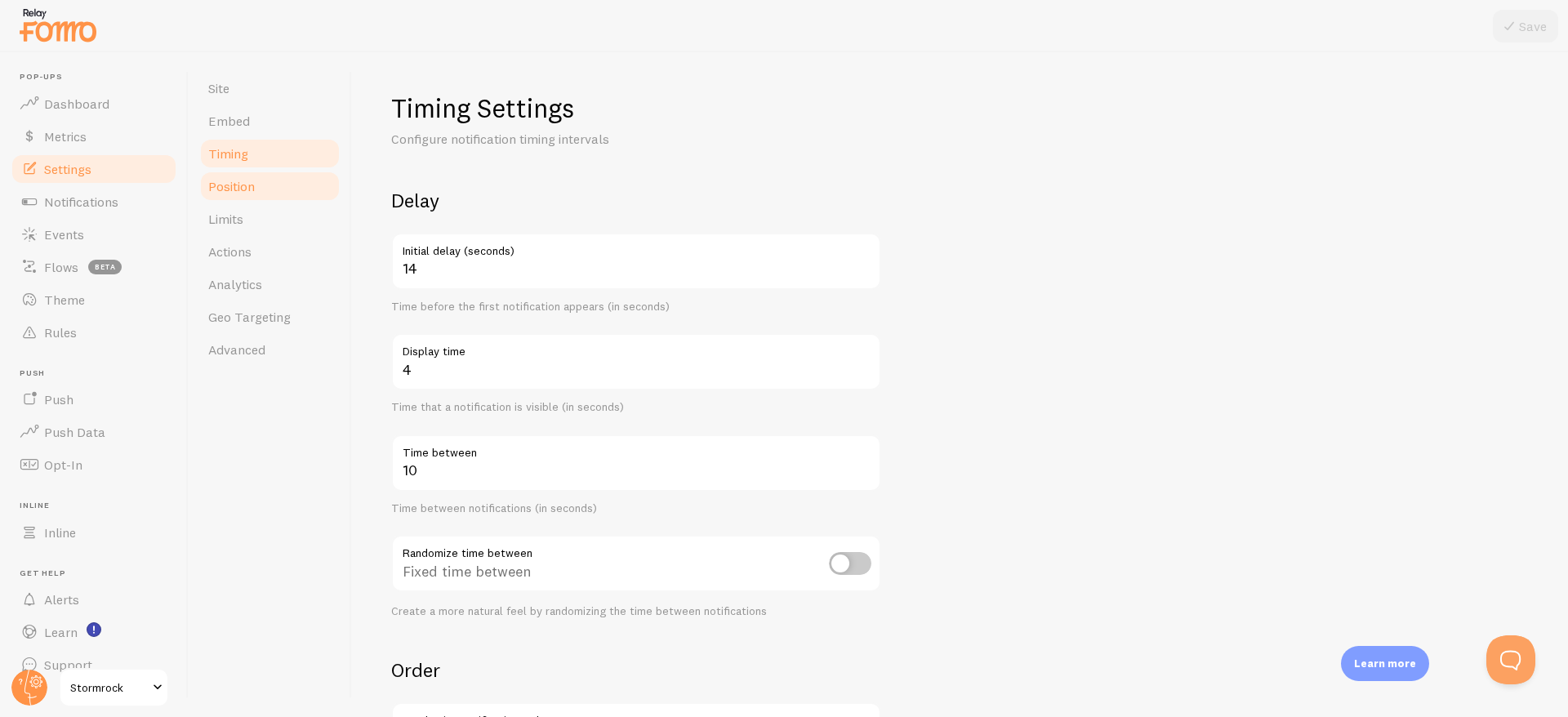
click at [253, 194] on link "Position" at bounding box center [270, 186] width 143 height 32
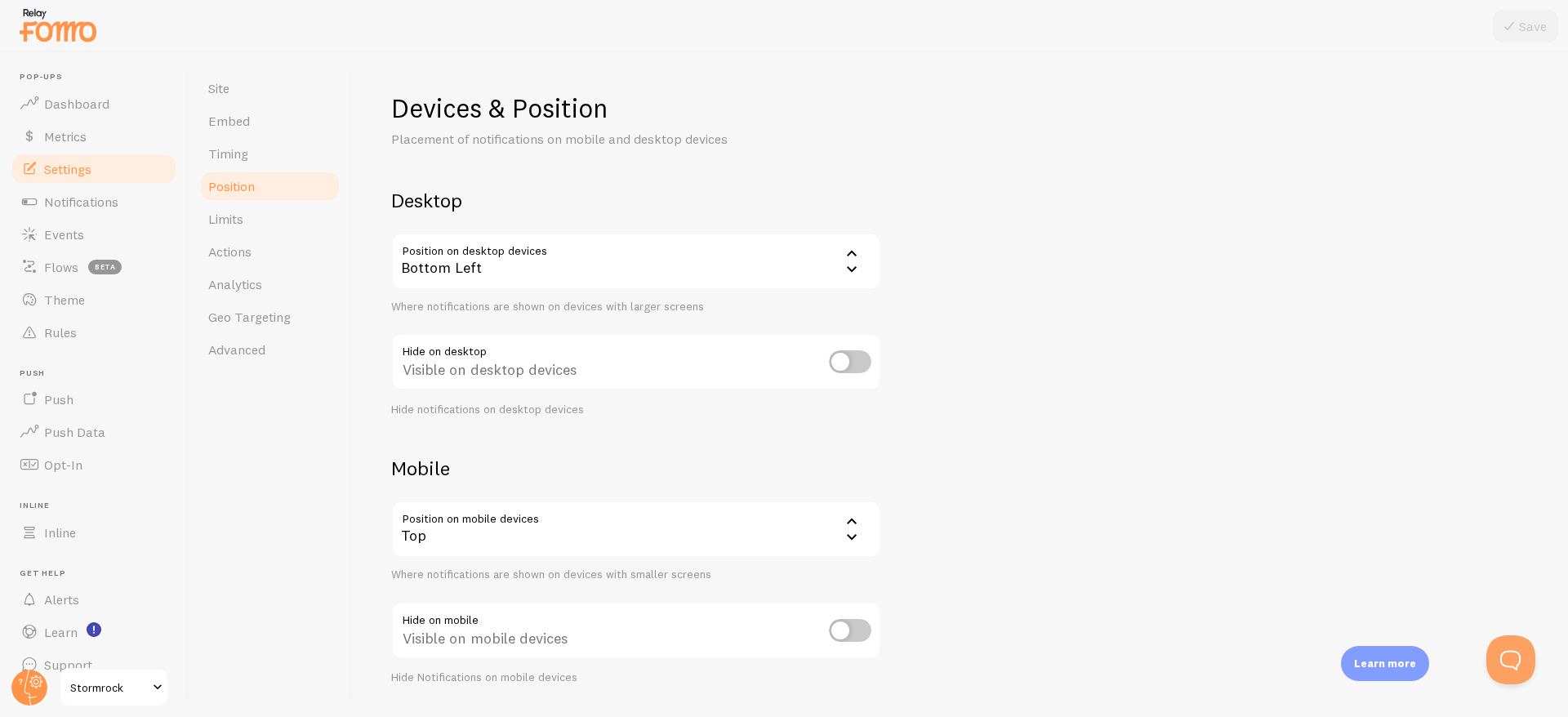
scroll to position [46, 0]
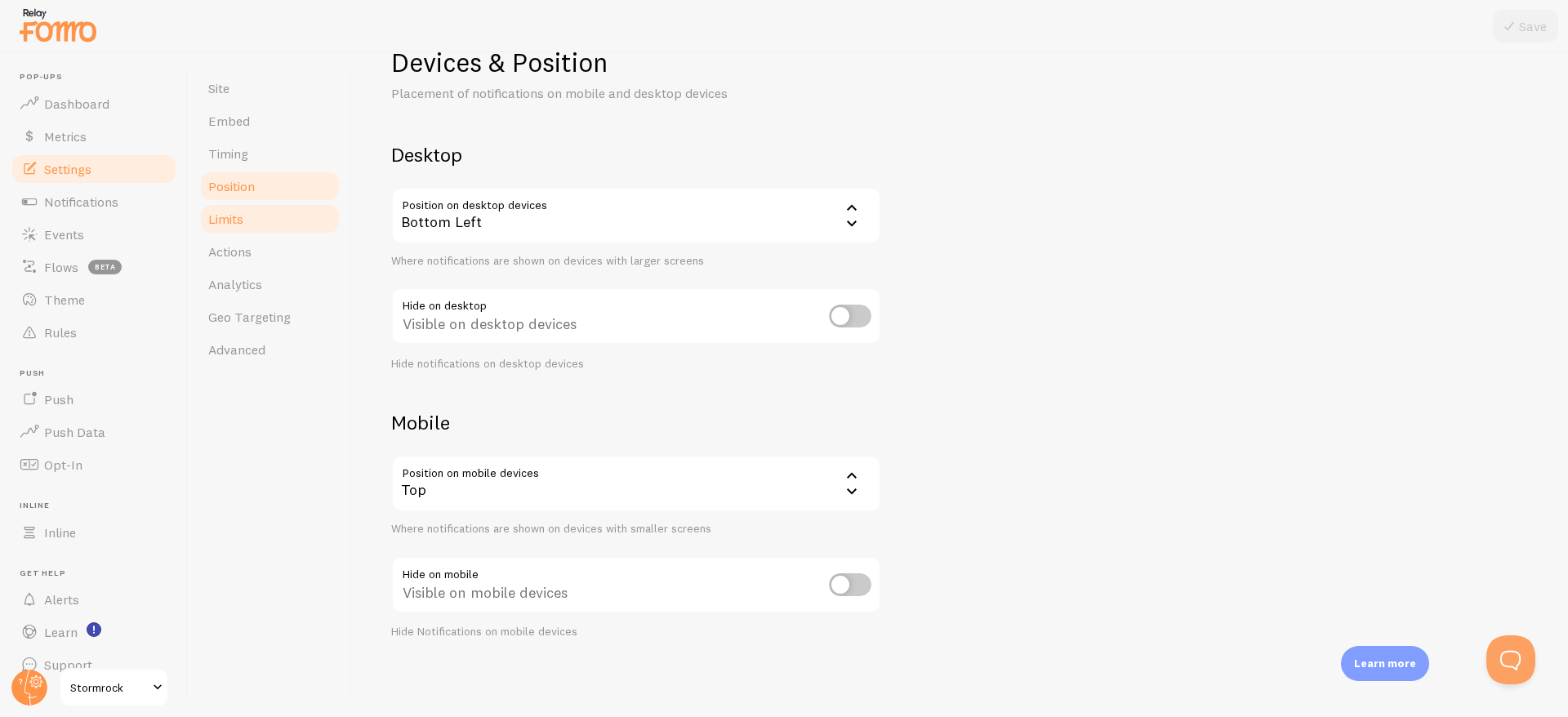
click at [246, 228] on link "Limits" at bounding box center [270, 218] width 143 height 32
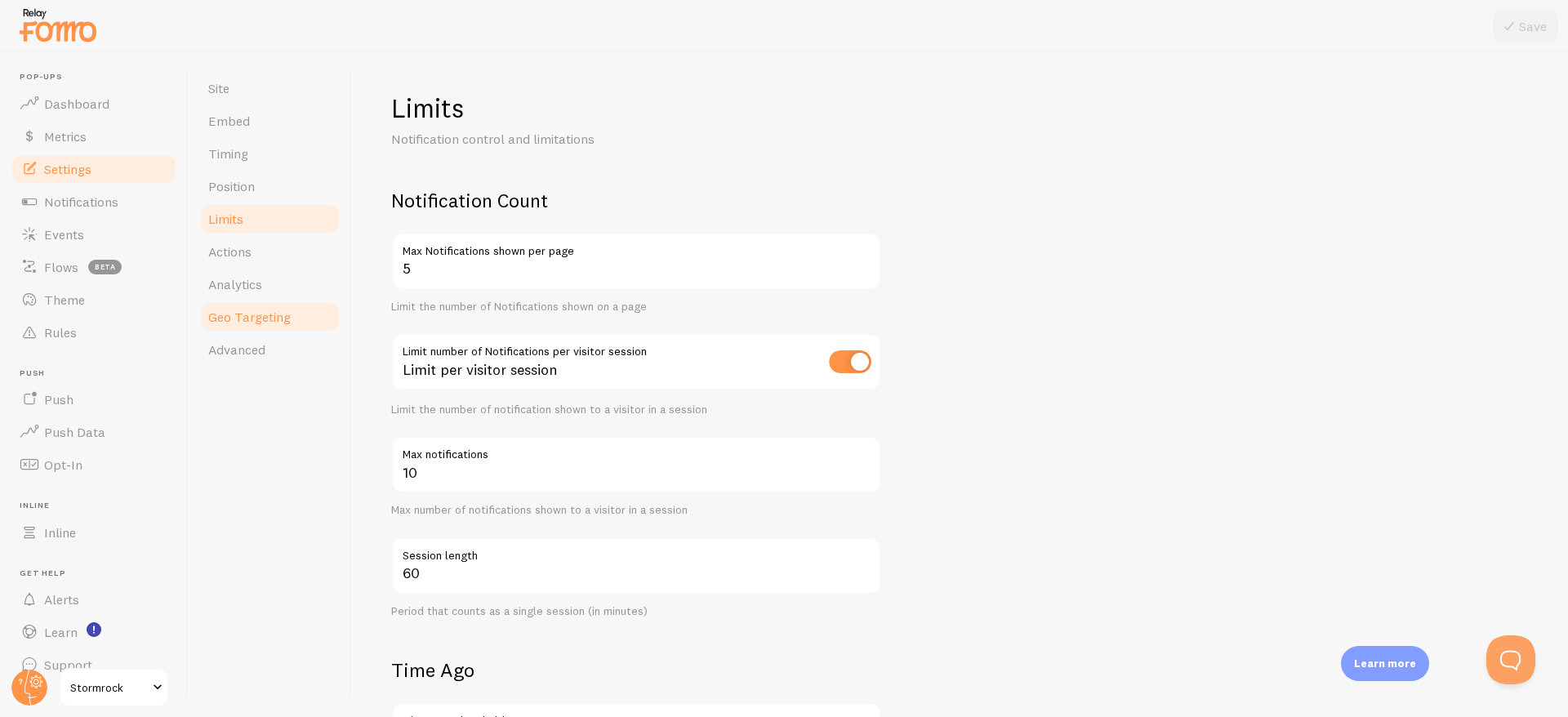
click at [251, 322] on span "Geo Targeting" at bounding box center [249, 316] width 83 height 16
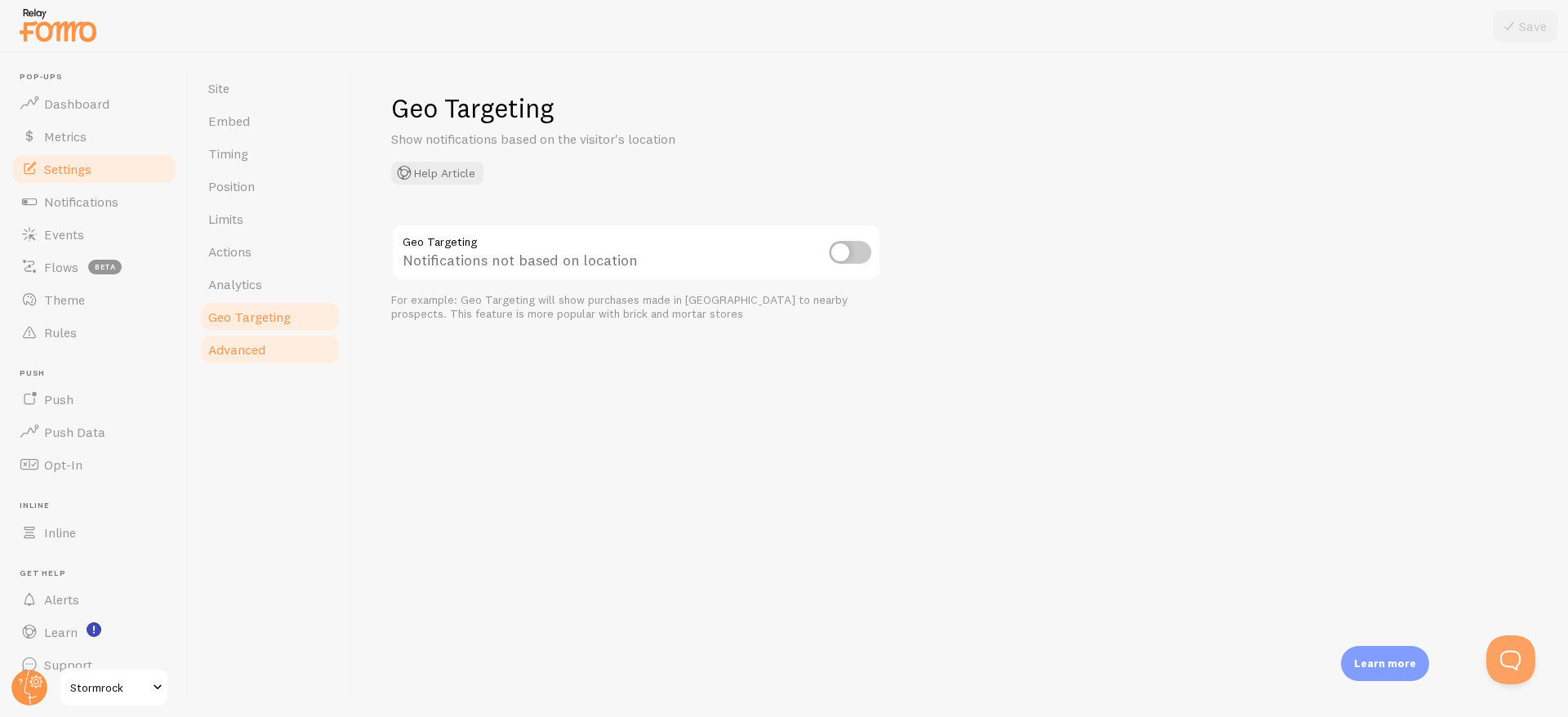
click at [245, 350] on span "Advanced" at bounding box center [236, 349] width 57 height 16
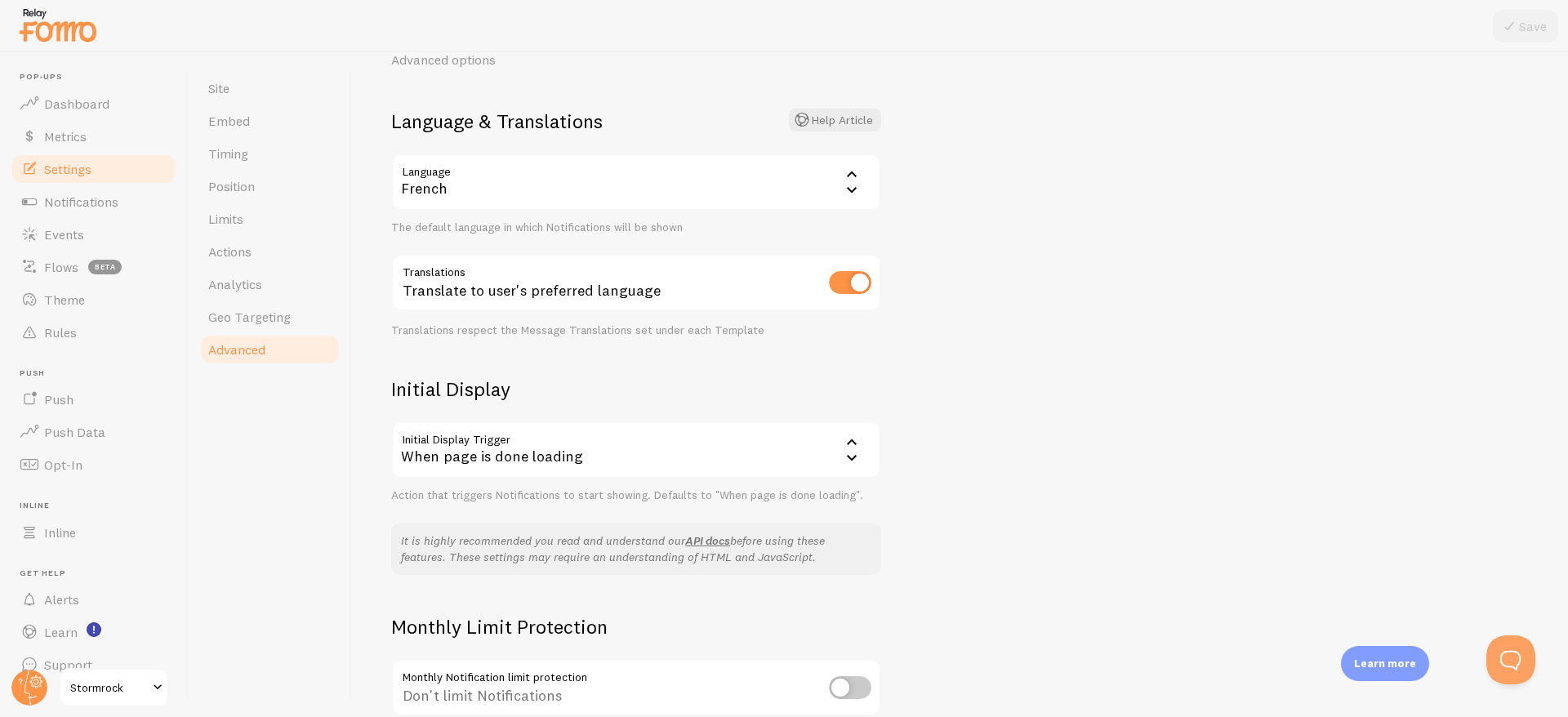
scroll to position [106, 0]
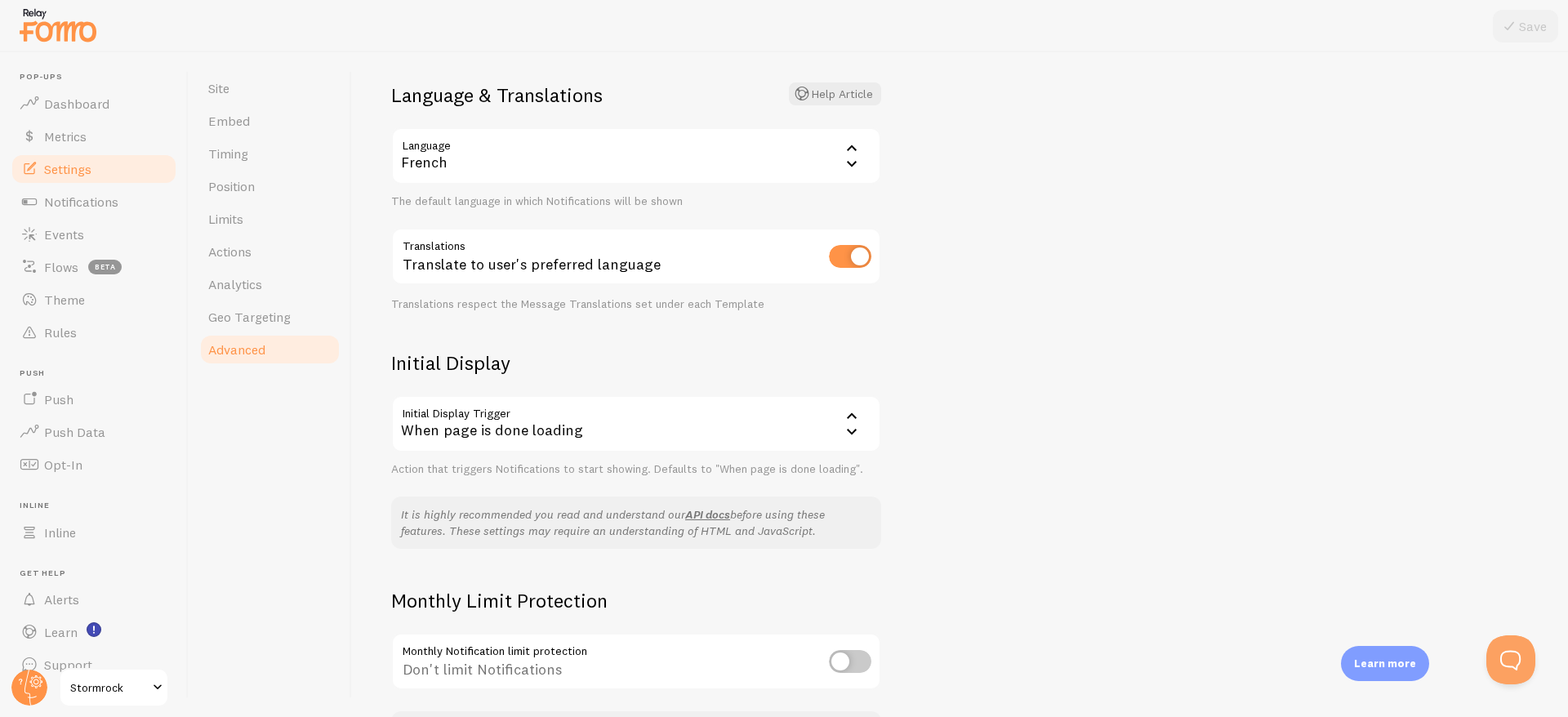
click at [437, 418] on div "When page is done loading" at bounding box center [636, 423] width 490 height 57
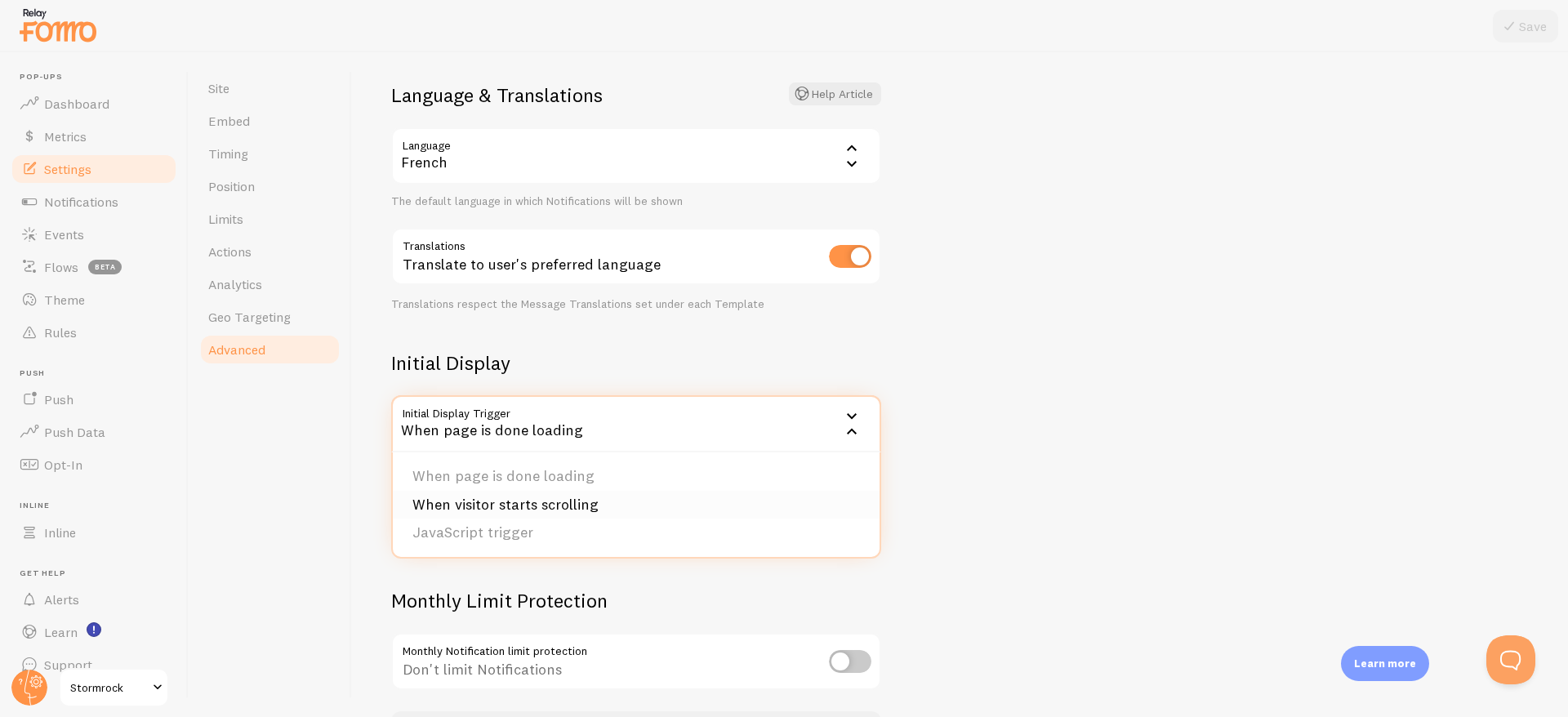
click at [531, 497] on li "When visitor starts scrolling" at bounding box center [636, 505] width 487 height 29
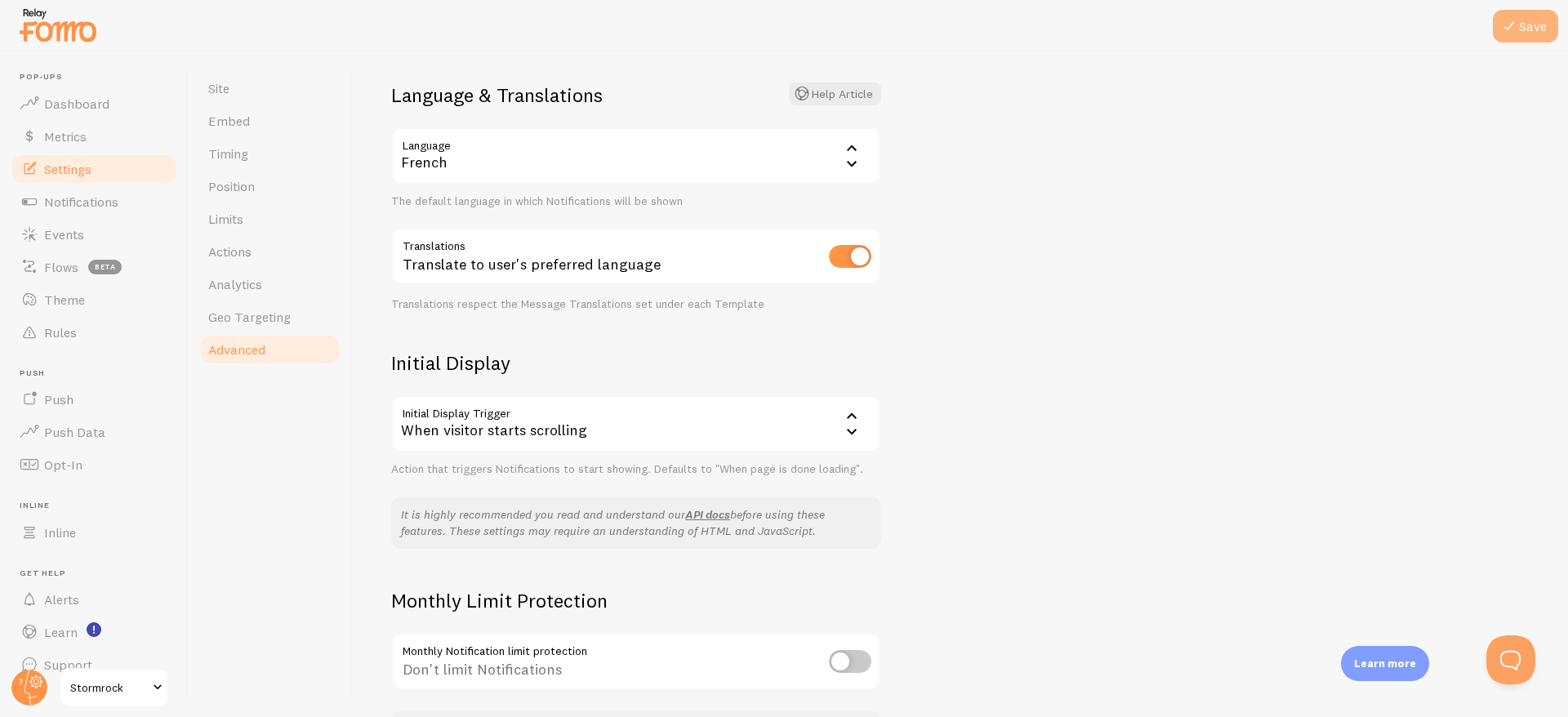
click at [1524, 32] on button "Save" at bounding box center [1525, 26] width 66 height 32
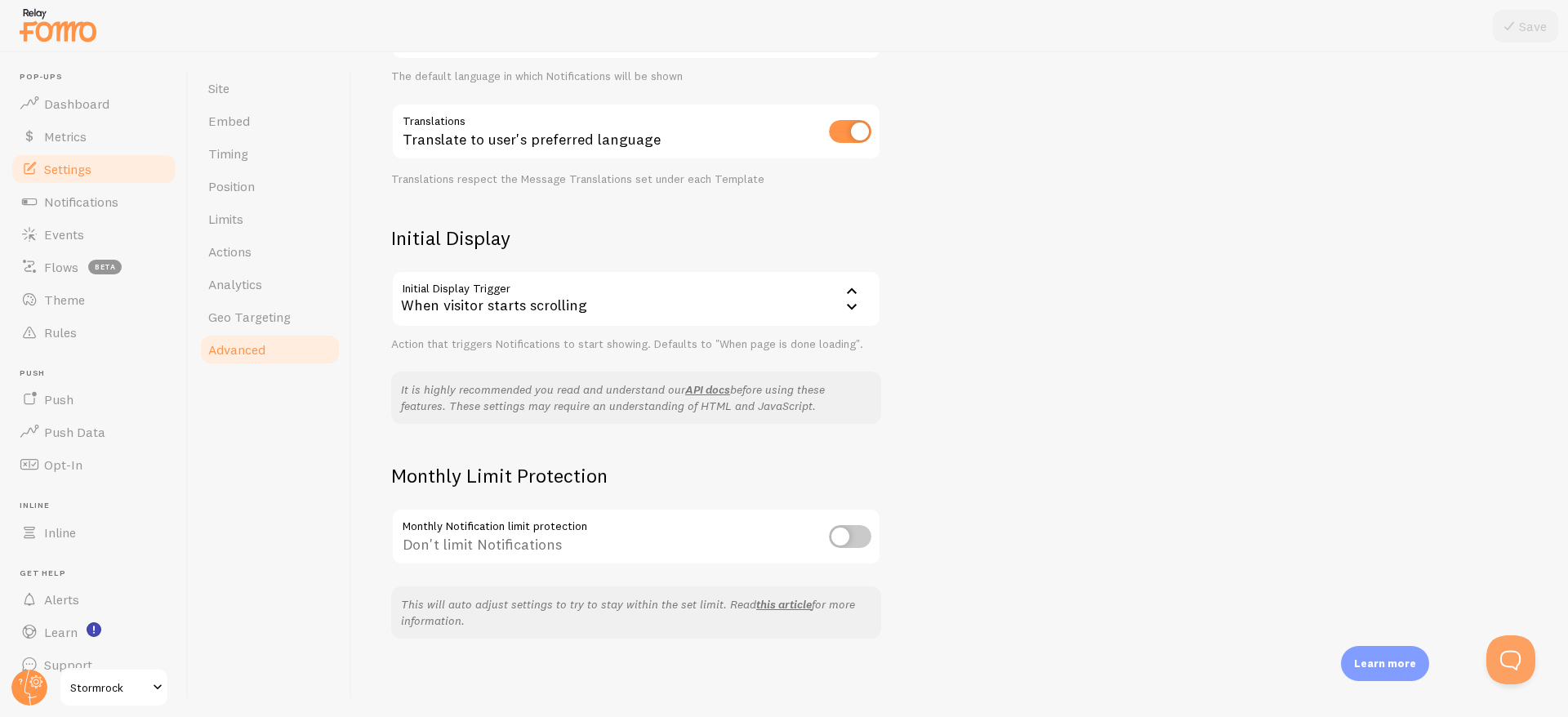
scroll to position [0, 0]
click at [259, 212] on link "Limits" at bounding box center [270, 218] width 143 height 32
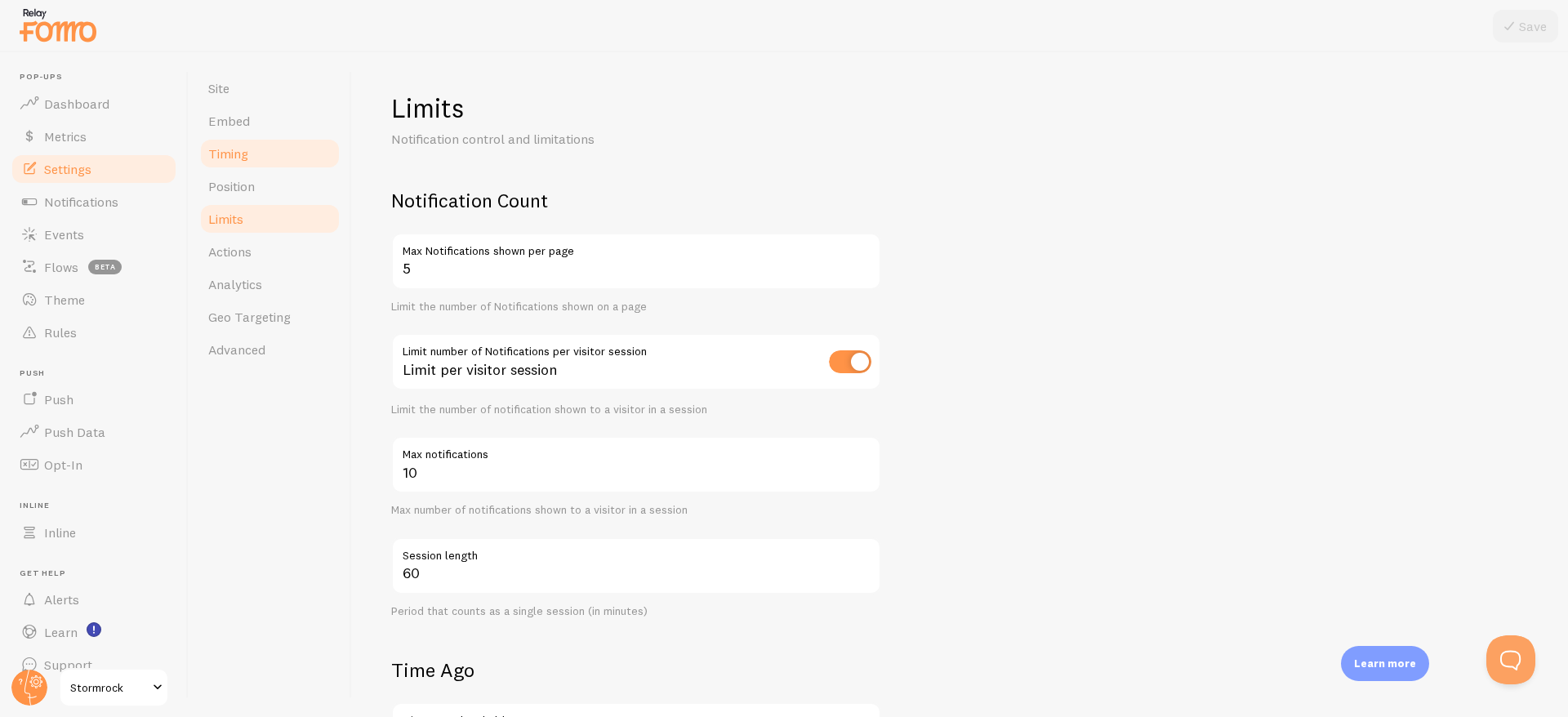
click at [249, 150] on link "Timing" at bounding box center [270, 153] width 143 height 32
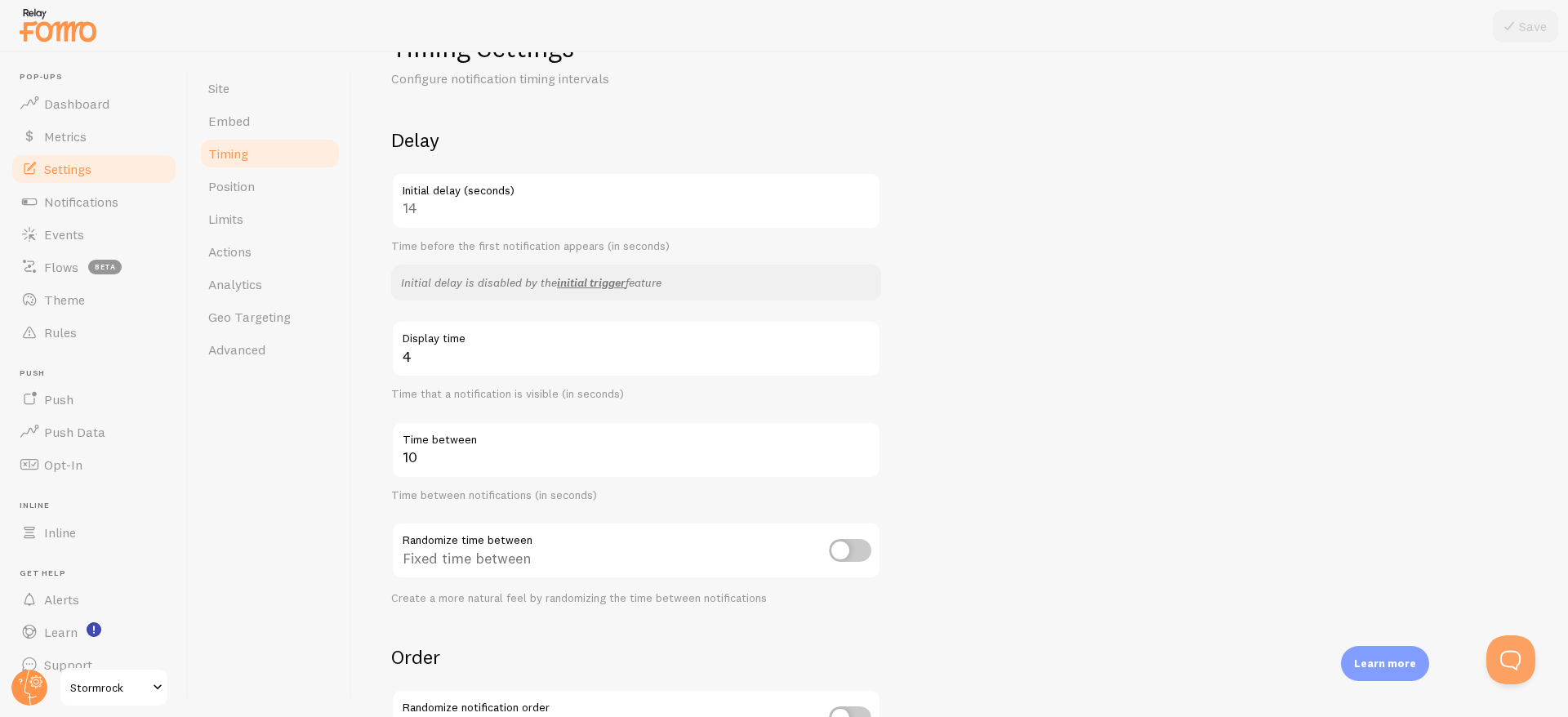
scroll to position [66, 0]
click at [845, 546] on input "checkbox" at bounding box center [851, 544] width 43 height 23
checkbox input "true"
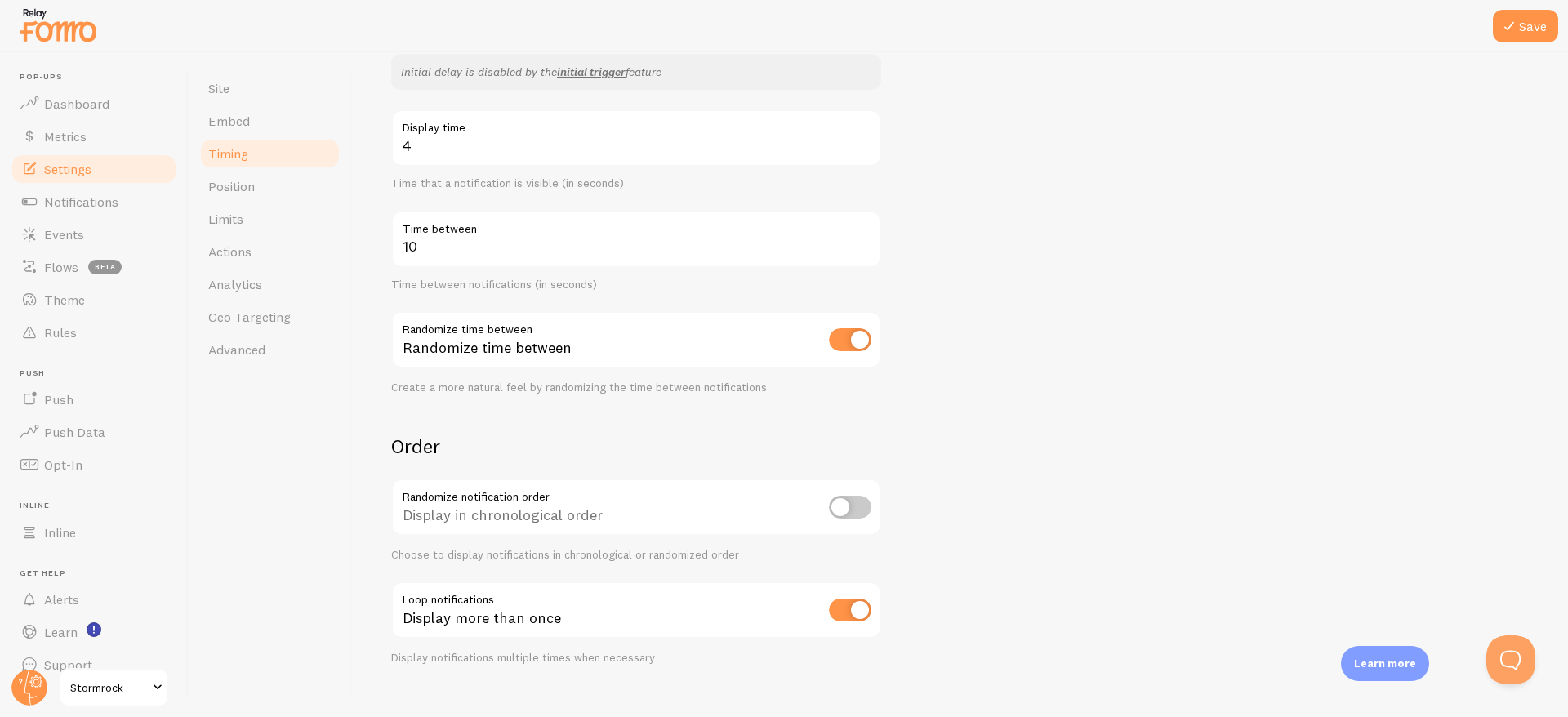
scroll to position [298, 0]
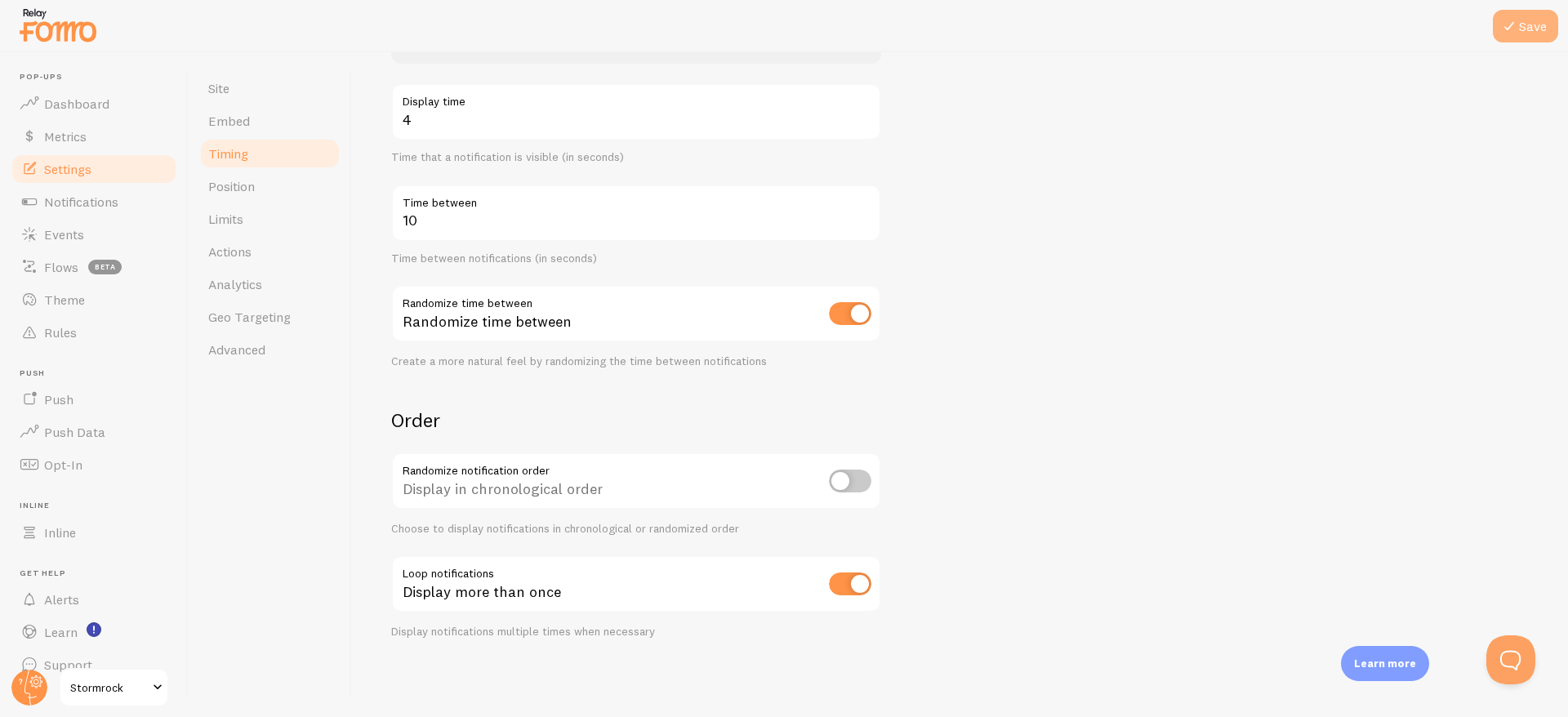
click at [1534, 24] on button "Save" at bounding box center [1525, 26] width 66 height 32
click at [78, 239] on span "Events" at bounding box center [64, 234] width 40 height 16
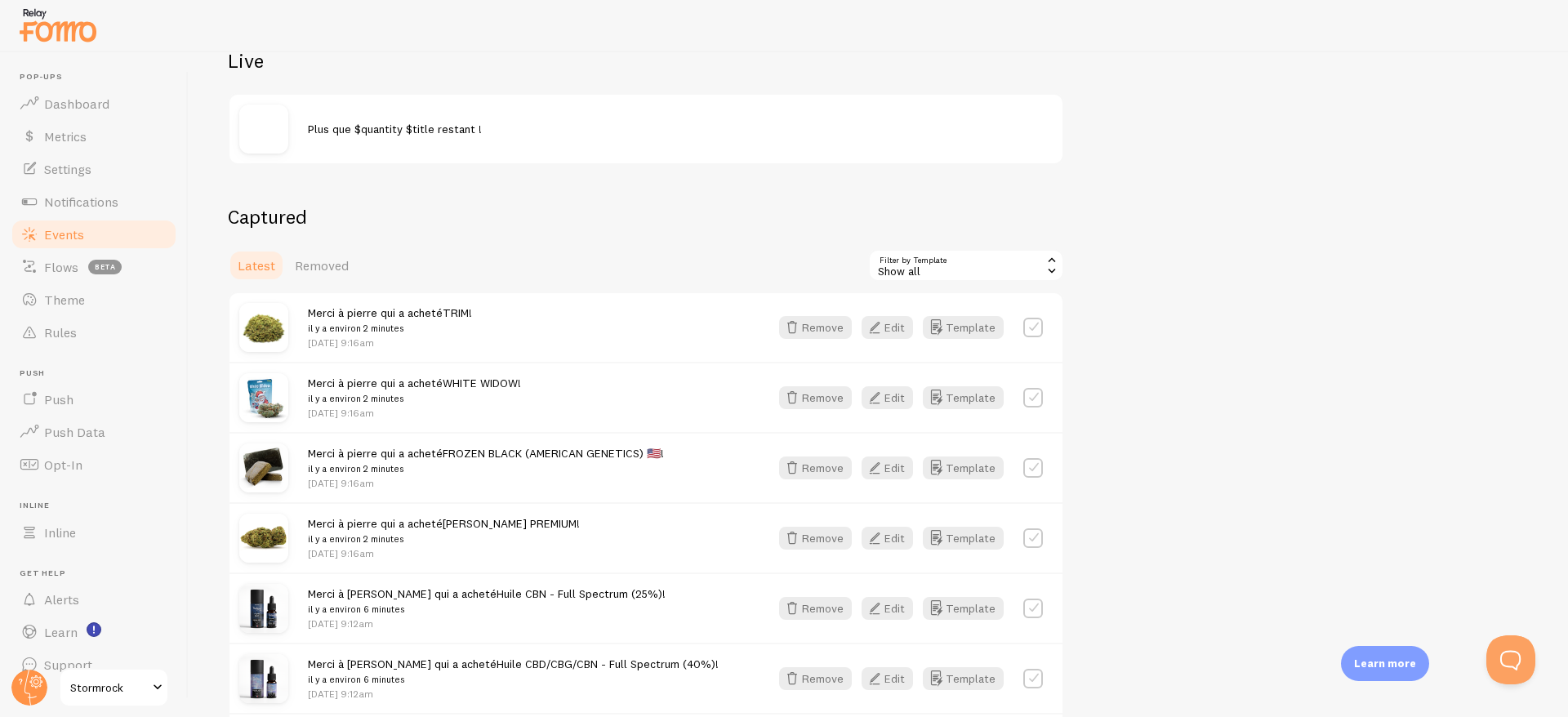
scroll to position [266, 0]
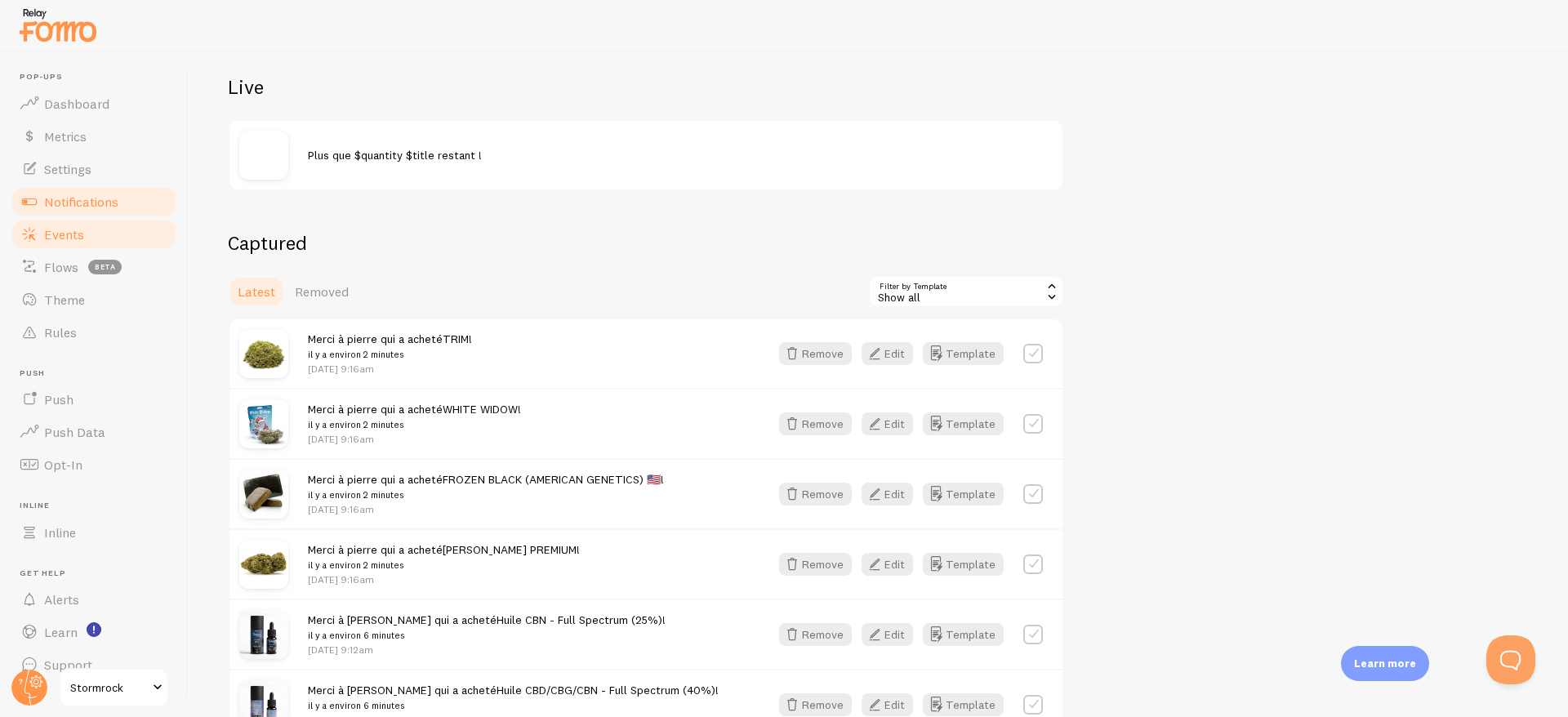
click at [75, 201] on span "Notifications" at bounding box center [81, 201] width 74 height 16
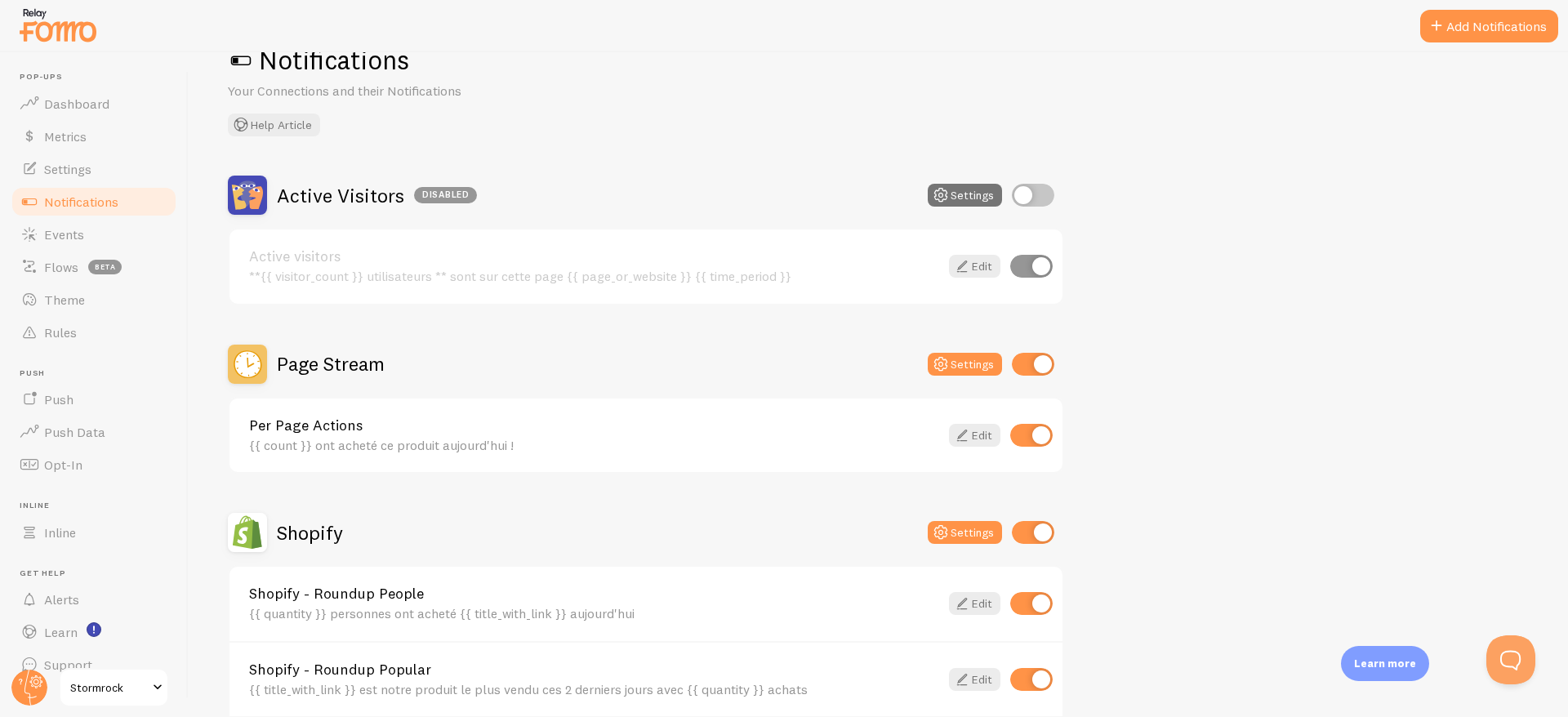
scroll to position [67, 0]
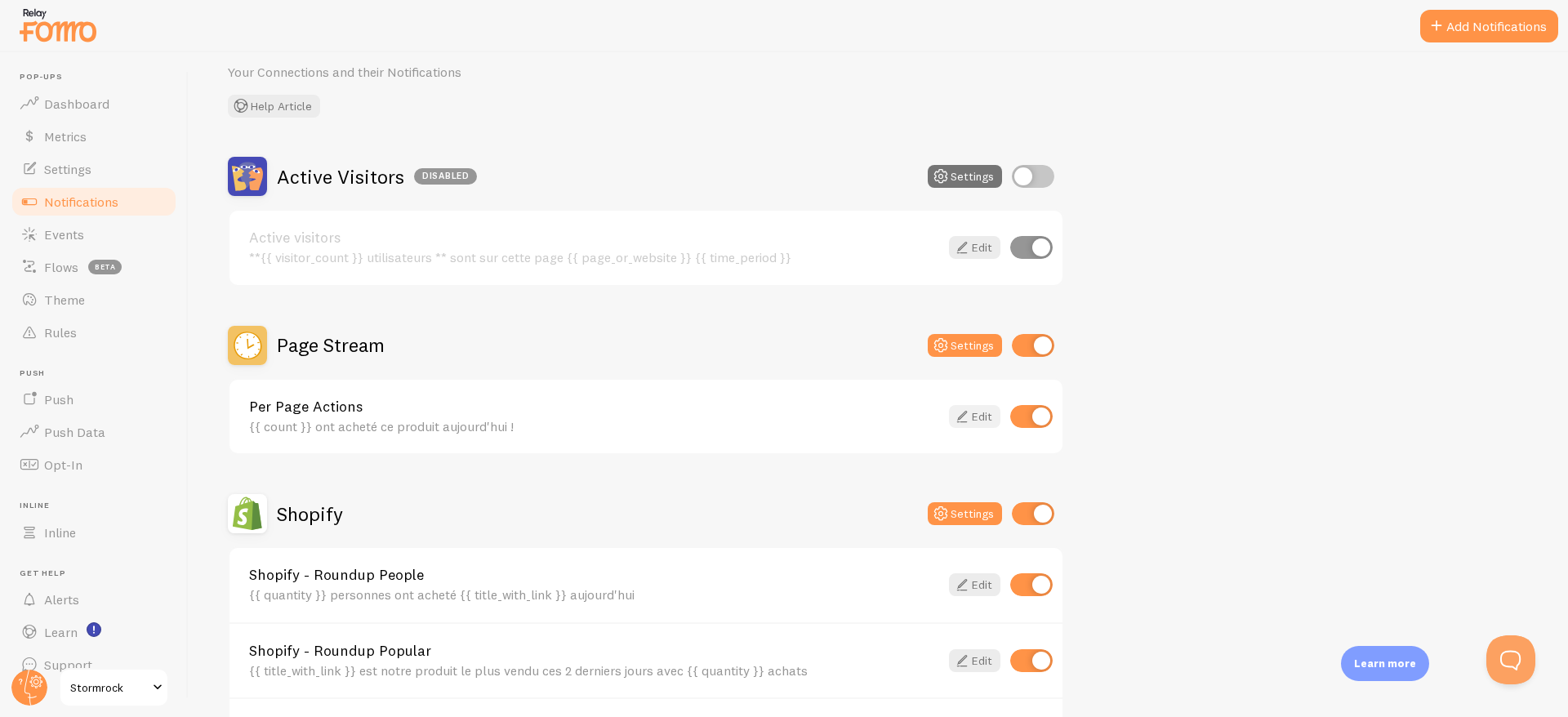
click at [968, 410] on icon at bounding box center [961, 416] width 20 height 20
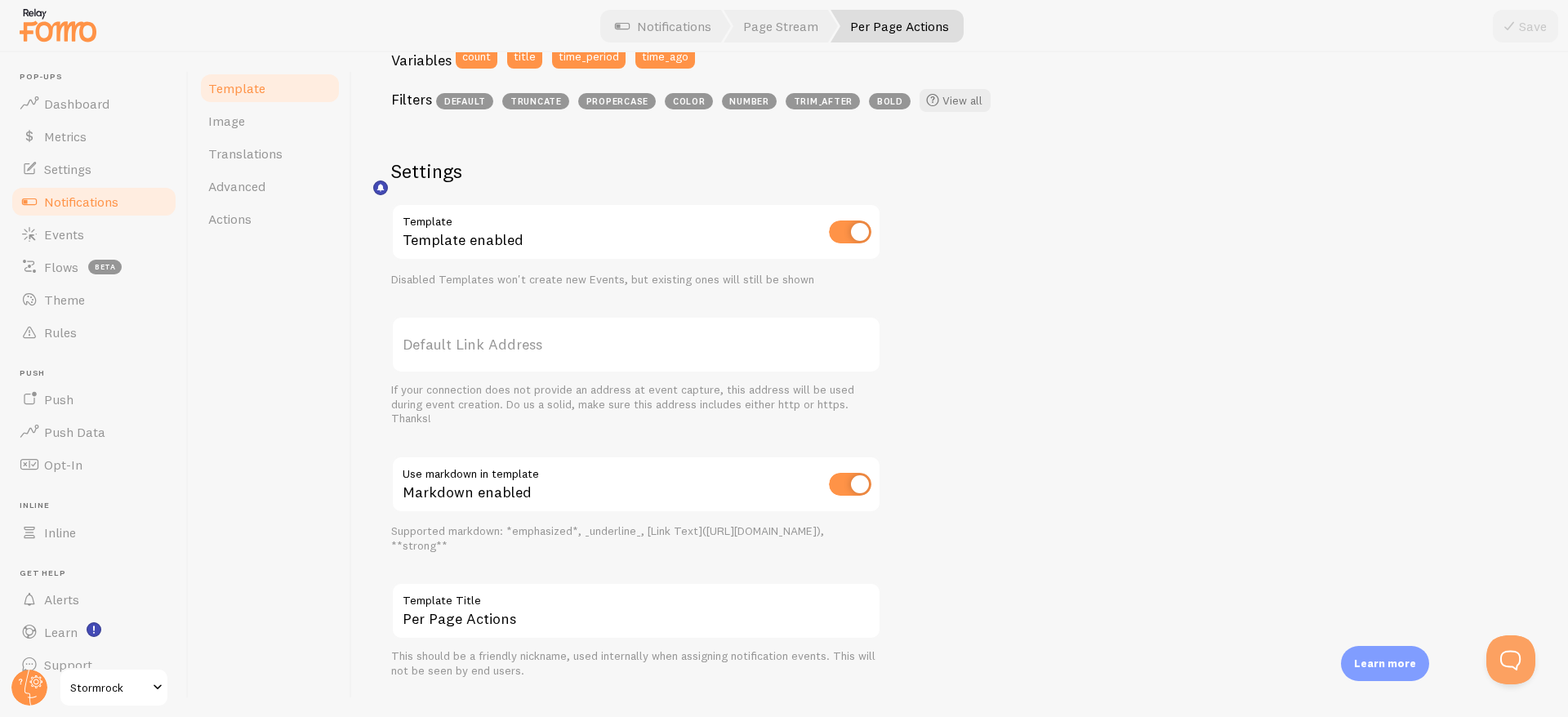
scroll to position [503, 0]
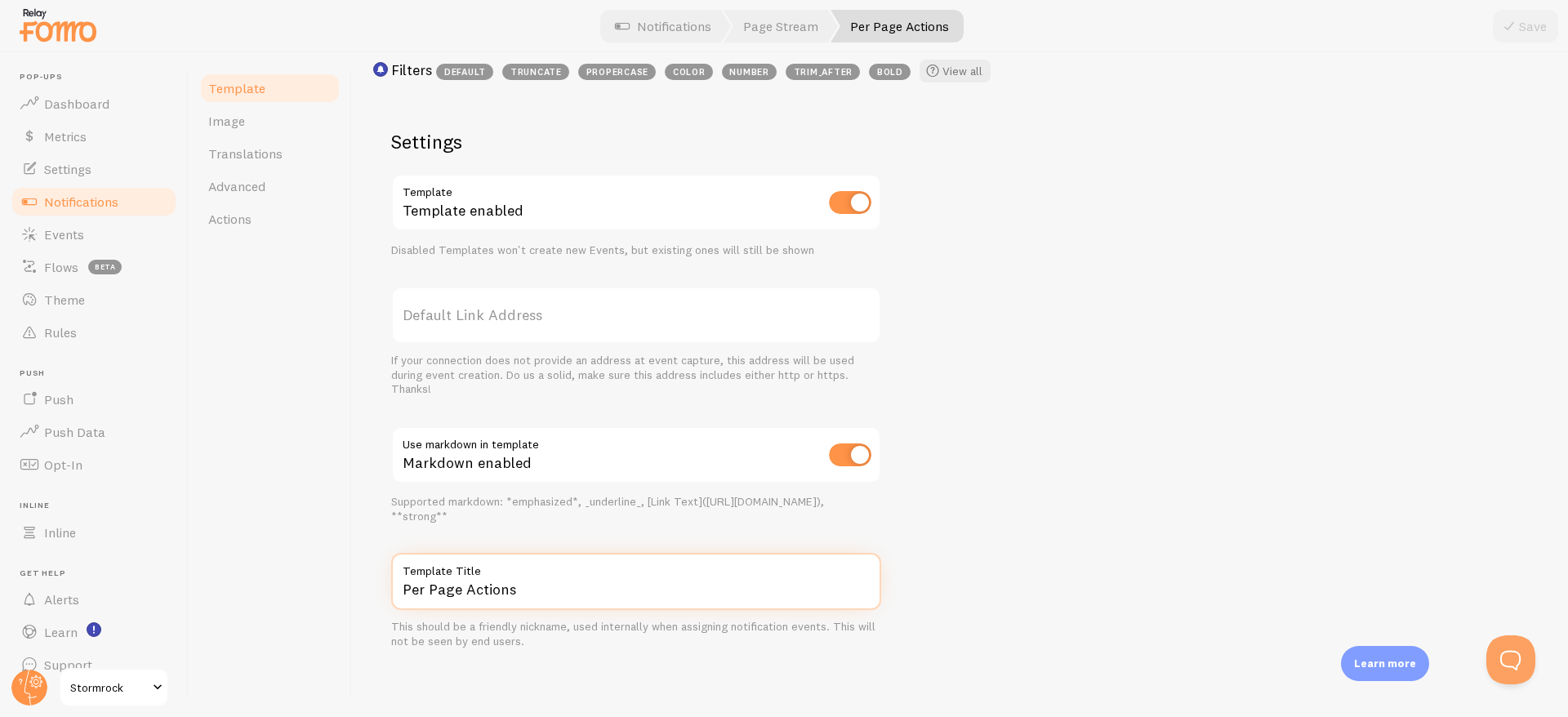
click at [435, 588] on input "Per Page Actions" at bounding box center [636, 581] width 490 height 57
click at [316, 501] on div "Template Image Translations Advanced Actions" at bounding box center [270, 384] width 163 height 664
click at [255, 157] on span "Translations" at bounding box center [245, 153] width 74 height 16
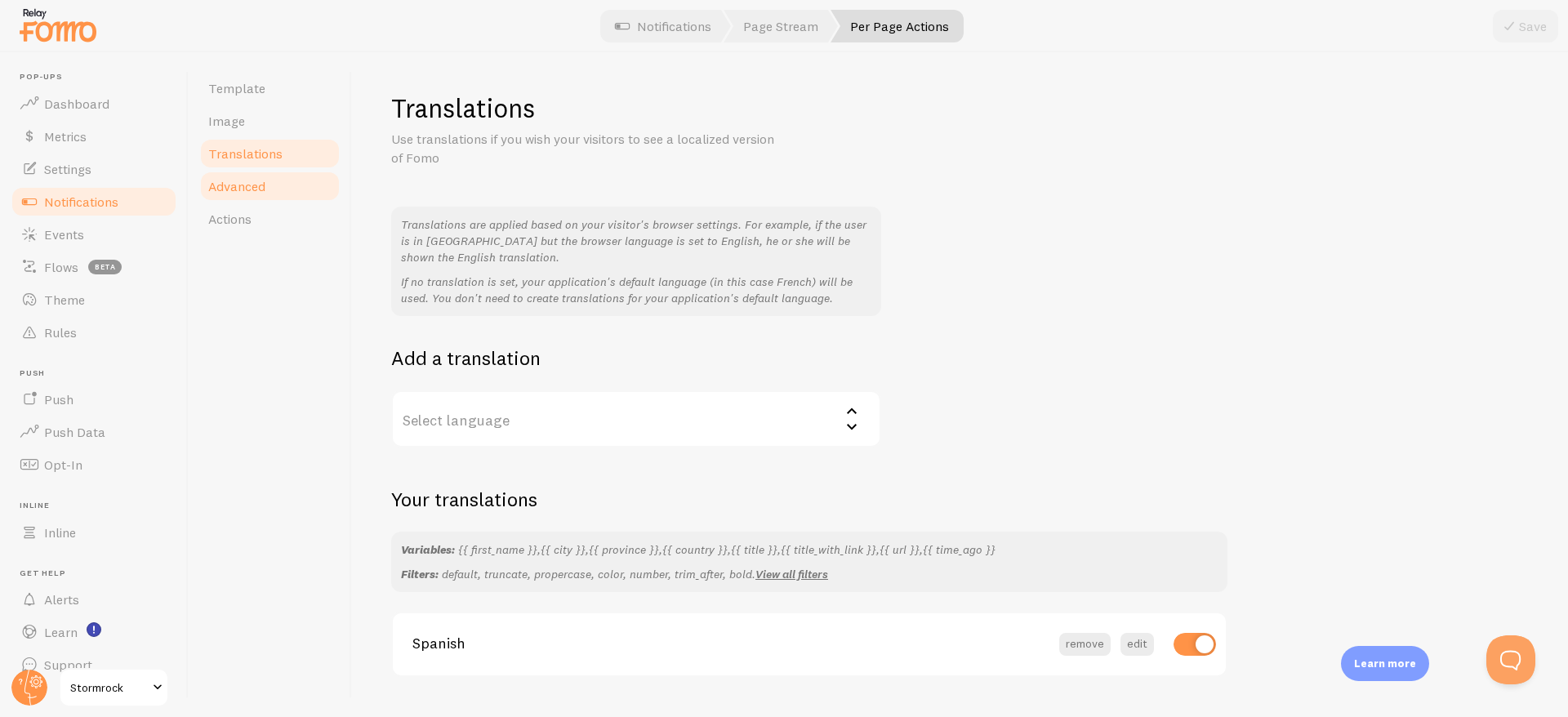
click at [253, 186] on span "Advanced" at bounding box center [236, 186] width 57 height 16
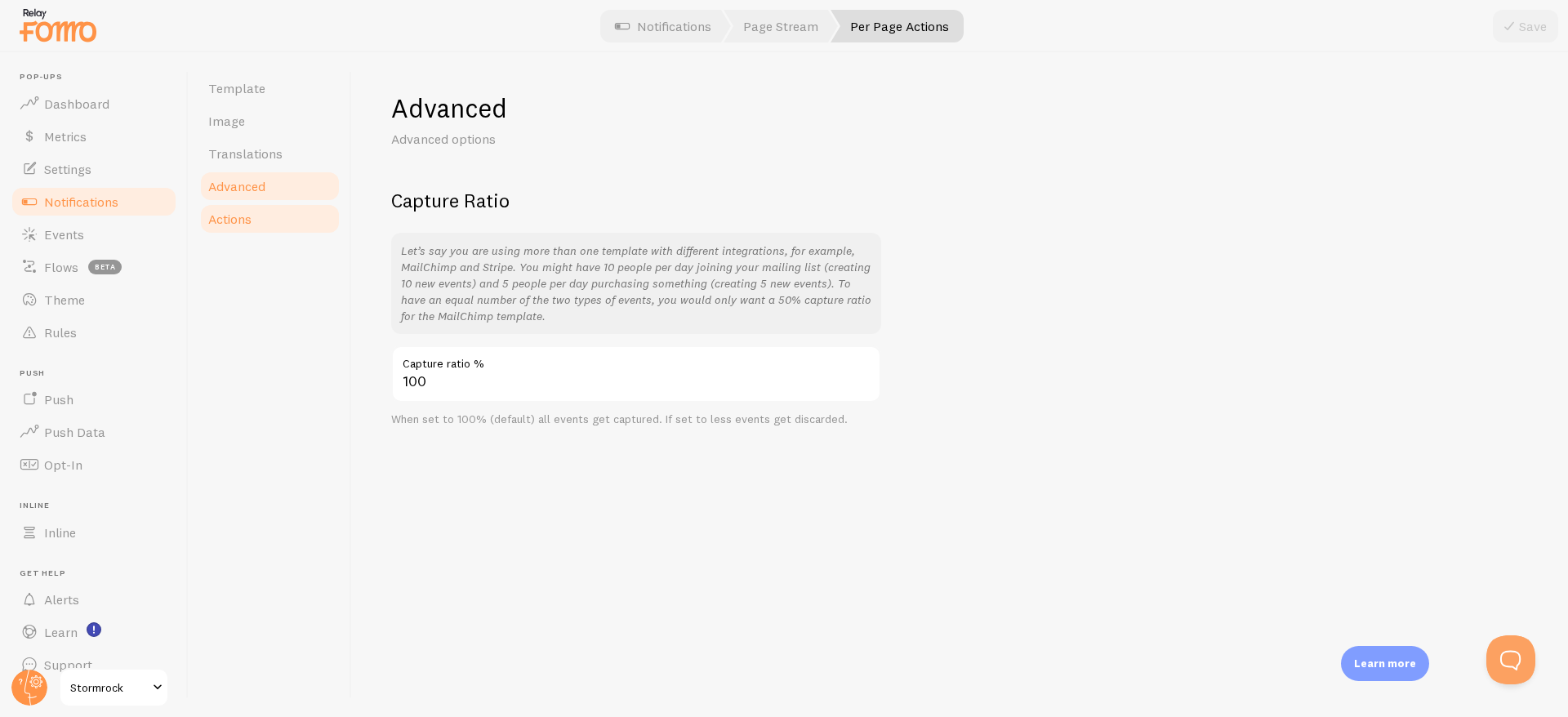
click at [253, 221] on link "Actions" at bounding box center [270, 218] width 143 height 32
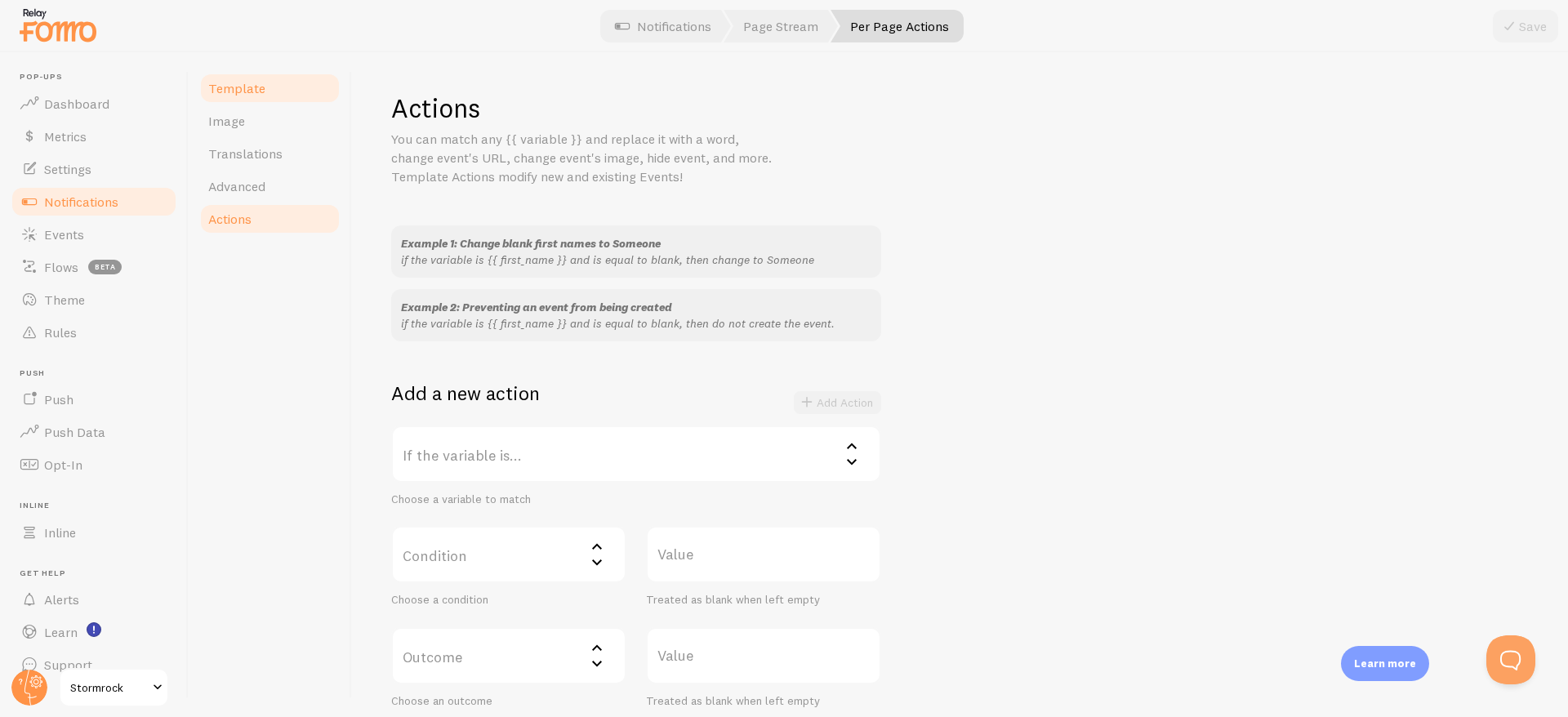
click at [263, 103] on link "Template" at bounding box center [270, 88] width 143 height 32
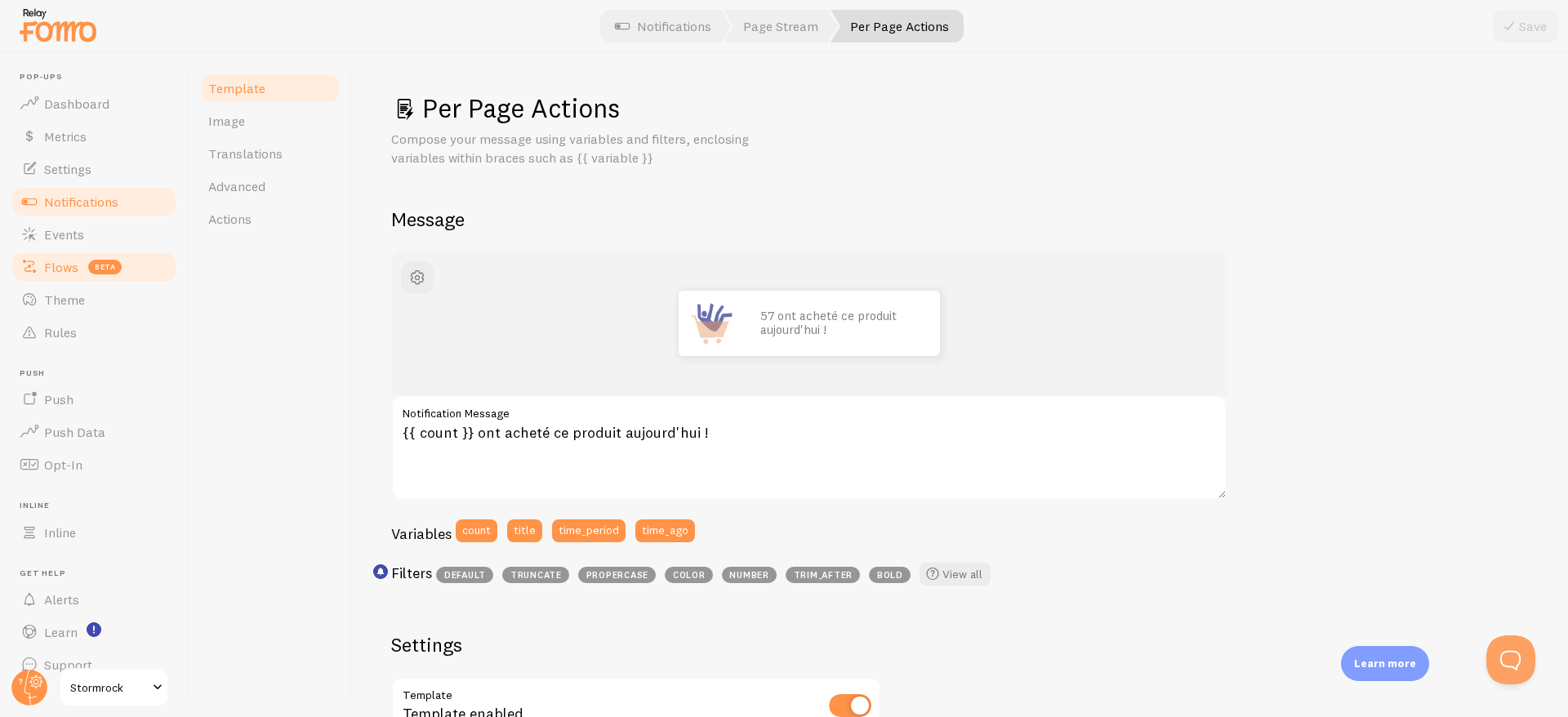
click at [55, 259] on span "Flows" at bounding box center [61, 267] width 34 height 16
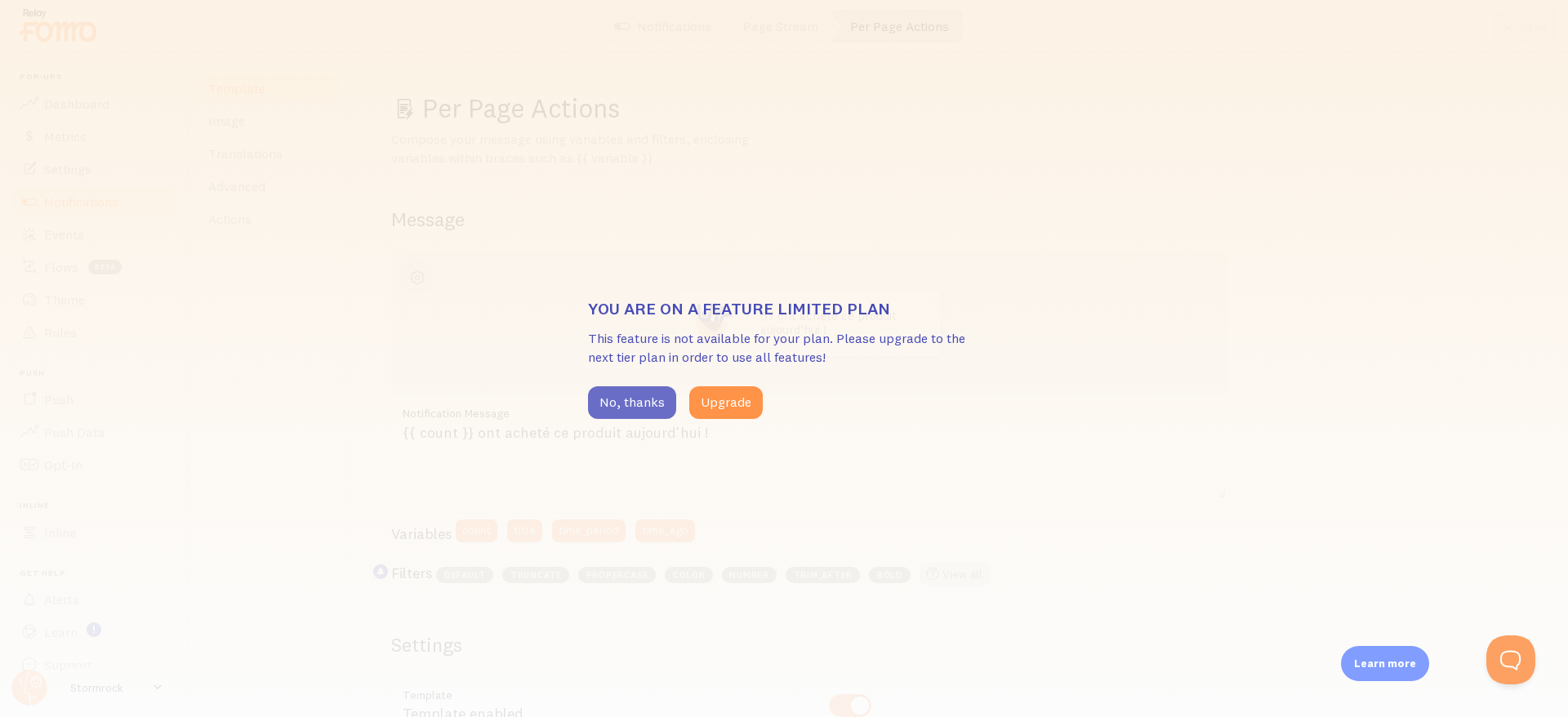
click at [627, 401] on button "No, thanks" at bounding box center [631, 402] width 88 height 32
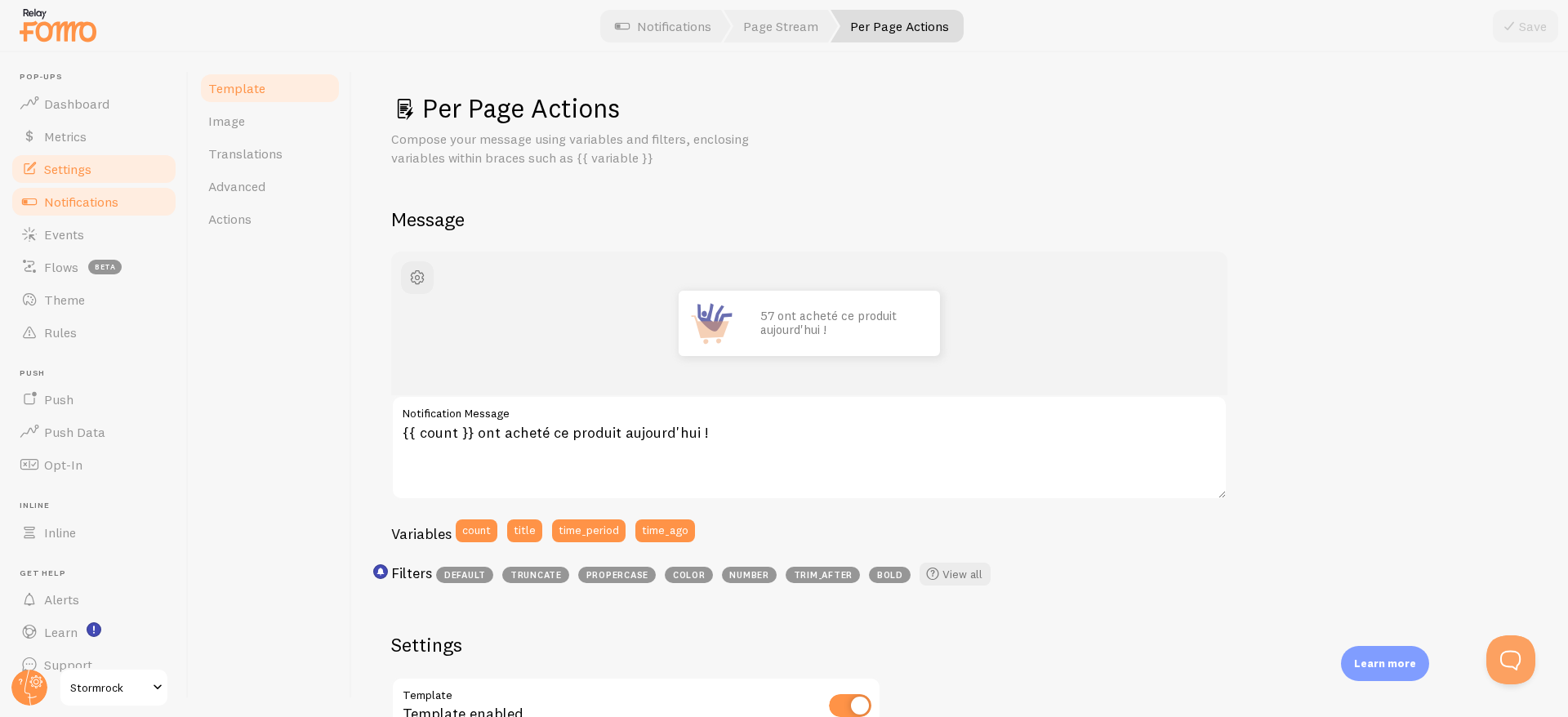
click at [70, 177] on link "Settings" at bounding box center [93, 169] width 168 height 32
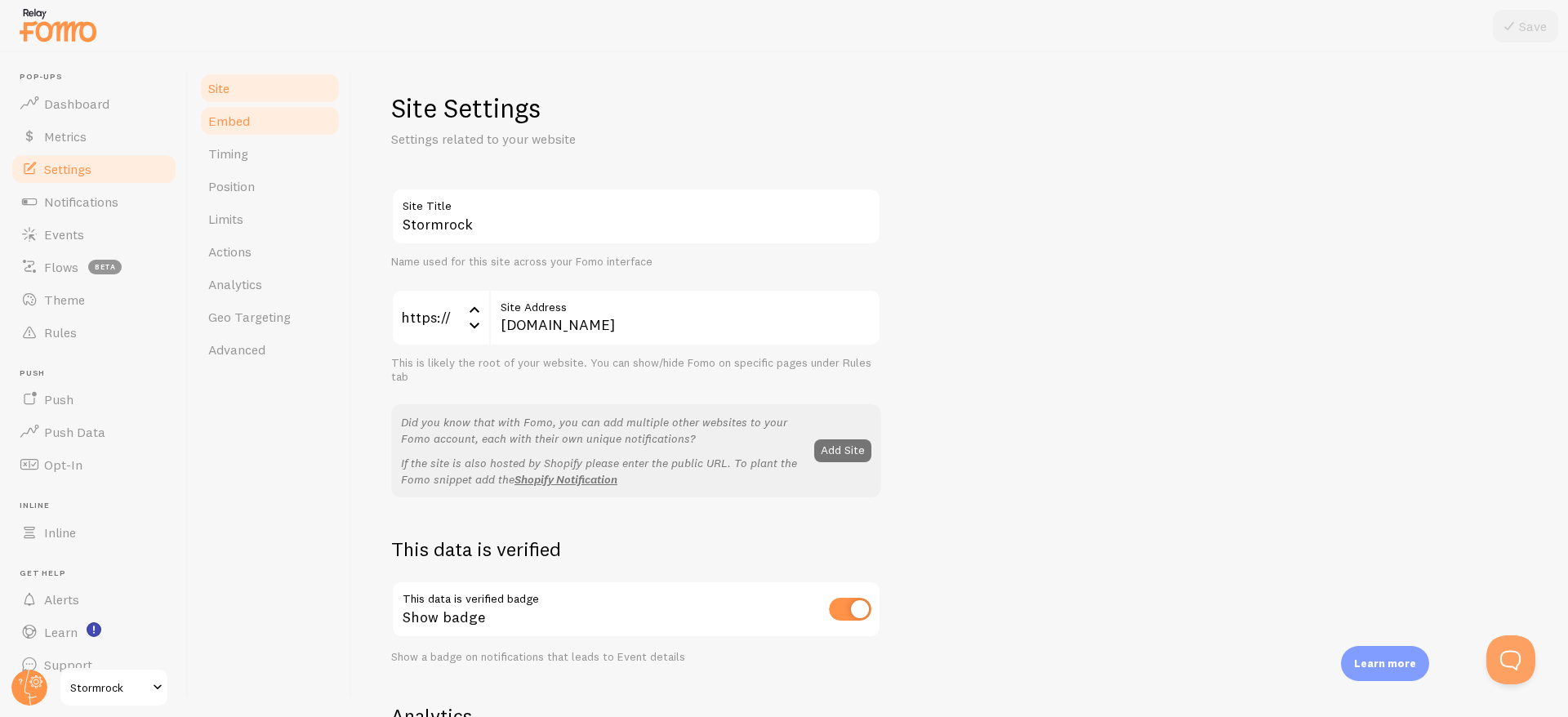
click at [217, 117] on span "Embed" at bounding box center [229, 120] width 42 height 16
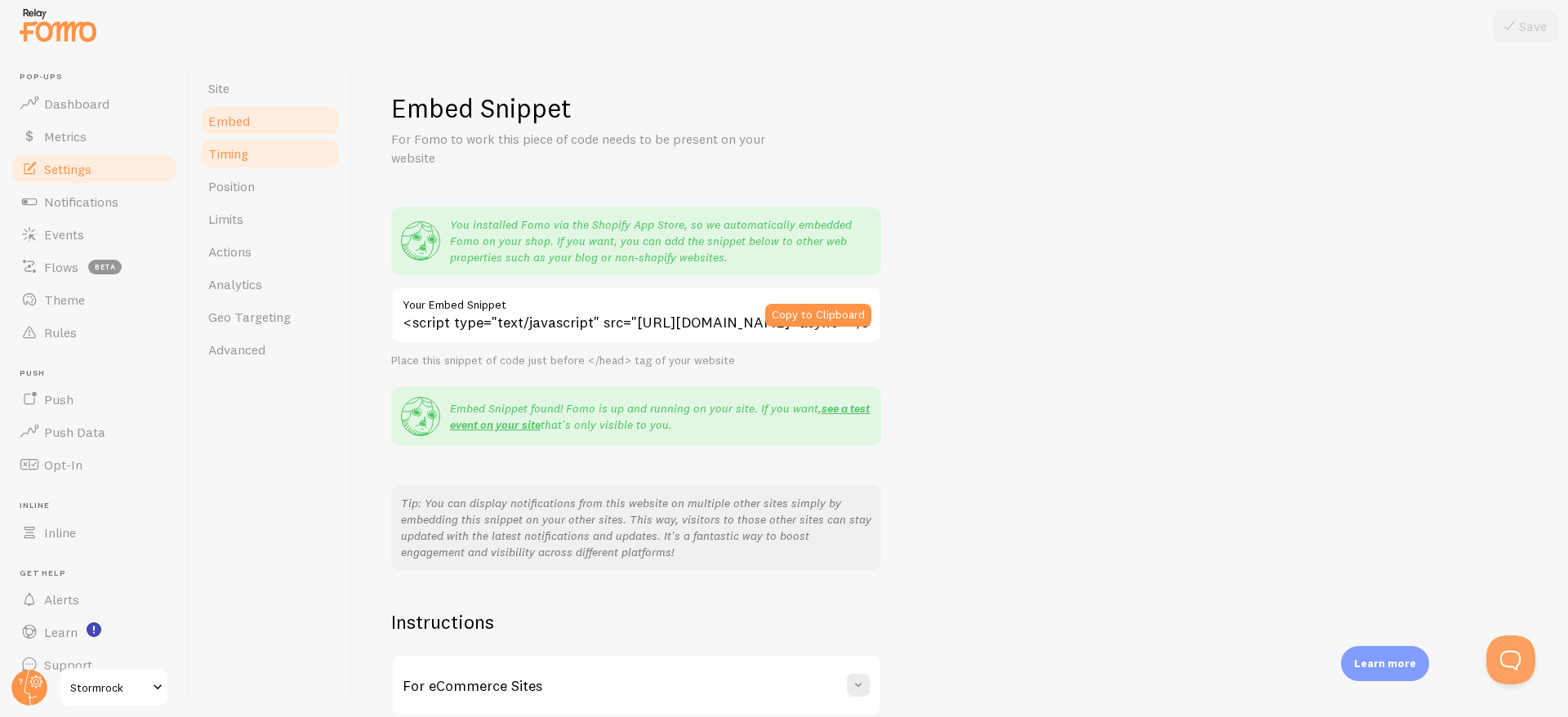
click at [241, 150] on span "Timing" at bounding box center [228, 153] width 40 height 16
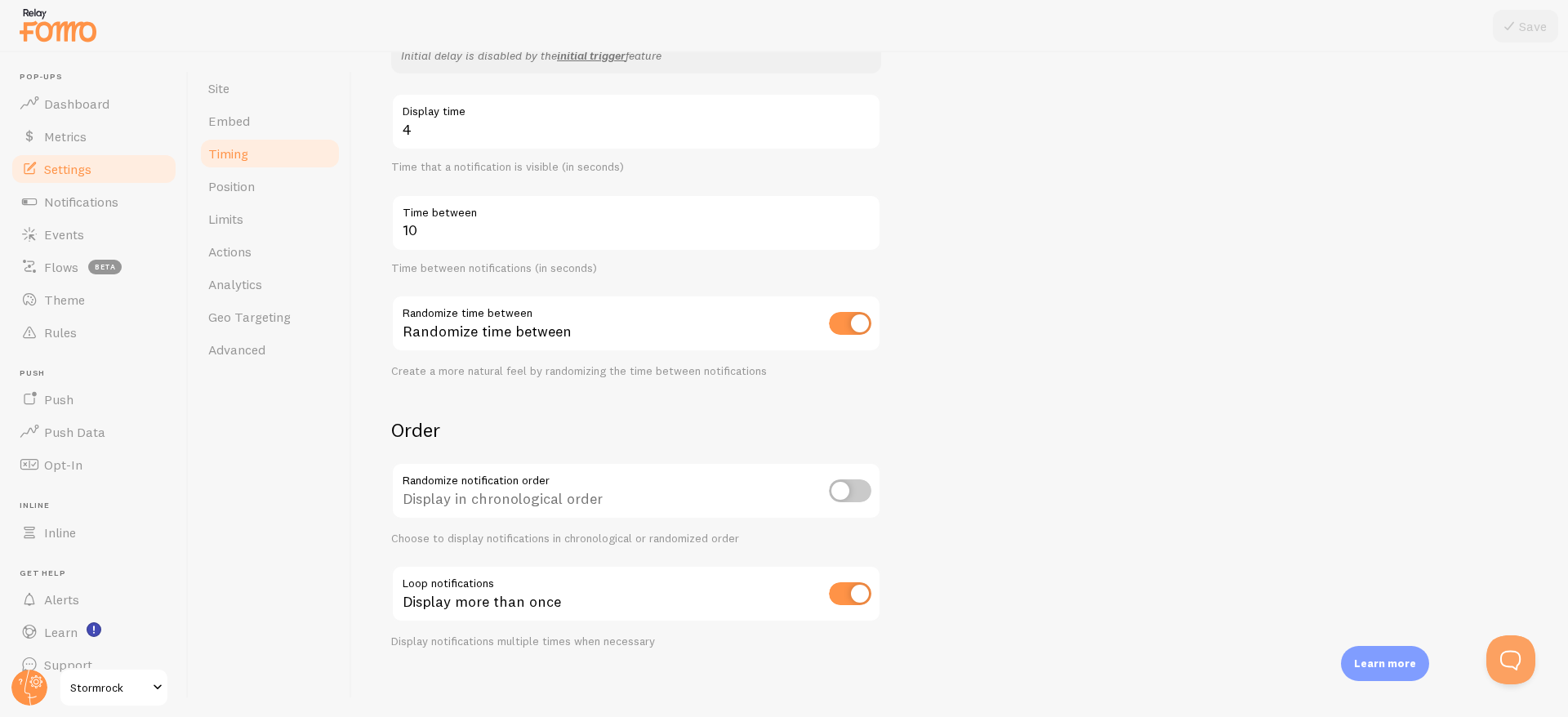
scroll to position [298, 0]
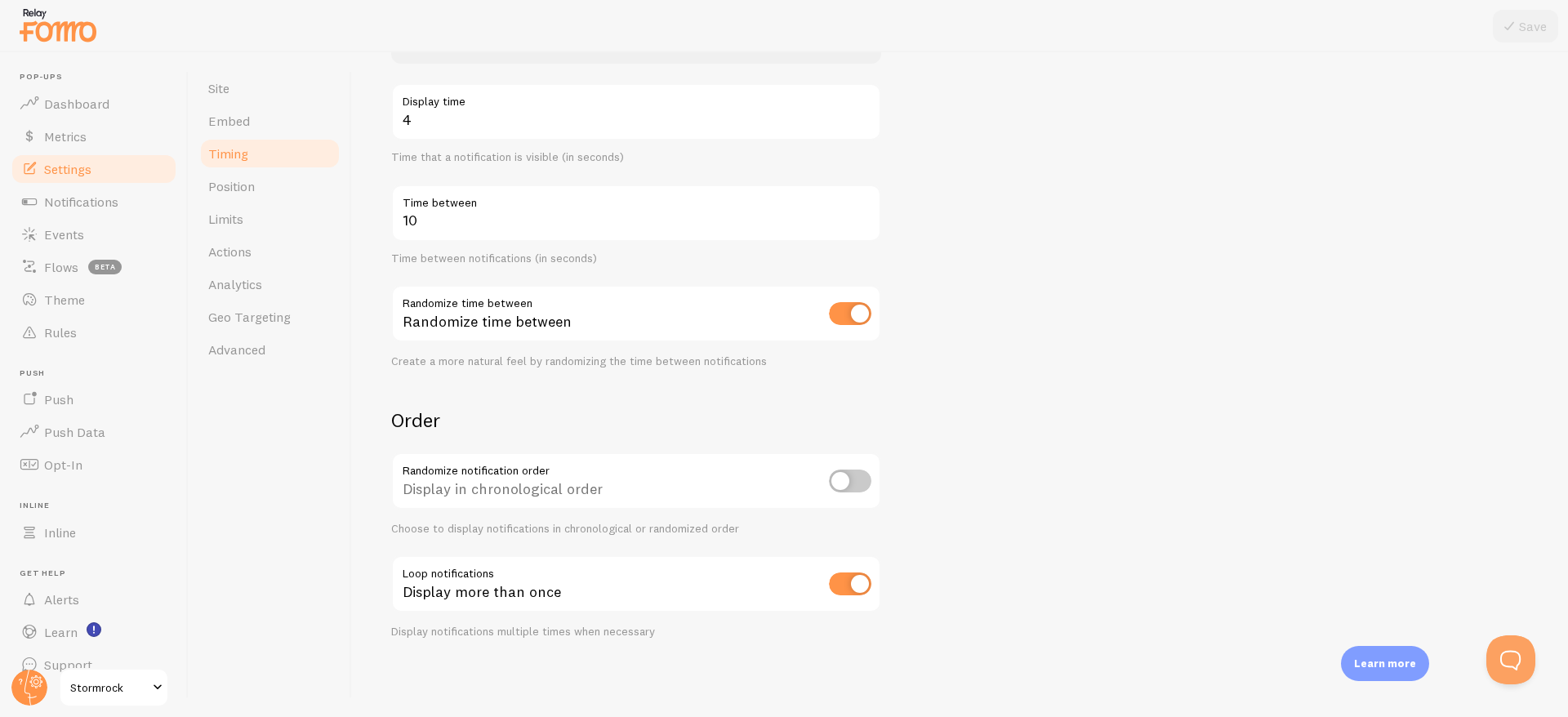
click at [529, 495] on div "Display in chronological order" at bounding box center [636, 482] width 490 height 60
click at [847, 477] on input "checkbox" at bounding box center [851, 481] width 43 height 23
checkbox input "true"
click at [485, 475] on div "Display in randomized order" at bounding box center [636, 482] width 490 height 60
click at [112, 202] on span "Notifications" at bounding box center [81, 201] width 74 height 16
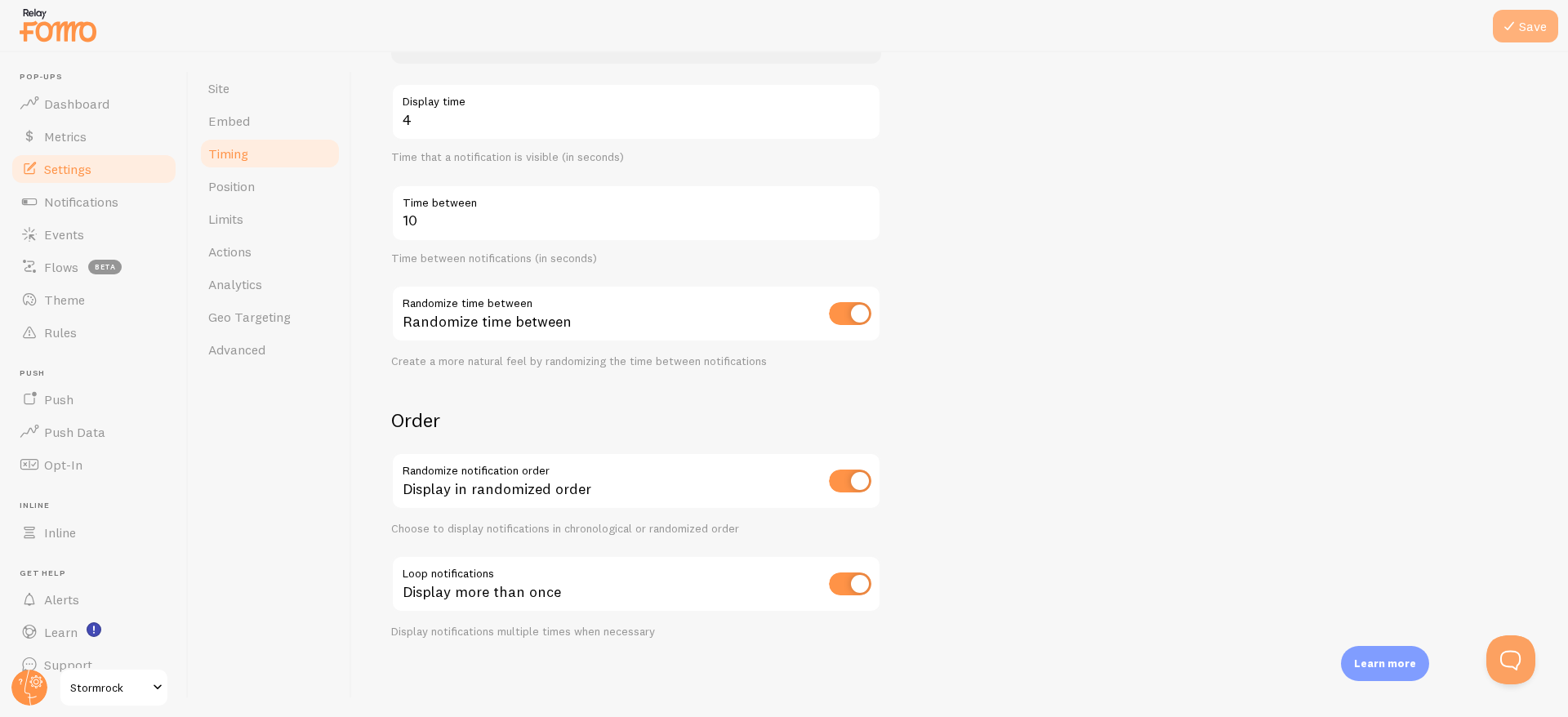
click at [1534, 34] on button "Save" at bounding box center [1525, 26] width 66 height 32
click at [67, 200] on span "Notifications" at bounding box center [81, 201] width 74 height 16
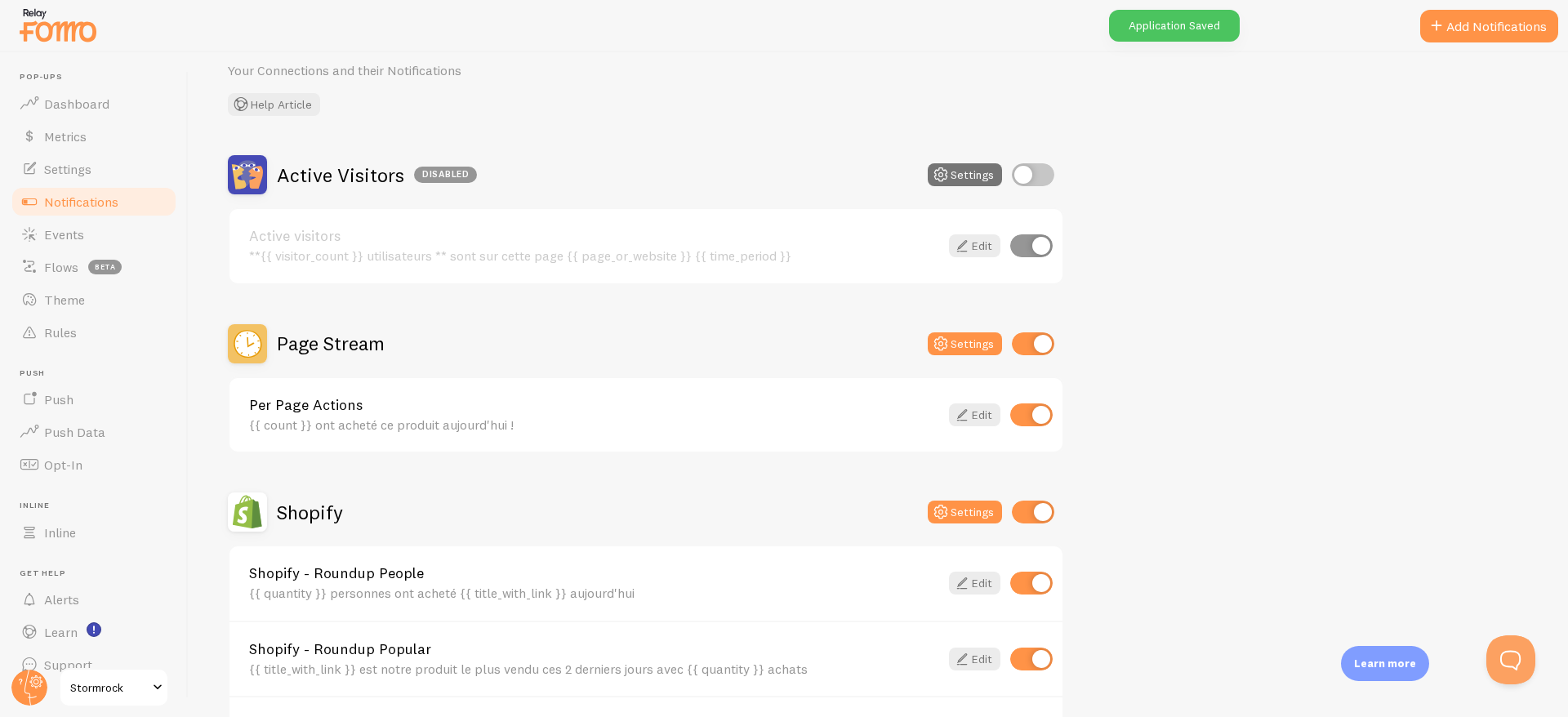
scroll to position [109, 0]
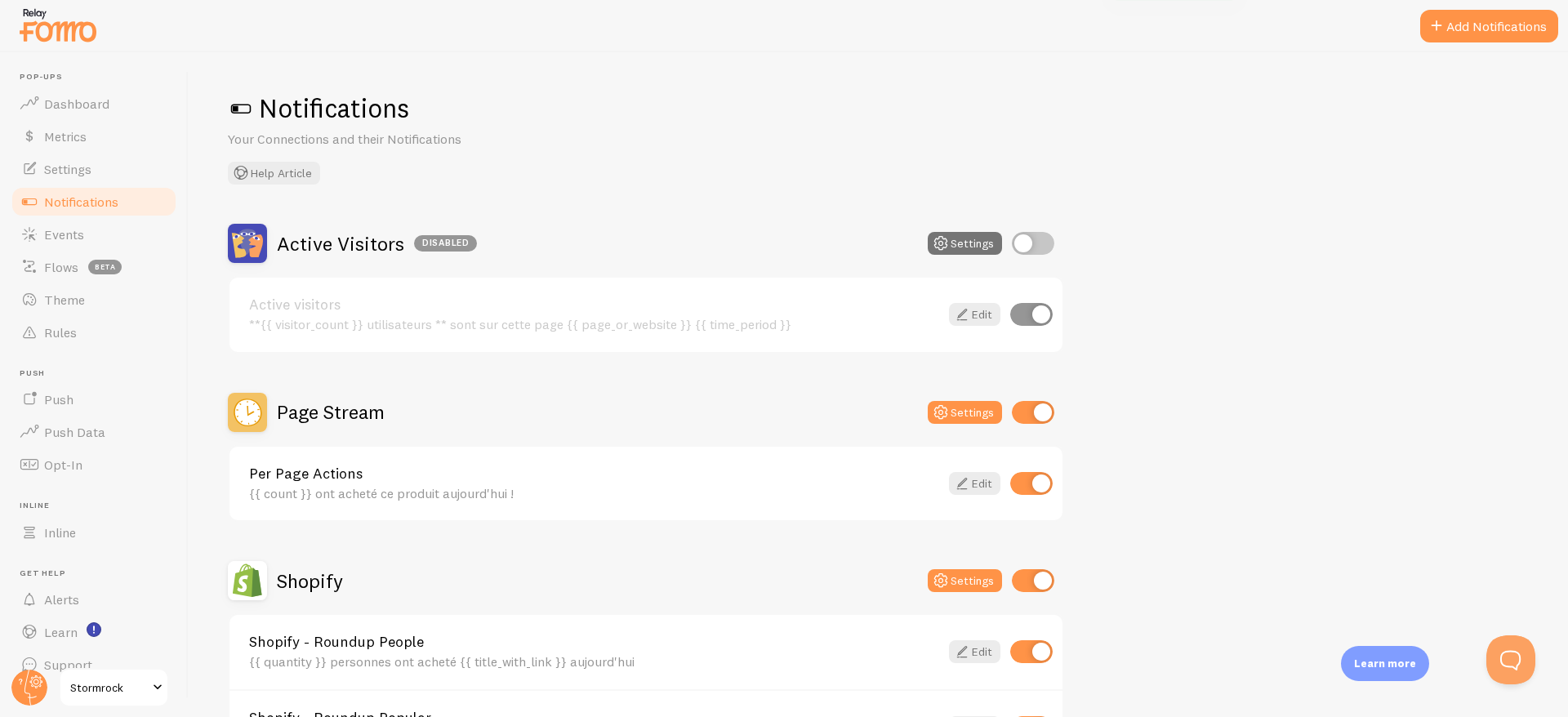
scroll to position [109, 0]
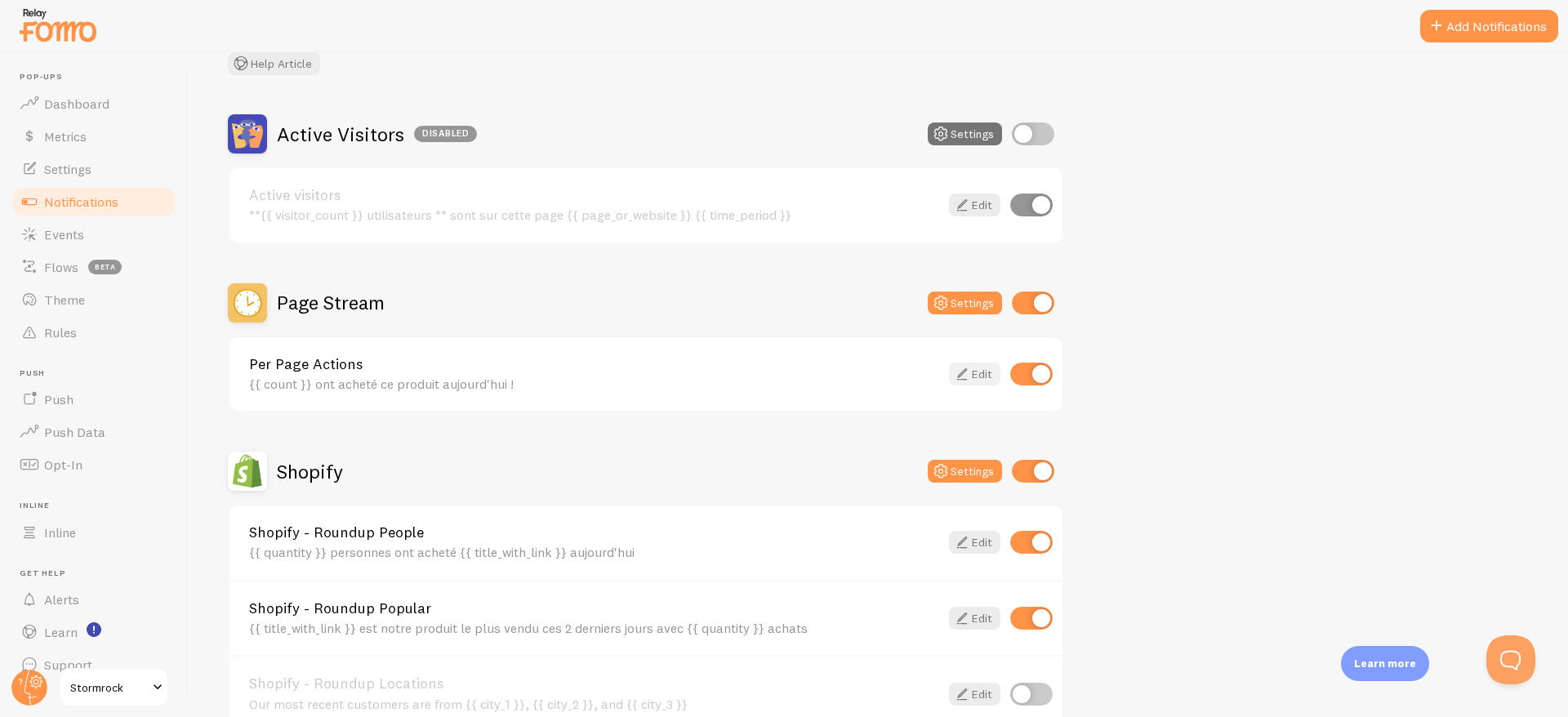
click at [972, 376] on link "Edit" at bounding box center [975, 373] width 51 height 23
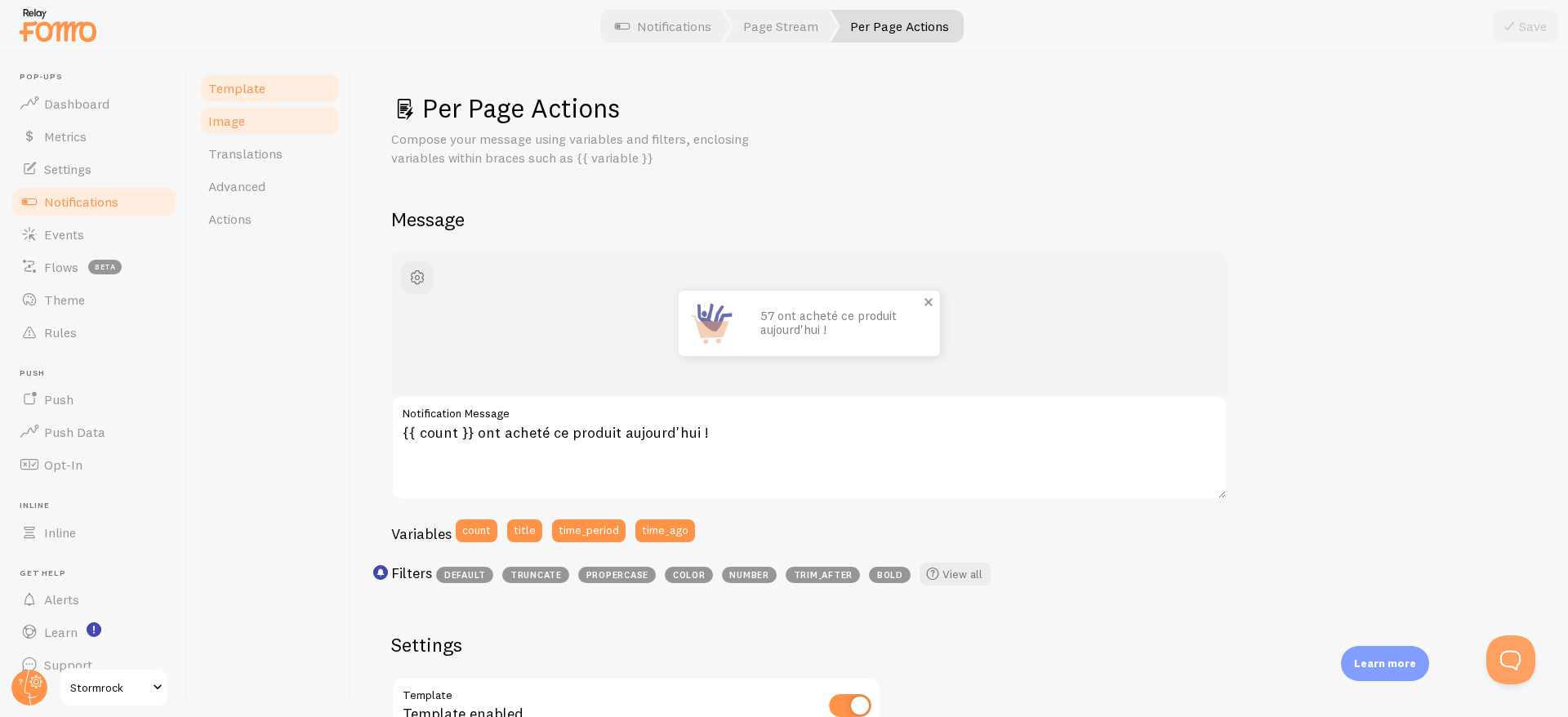
click at [233, 124] on span "Image" at bounding box center [226, 120] width 37 height 16
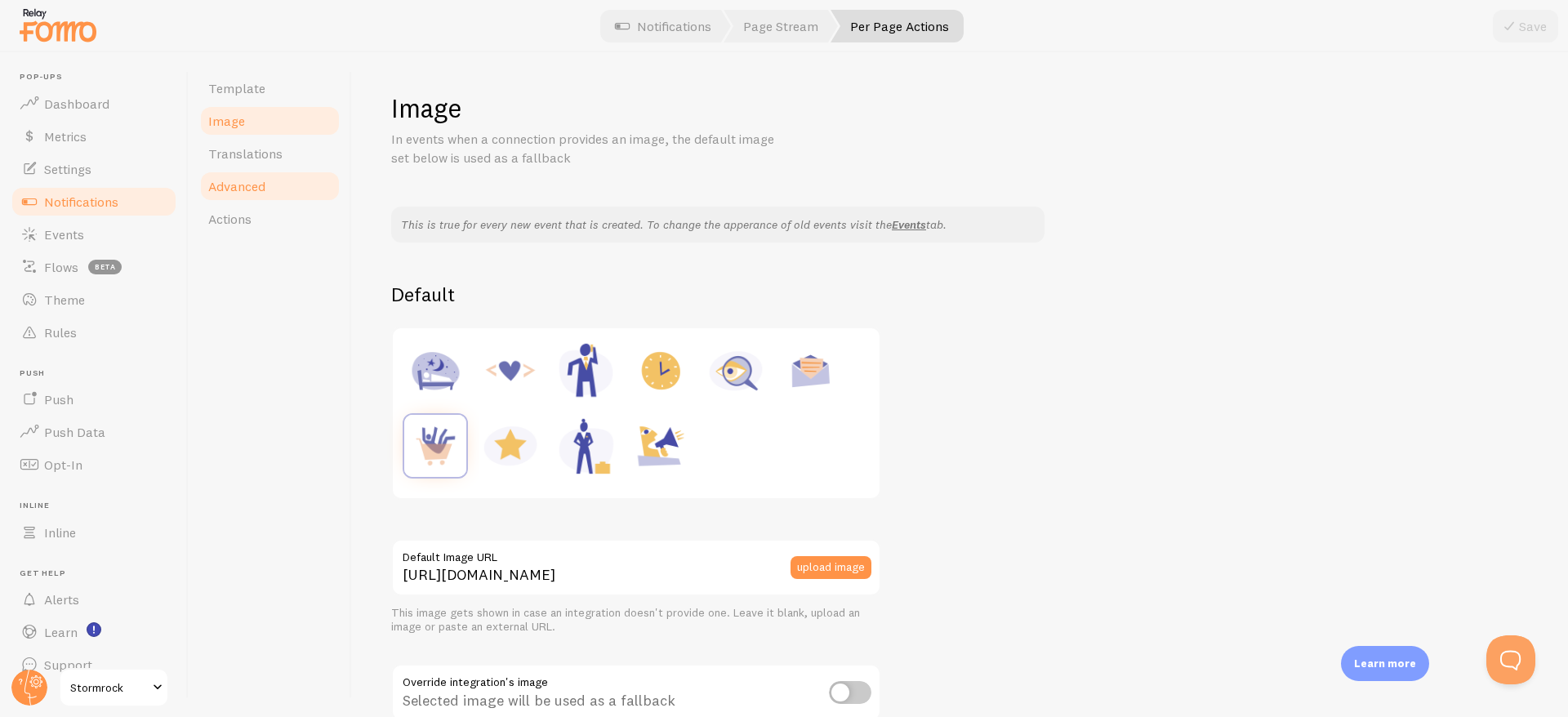
click at [278, 188] on link "Advanced" at bounding box center [270, 186] width 143 height 32
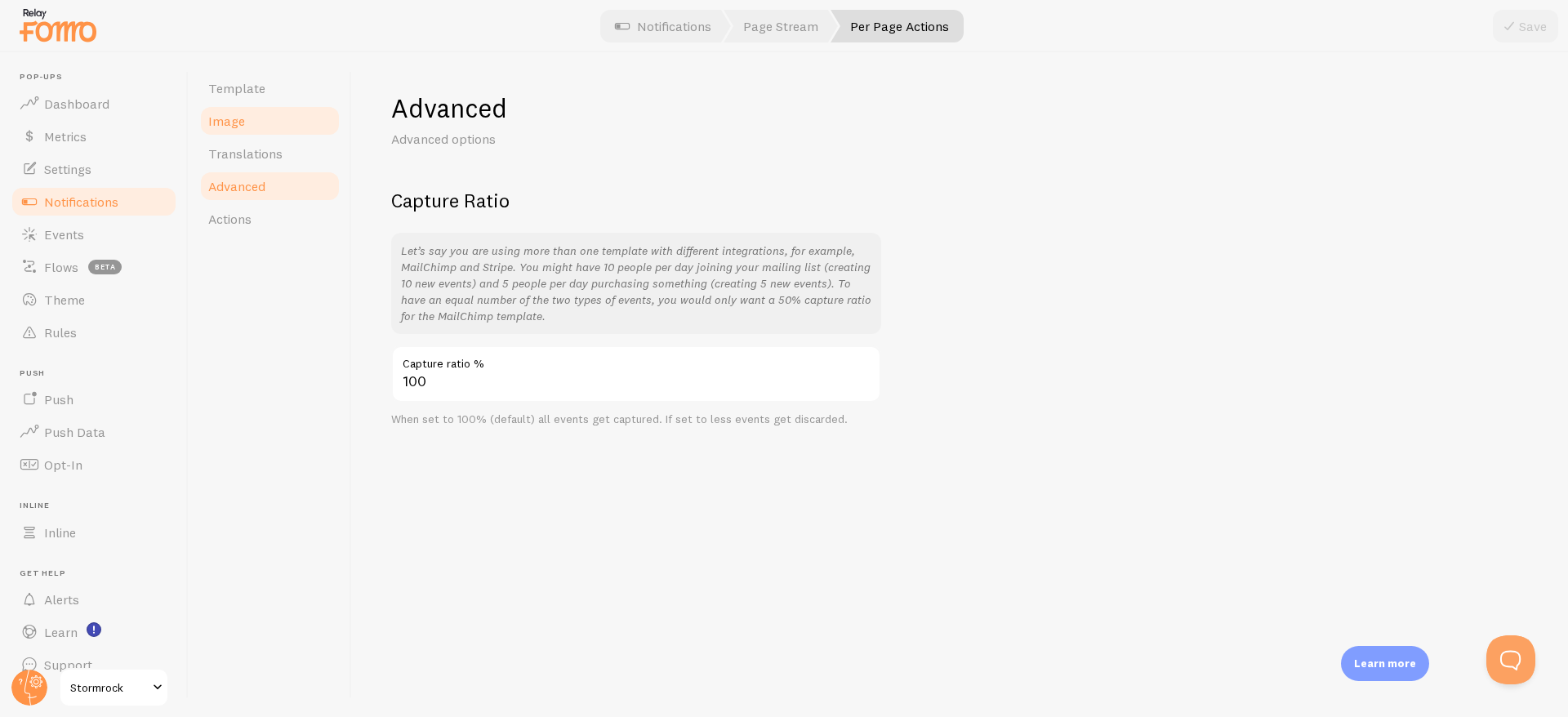
click at [289, 133] on link "Image" at bounding box center [270, 121] width 143 height 32
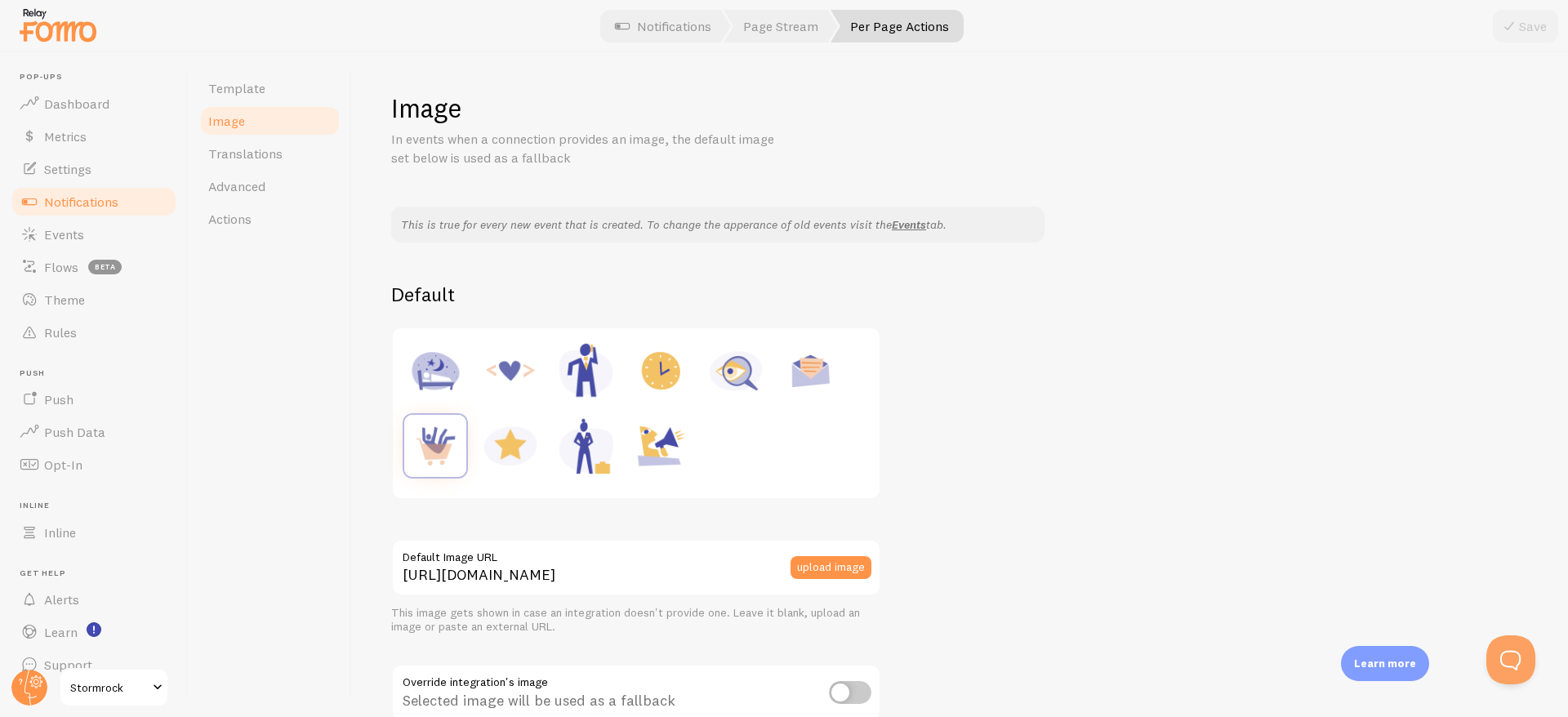
click at [503, 367] on img at bounding box center [510, 370] width 62 height 62
type input "https://fomo.com/images/widget/template_defaults/code.jpg"
click at [251, 168] on link "Translations" at bounding box center [270, 153] width 143 height 32
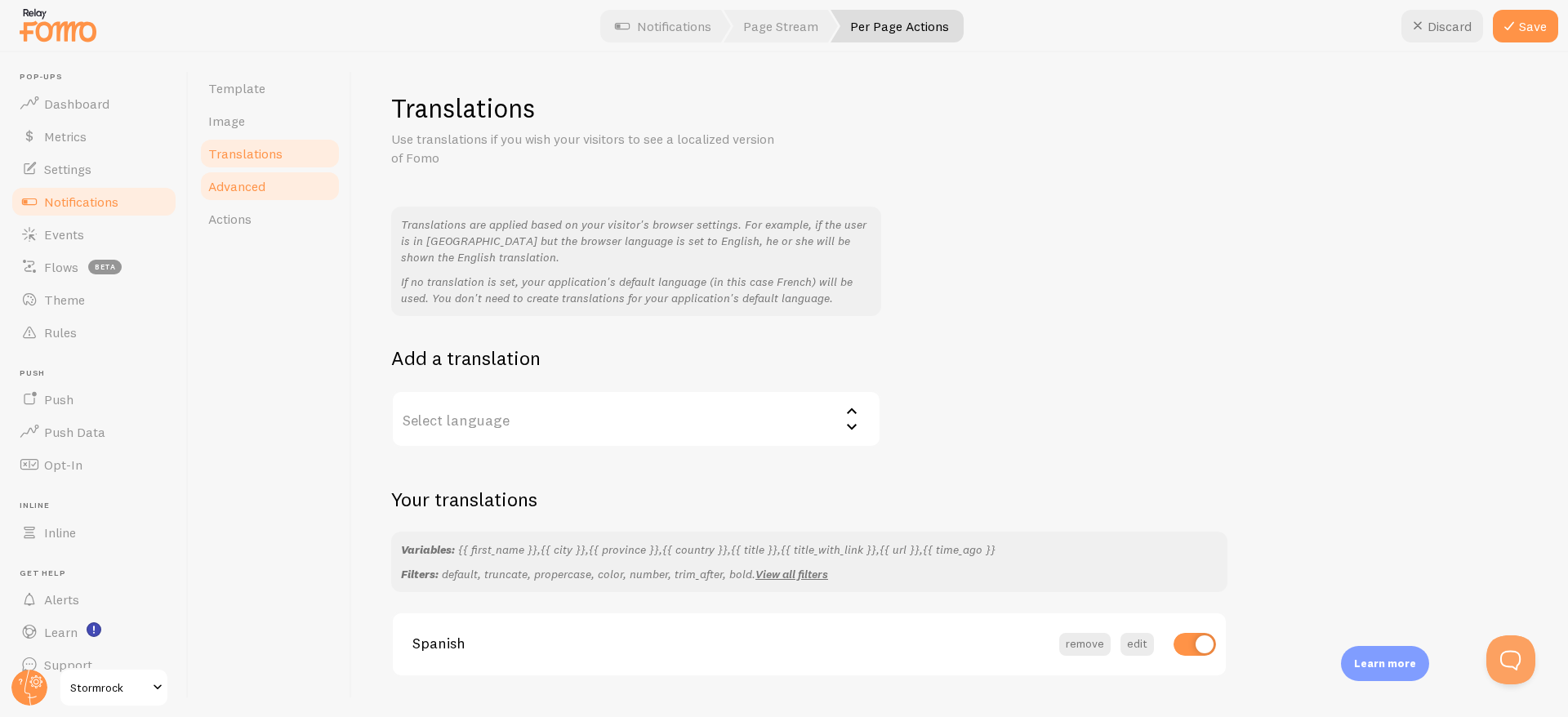
click at [248, 182] on span "Advanced" at bounding box center [236, 186] width 57 height 16
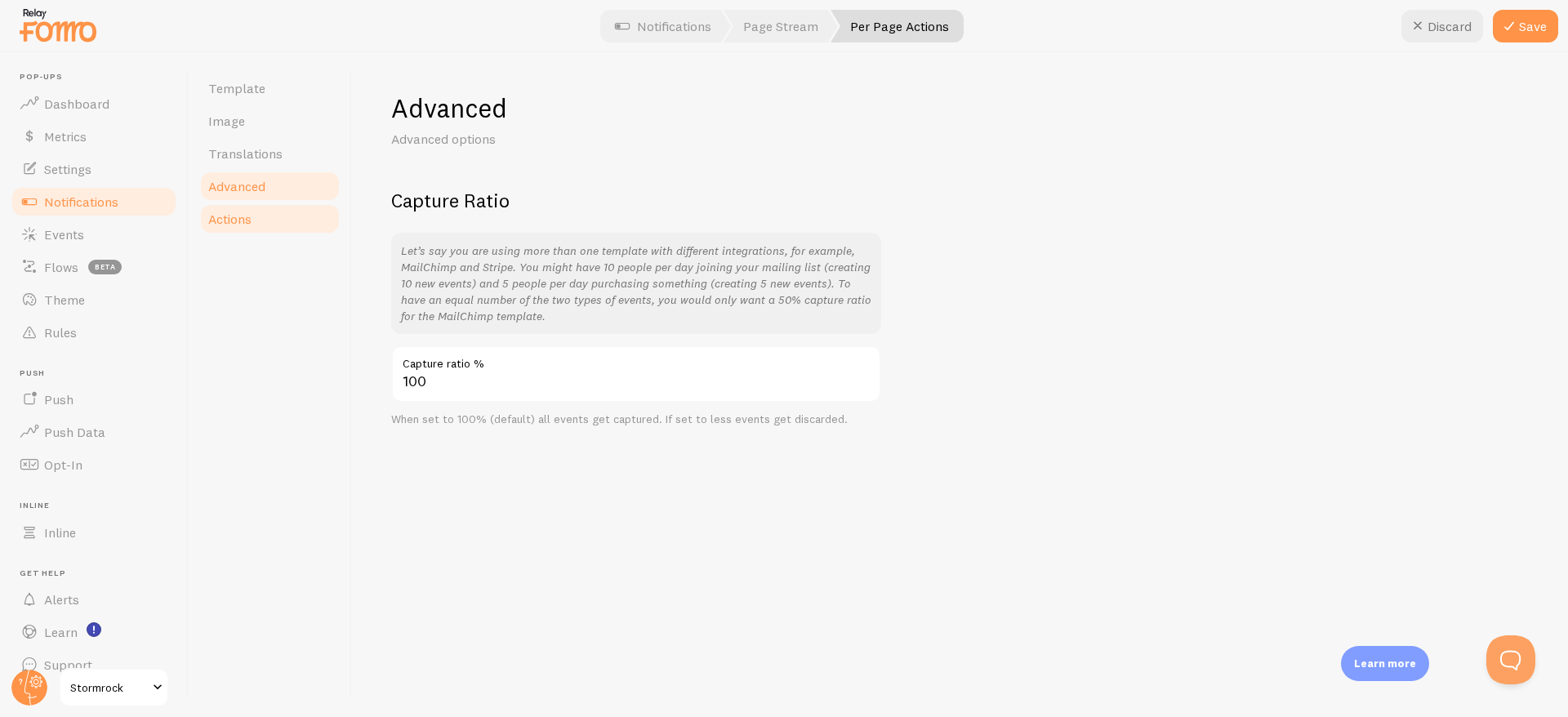
click at [242, 206] on link "Actions" at bounding box center [270, 218] width 143 height 32
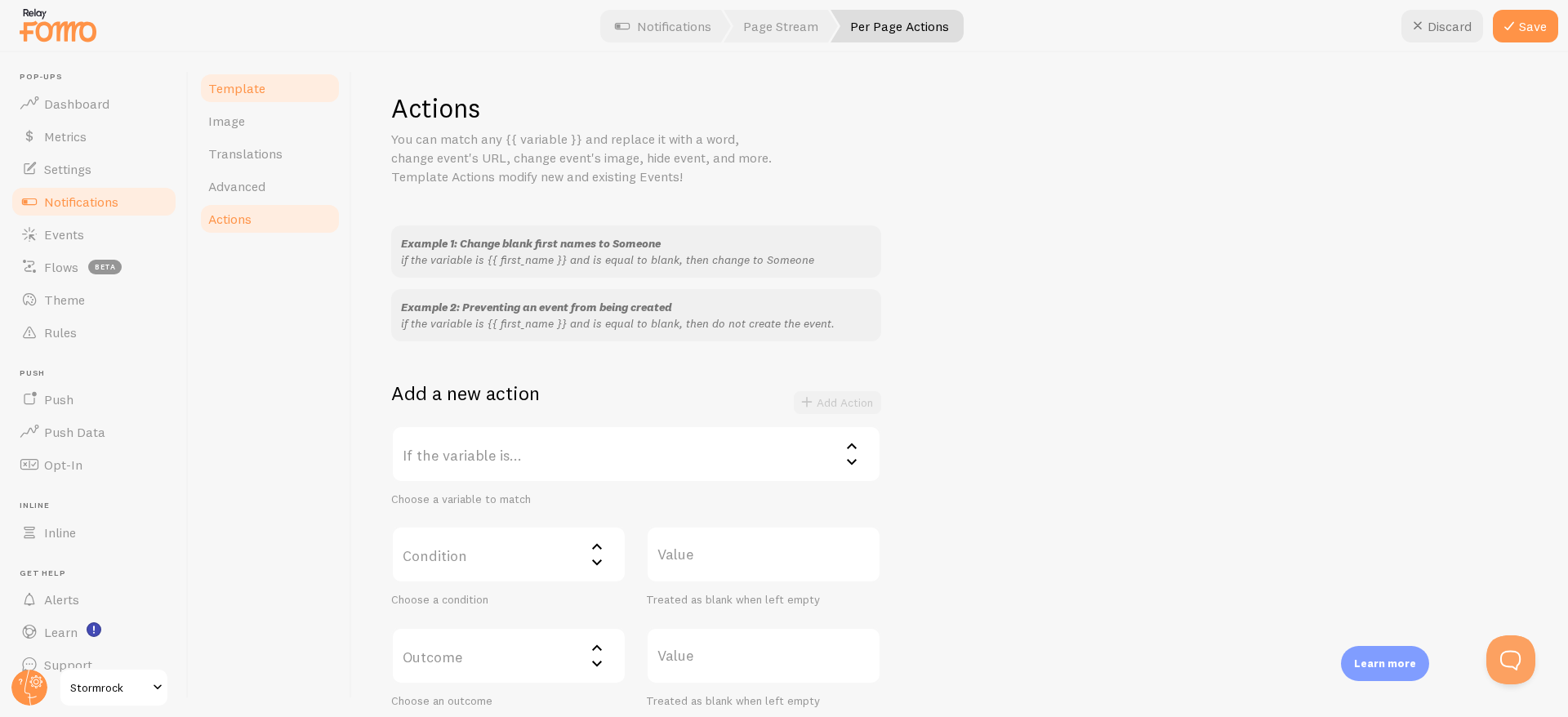
click at [222, 100] on link "Template" at bounding box center [270, 88] width 143 height 32
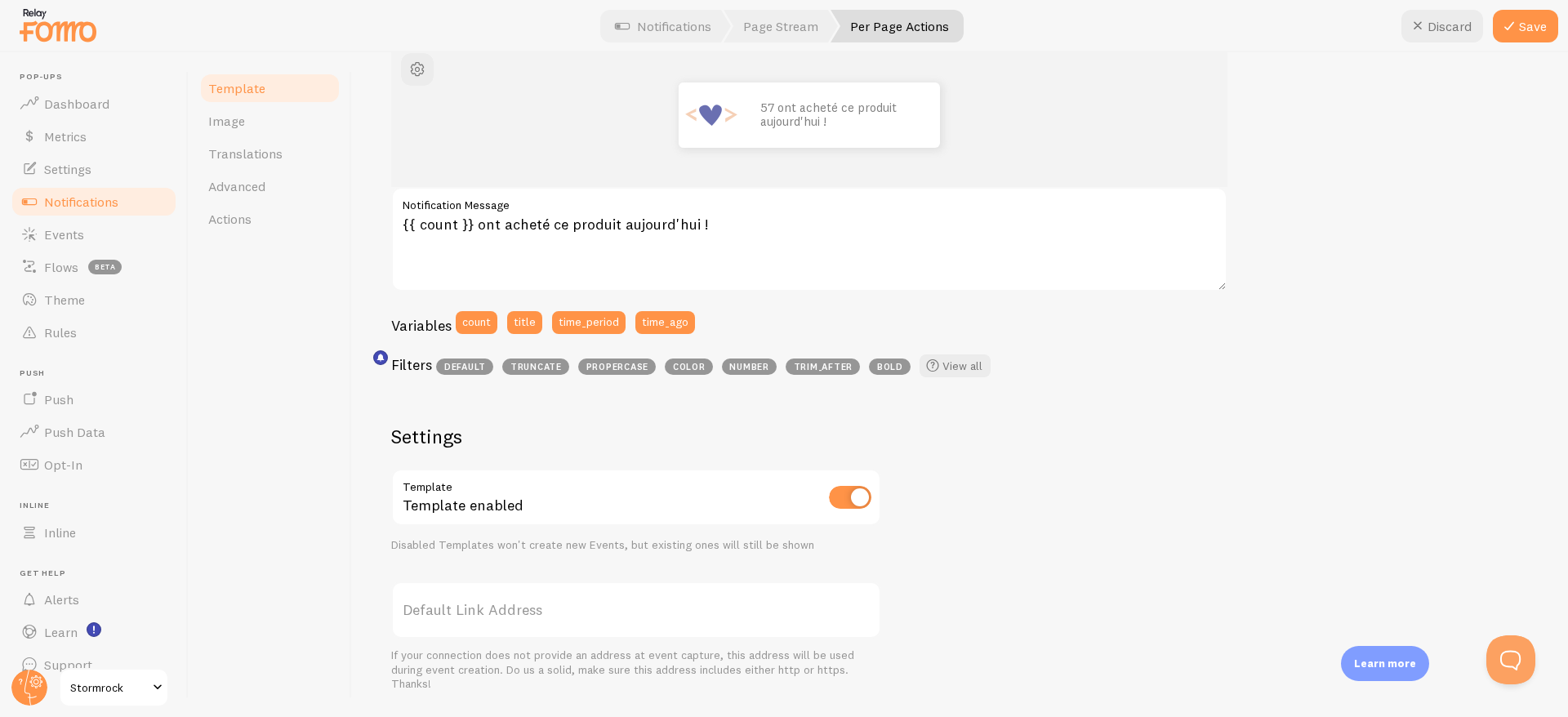
scroll to position [165, 0]
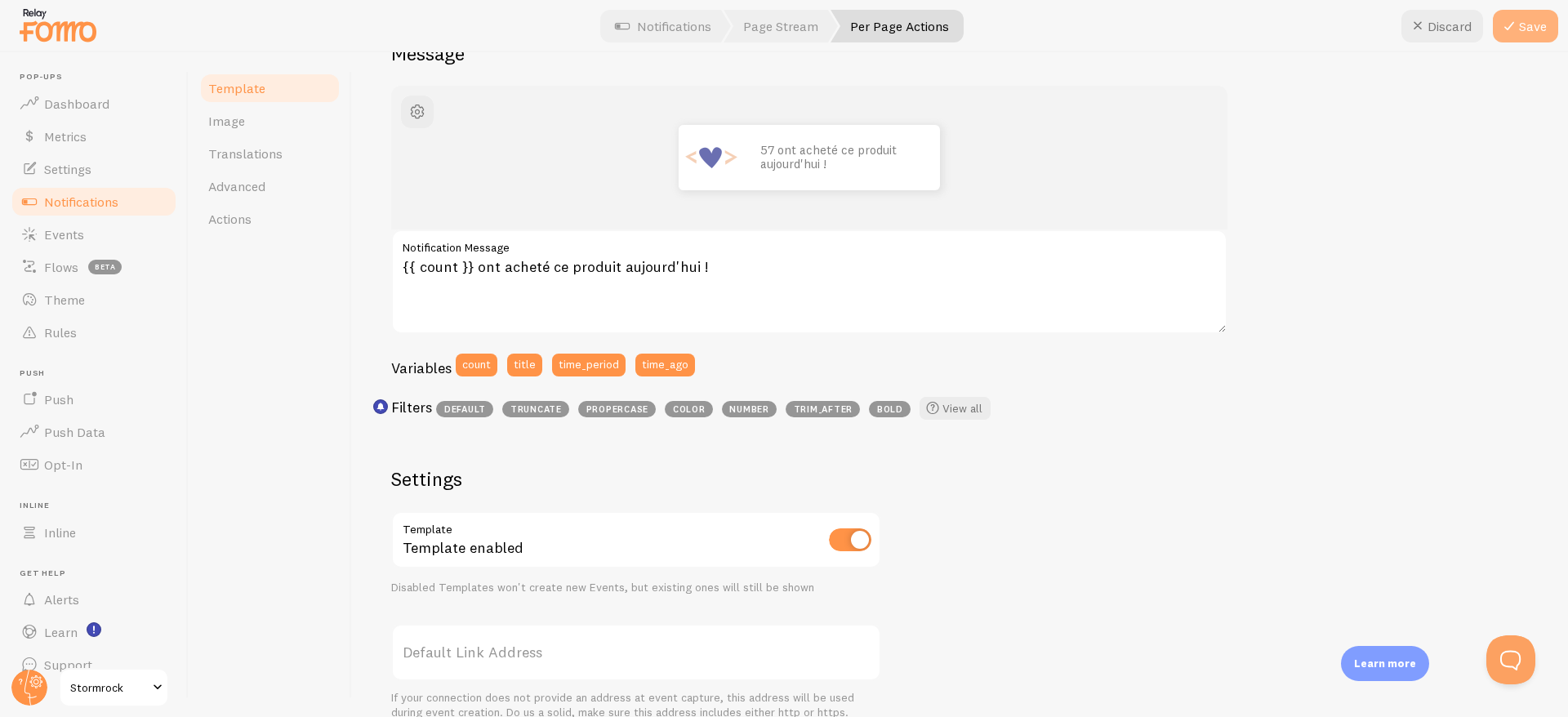
click at [1525, 29] on button "Save" at bounding box center [1525, 26] width 66 height 32
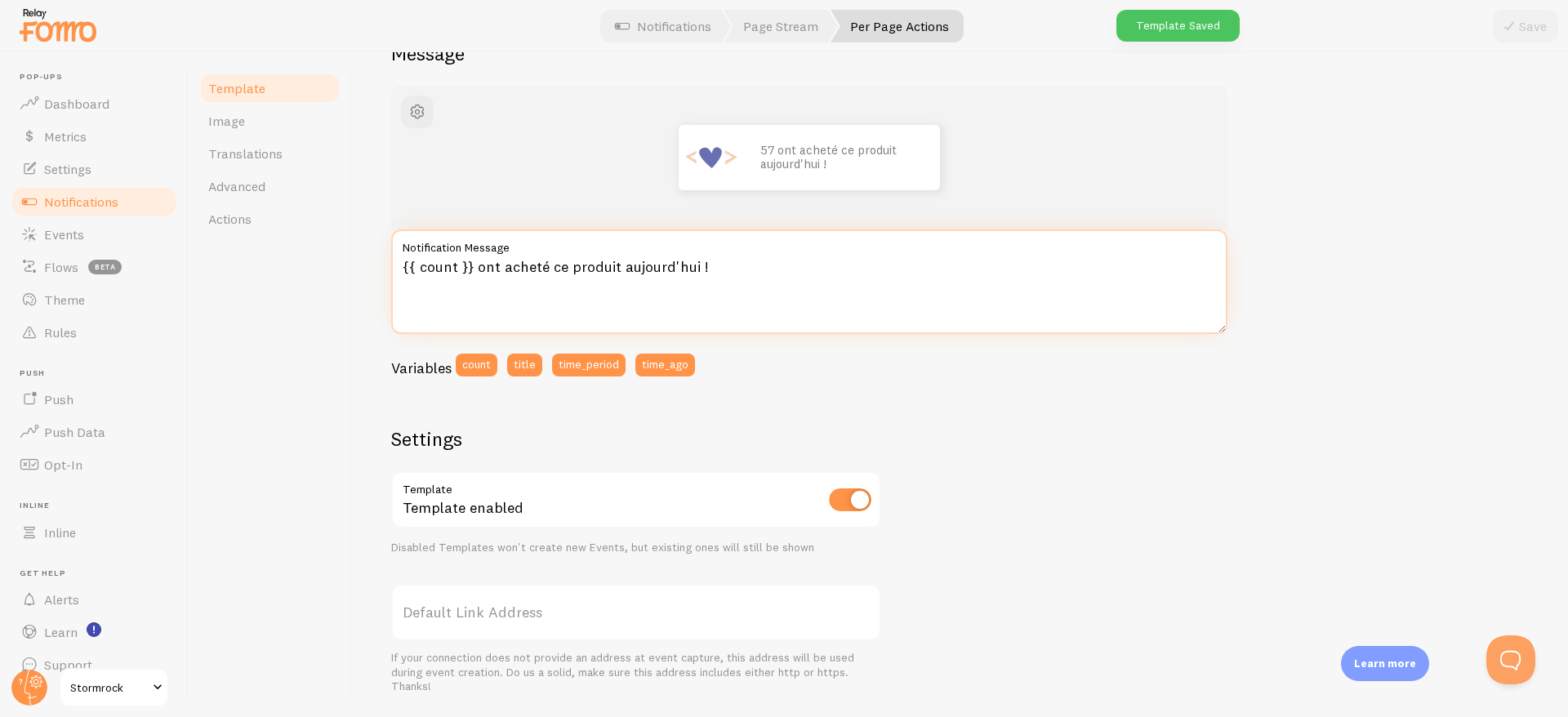
click at [436, 331] on textarea "{{ count }} ont acheté ce produit aujourd'hui !" at bounding box center [810, 281] width 836 height 105
click at [374, 452] on div "Per Page Actions Compose your message using variables, enclosing variables with…" at bounding box center [961, 384] width 1217 height 664
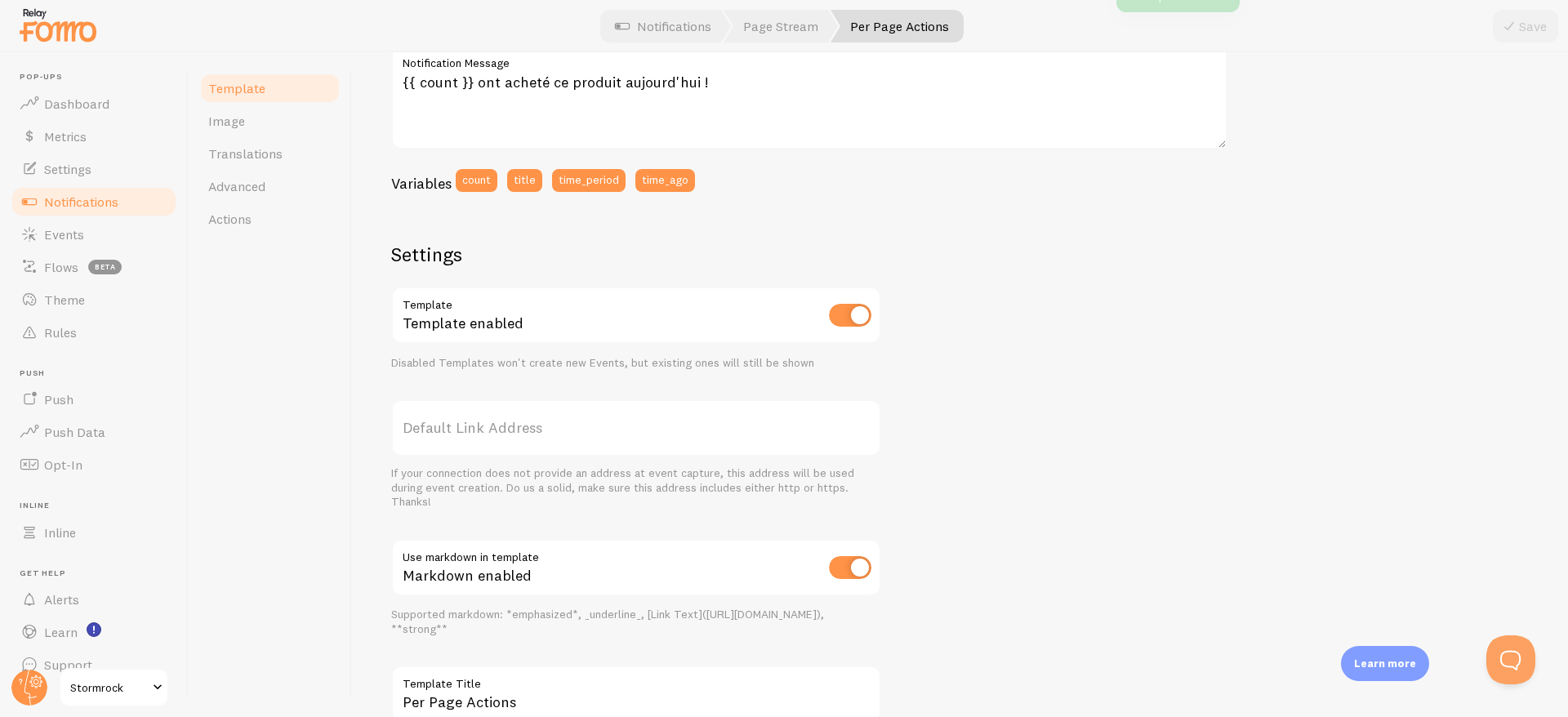
scroll to position [265, 0]
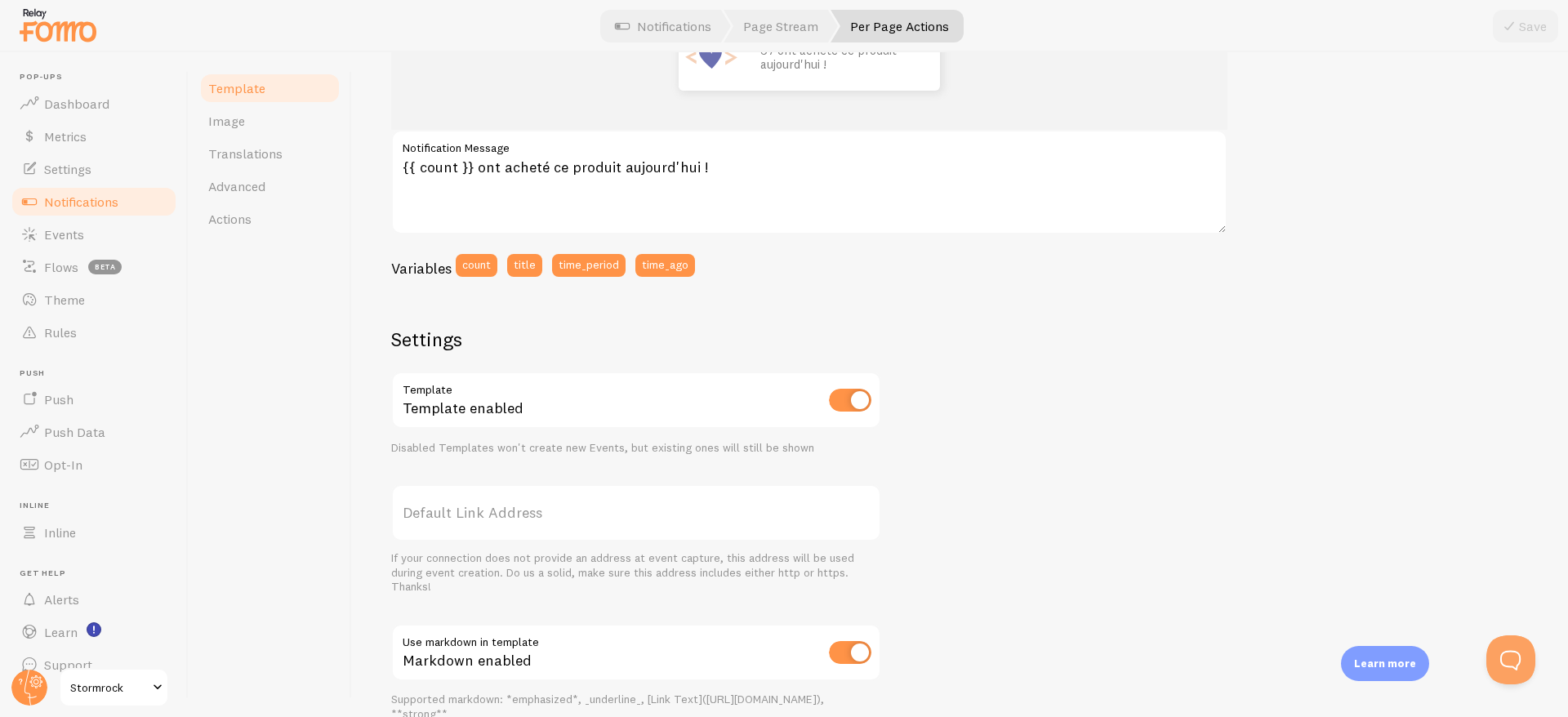
click at [442, 279] on div "Variables count title time_period time_ago" at bounding box center [810, 271] width 836 height 34
click at [442, 275] on h3 "Variables" at bounding box center [421, 269] width 61 height 19
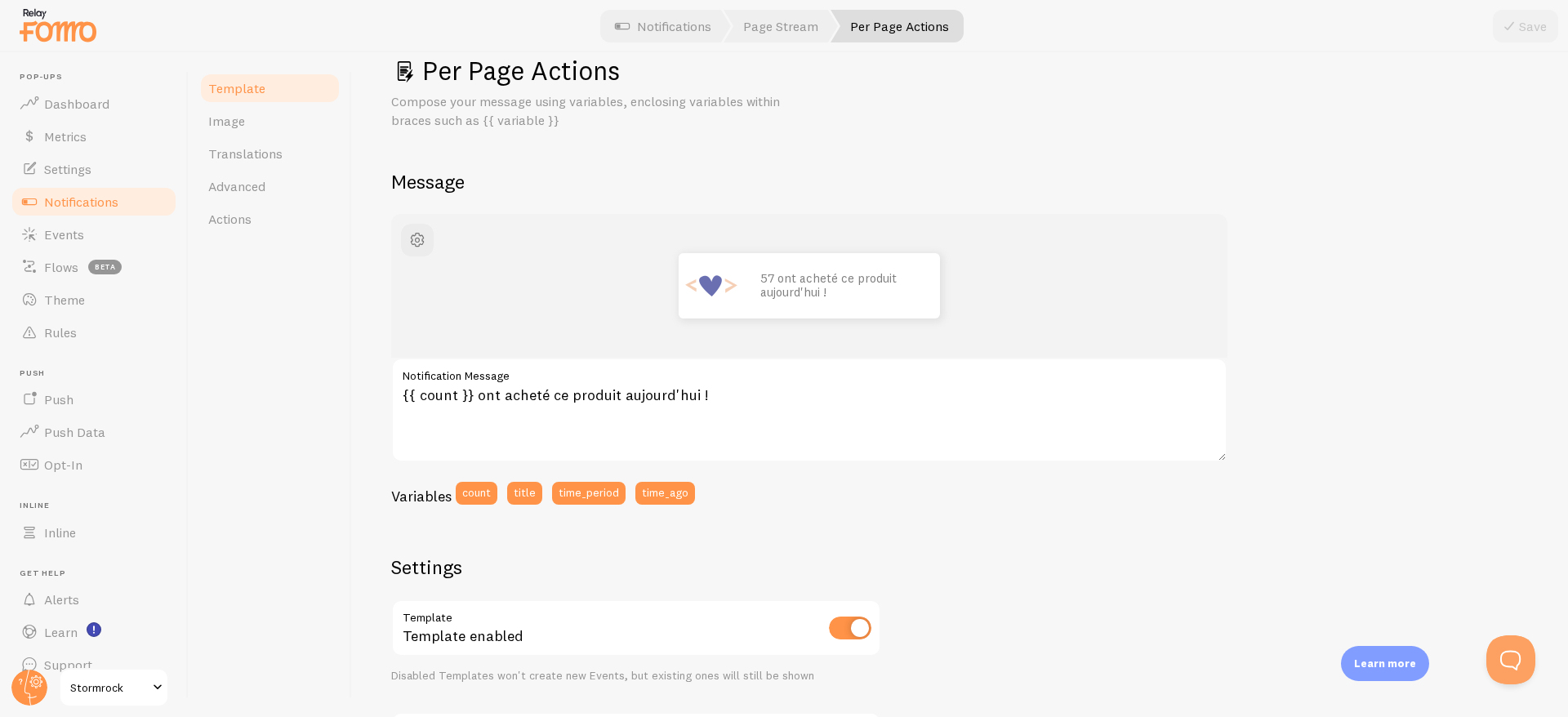
scroll to position [0, 0]
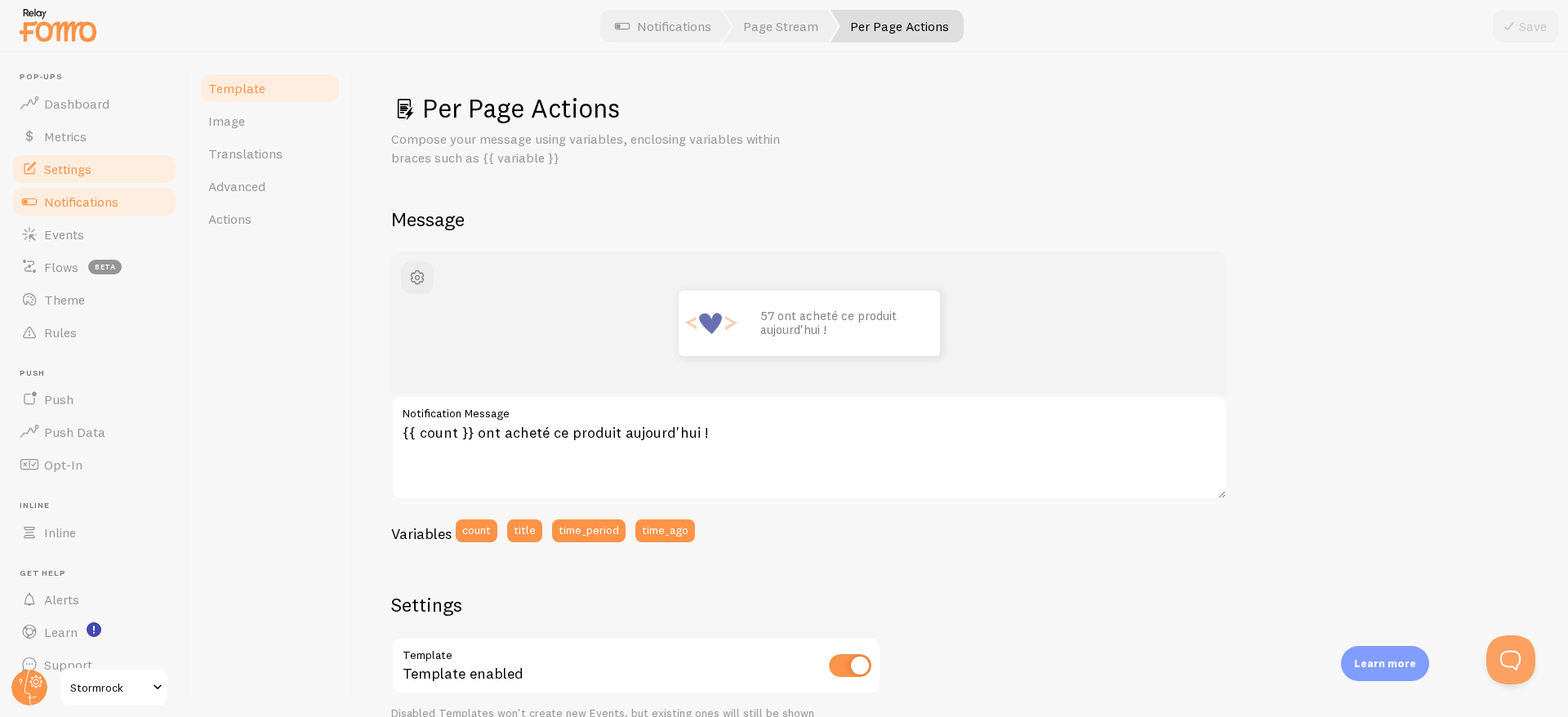
click at [57, 167] on span "Settings" at bounding box center [68, 169] width 48 height 16
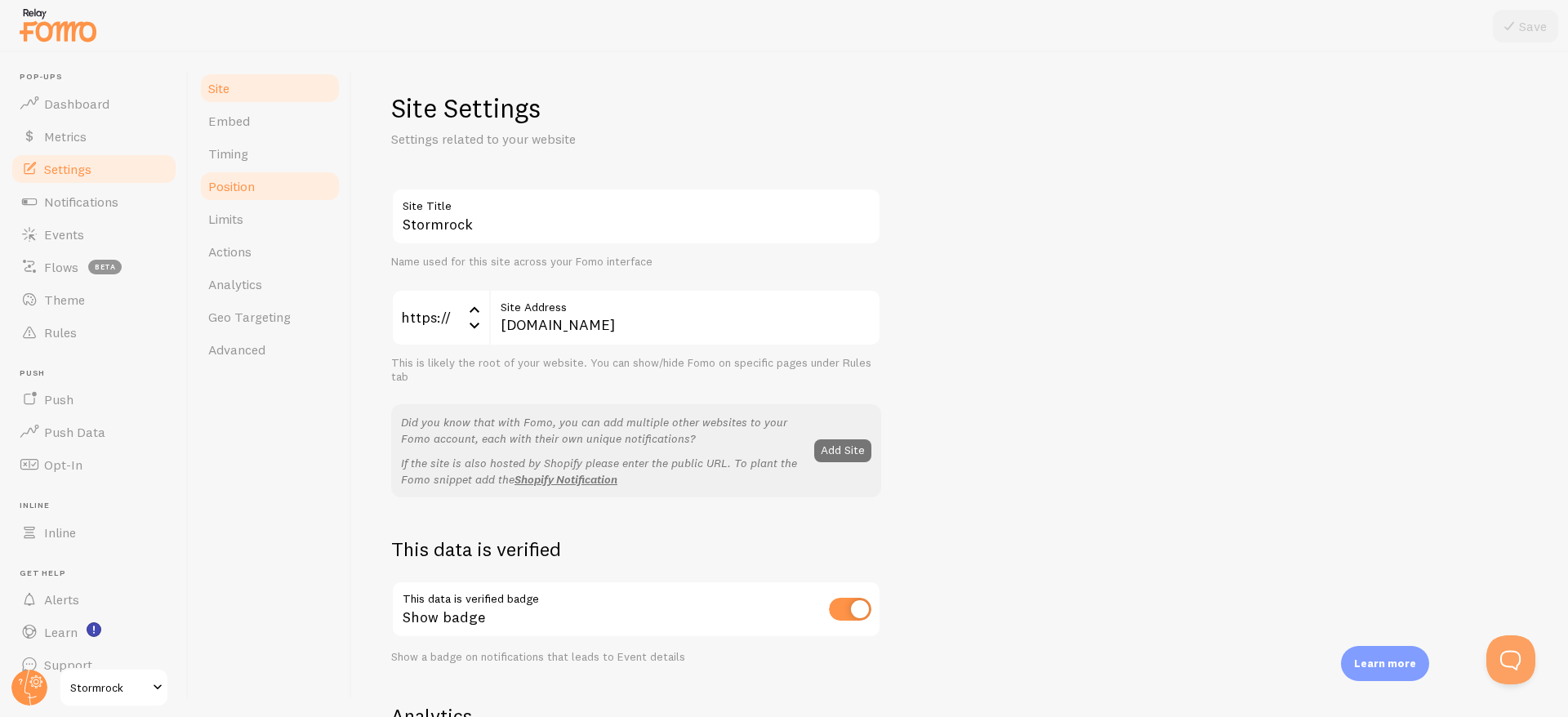
click at [247, 185] on span "Position" at bounding box center [231, 186] width 47 height 16
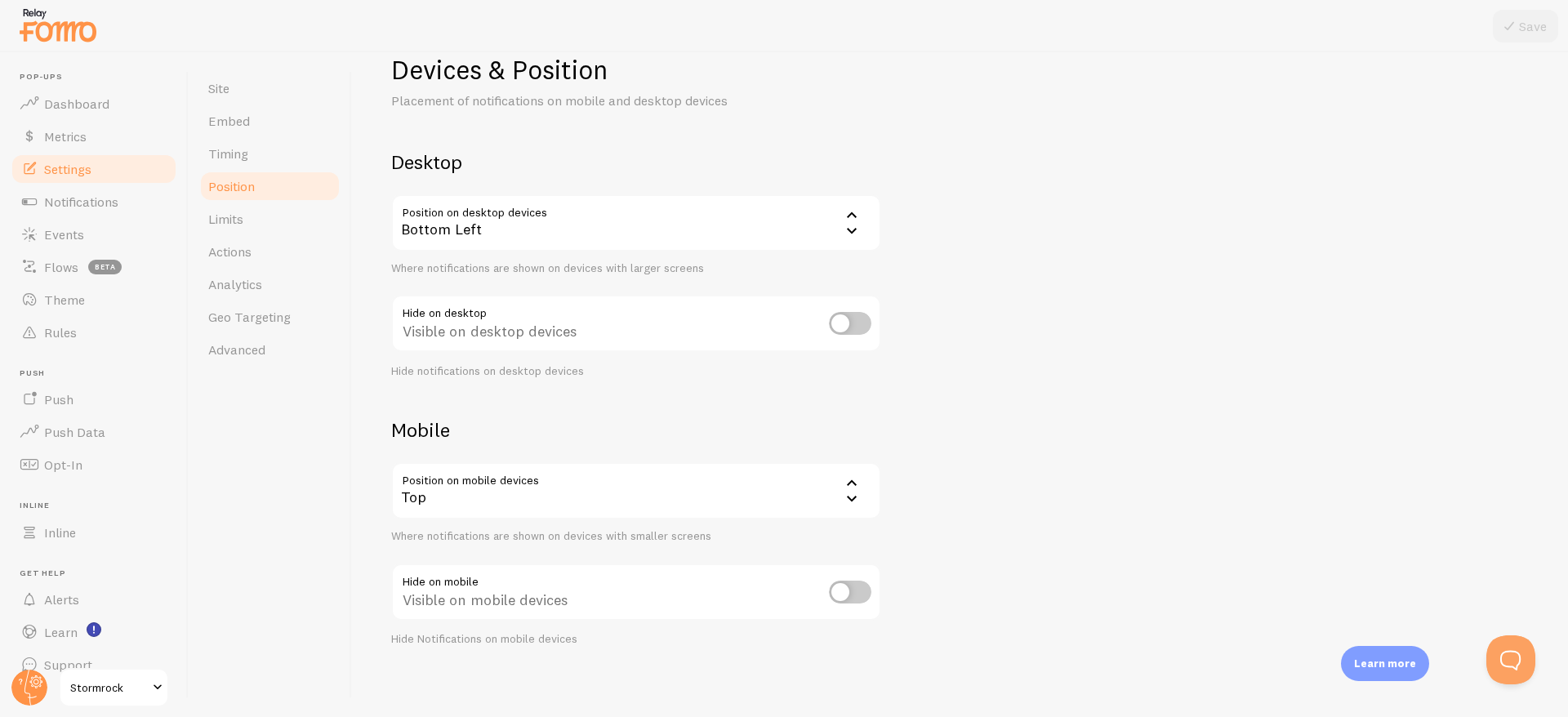
scroll to position [46, 0]
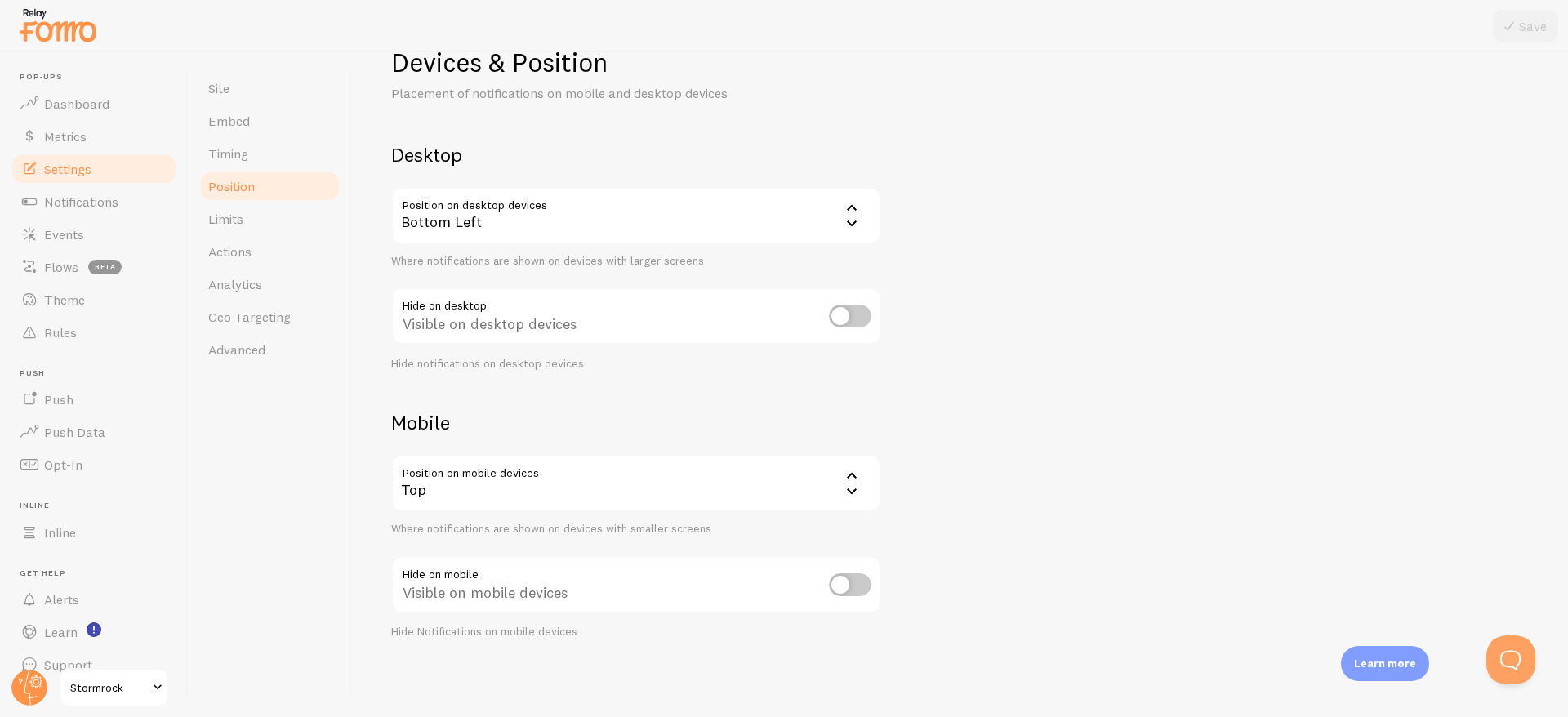
click at [550, 486] on div "Top" at bounding box center [636, 483] width 490 height 57
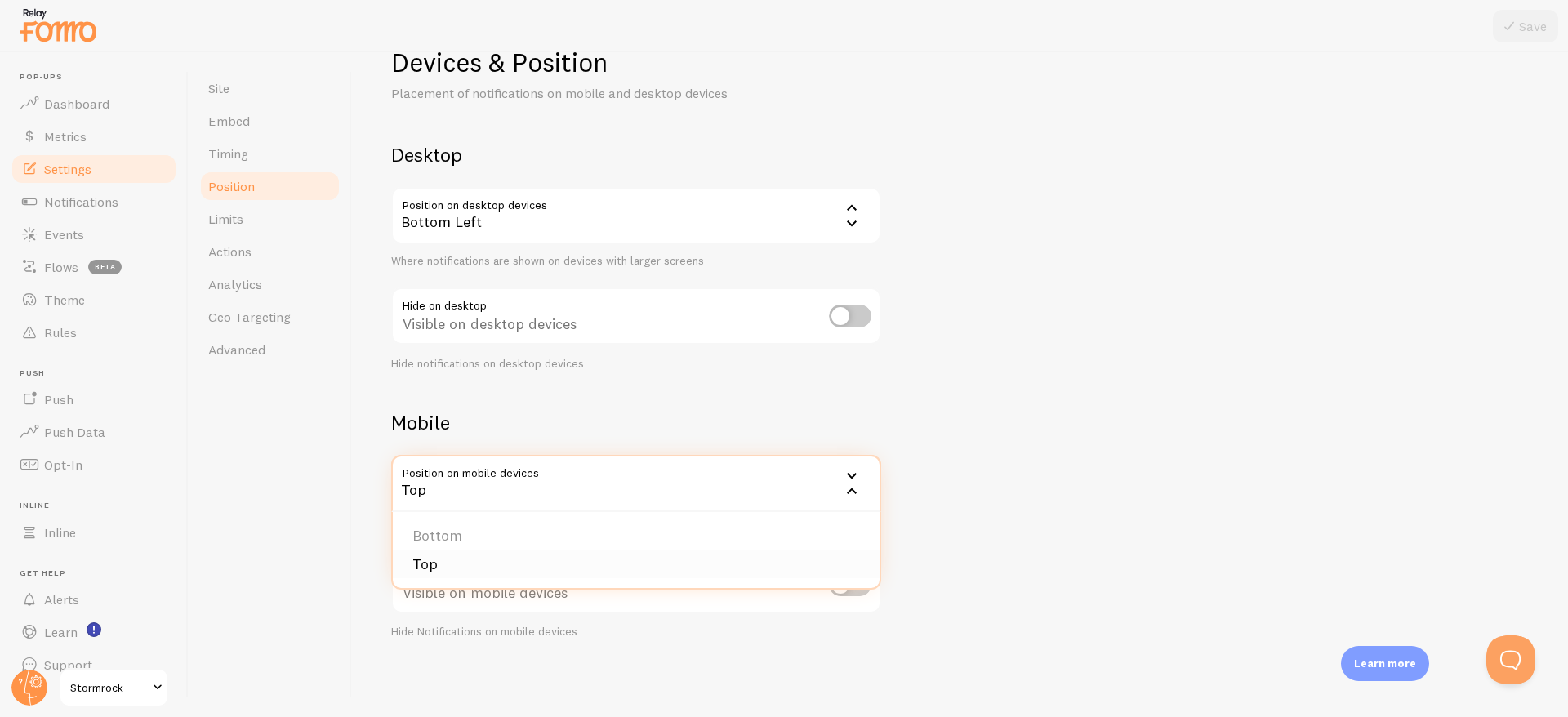
click at [452, 562] on li "Top" at bounding box center [636, 564] width 487 height 29
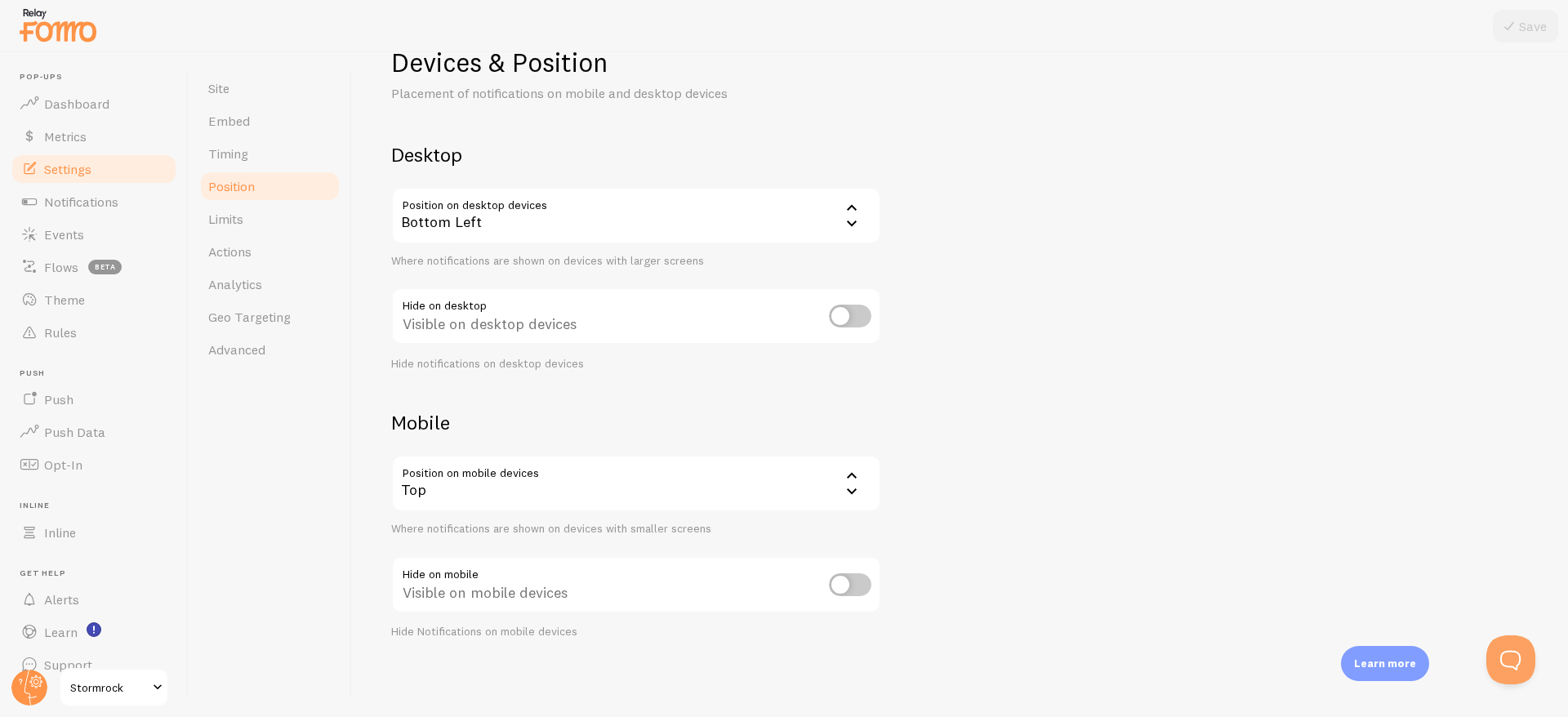
click at [540, 500] on div "Top" at bounding box center [636, 483] width 490 height 57
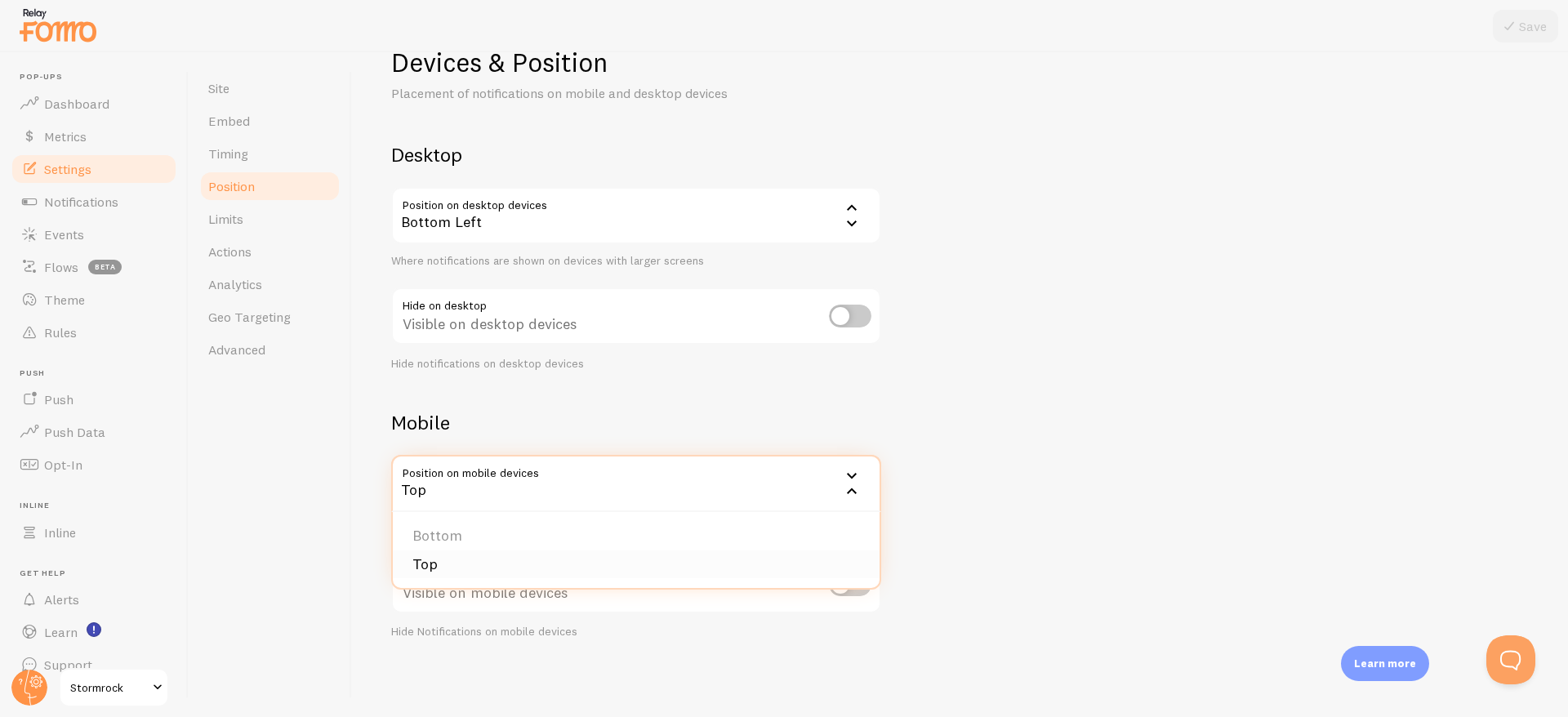
click at [476, 561] on li "Top" at bounding box center [636, 564] width 487 height 29
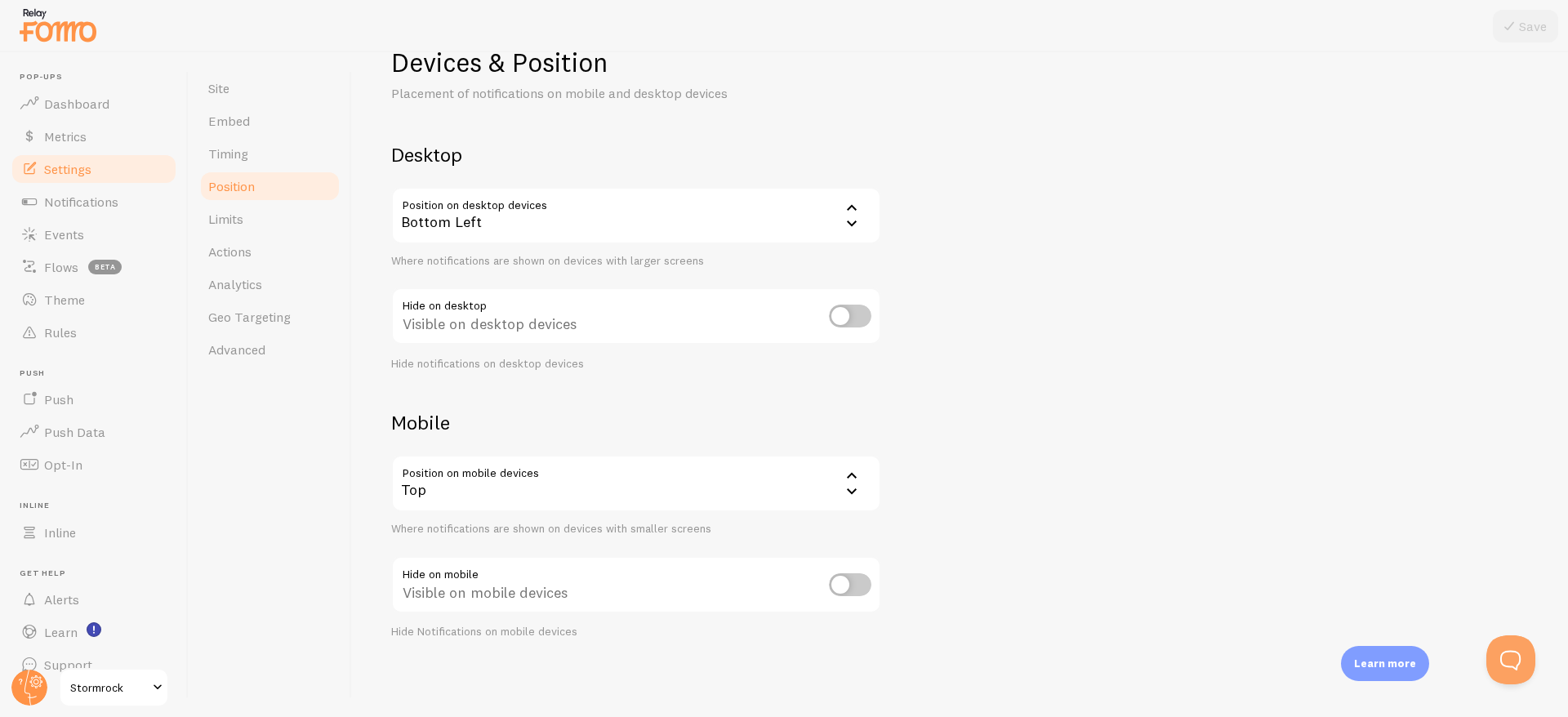
click at [625, 530] on div "Where notifications are shown on devices with smaller screens" at bounding box center [636, 529] width 490 height 14
click at [248, 339] on link "Advanced" at bounding box center [270, 350] width 143 height 32
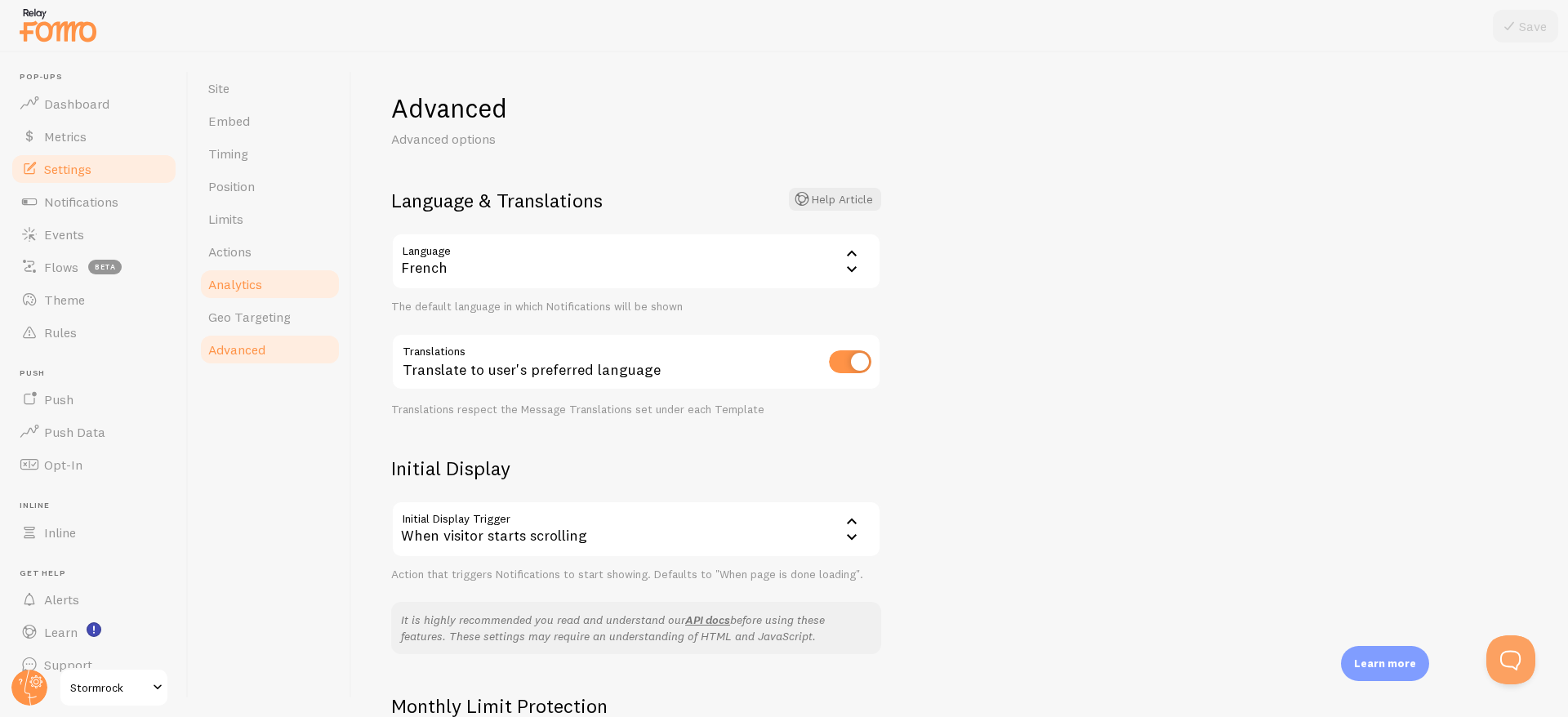
click at [244, 287] on span "Analytics" at bounding box center [235, 284] width 54 height 16
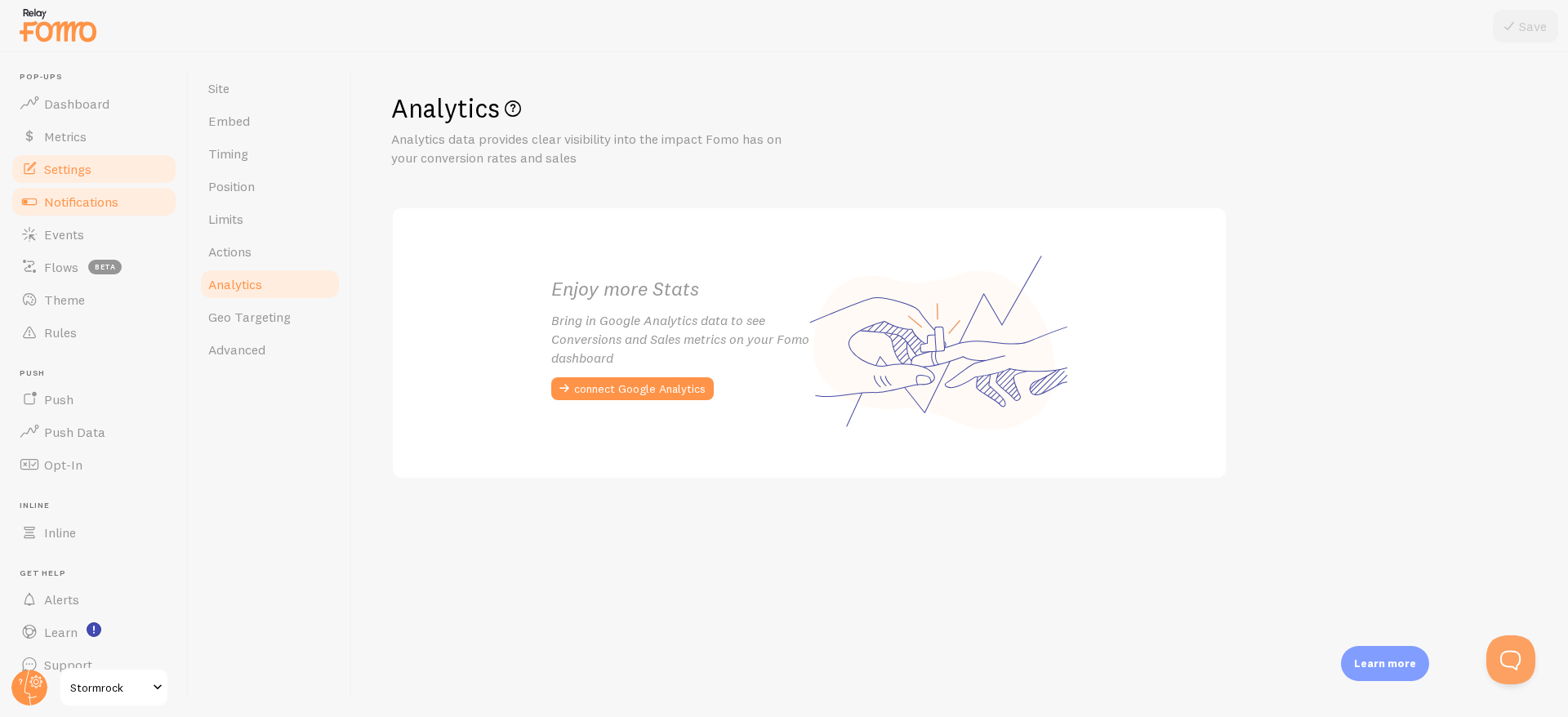
click at [115, 204] on span "Notifications" at bounding box center [81, 201] width 74 height 16
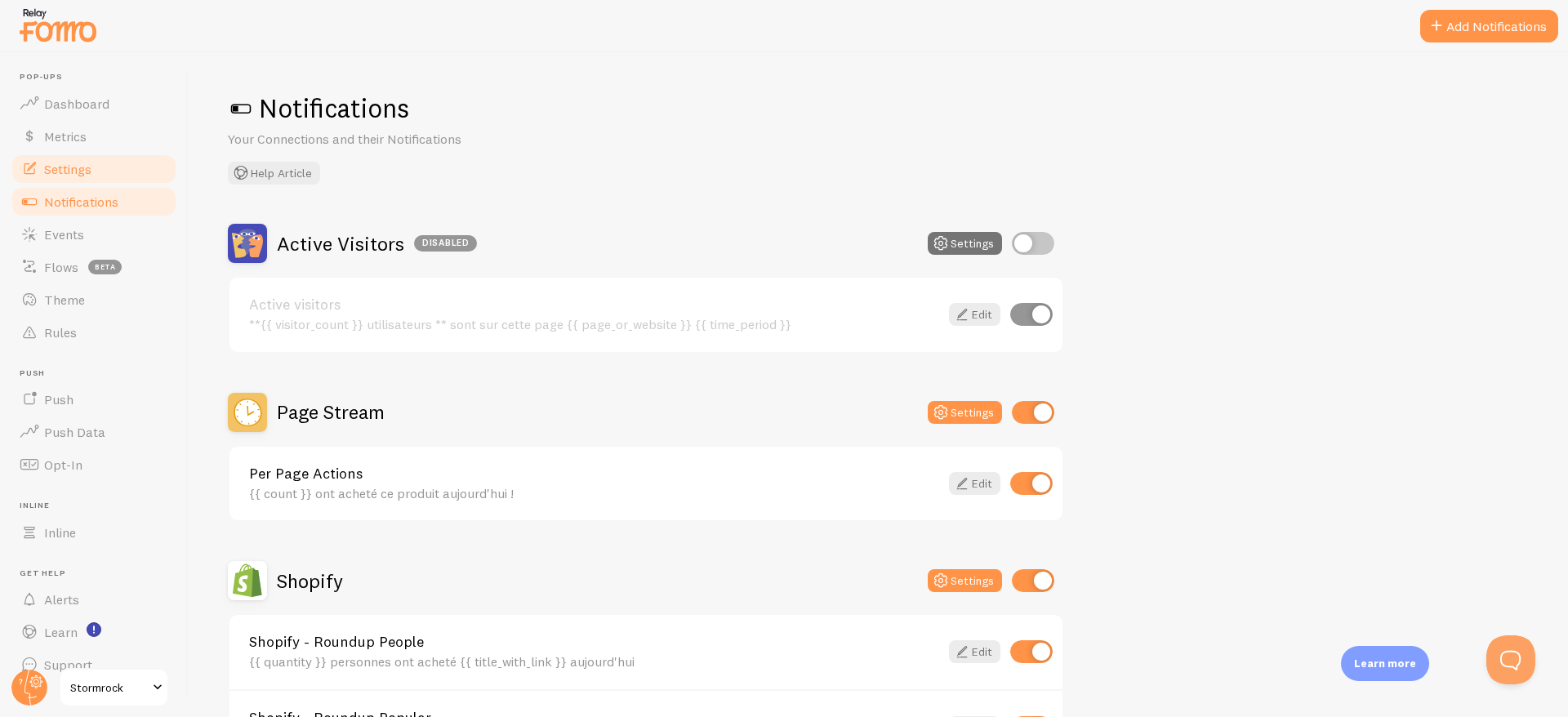
click at [52, 173] on span "Settings" at bounding box center [68, 169] width 48 height 16
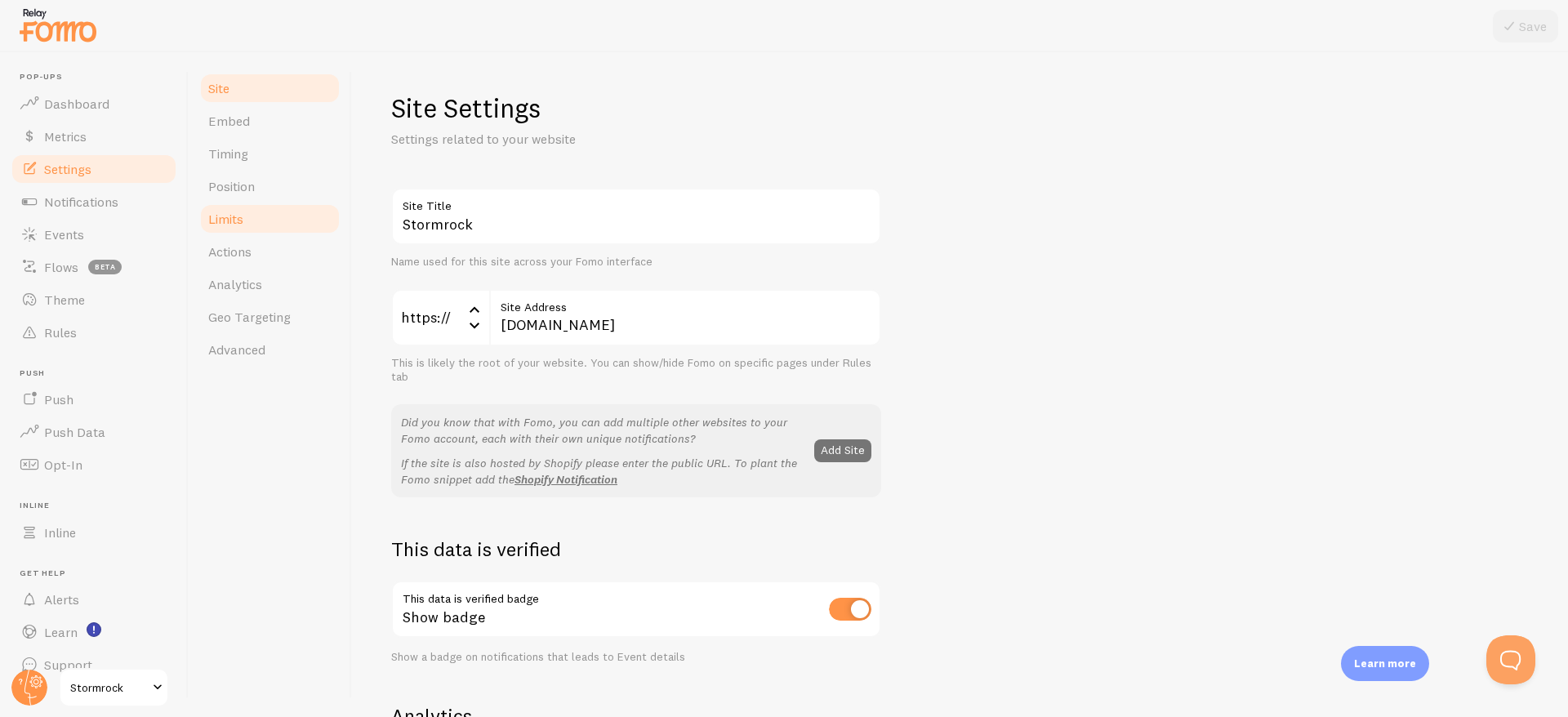
click at [237, 224] on span "Limits" at bounding box center [225, 218] width 35 height 16
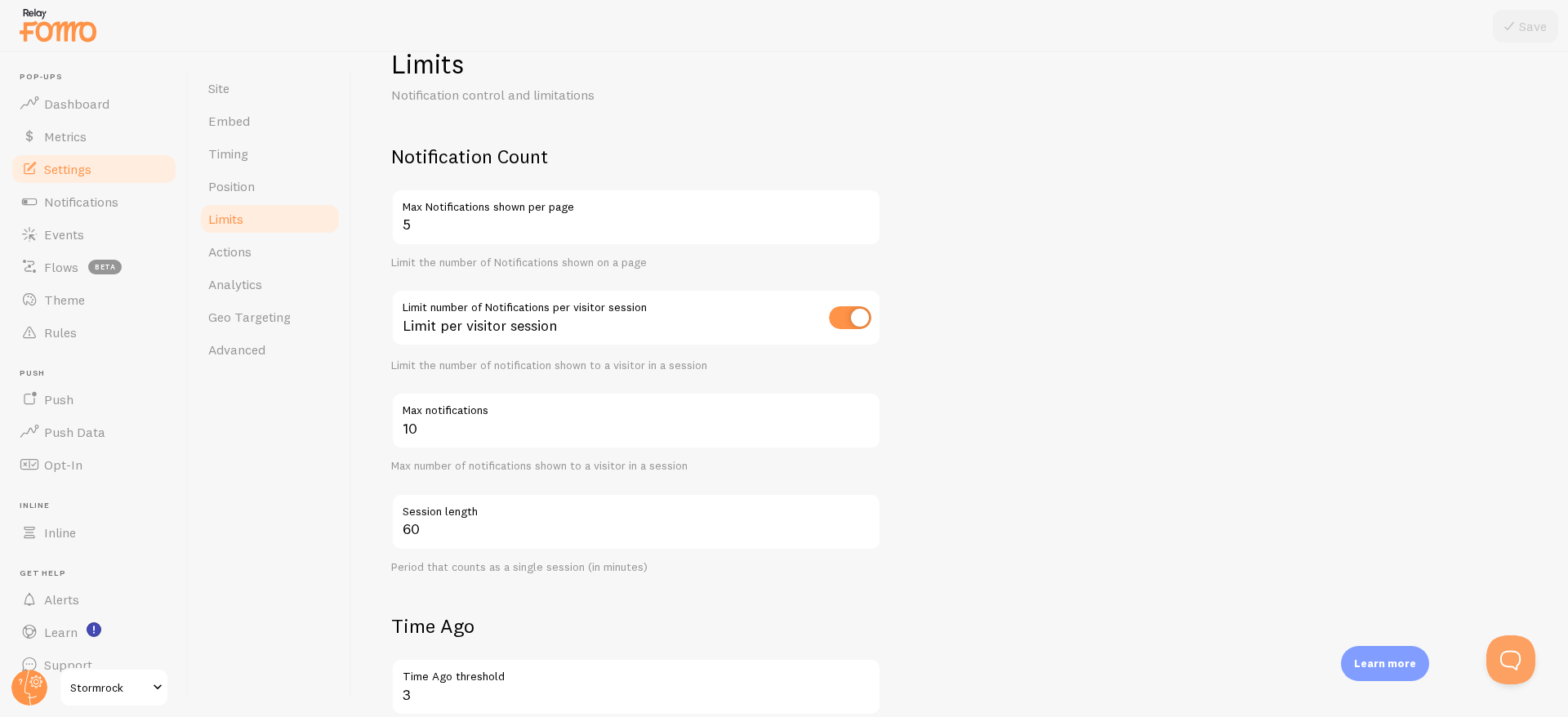
scroll to position [52, 0]
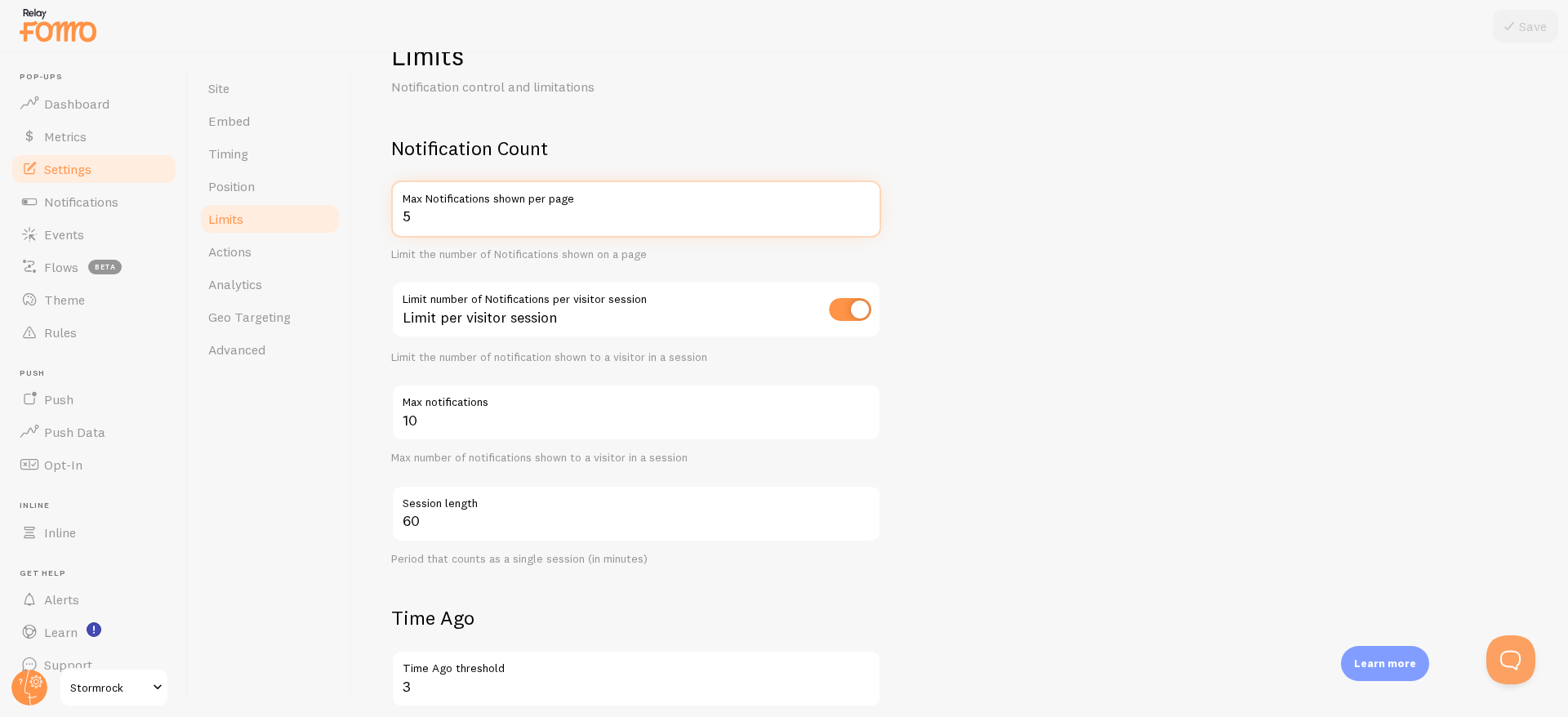
click at [427, 207] on input "5" at bounding box center [636, 209] width 490 height 57
type input "3"
type input "2"
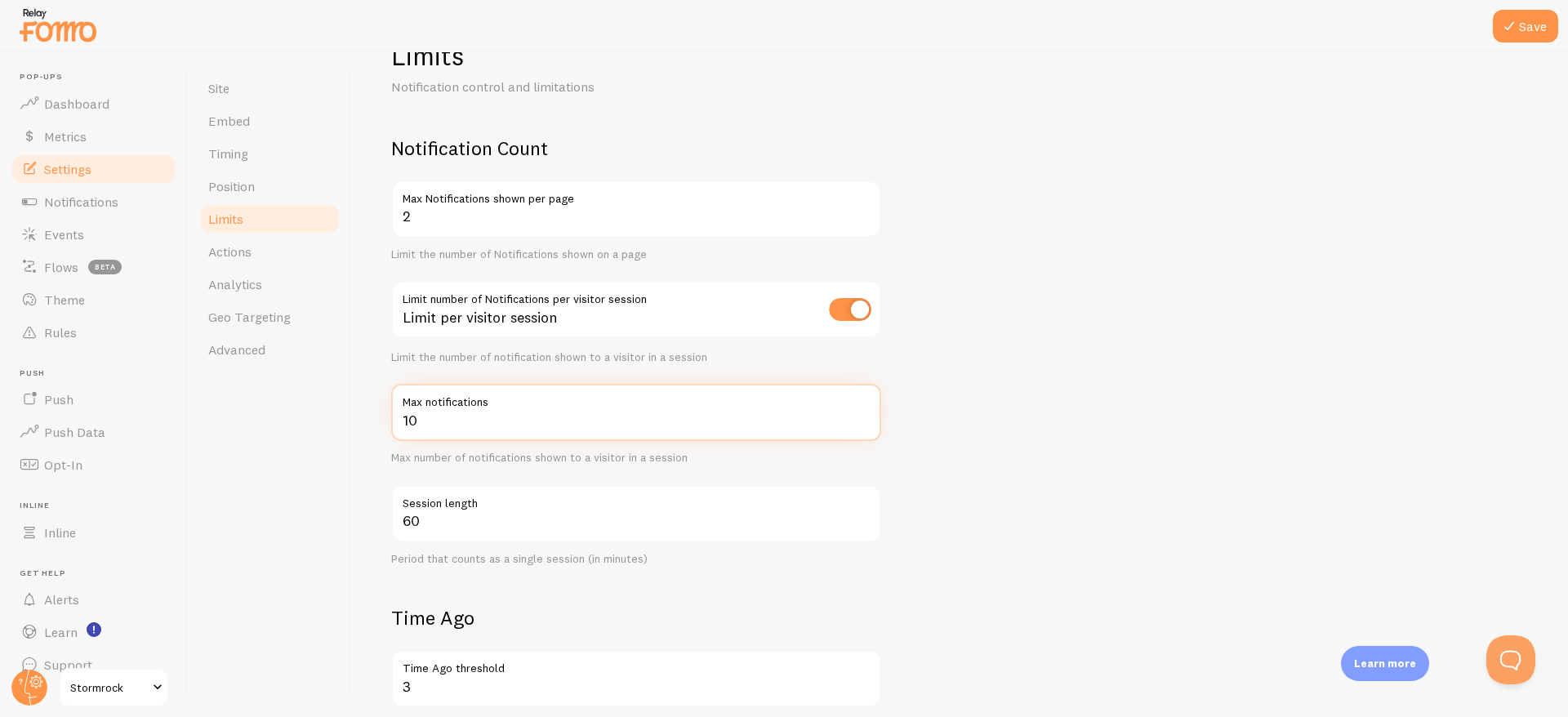
click at [1092, 388] on form "Notification Count 2 Max Notifications shown per page Limit the number of Notif…" at bounding box center [961, 616] width 1138 height 963
click at [1531, 23] on button "Save" at bounding box center [1525, 26] width 66 height 32
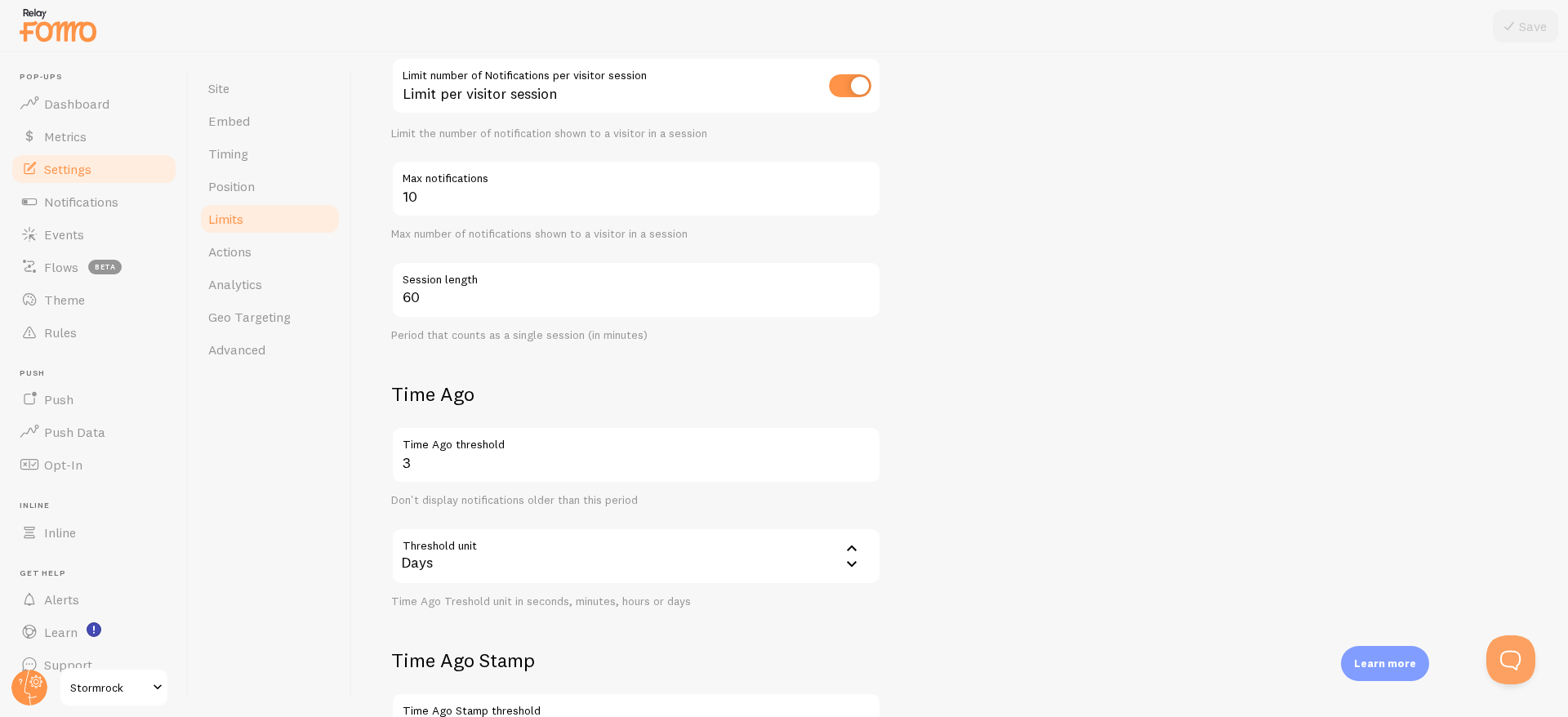
scroll to position [296, 0]
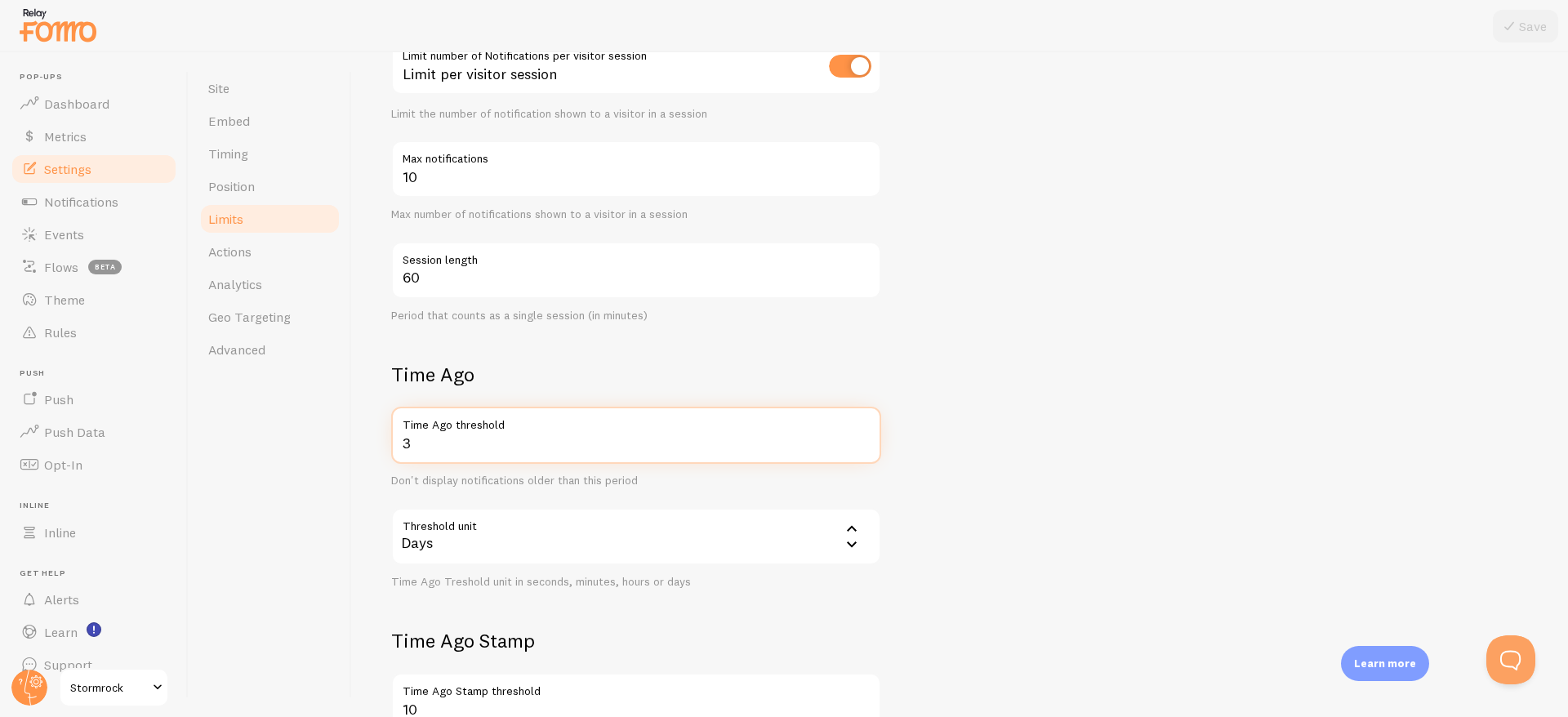
click at [432, 444] on input "3" at bounding box center [636, 435] width 490 height 57
click at [491, 476] on div "Don't display notifications older than this period" at bounding box center [636, 480] width 490 height 14
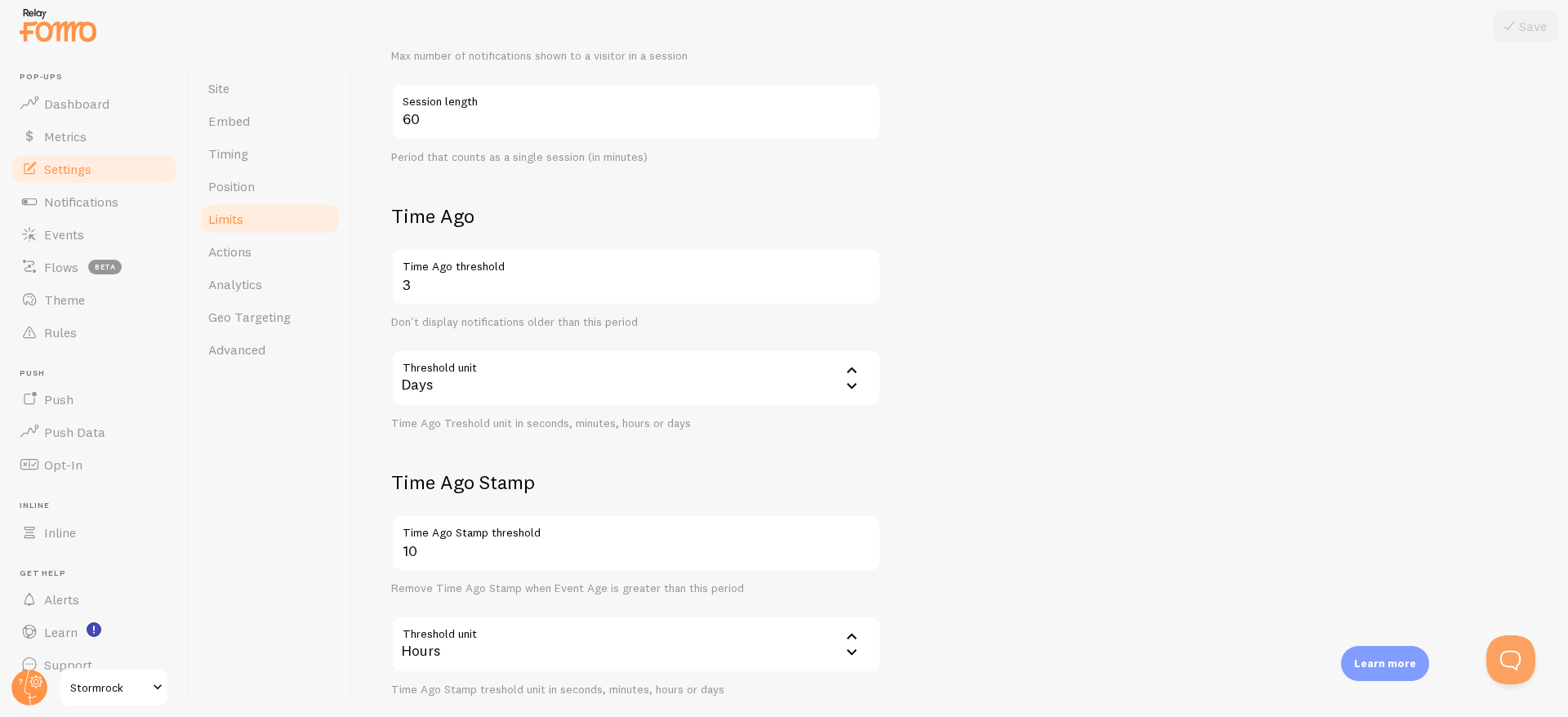
scroll to position [543, 0]
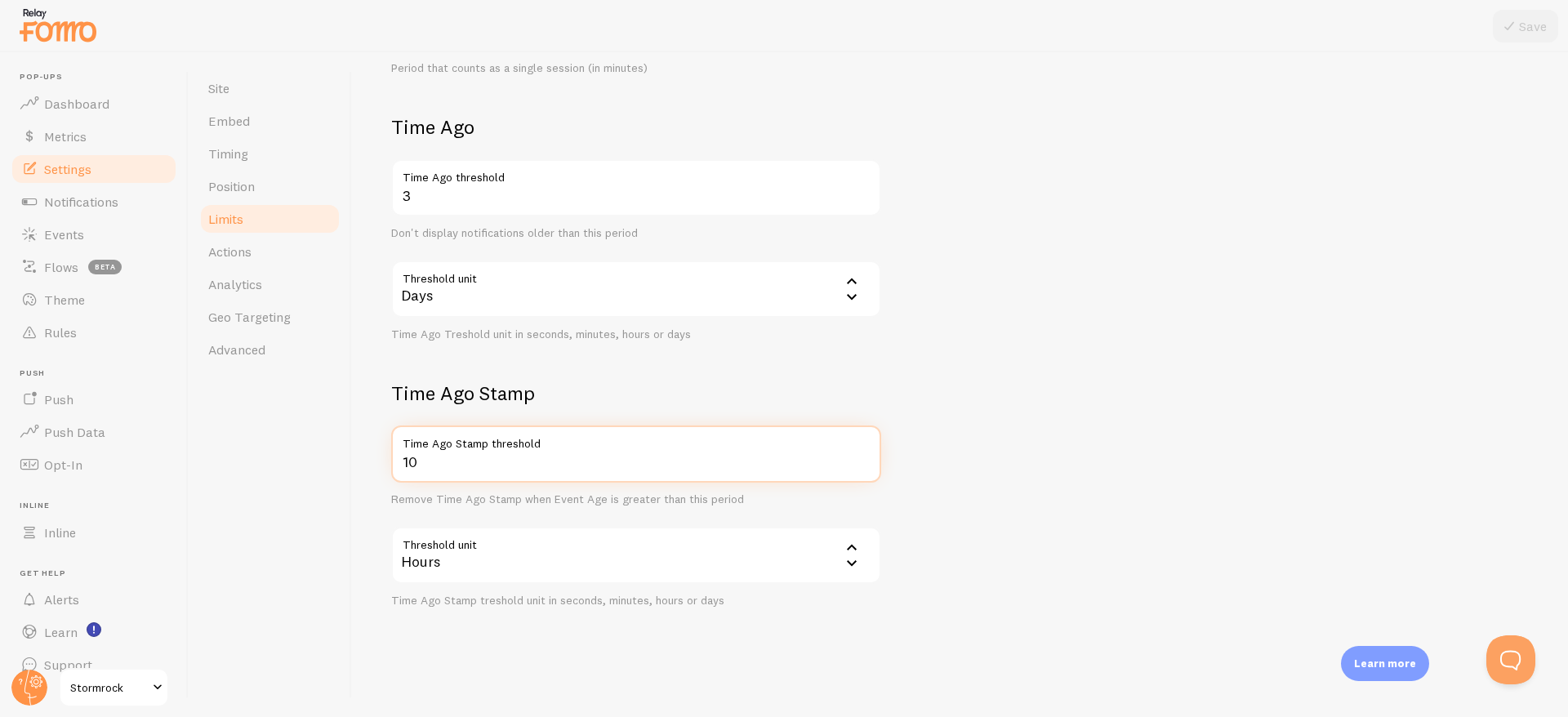
drag, startPoint x: 446, startPoint y: 452, endPoint x: 381, endPoint y: 454, distance: 65.0
click at [382, 454] on div "Limits Notification control and limitations Notification Count 2 Max Notificati…" at bounding box center [961, 384] width 1217 height 664
type input "4"
click at [254, 585] on div "Site Embed Timing Position Limits Actions Analytics Geo Targeting Advanced" at bounding box center [270, 384] width 163 height 664
click at [437, 560] on div "Hours" at bounding box center [636, 555] width 490 height 57
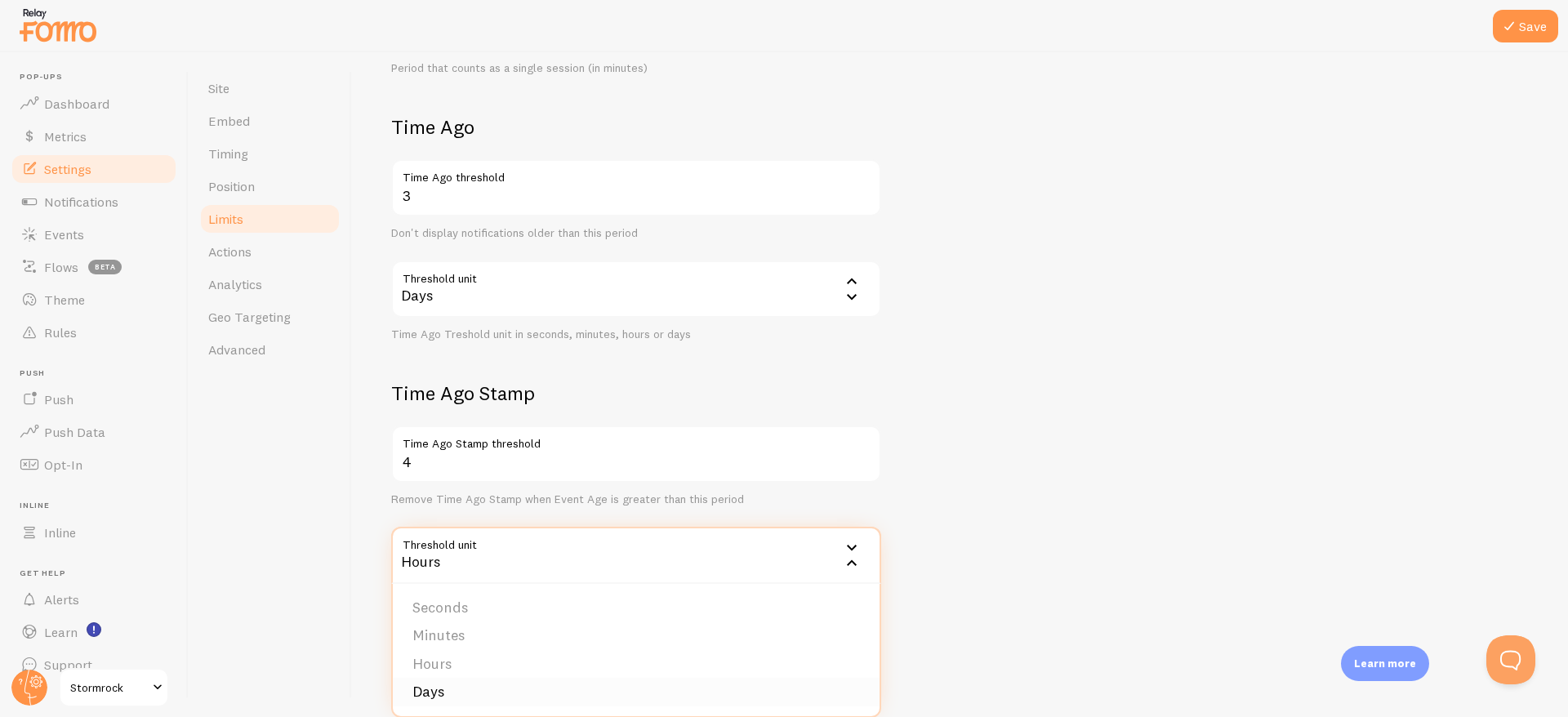
click at [444, 692] on li "Days" at bounding box center [636, 692] width 487 height 29
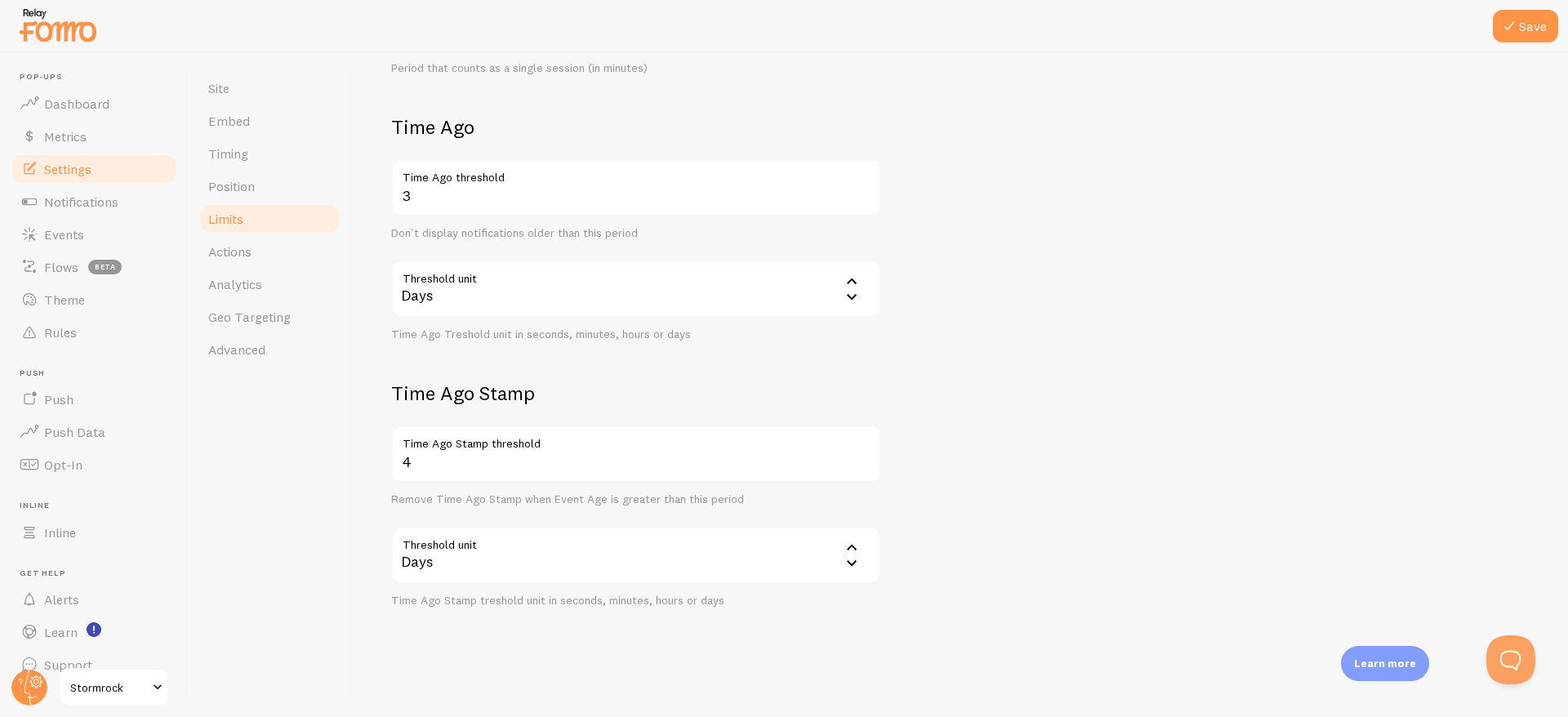
click at [996, 569] on form "Notification Count 2 Max Notifications shown per page Limit the number of Notif…" at bounding box center [961, 126] width 1138 height 963
click at [1526, 17] on button "Save" at bounding box center [1525, 26] width 66 height 32
click at [282, 254] on link "Actions" at bounding box center [270, 252] width 143 height 32
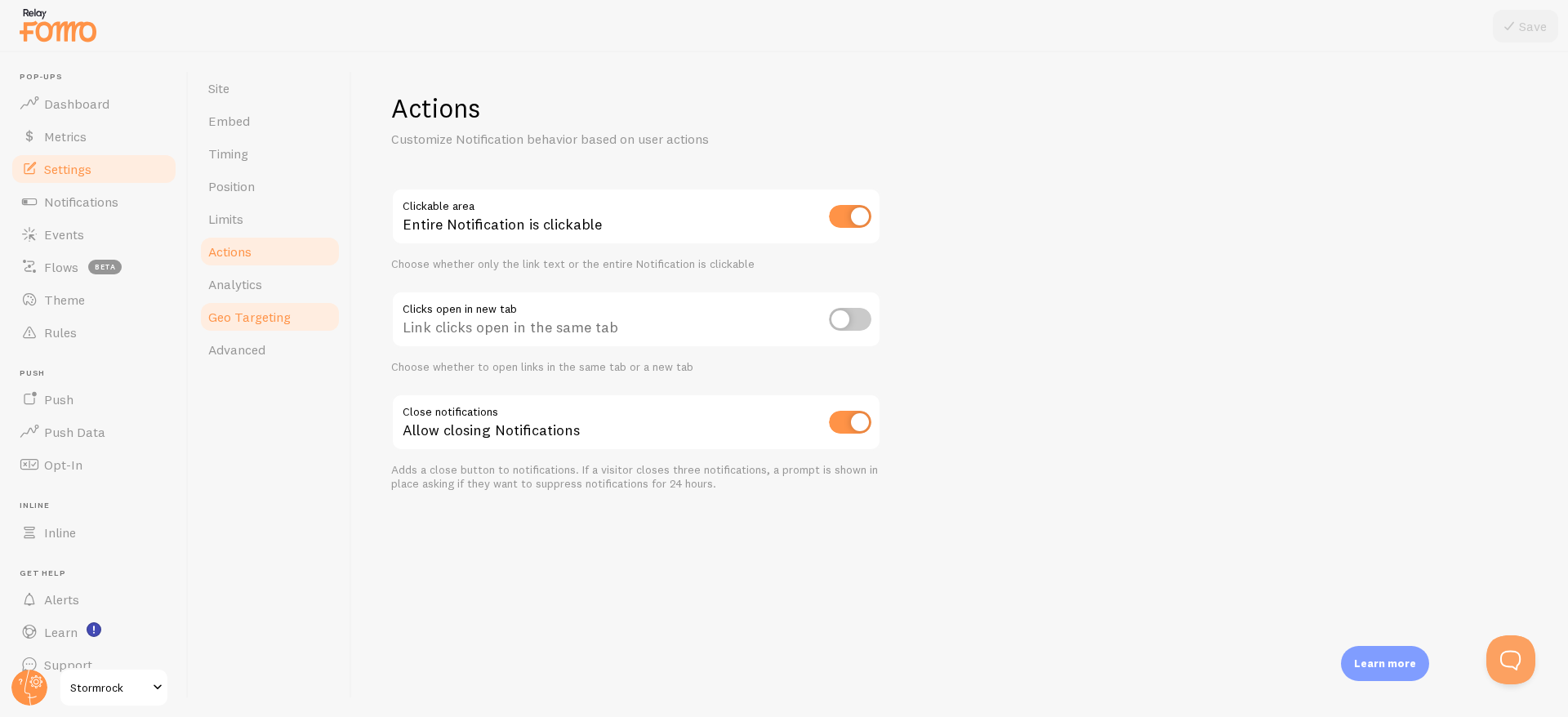
click at [258, 305] on link "Geo Targeting" at bounding box center [270, 316] width 143 height 32
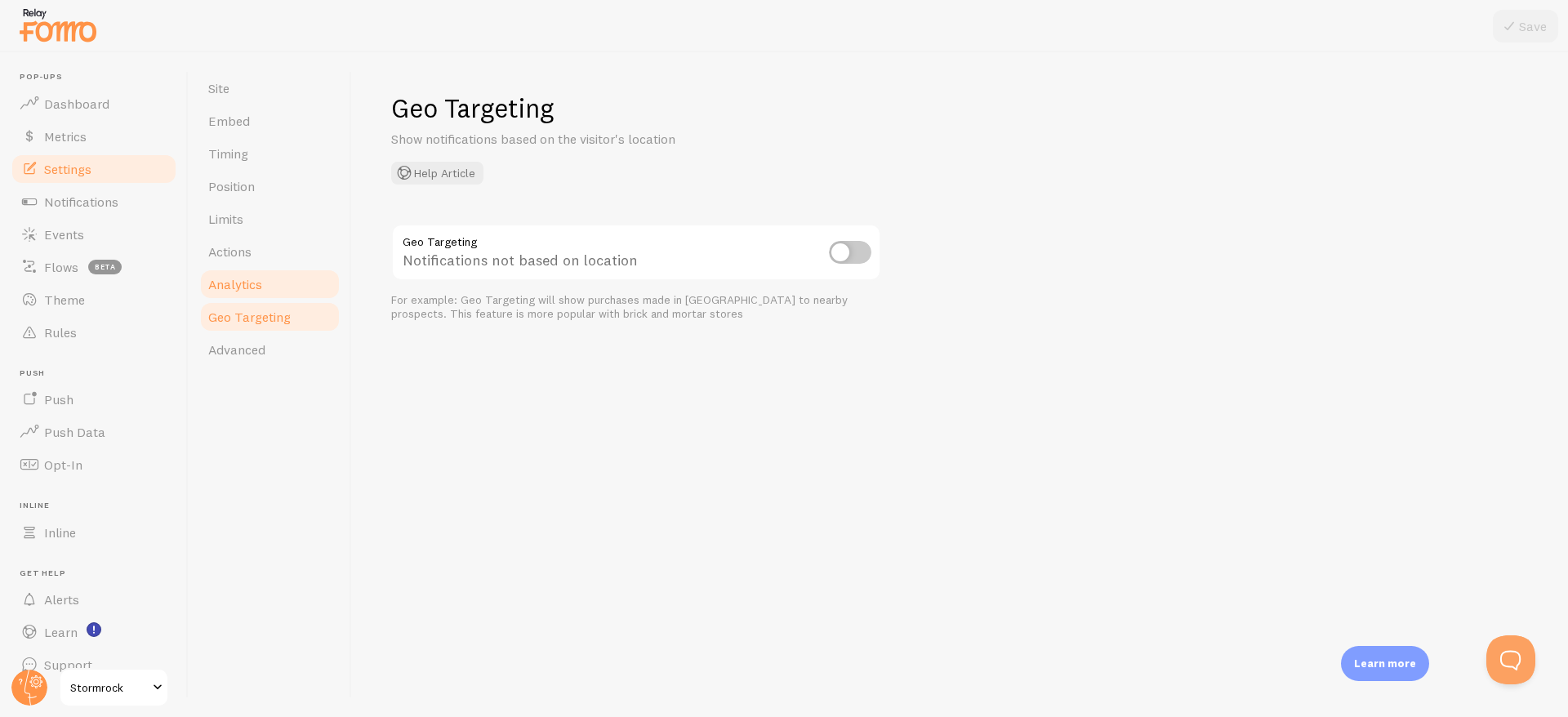
click at [248, 286] on span "Analytics" at bounding box center [235, 284] width 54 height 16
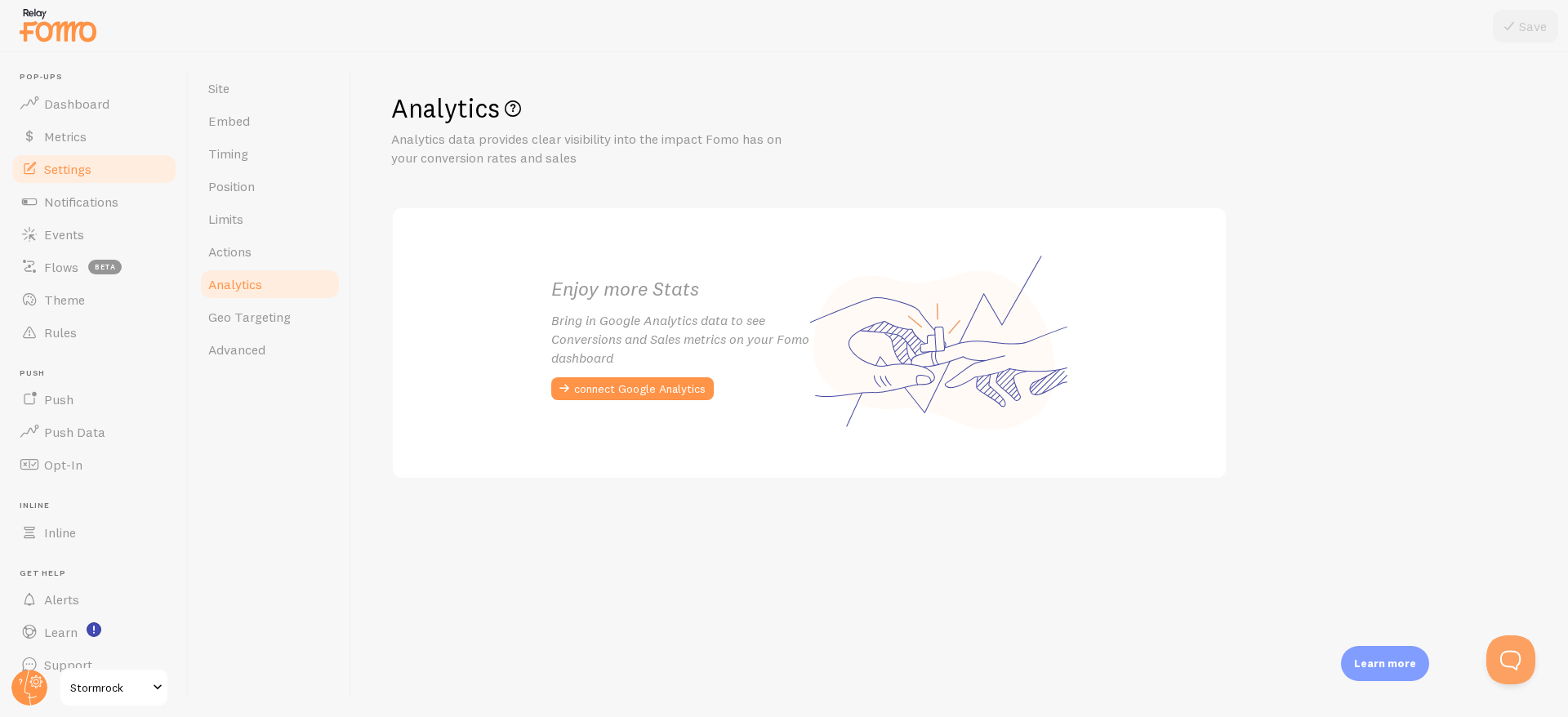
click at [237, 373] on div "Site Embed Timing Position Limits Actions Analytics Geo Targeting Advanced" at bounding box center [270, 384] width 163 height 664
click at [241, 355] on span "Advanced" at bounding box center [236, 349] width 57 height 16
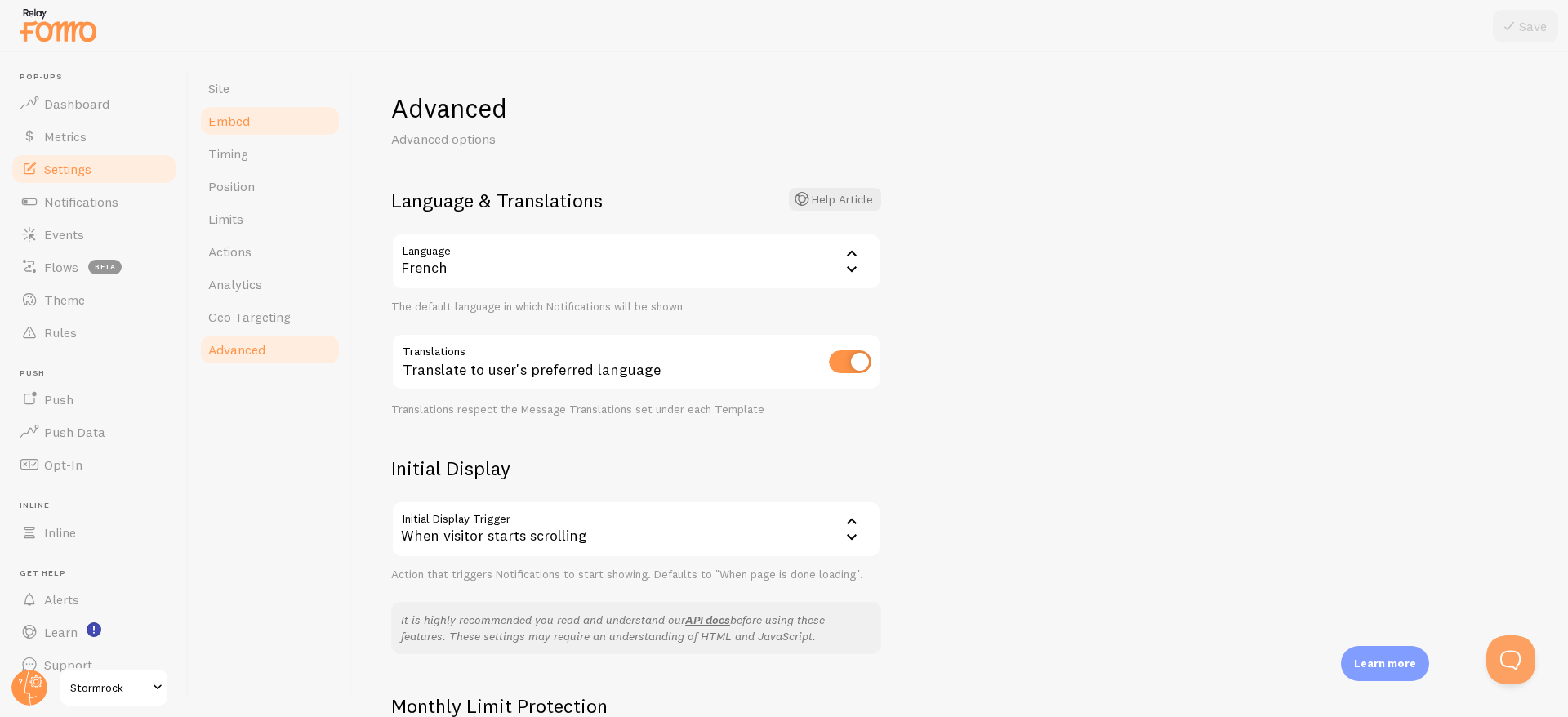
click at [245, 117] on span "Embed" at bounding box center [229, 120] width 42 height 16
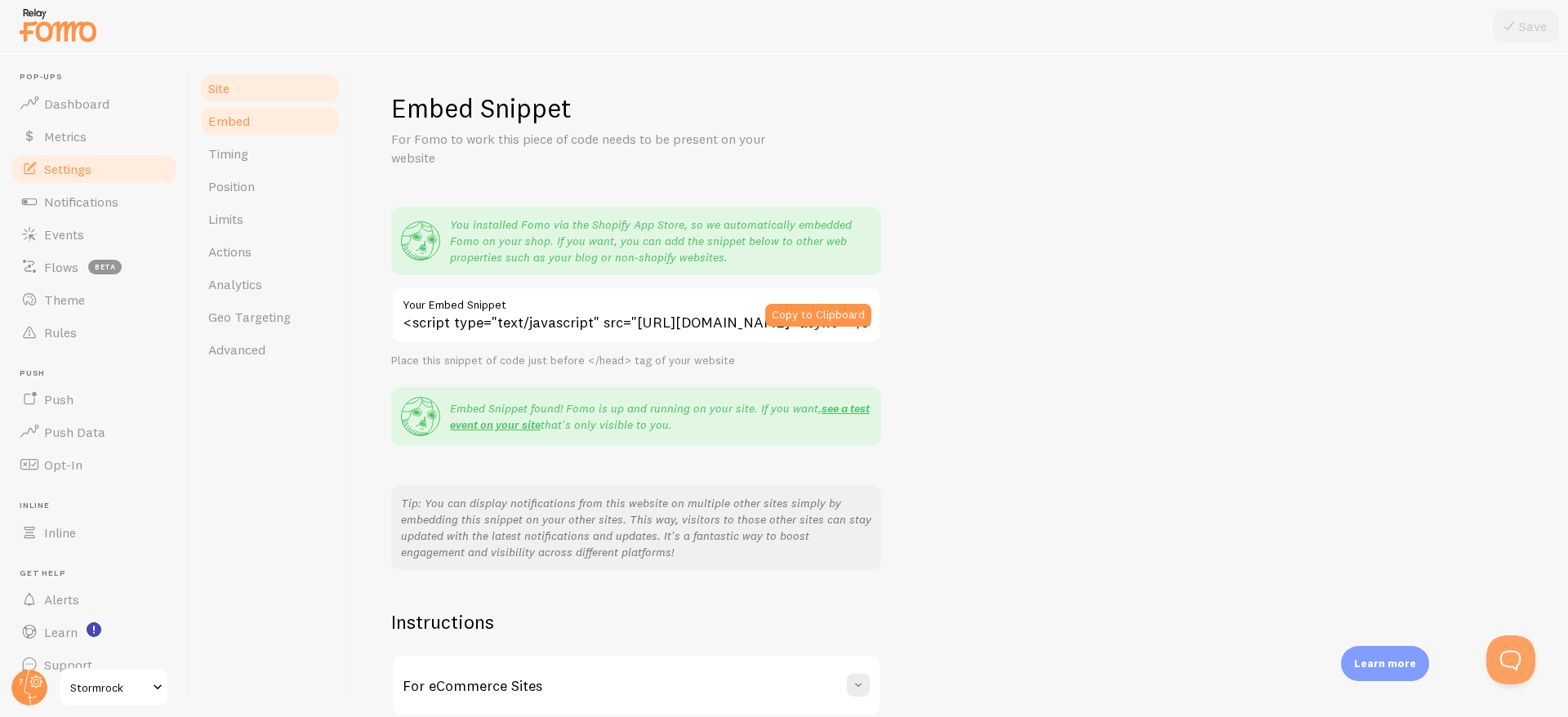
click at [237, 95] on link "Site" at bounding box center [270, 88] width 143 height 32
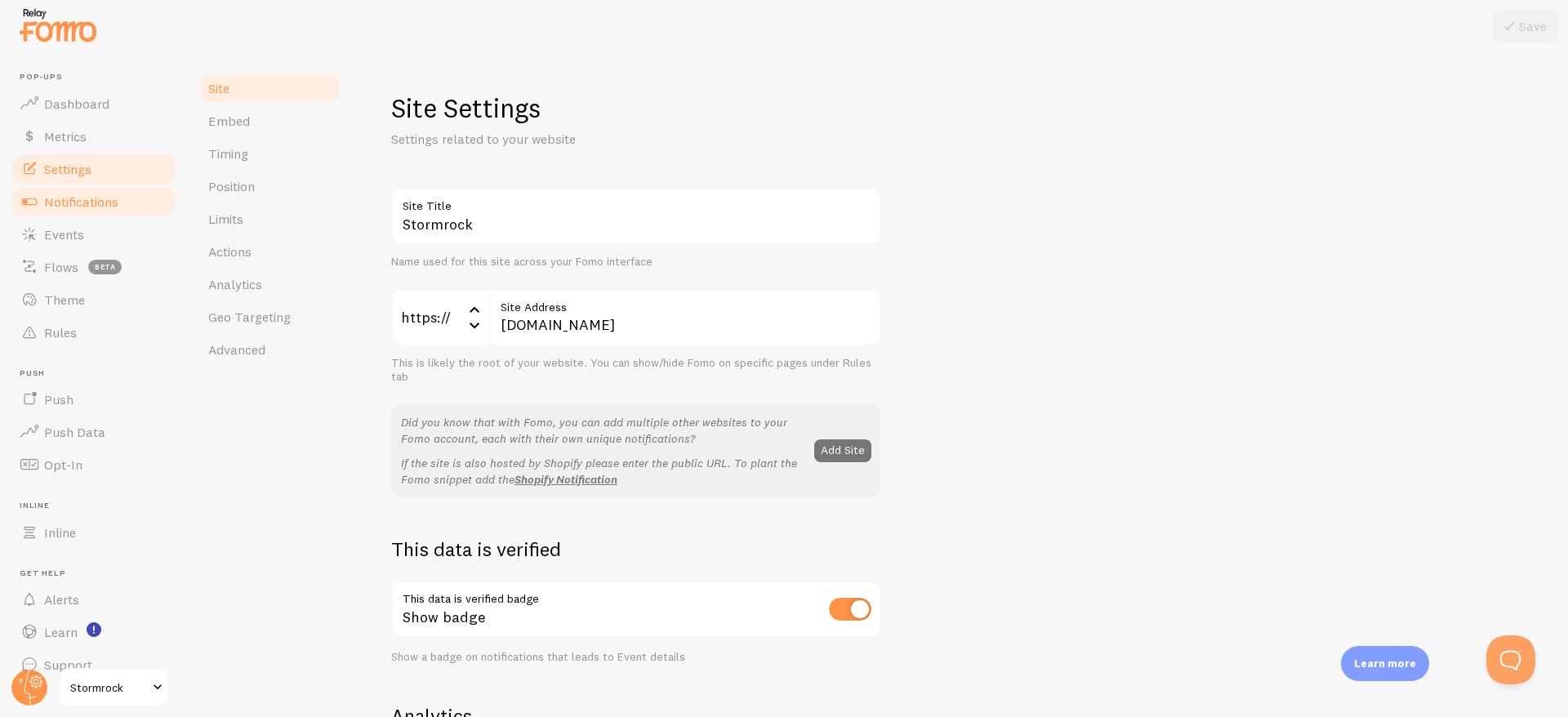
click at [62, 200] on span "Notifications" at bounding box center [81, 201] width 74 height 16
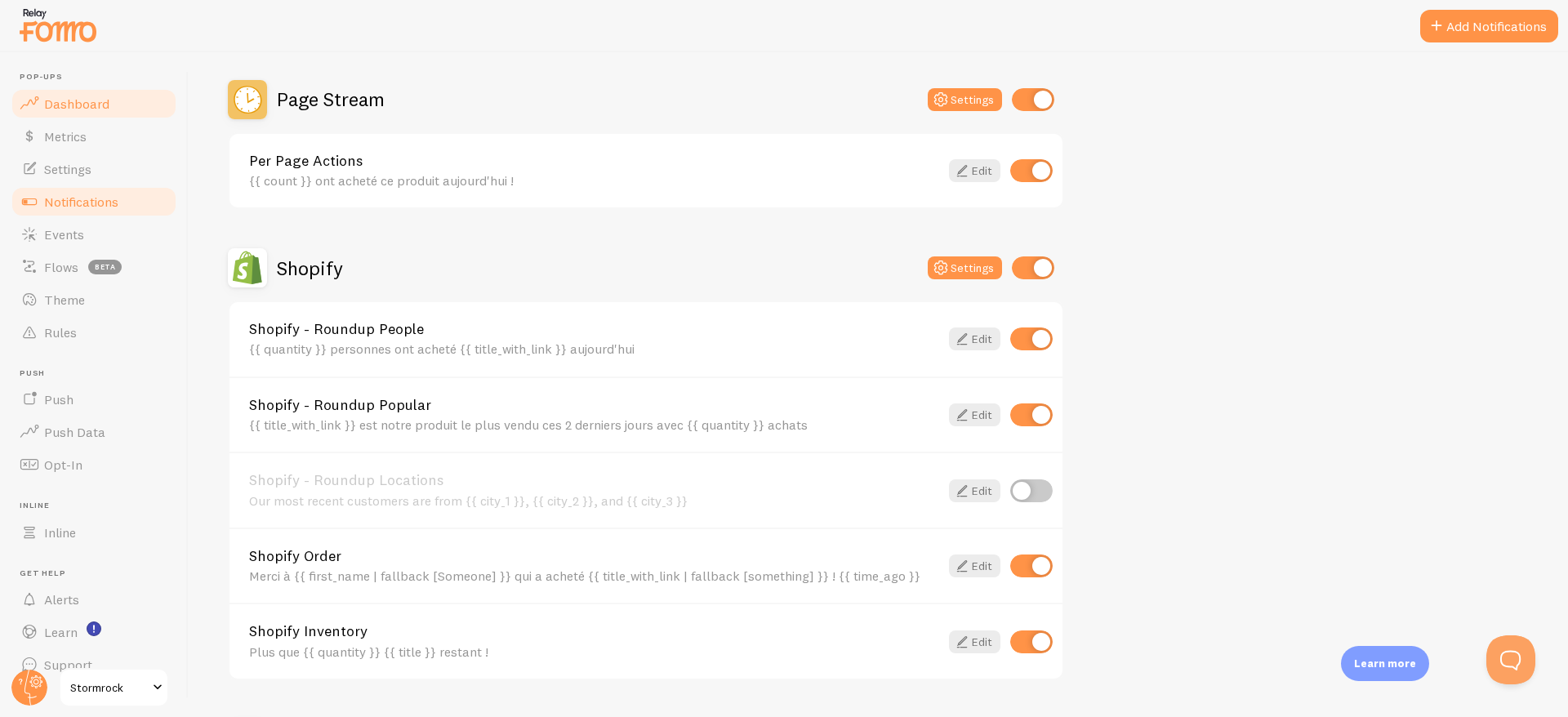
click at [76, 106] on span "Dashboard" at bounding box center [77, 103] width 66 height 16
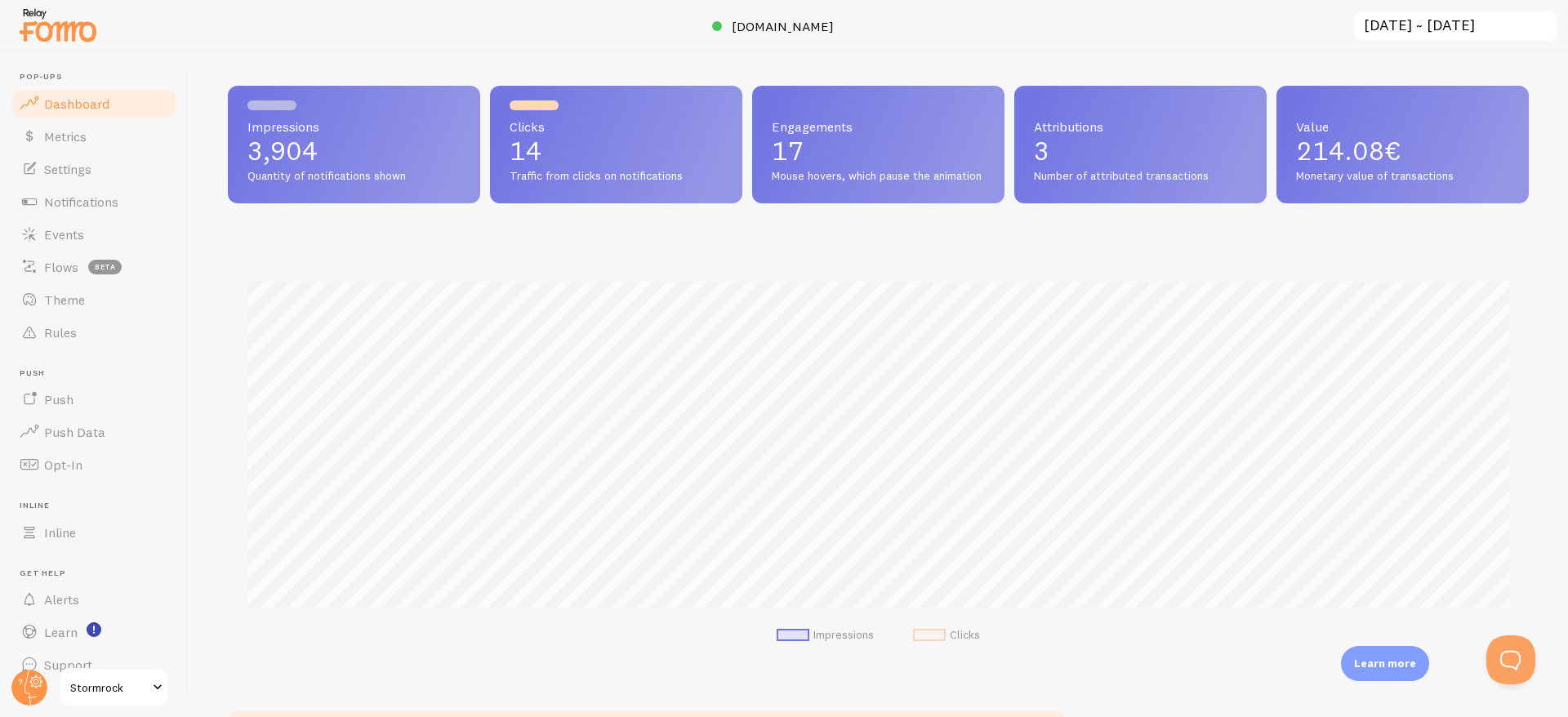
scroll to position [31, 0]
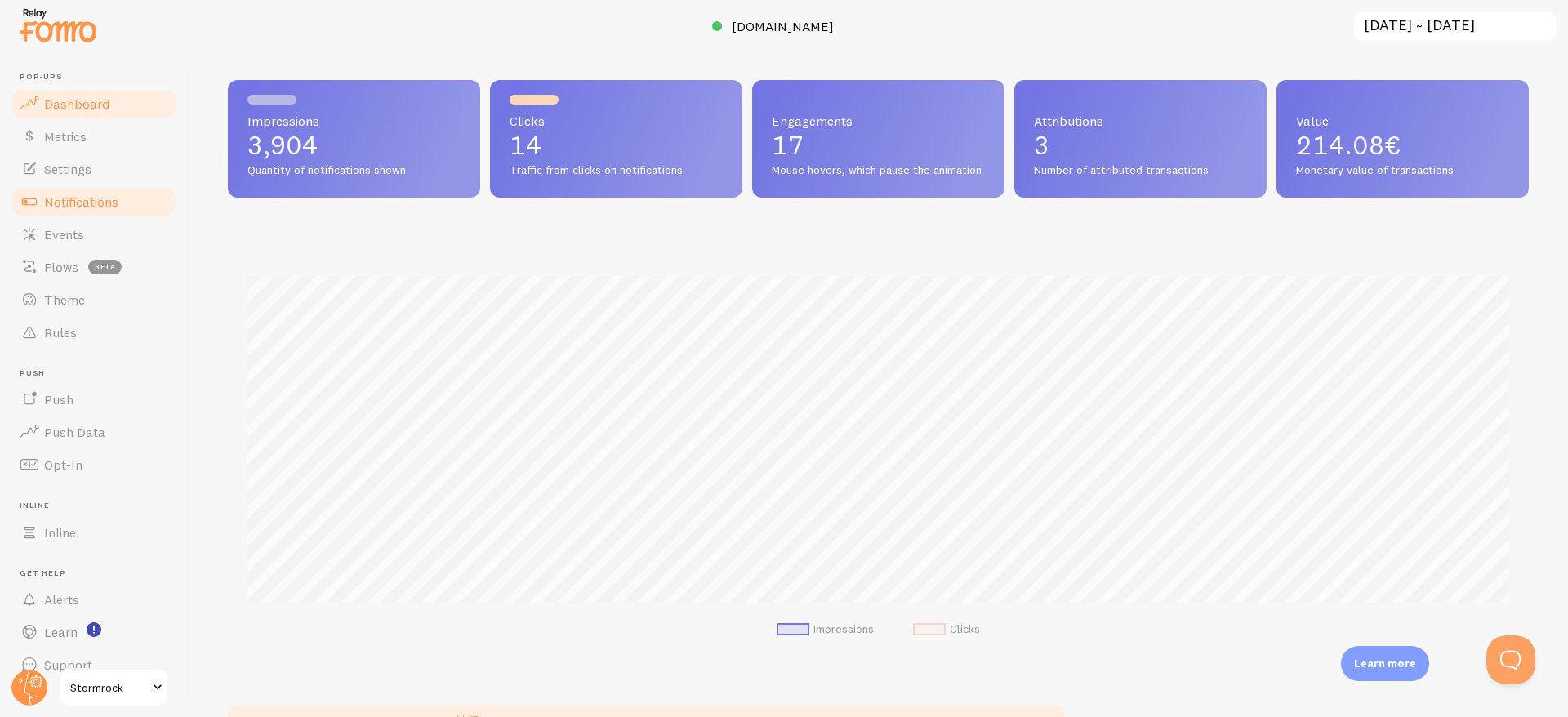
click at [106, 211] on link "Notifications" at bounding box center [93, 201] width 168 height 32
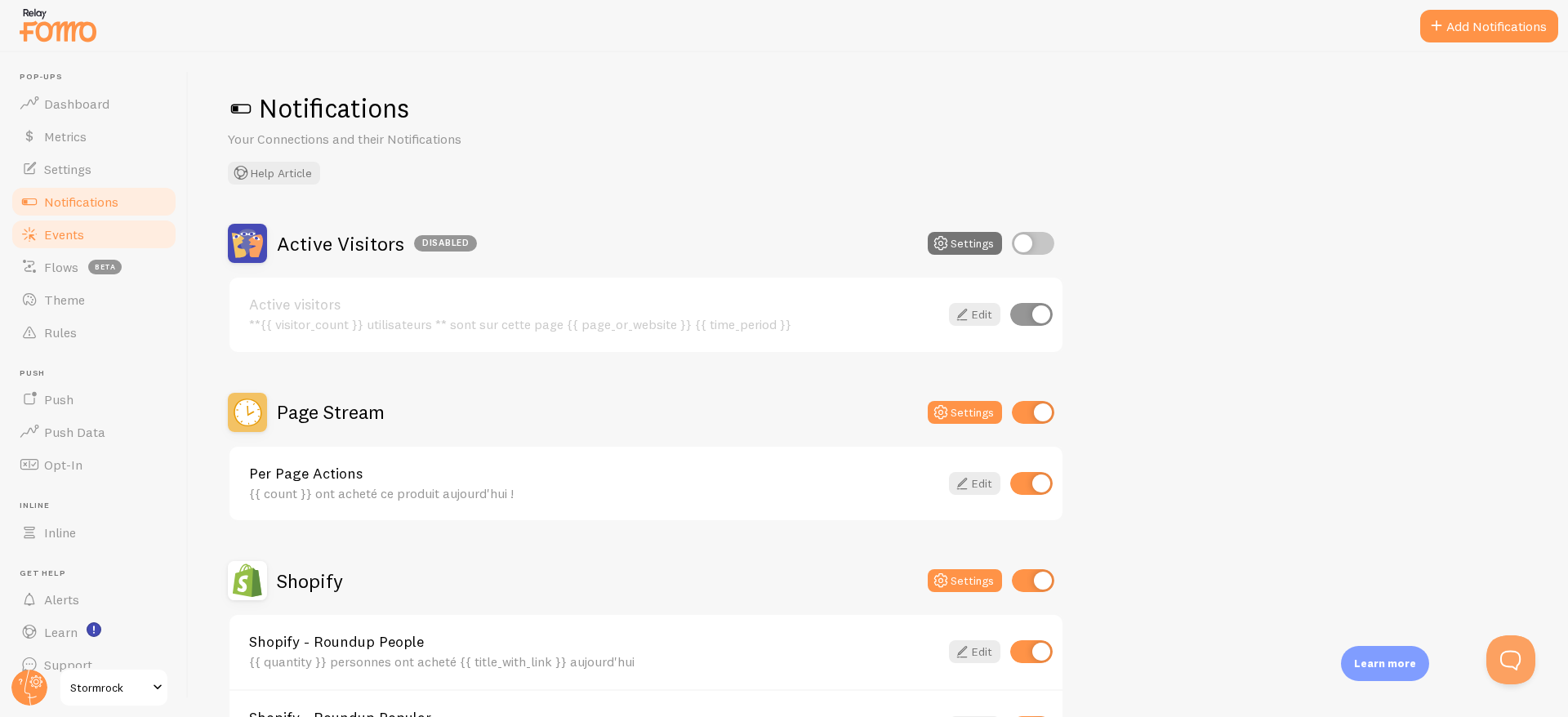
click at [93, 236] on link "Events" at bounding box center [93, 234] width 168 height 32
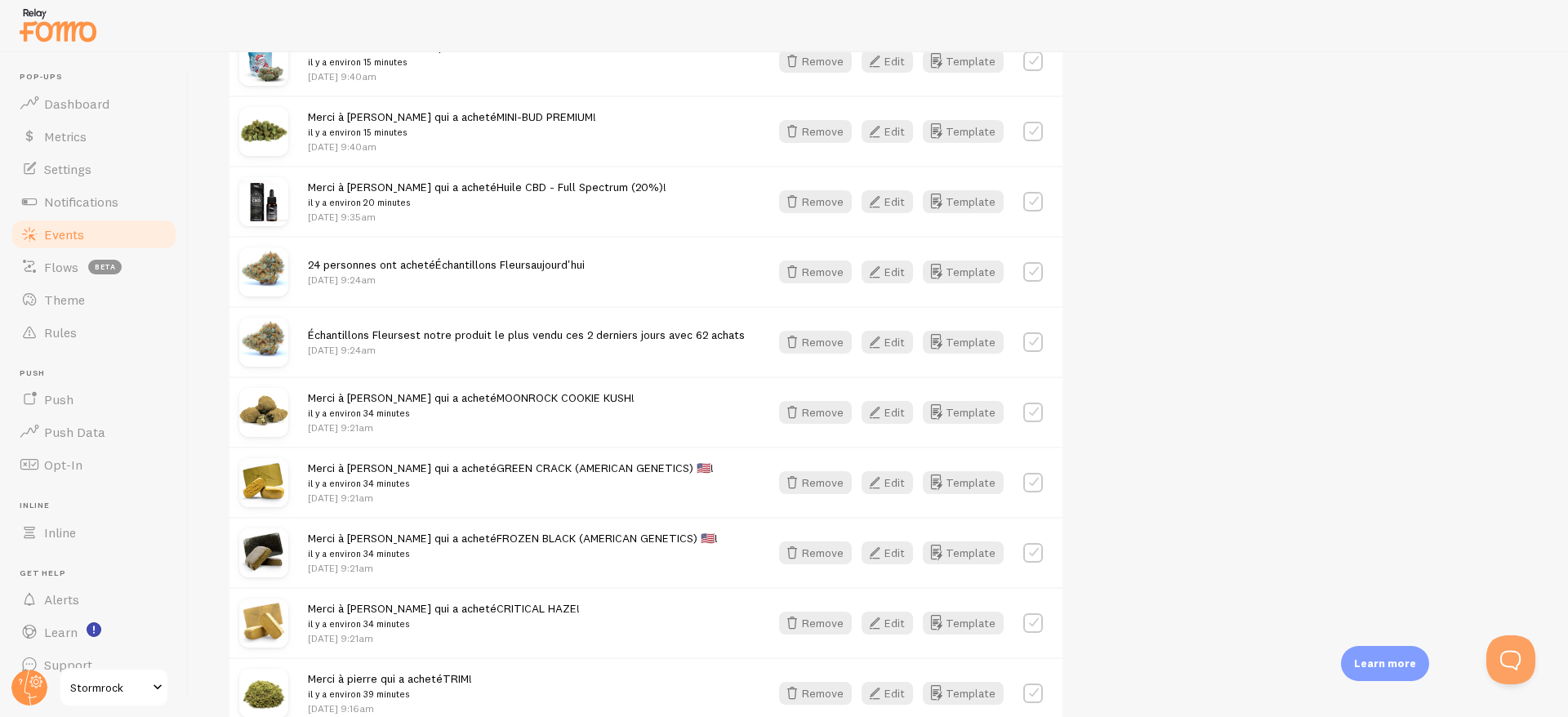
scroll to position [556, 0]
click at [360, 353] on p "Sep 2nd @ 9:24am" at bounding box center [526, 352] width 437 height 14
drag, startPoint x: 303, startPoint y: 333, endPoint x: 373, endPoint y: 336, distance: 70.1
click at [373, 336] on div "Échantillons Fleurs est notre produit le plus vendu ces 2 derniers jours avec 6…" at bounding box center [646, 344] width 833 height 70
copy link "Échantillons"
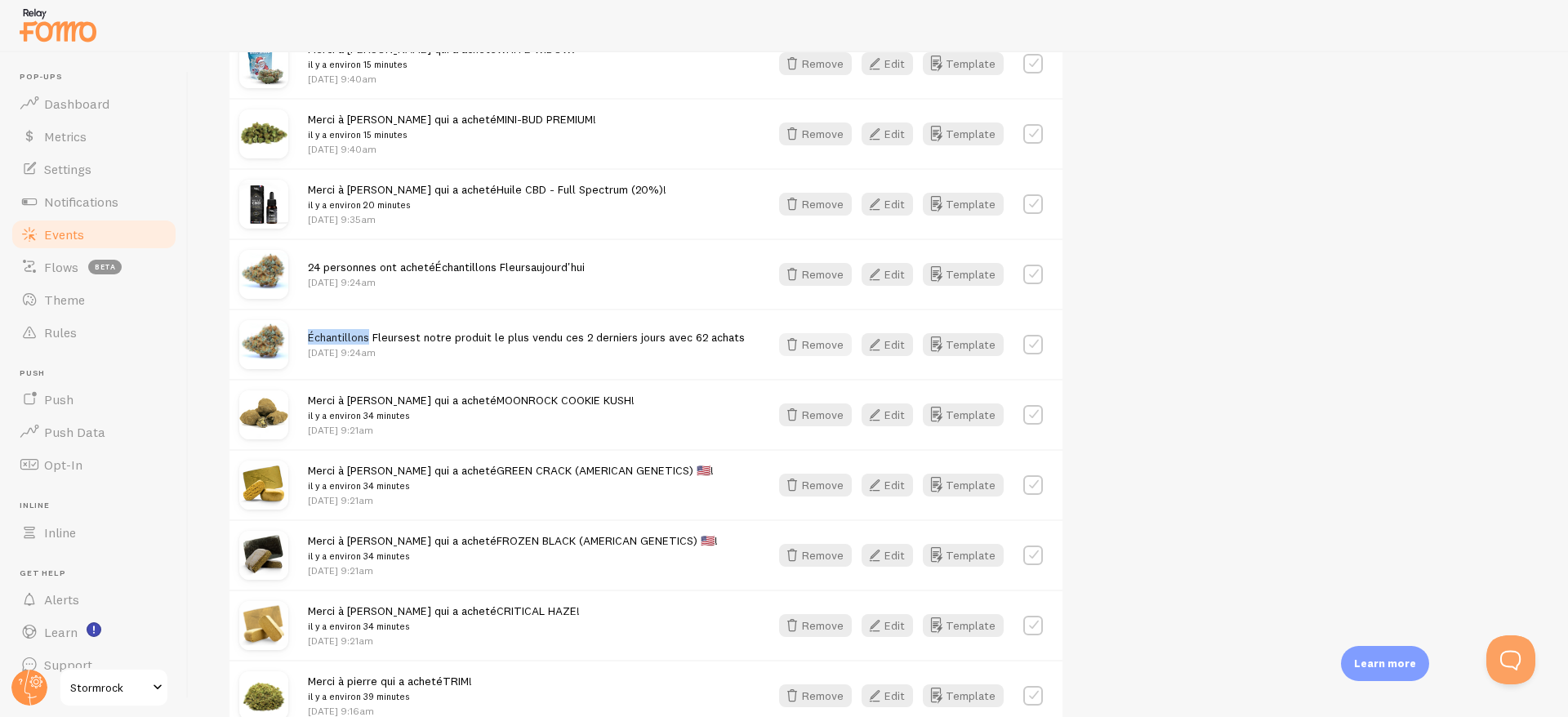
click at [802, 343] on icon "button" at bounding box center [792, 344] width 20 height 20
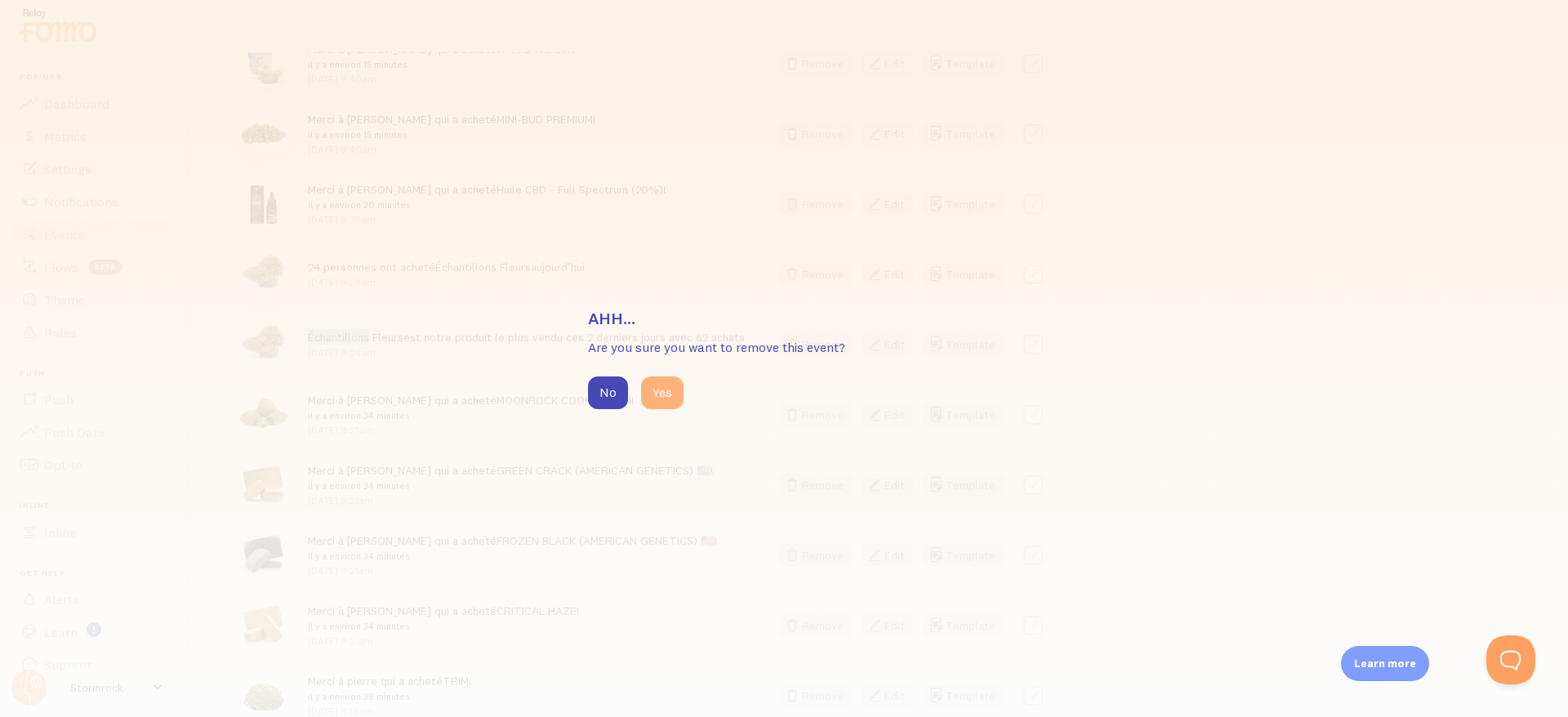
click at [659, 394] on button "Yes" at bounding box center [663, 392] width 43 height 32
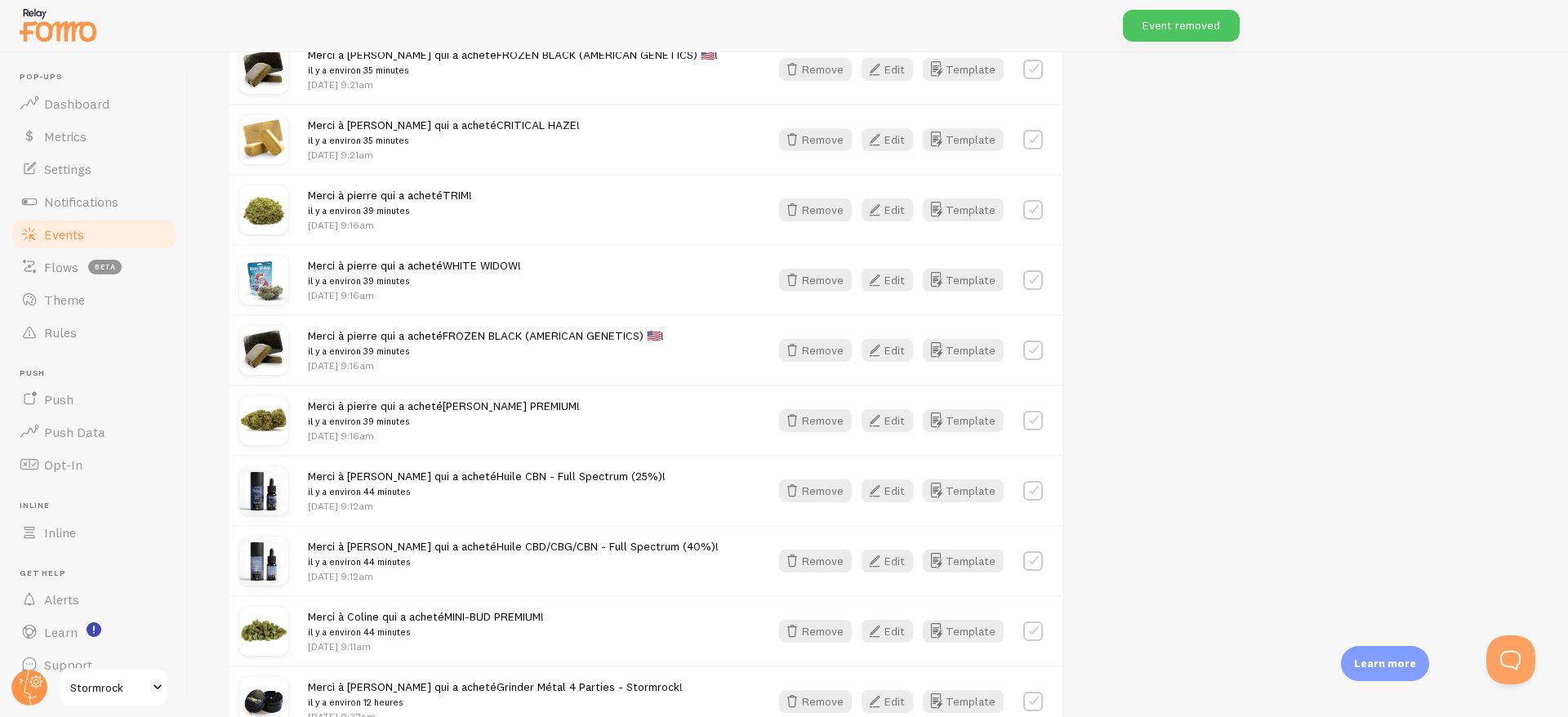
scroll to position [1035, 0]
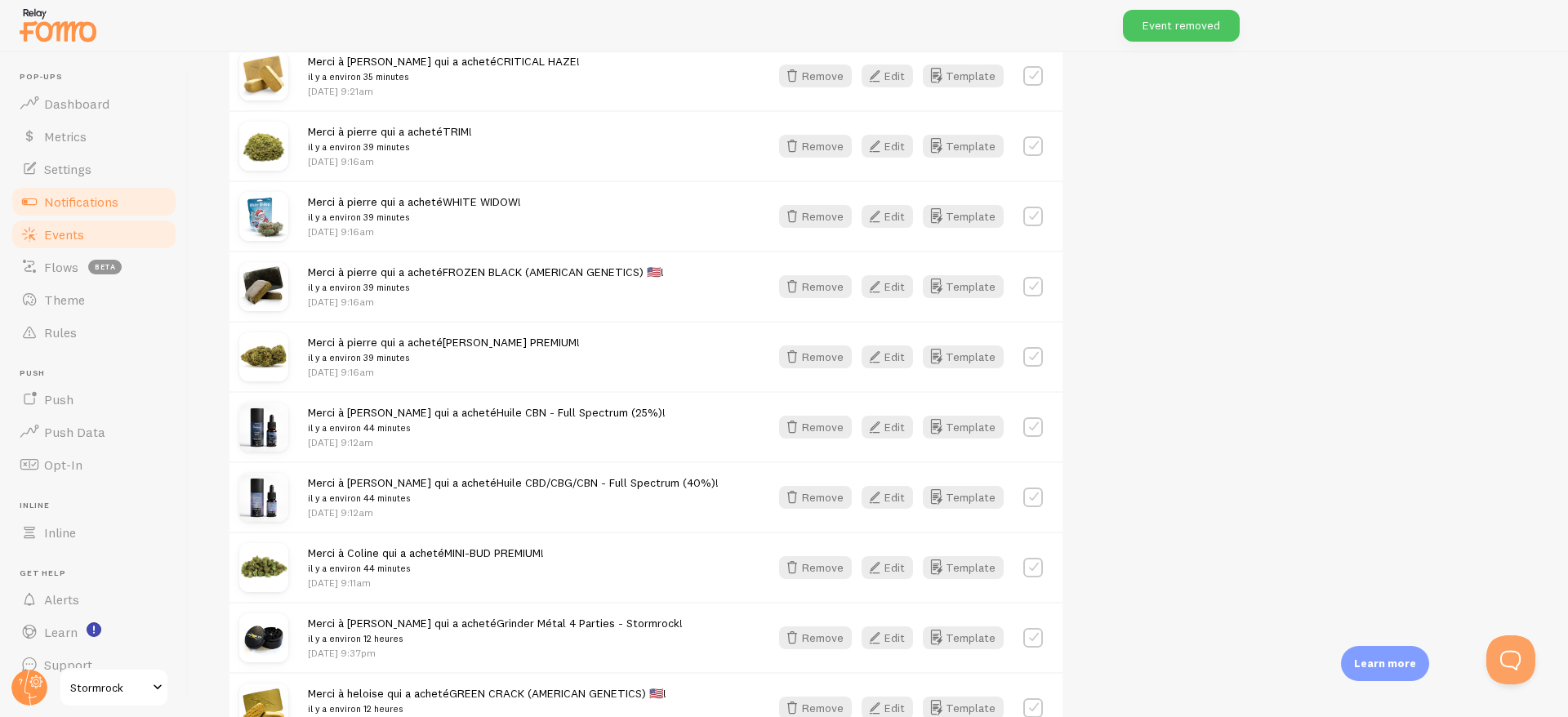
click at [84, 194] on span "Notifications" at bounding box center [81, 201] width 74 height 16
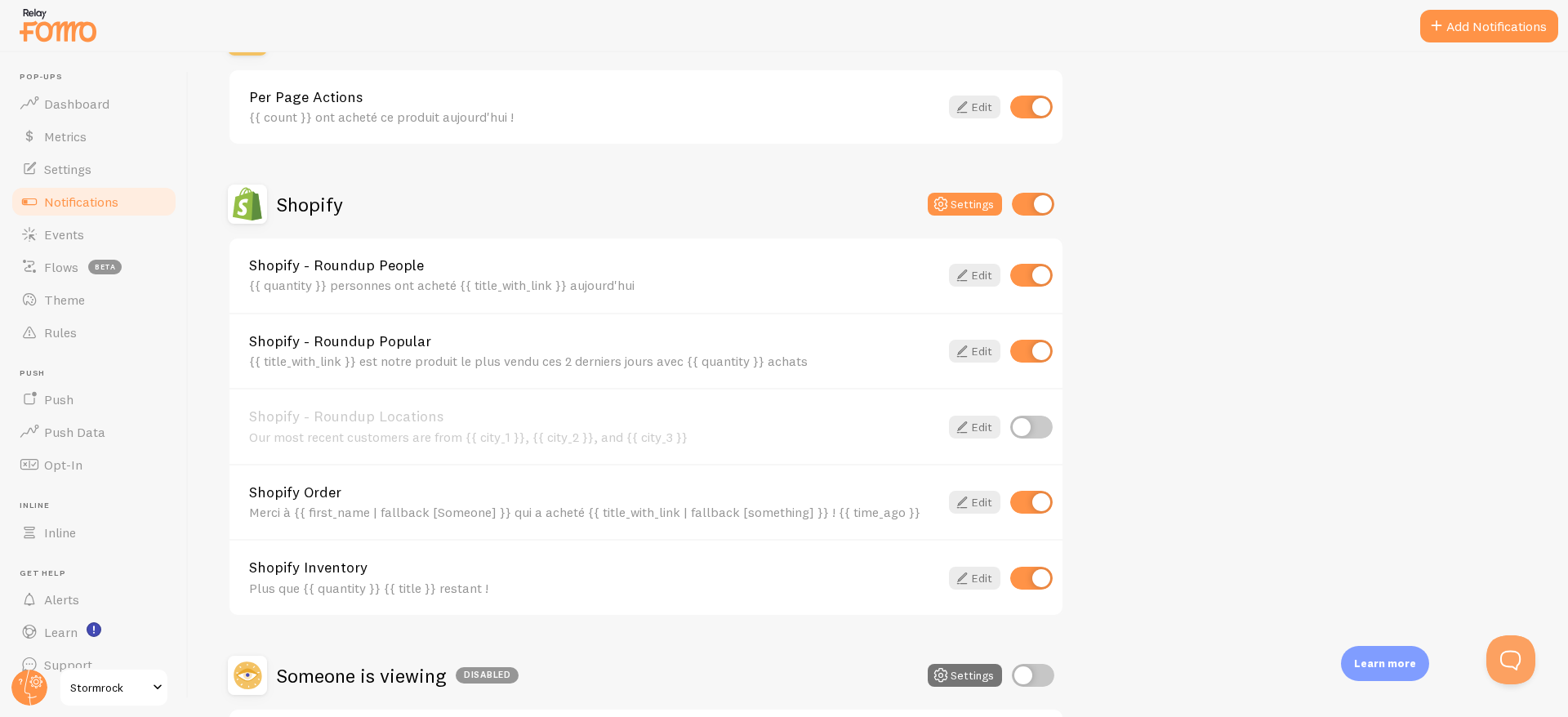
scroll to position [404, 0]
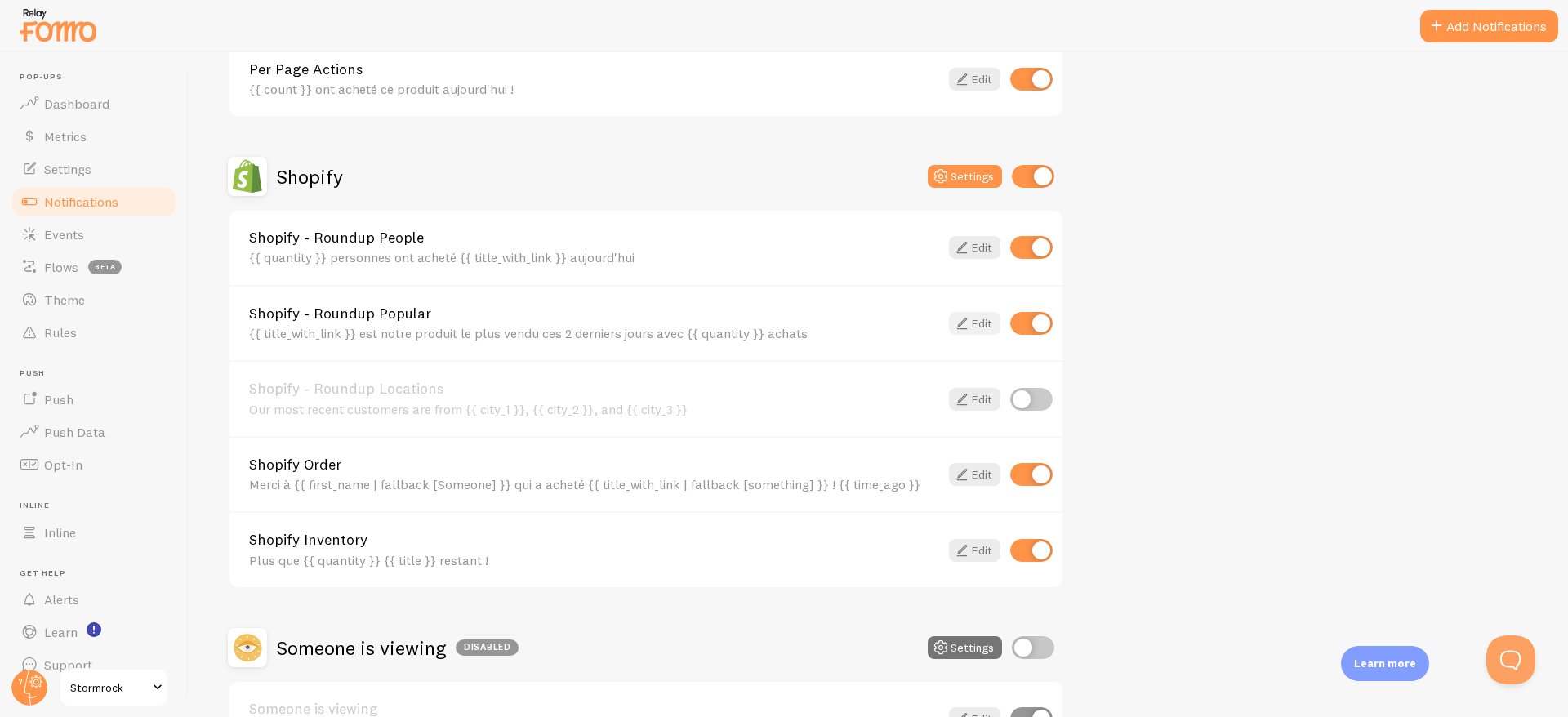
click at [973, 314] on link "Edit" at bounding box center [975, 323] width 51 height 23
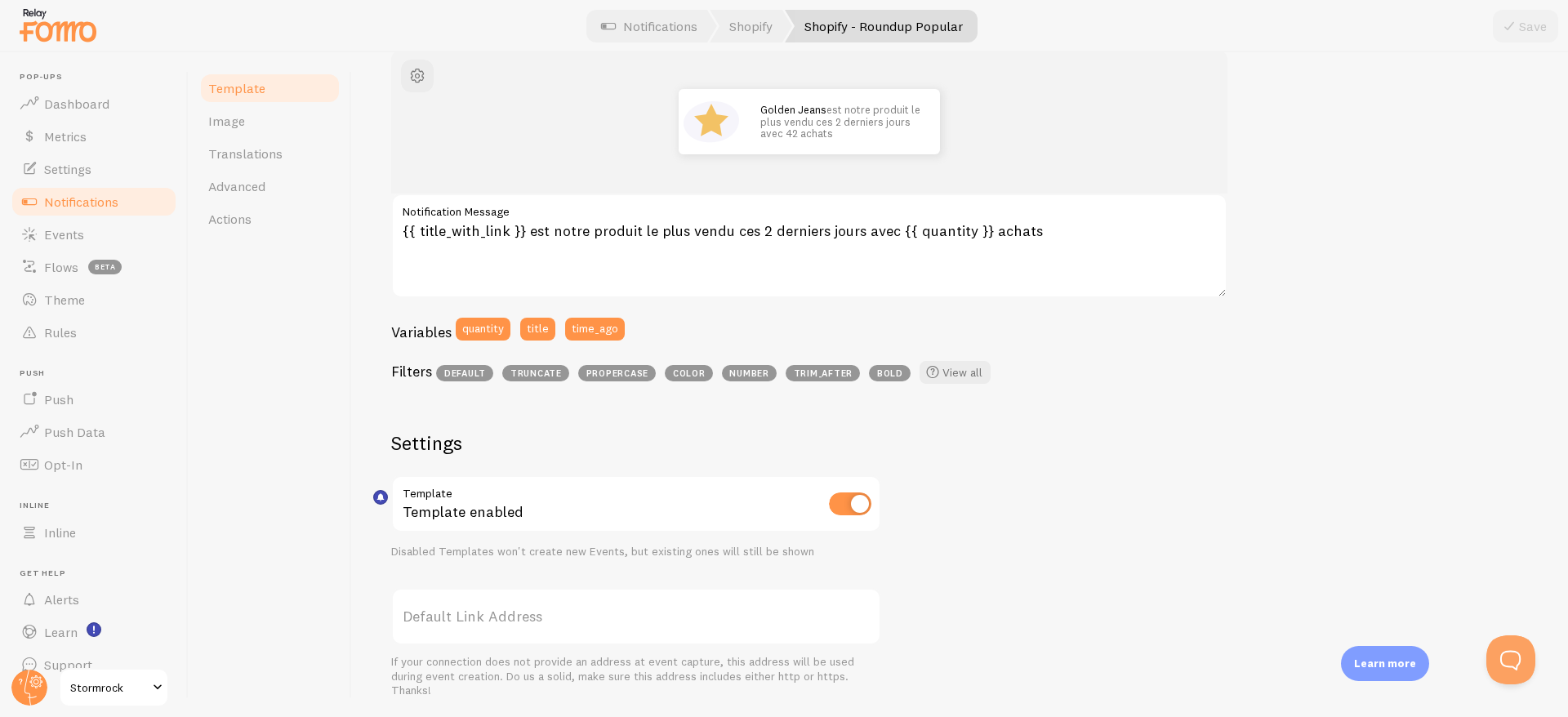
scroll to position [236, 0]
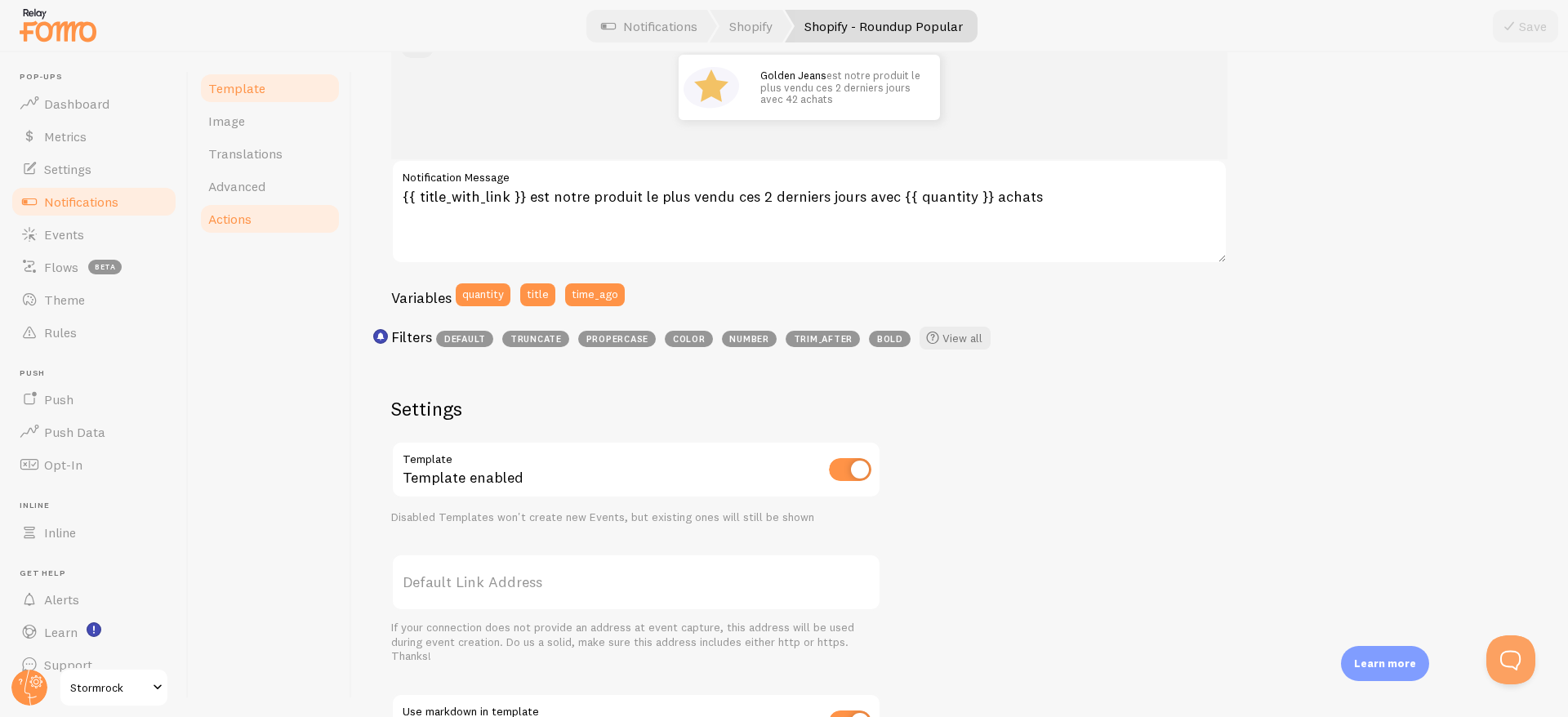
click at [247, 220] on span "Actions" at bounding box center [229, 218] width 44 height 16
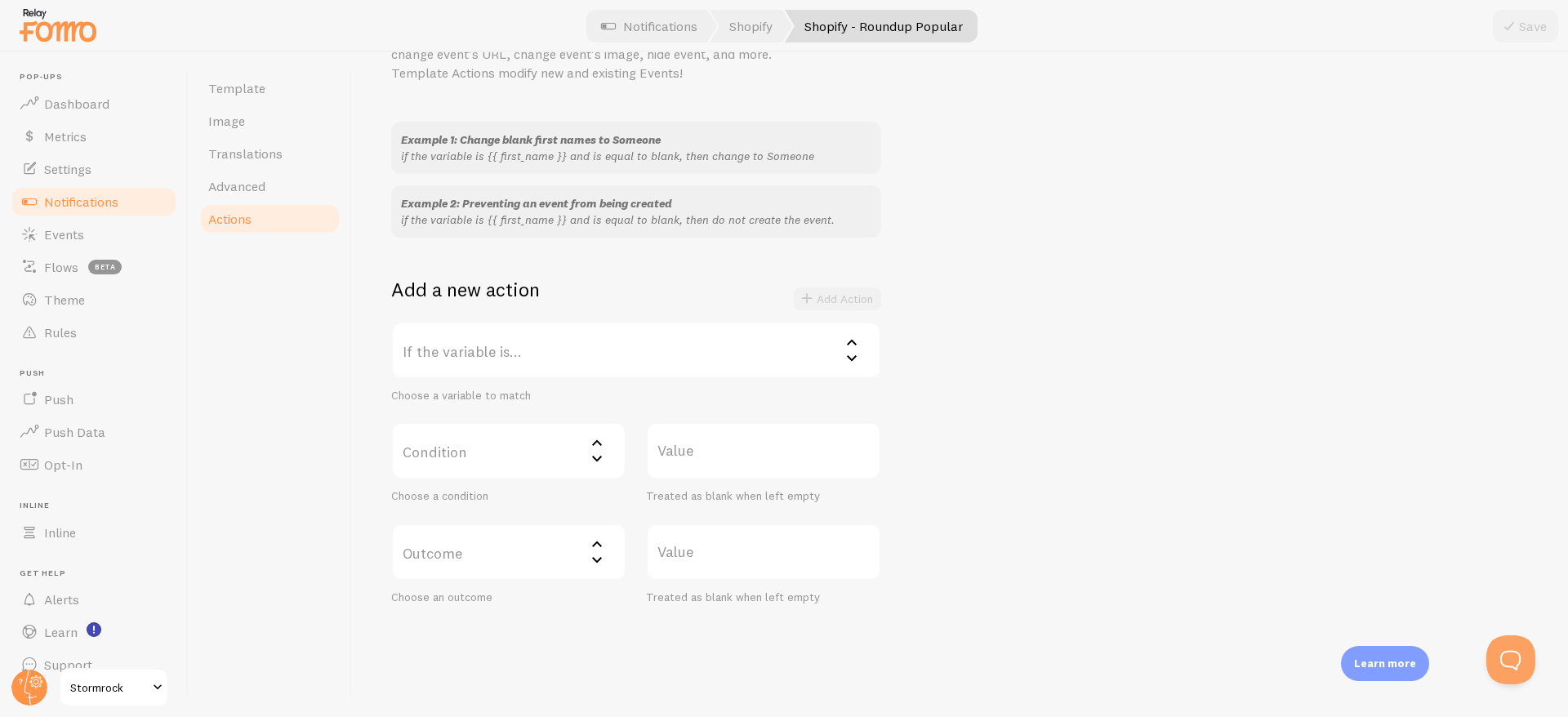
scroll to position [131, 0]
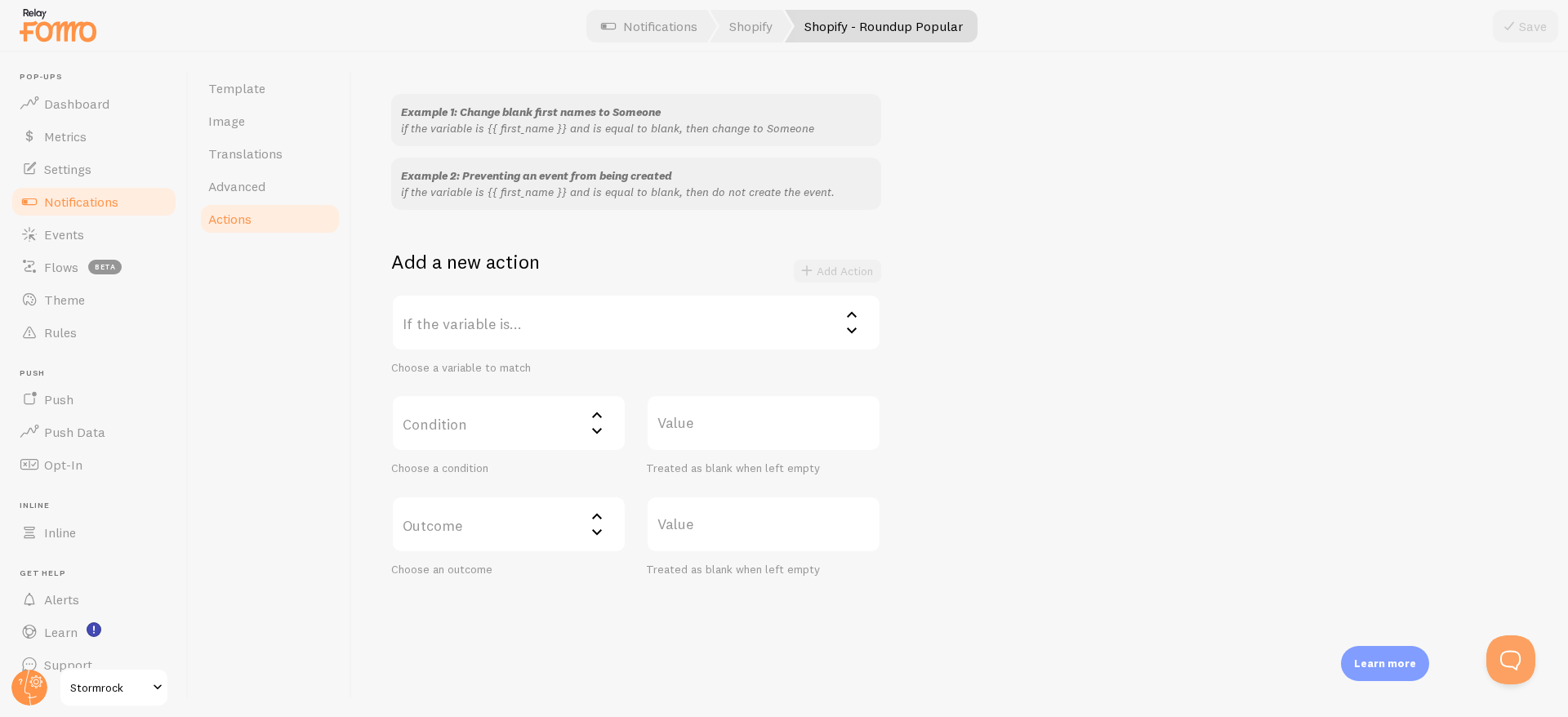
click at [547, 326] on label "If the variable is..." at bounding box center [636, 322] width 490 height 57
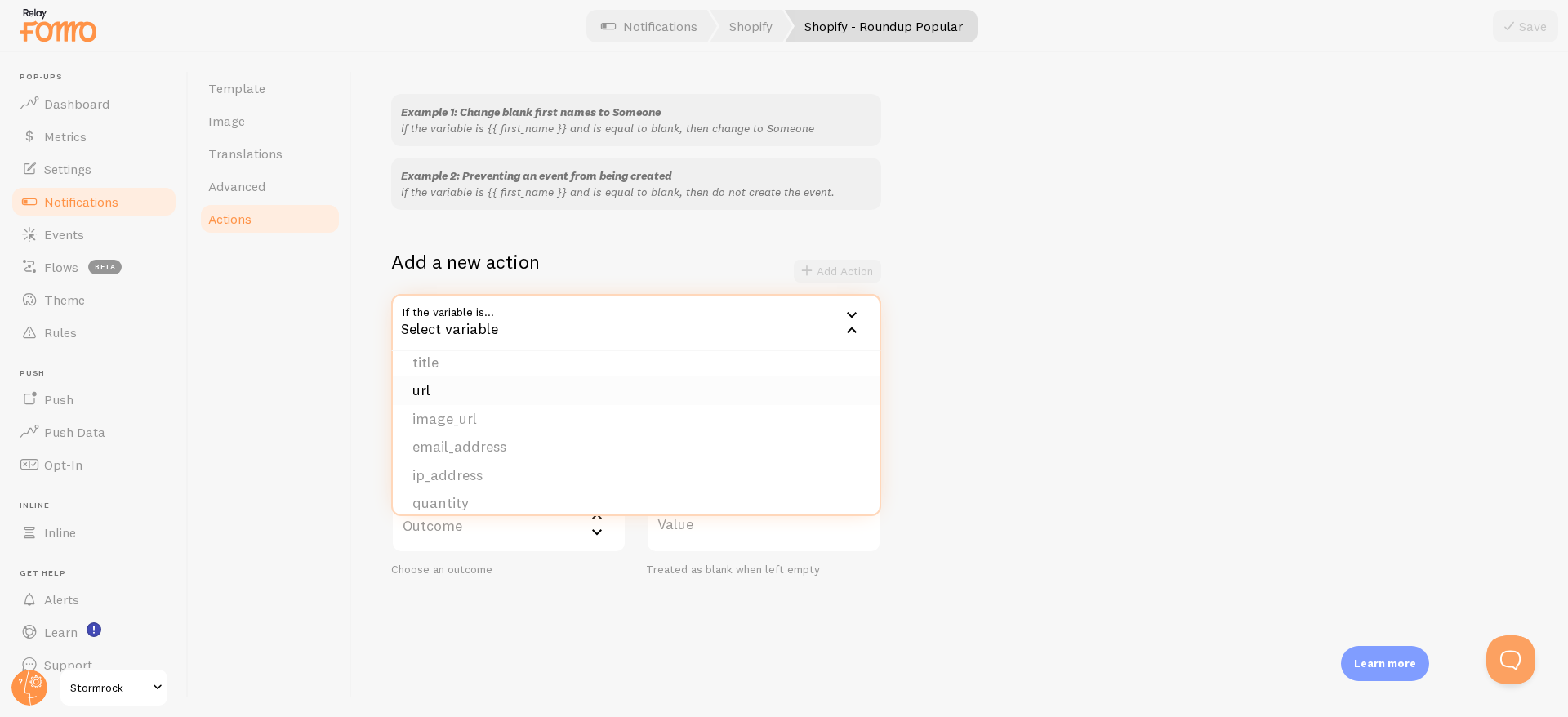
scroll to position [127, 0]
click at [435, 364] on li "title" at bounding box center [636, 361] width 487 height 29
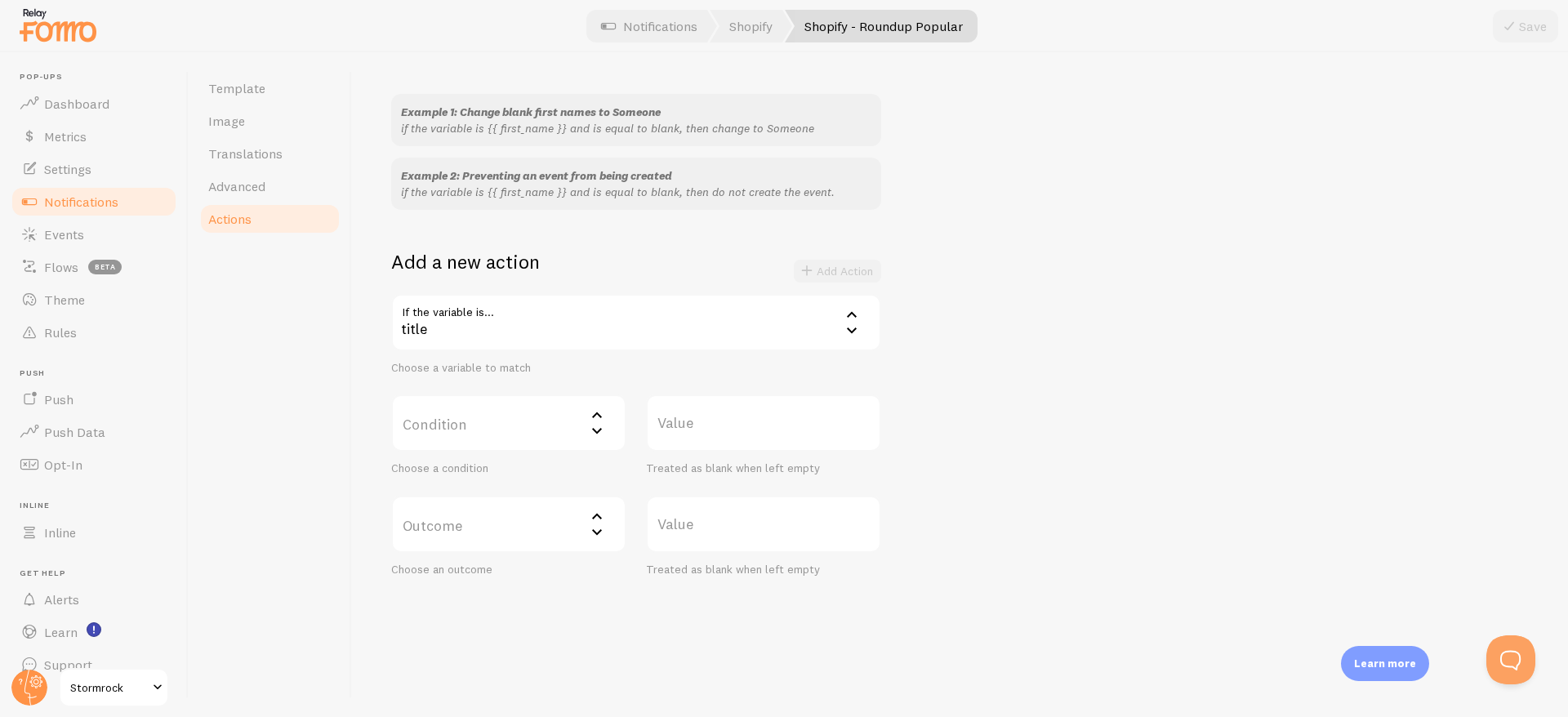
click at [495, 431] on label "Condition" at bounding box center [509, 422] width 235 height 57
click at [485, 527] on li "contains" at bounding box center [509, 532] width 232 height 29
click at [725, 425] on label "Value" at bounding box center [764, 422] width 235 height 57
click at [725, 425] on input "Value" at bounding box center [764, 422] width 235 height 57
paste input "Échantillons"
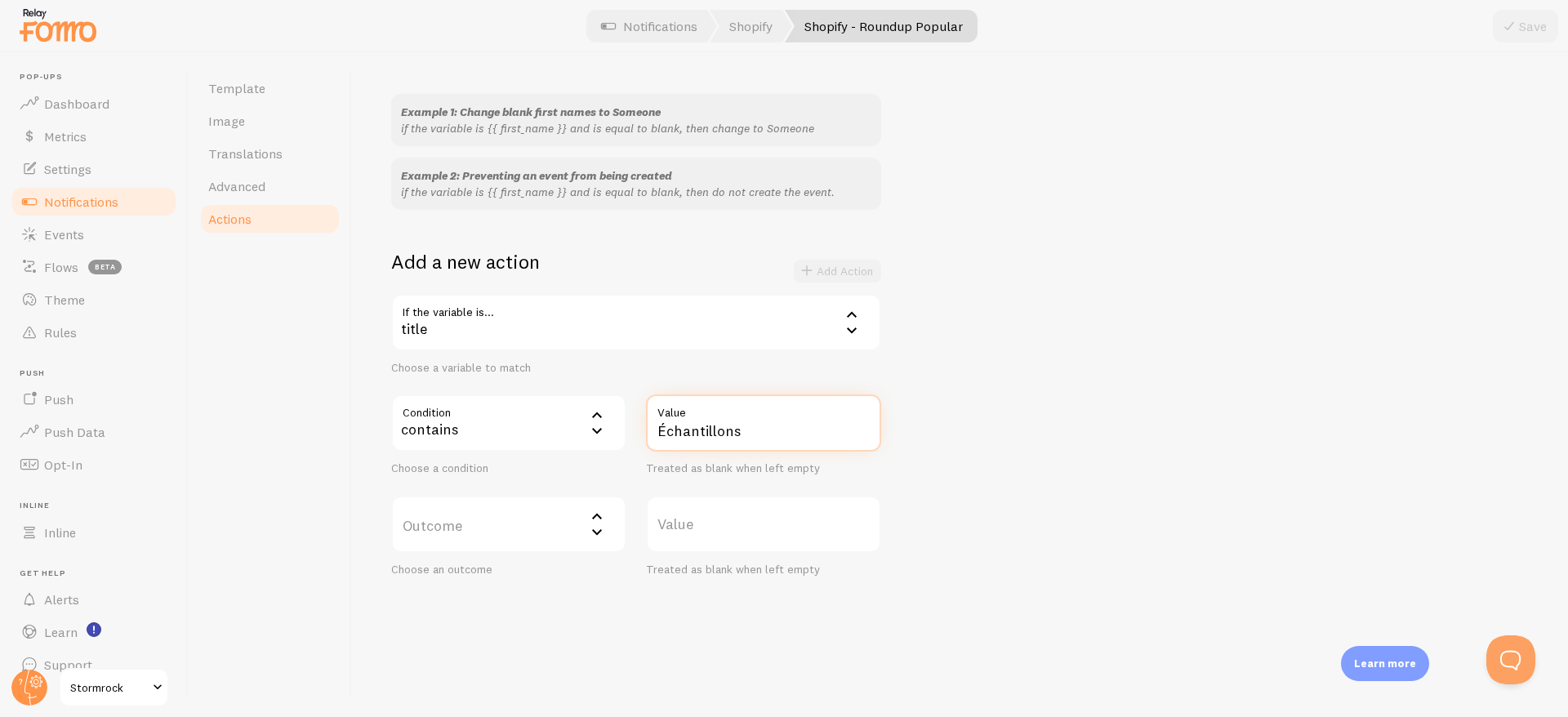
type input "Échantillons"
click at [580, 632] on div "Actions You can match any {{ variable }} and replace it with a word, change eve…" at bounding box center [961, 384] width 1217 height 664
click at [582, 523] on label "Outcome" at bounding box center [509, 523] width 235 height 57
click at [509, 570] on li "do not create event" at bounding box center [509, 577] width 232 height 29
click at [858, 274] on button "Add Action" at bounding box center [838, 270] width 87 height 23
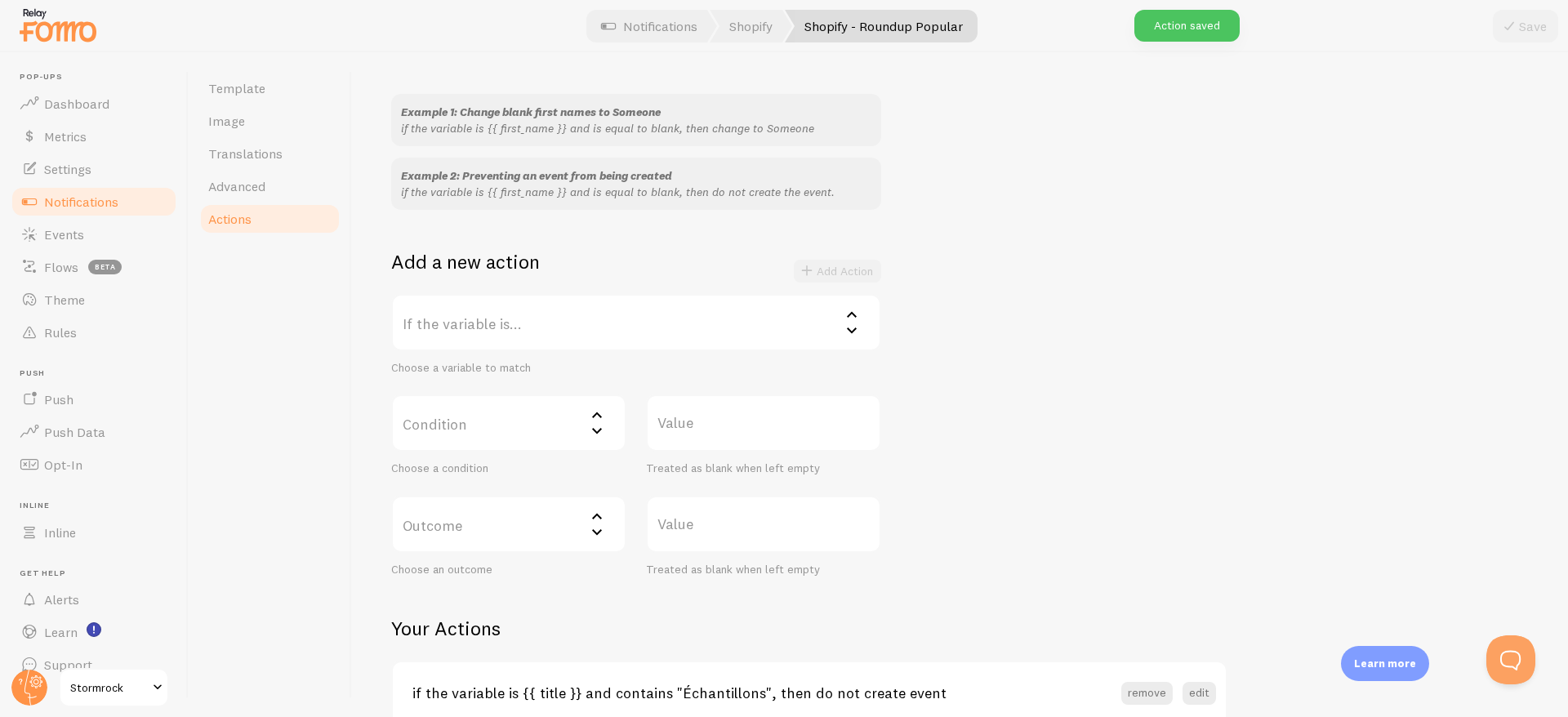
click at [1213, 32] on div "Action saved" at bounding box center [1188, 25] width 106 height 32
click at [67, 106] on span "Dashboard" at bounding box center [77, 103] width 66 height 16
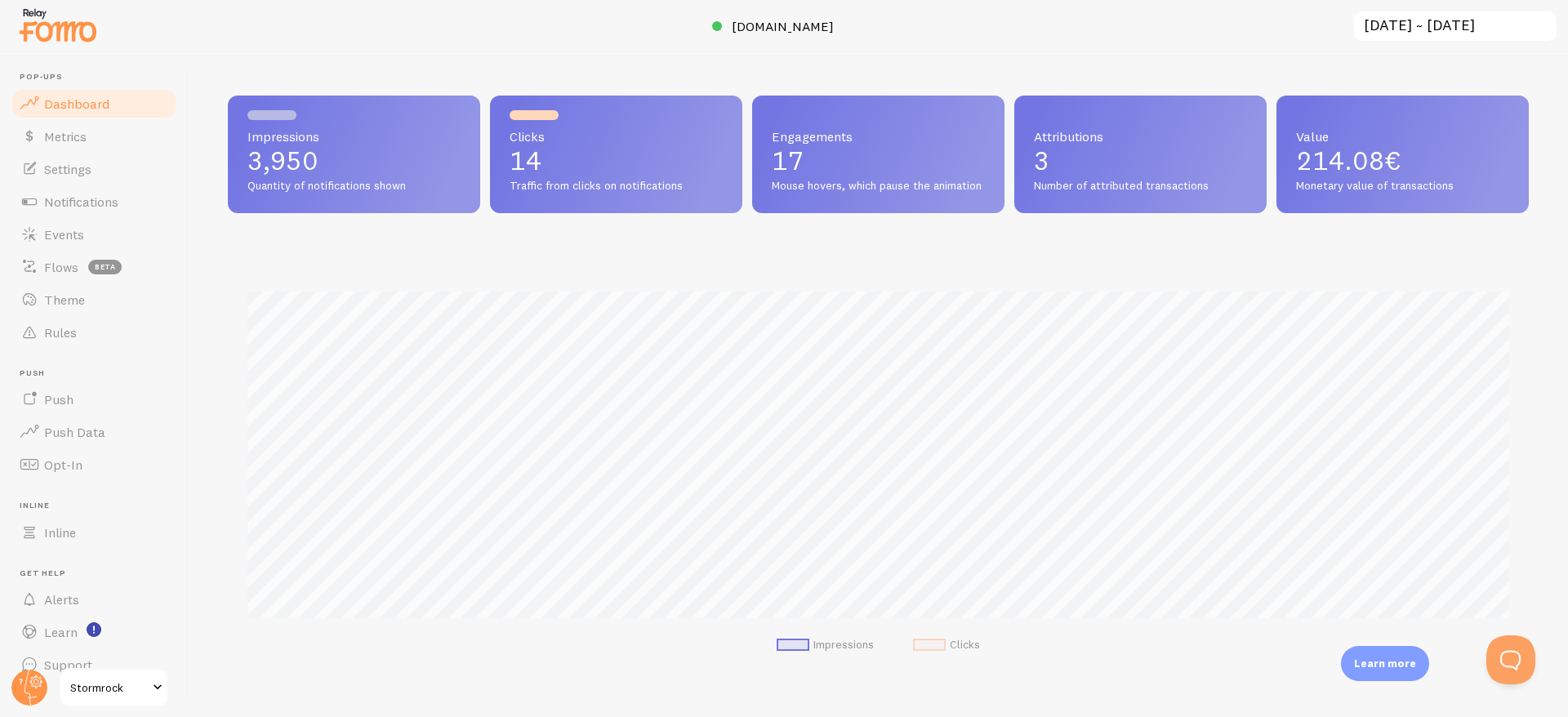
scroll to position [20, 0]
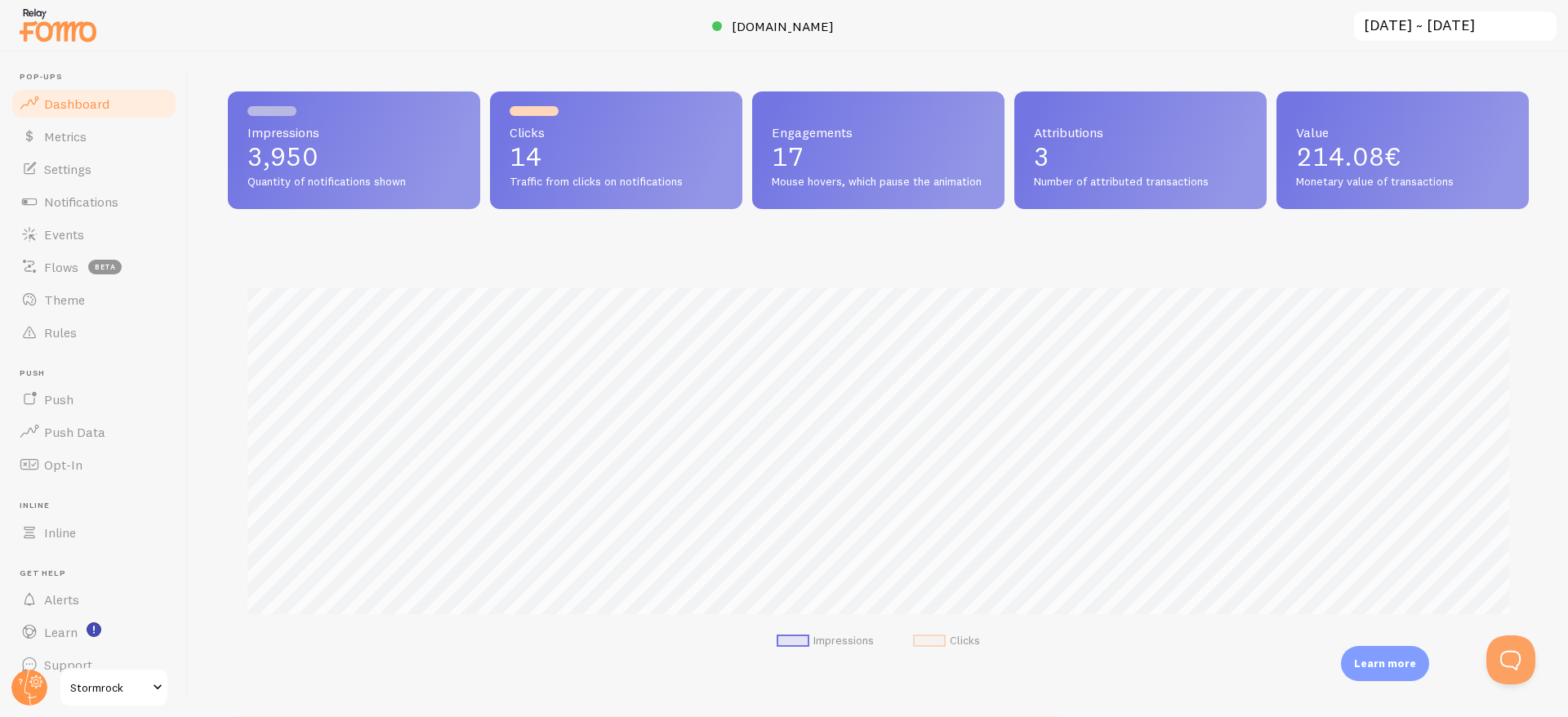
click at [1078, 157] on p "3" at bounding box center [1141, 157] width 213 height 26
